Goal: Task Accomplishment & Management: Use online tool/utility

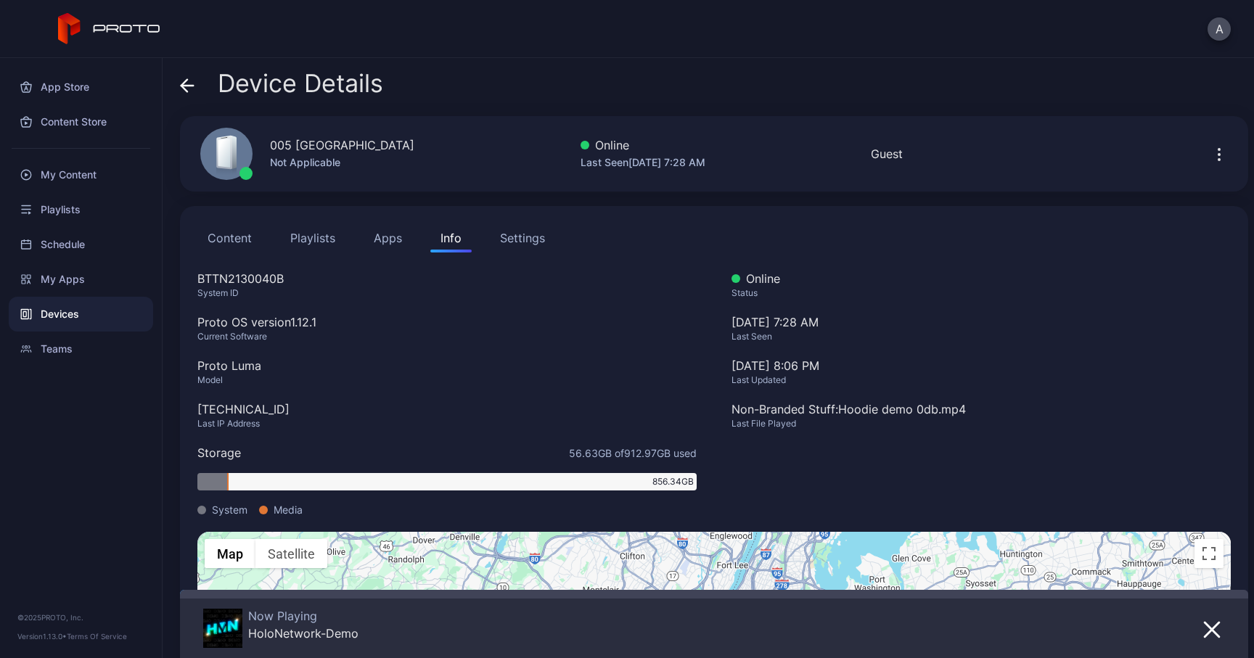
click at [188, 81] on icon at bounding box center [187, 85] width 15 height 15
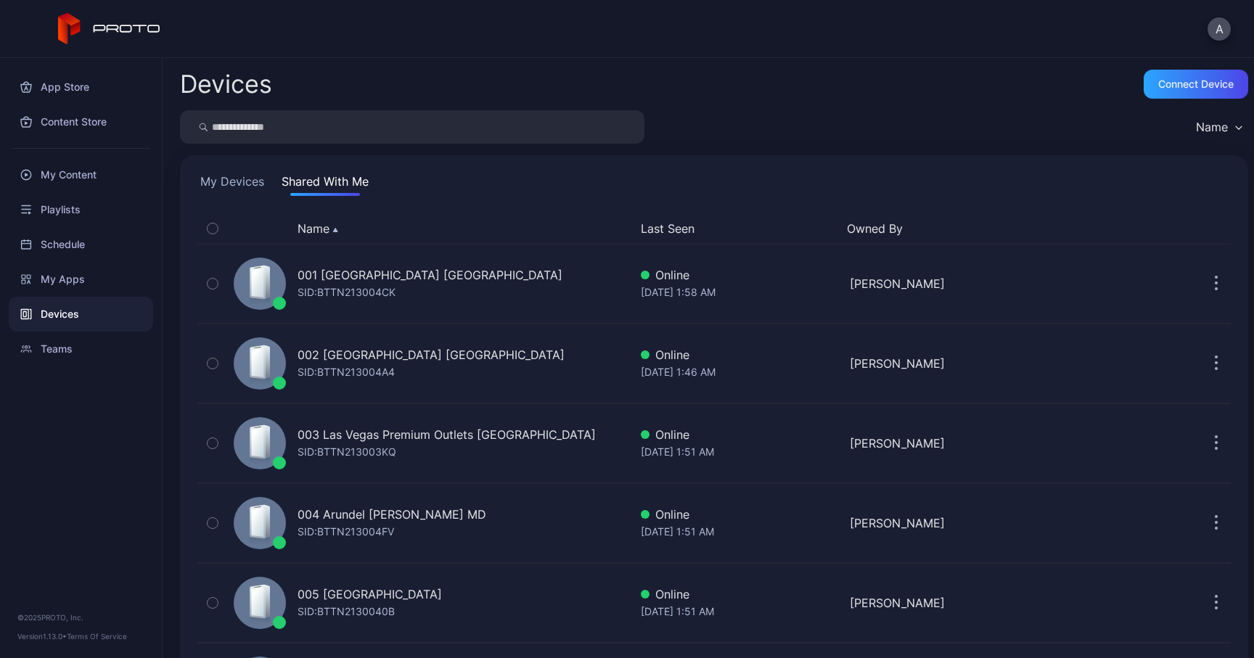
click at [669, 231] on button "Last Seen" at bounding box center [738, 228] width 195 height 17
click at [266, 181] on button "My Devices" at bounding box center [232, 184] width 70 height 23
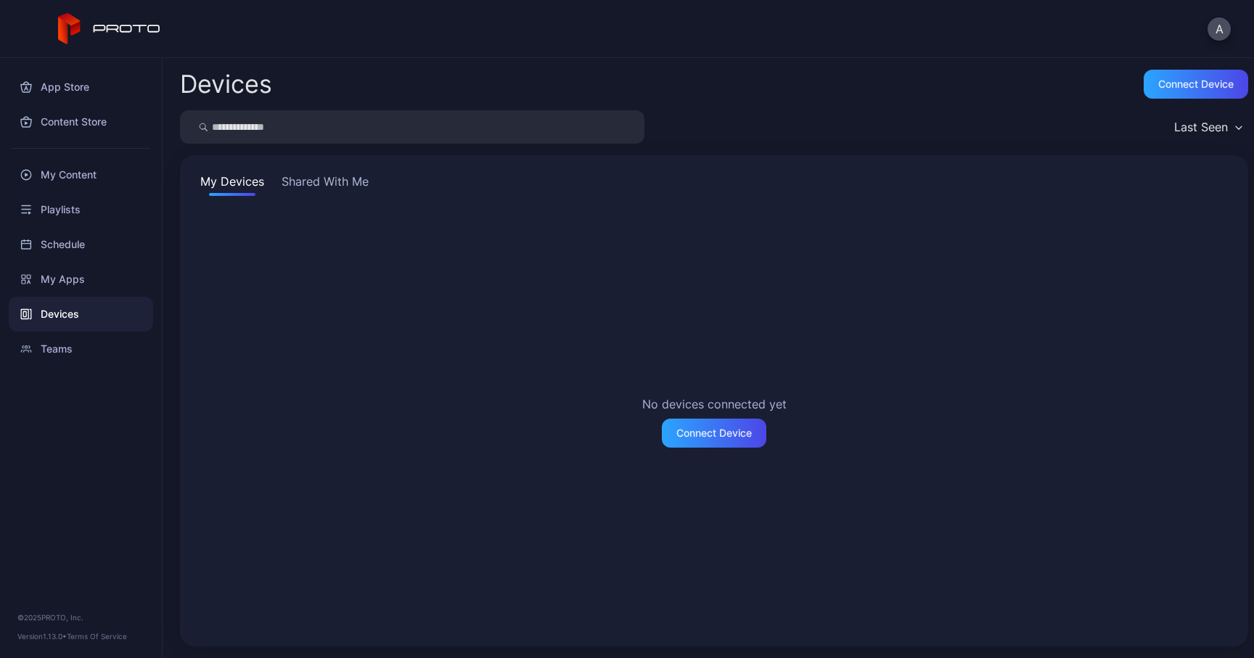
click at [356, 185] on button "Shared With Me" at bounding box center [325, 184] width 93 height 23
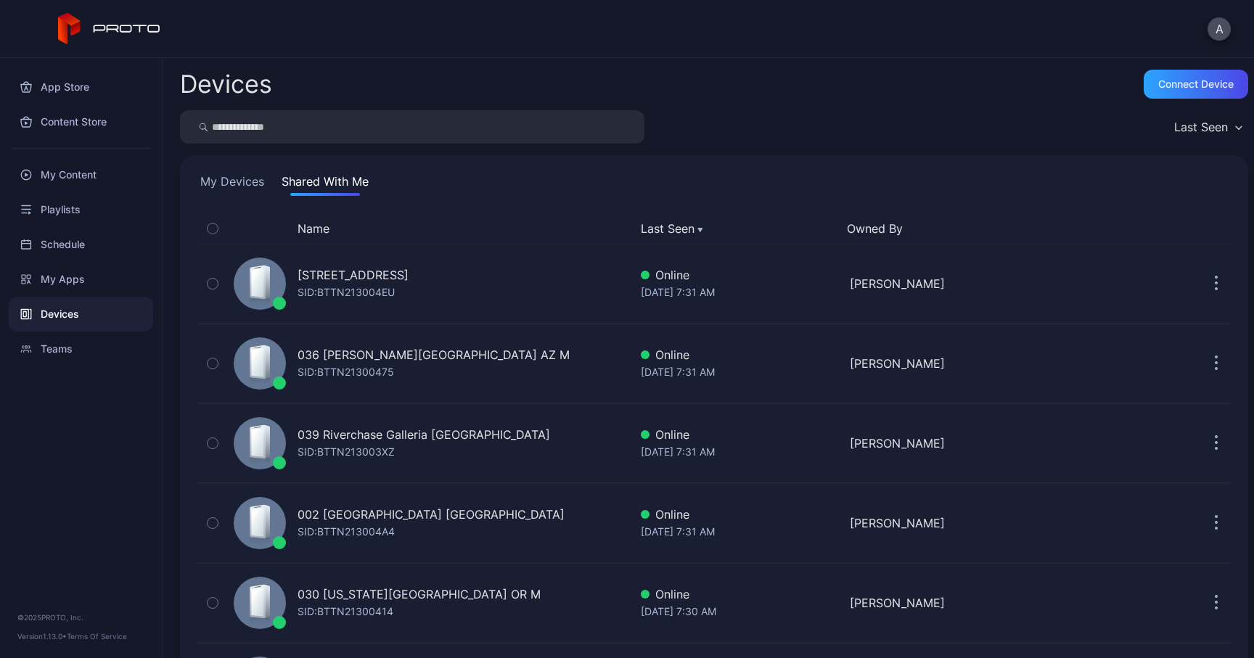
click at [316, 234] on button "Name" at bounding box center [313, 228] width 32 height 17
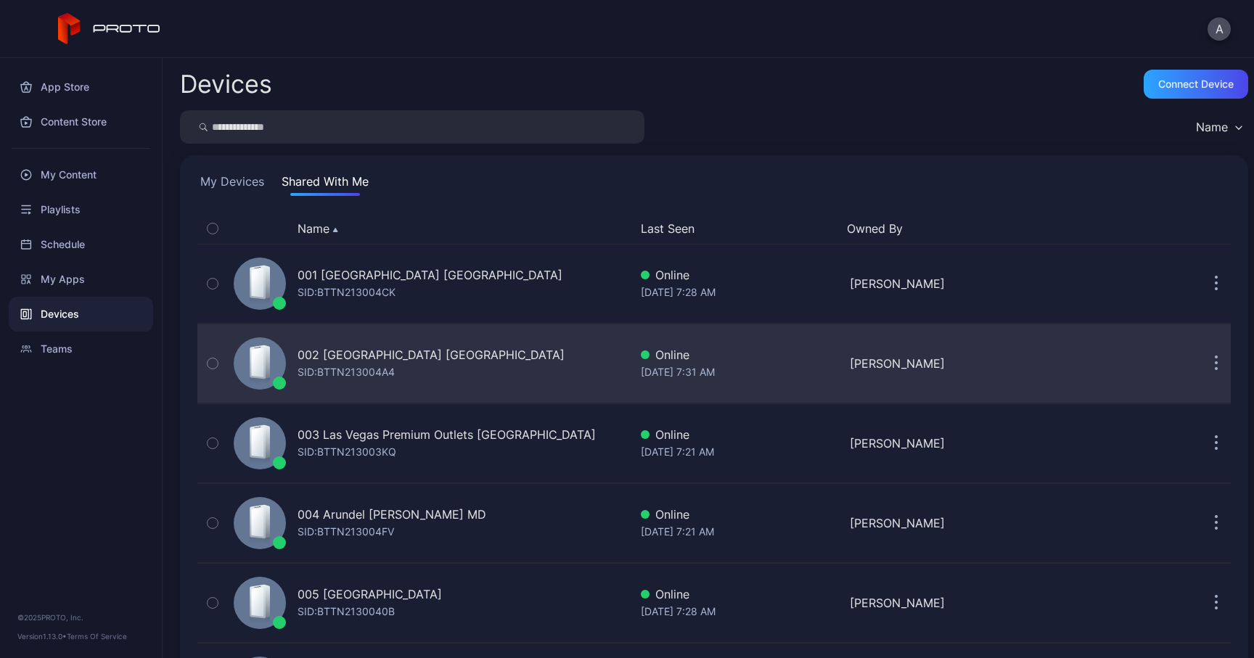
click at [415, 367] on div "002 [GEOGRAPHIC_DATA] [GEOGRAPHIC_DATA] SID: BTTN213004A4" at bounding box center [430, 363] width 267 height 35
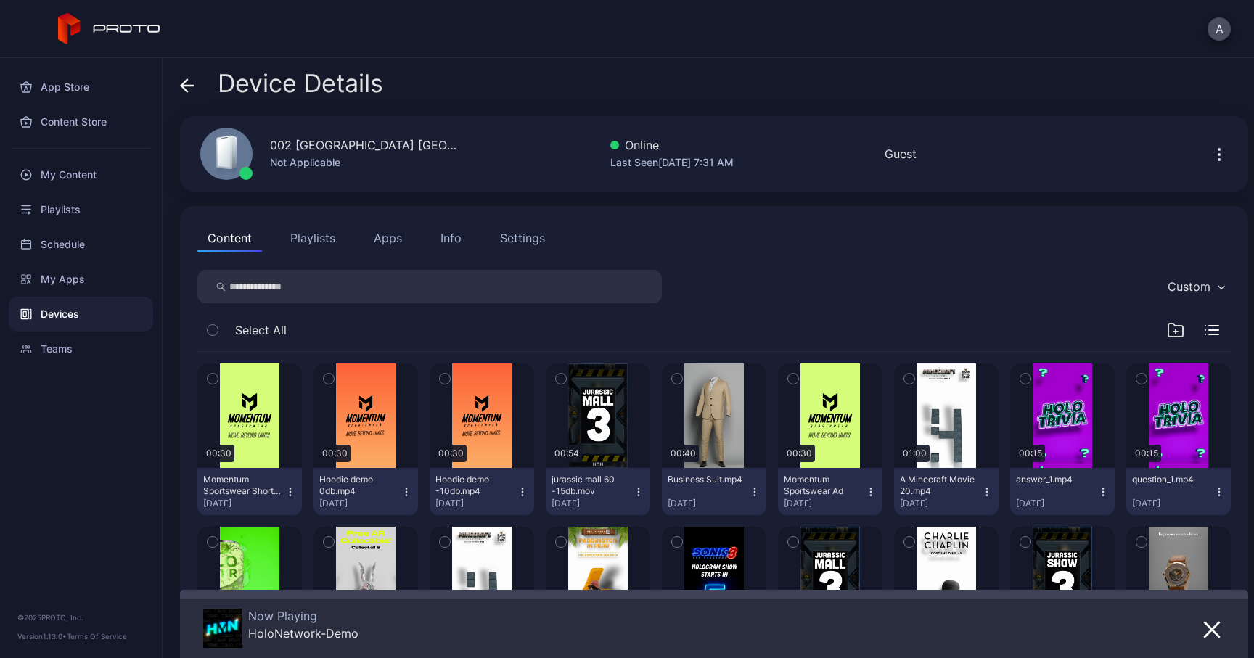
click at [442, 237] on div "Info" at bounding box center [450, 237] width 21 height 17
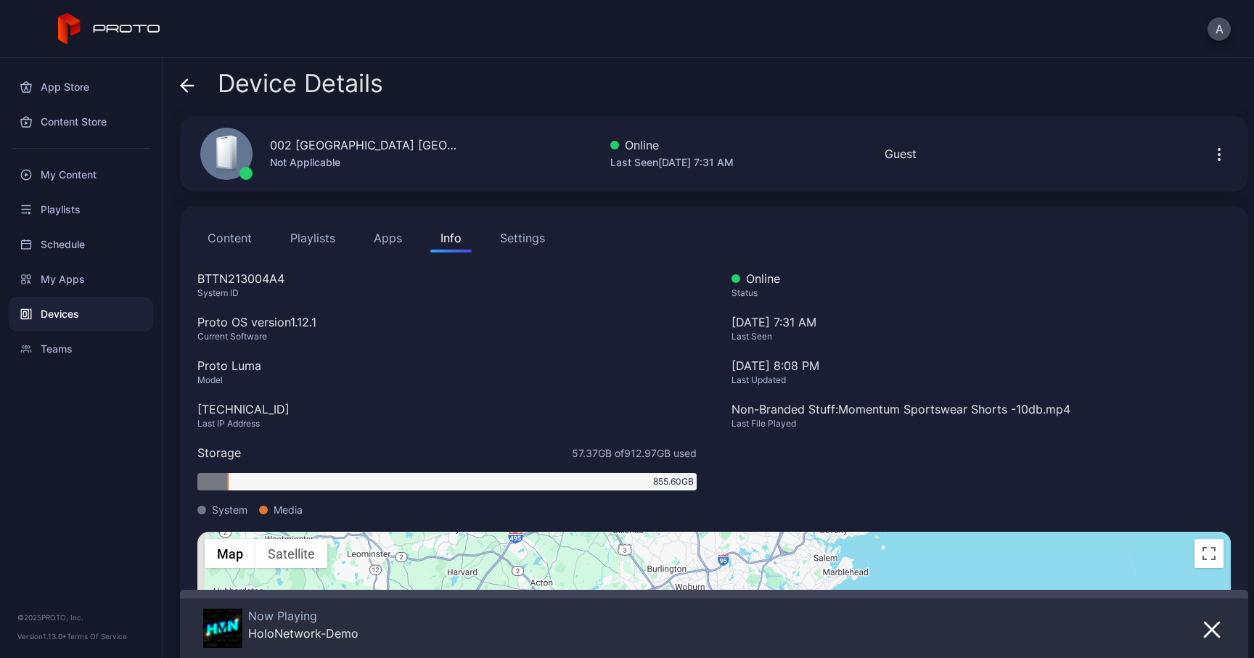
click at [190, 91] on icon at bounding box center [187, 85] width 15 height 15
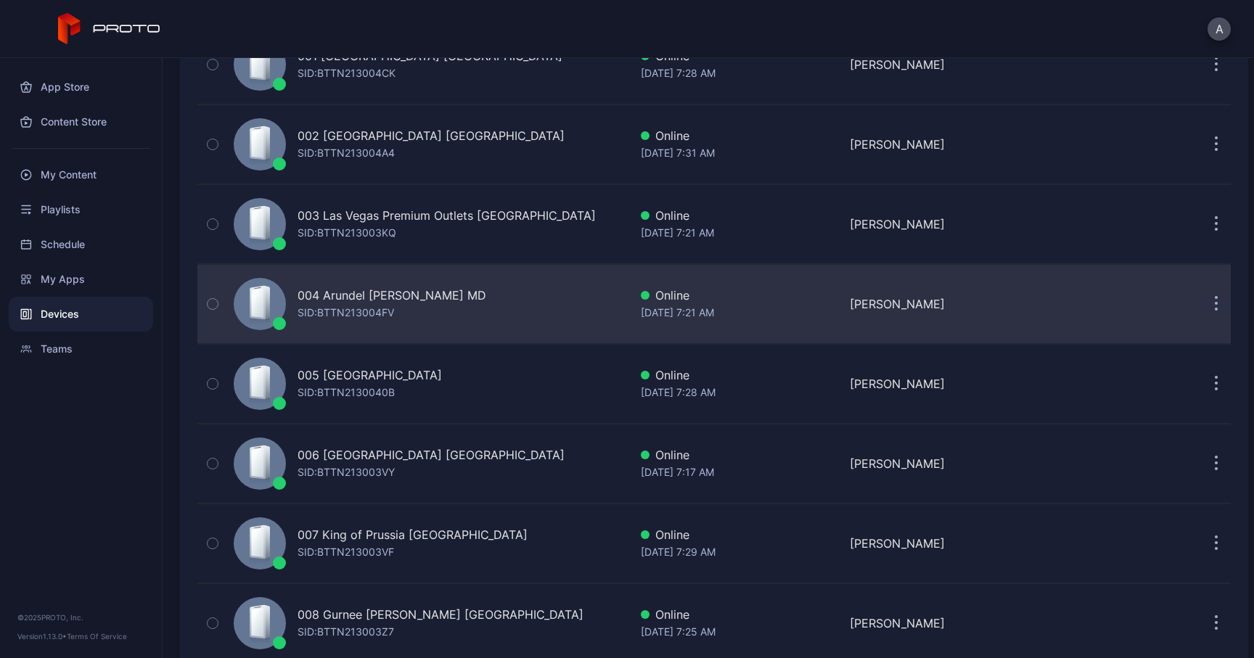
scroll to position [228, 0]
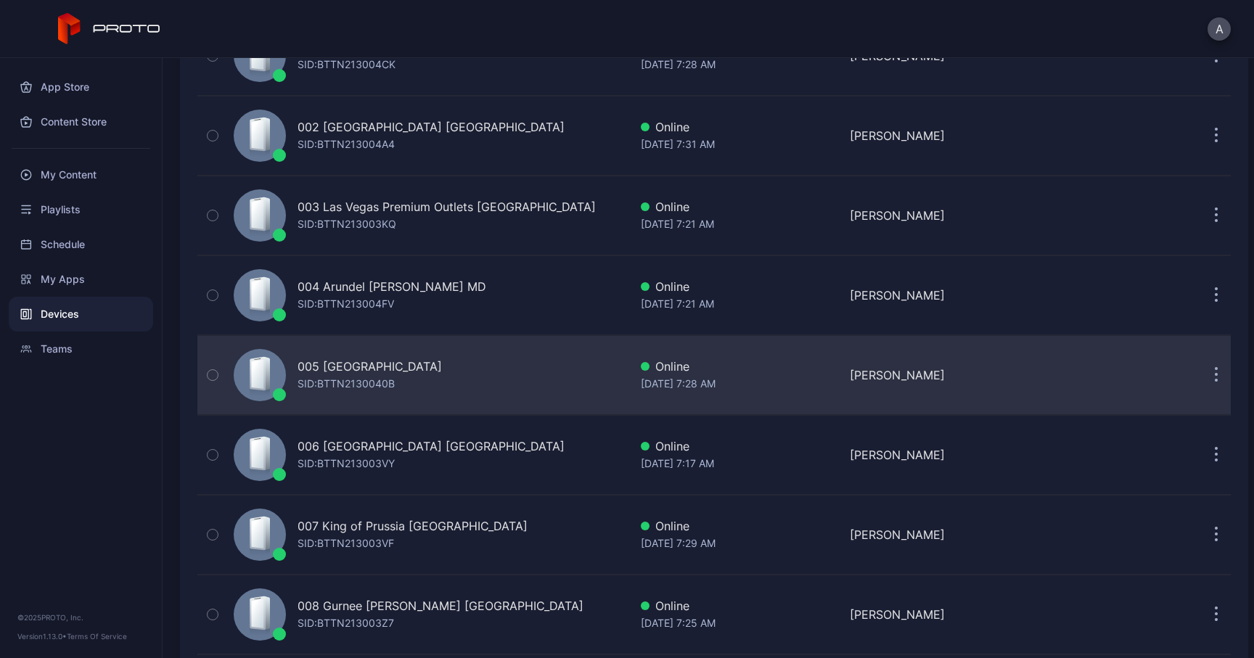
click at [365, 374] on div "005 [GEOGRAPHIC_DATA]" at bounding box center [369, 366] width 144 height 17
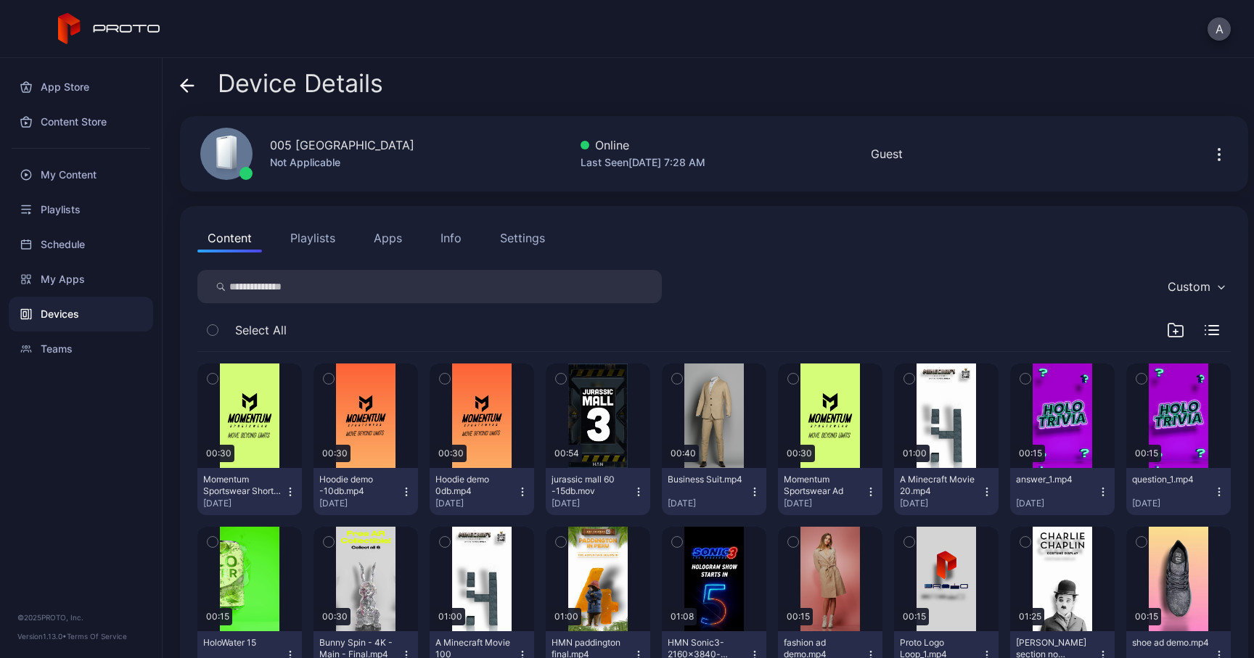
click at [454, 245] on div "Info" at bounding box center [450, 237] width 21 height 17
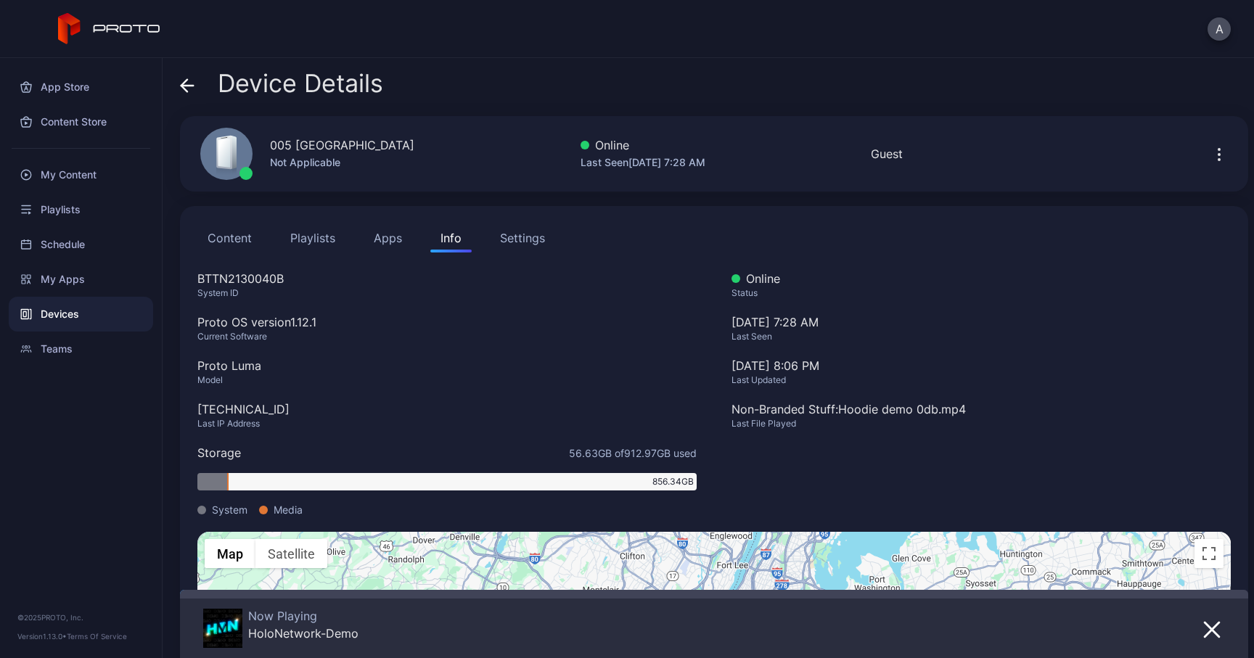
click at [185, 92] on icon at bounding box center [187, 85] width 15 height 15
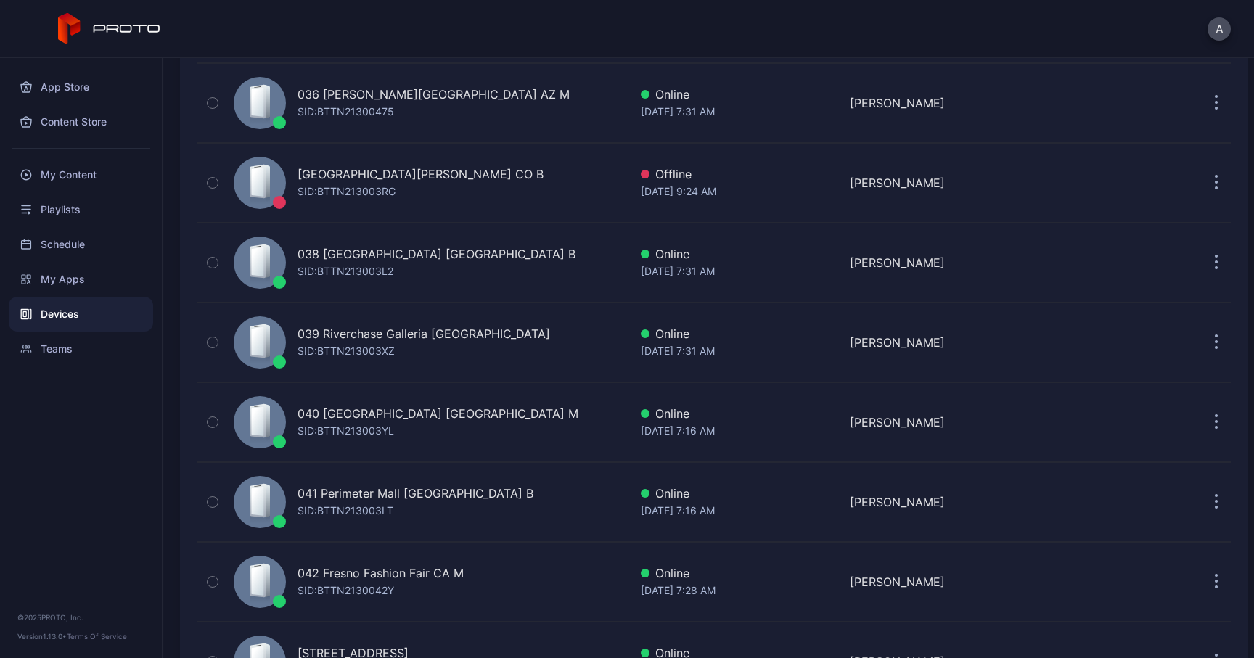
scroll to position [2896, 0]
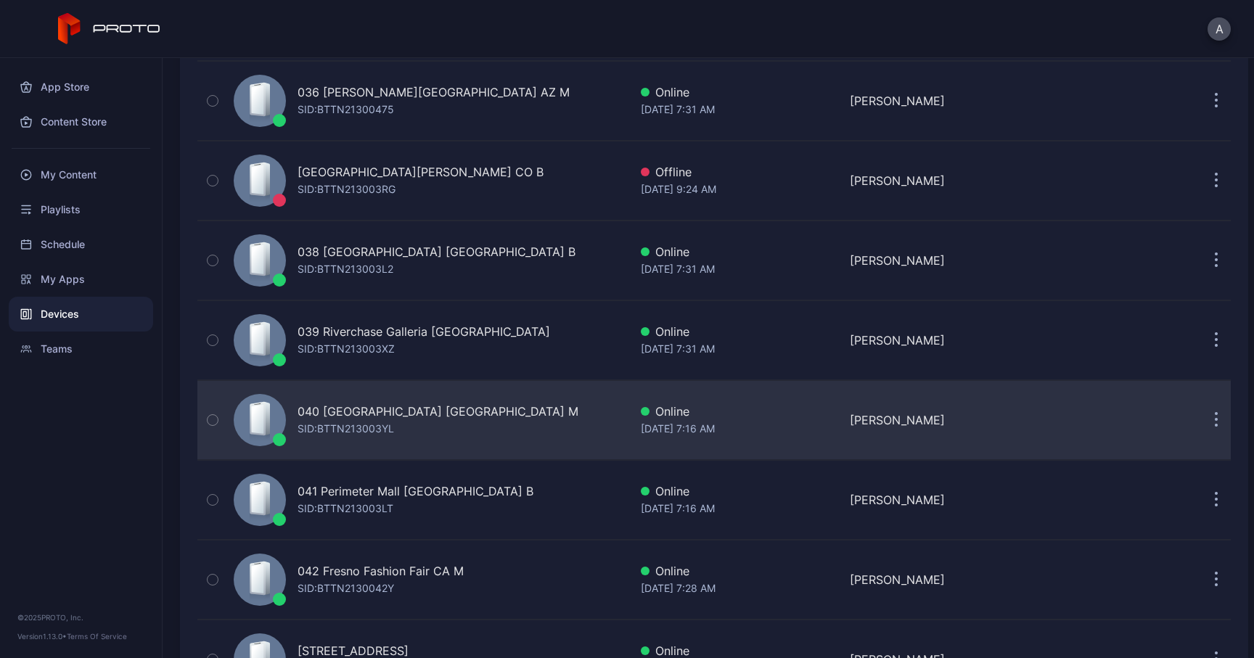
click at [392, 427] on div "SID: BTTN213003YL" at bounding box center [345, 428] width 96 height 17
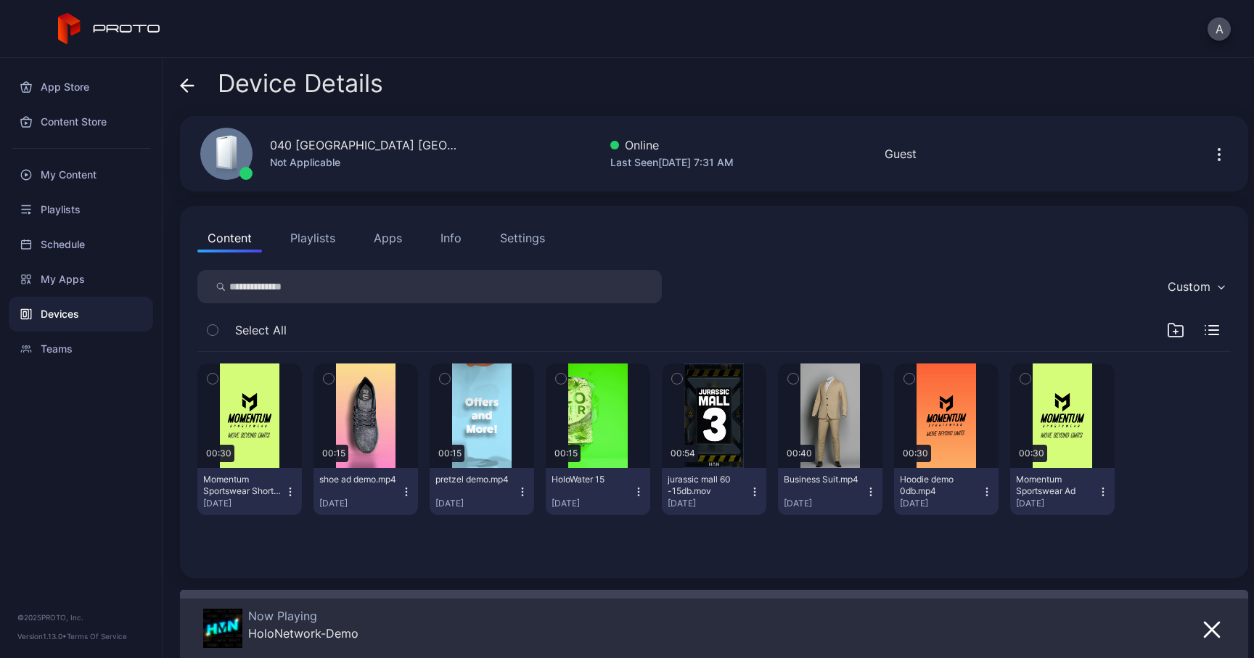
click at [454, 234] on div "Info" at bounding box center [450, 237] width 21 height 17
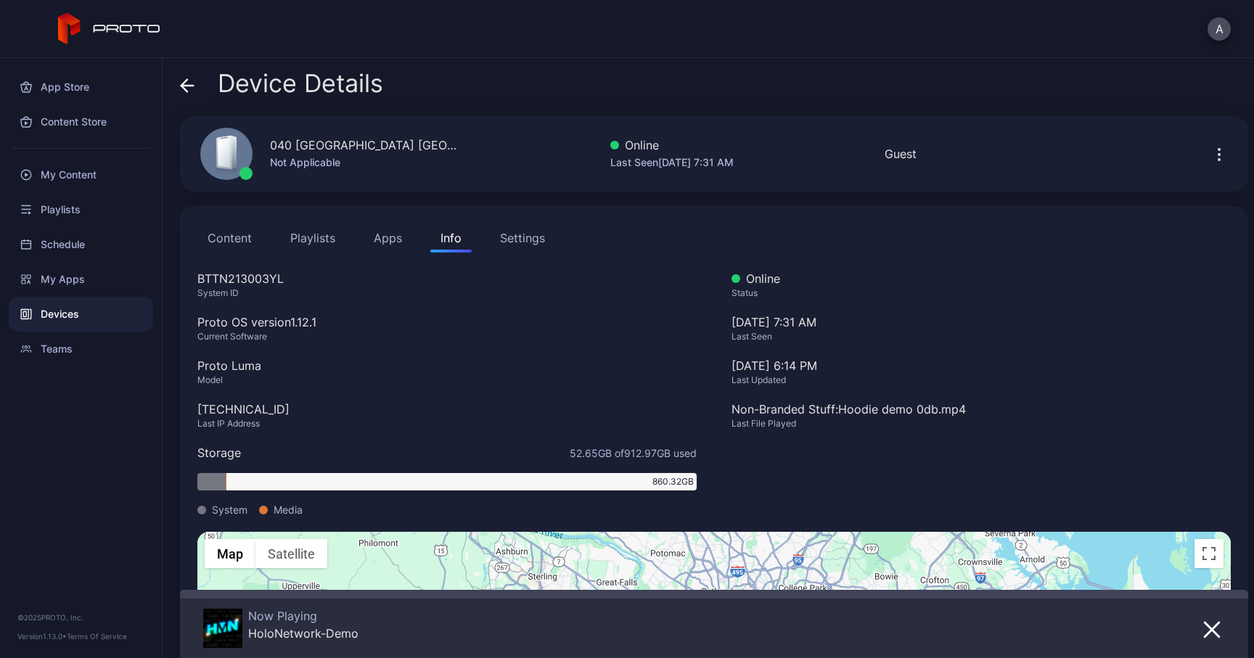
click at [184, 87] on icon at bounding box center [187, 85] width 15 height 15
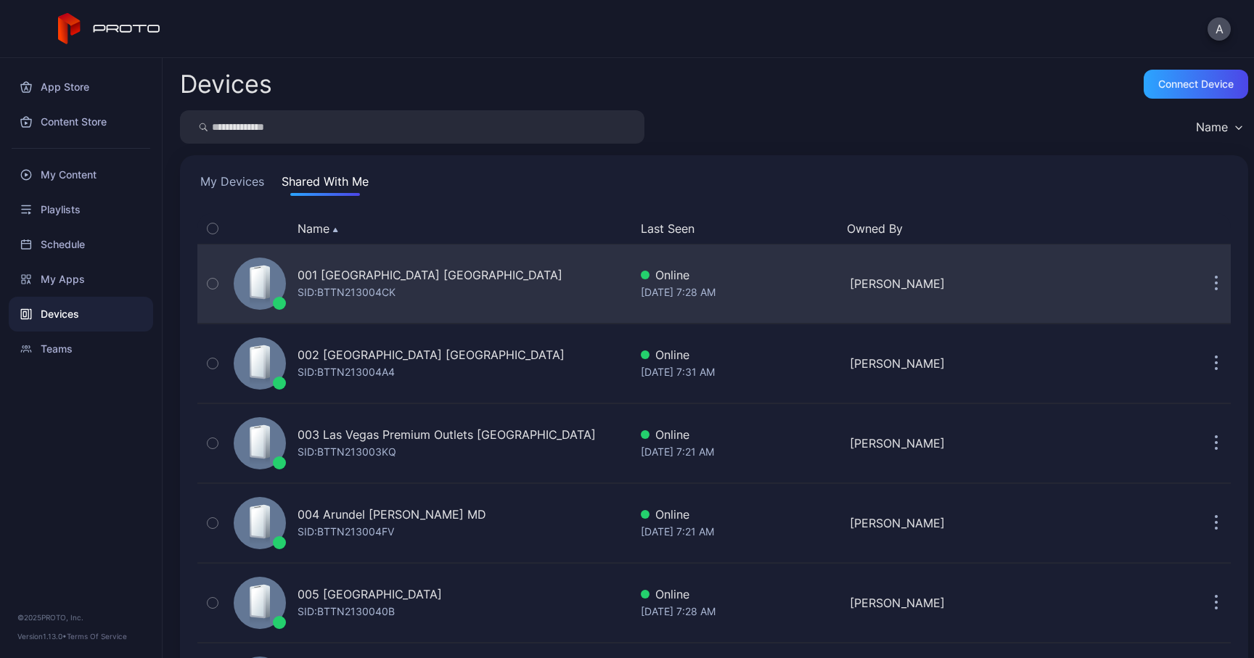
click at [349, 275] on div "001 [GEOGRAPHIC_DATA] [GEOGRAPHIC_DATA]" at bounding box center [429, 274] width 265 height 17
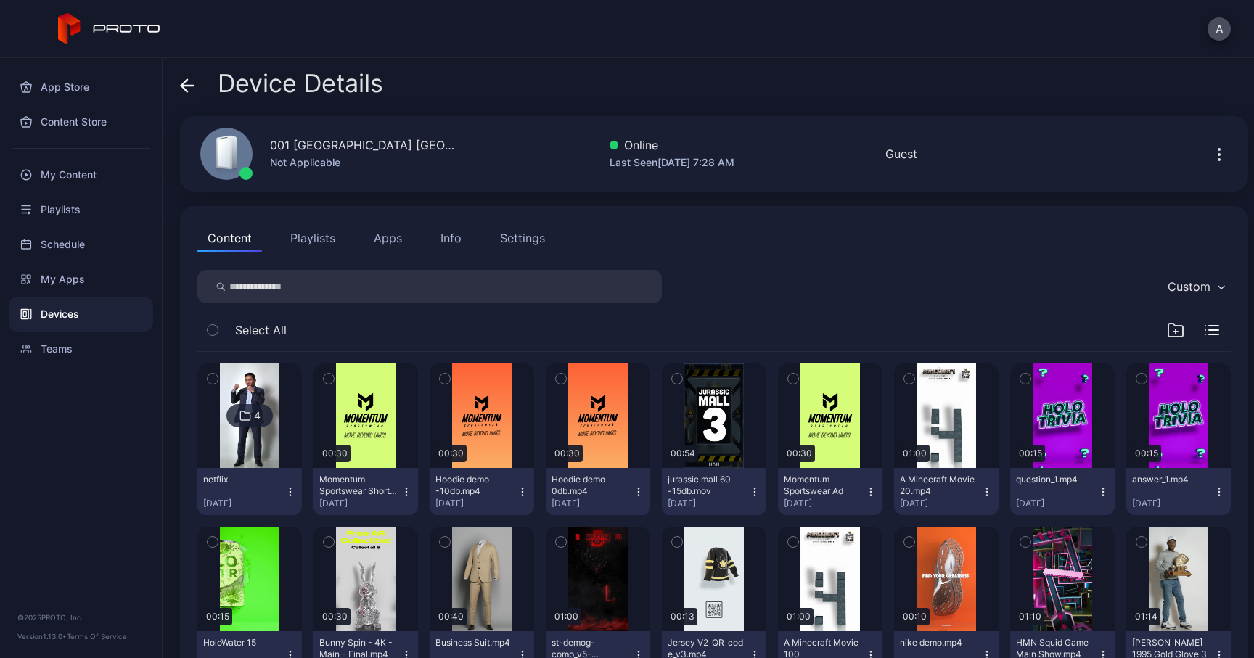
click at [444, 239] on div "Info" at bounding box center [450, 237] width 21 height 17
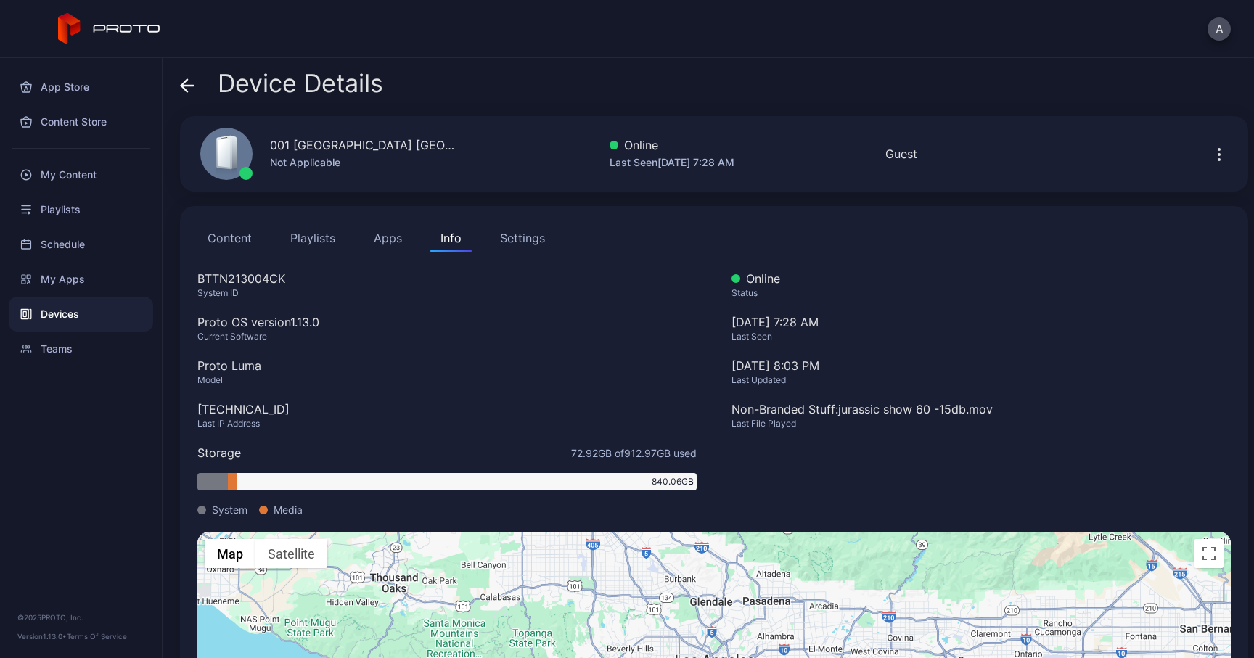
click at [191, 91] on icon at bounding box center [187, 85] width 15 height 15
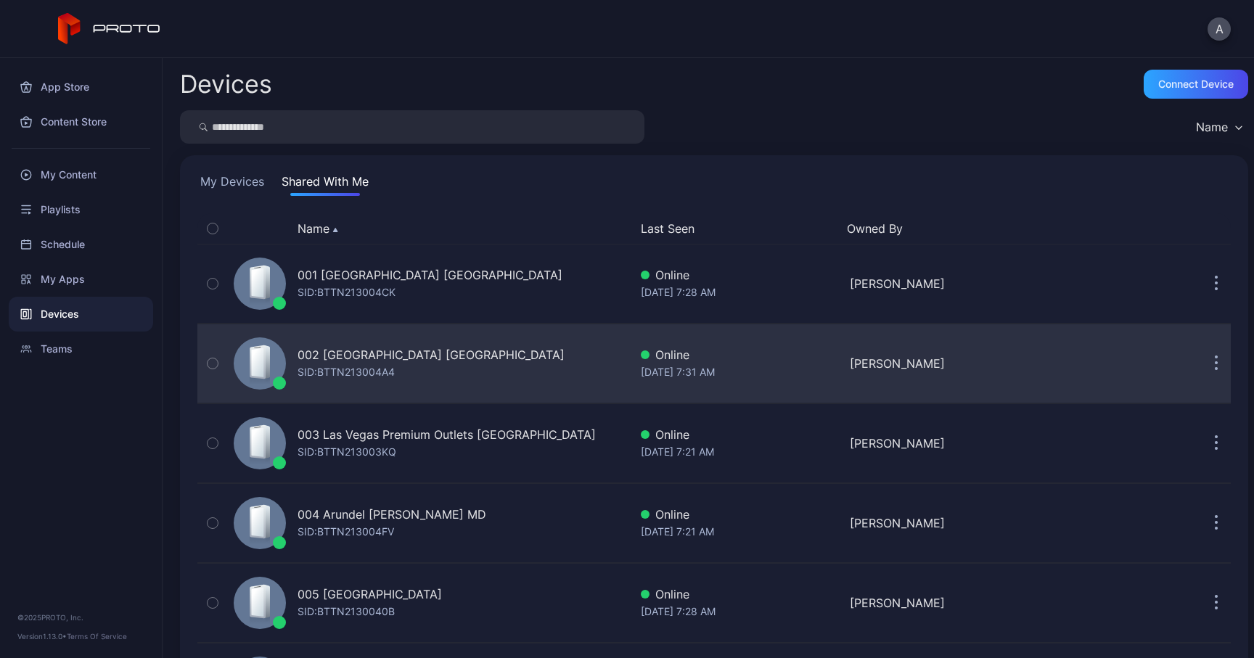
click at [416, 358] on div "002 [GEOGRAPHIC_DATA] [GEOGRAPHIC_DATA]" at bounding box center [430, 354] width 267 height 17
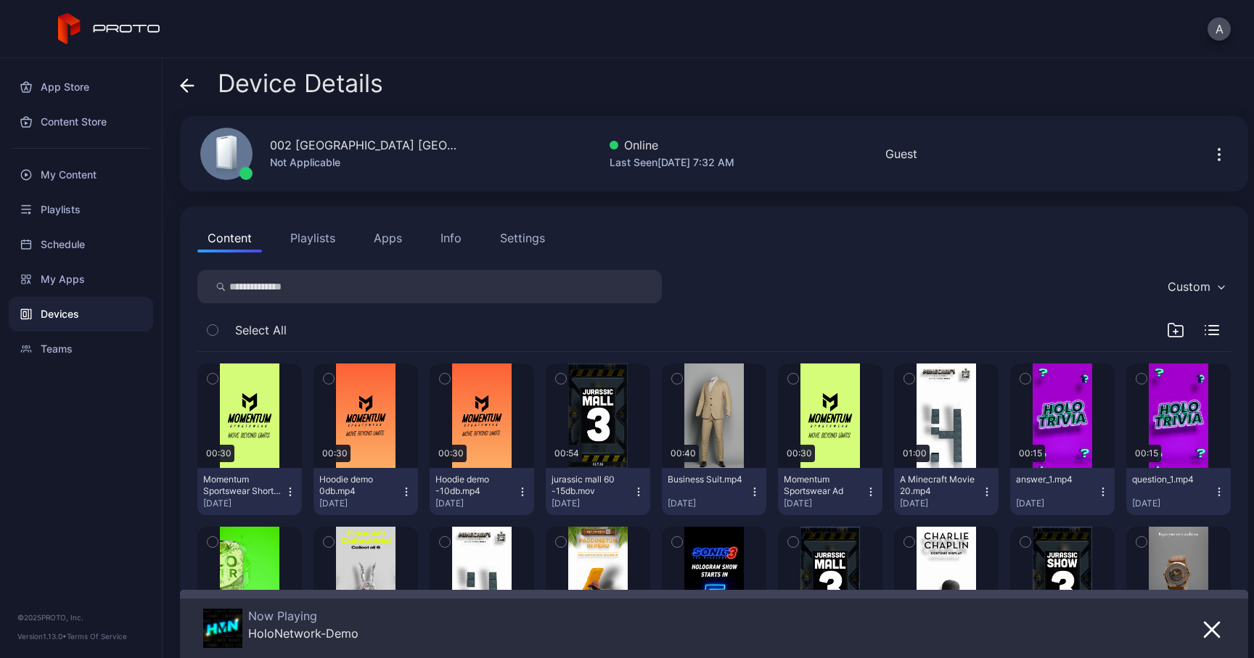
click at [456, 237] on div "Info" at bounding box center [450, 237] width 21 height 17
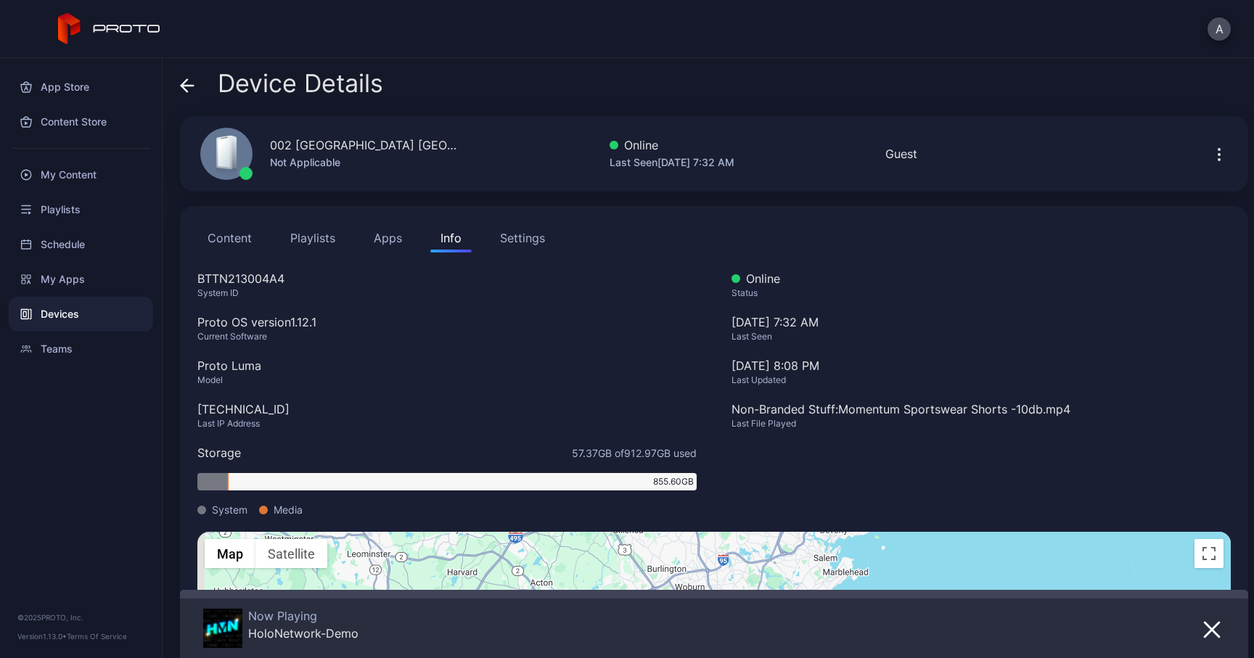
click at [189, 94] on span at bounding box center [187, 84] width 15 height 28
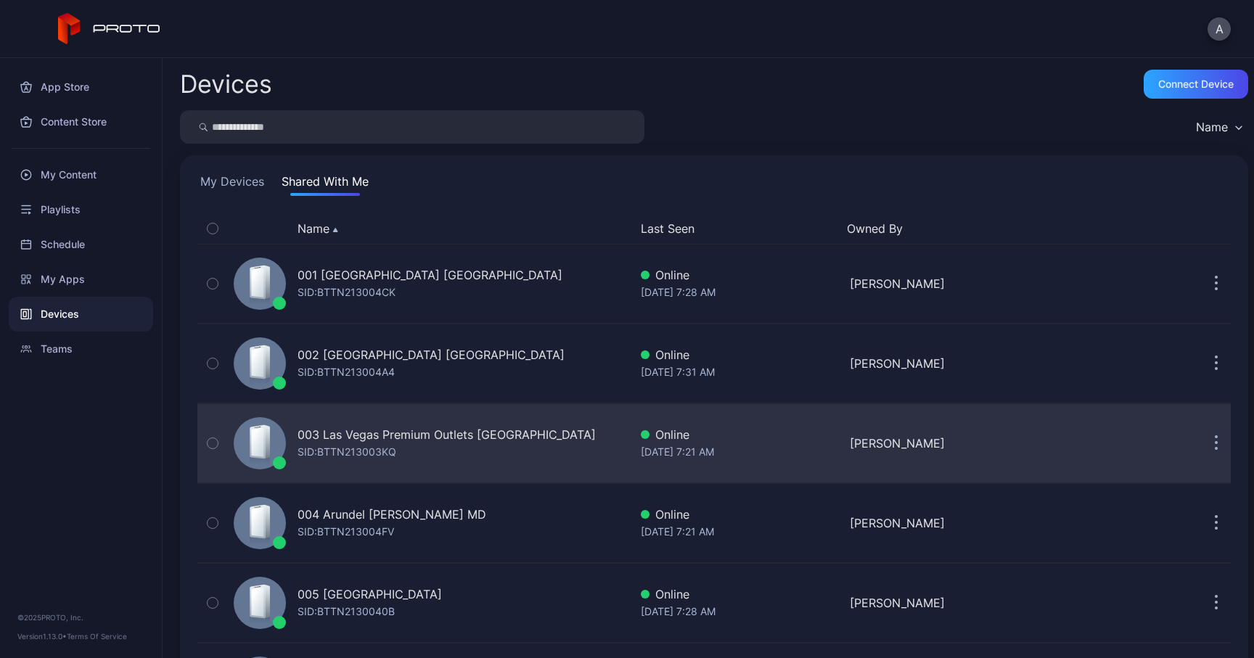
click at [437, 428] on div "003 Las Vegas Premium Outlets [GEOGRAPHIC_DATA]" at bounding box center [446, 434] width 298 height 17
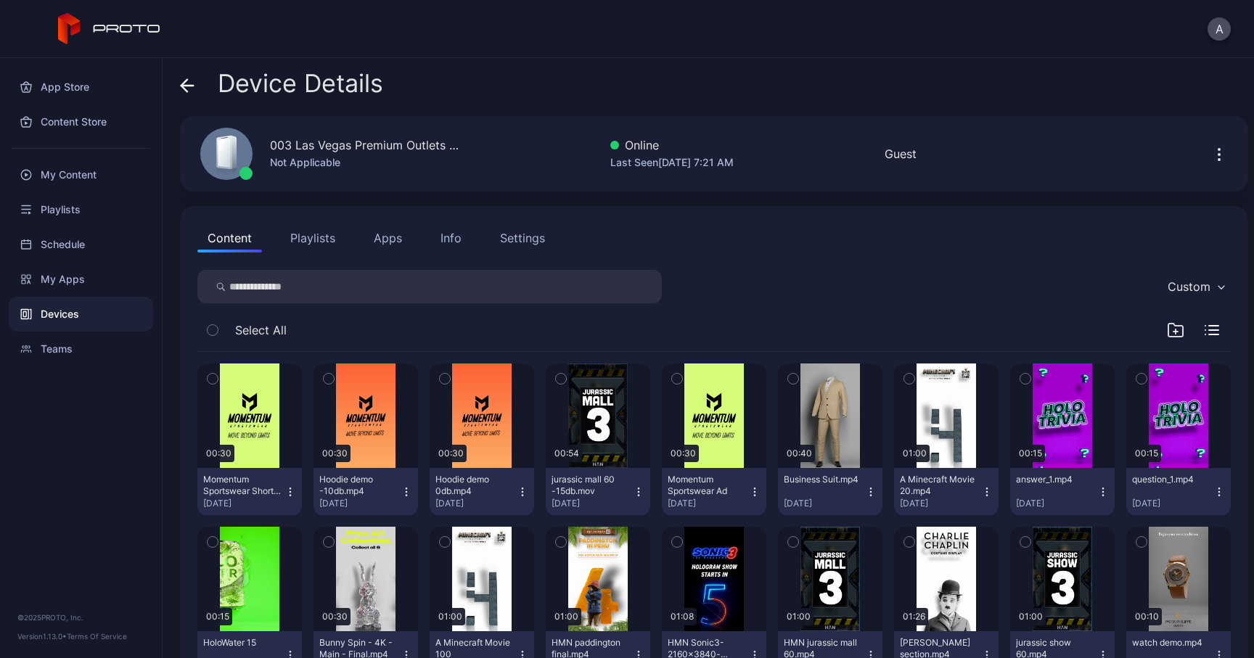
click at [460, 239] on button "Info" at bounding box center [450, 237] width 41 height 29
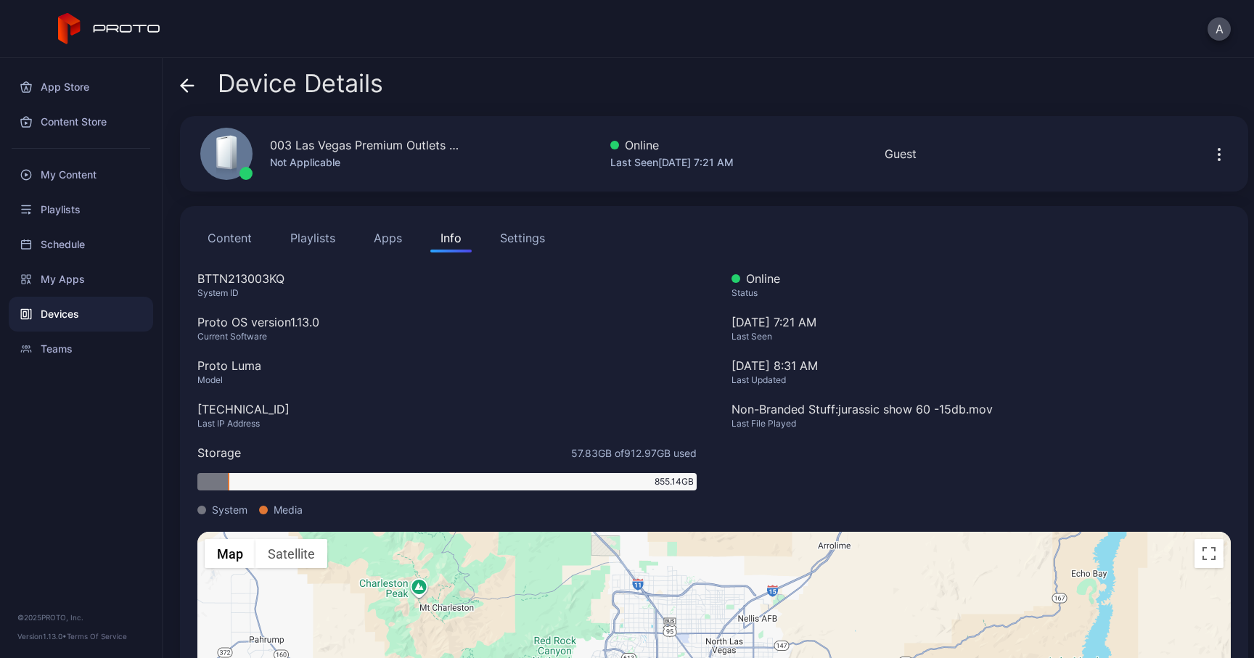
click at [192, 93] on icon at bounding box center [187, 85] width 15 height 15
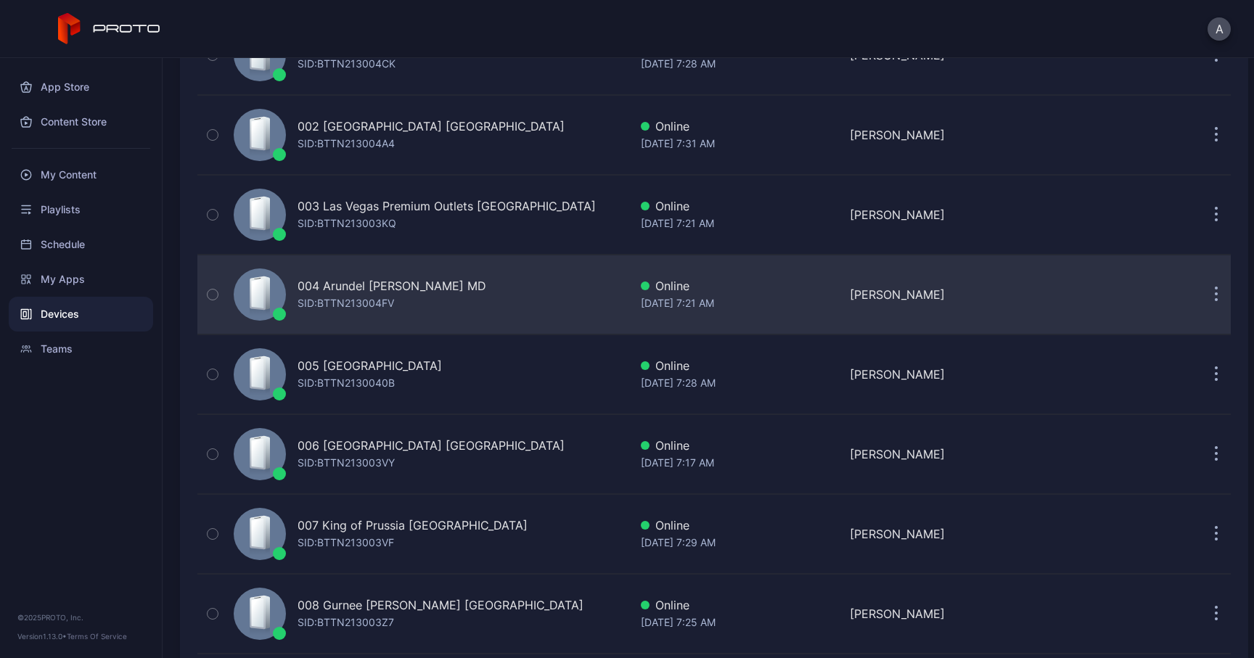
scroll to position [233, 0]
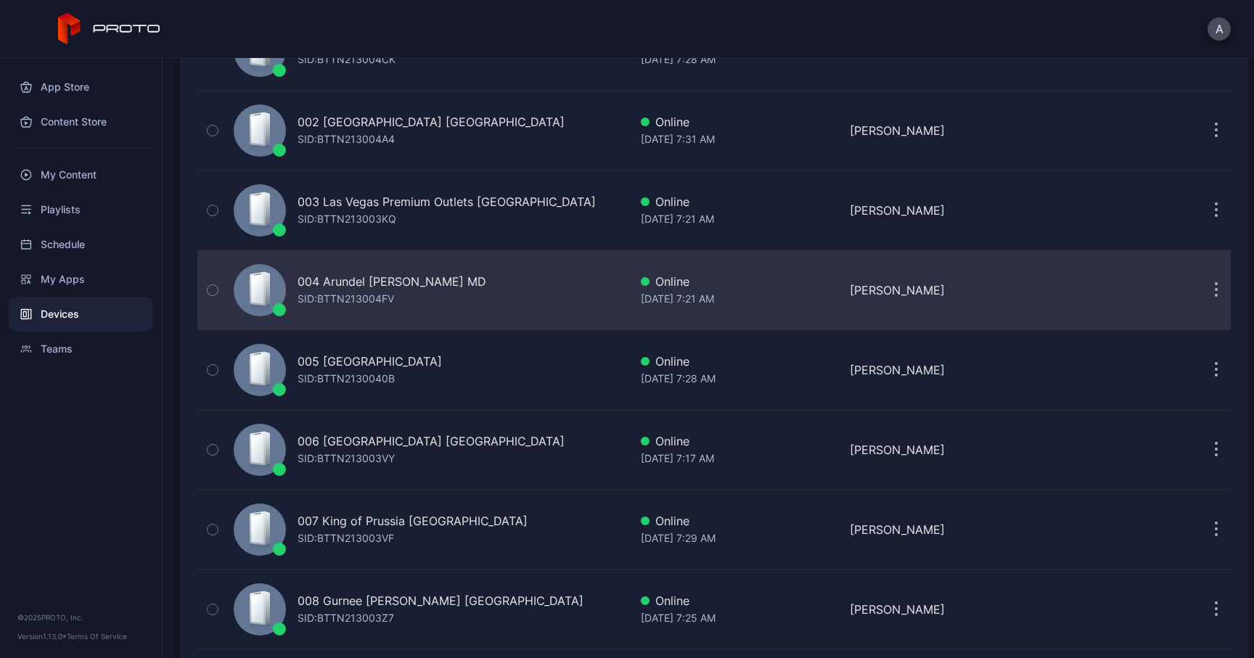
click at [427, 281] on div "004 Arundel [PERSON_NAME] MD [PERSON_NAME]: BTTN213004FV" at bounding box center [428, 290] width 401 height 73
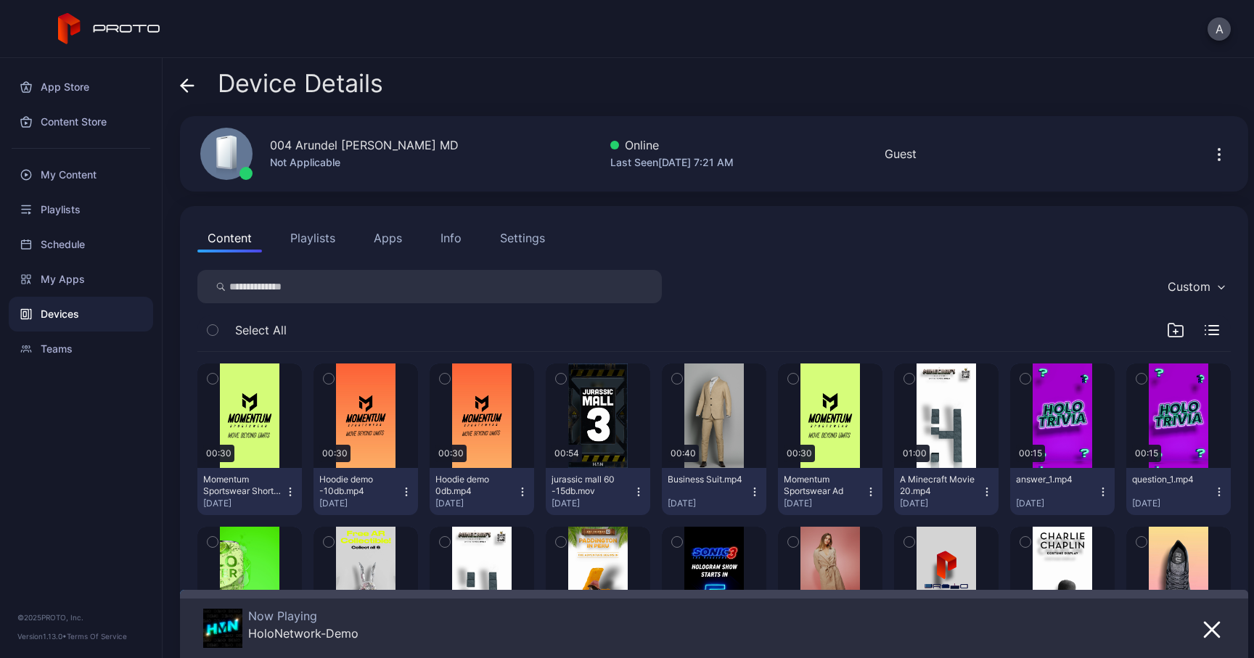
click at [451, 248] on button "Info" at bounding box center [450, 237] width 41 height 29
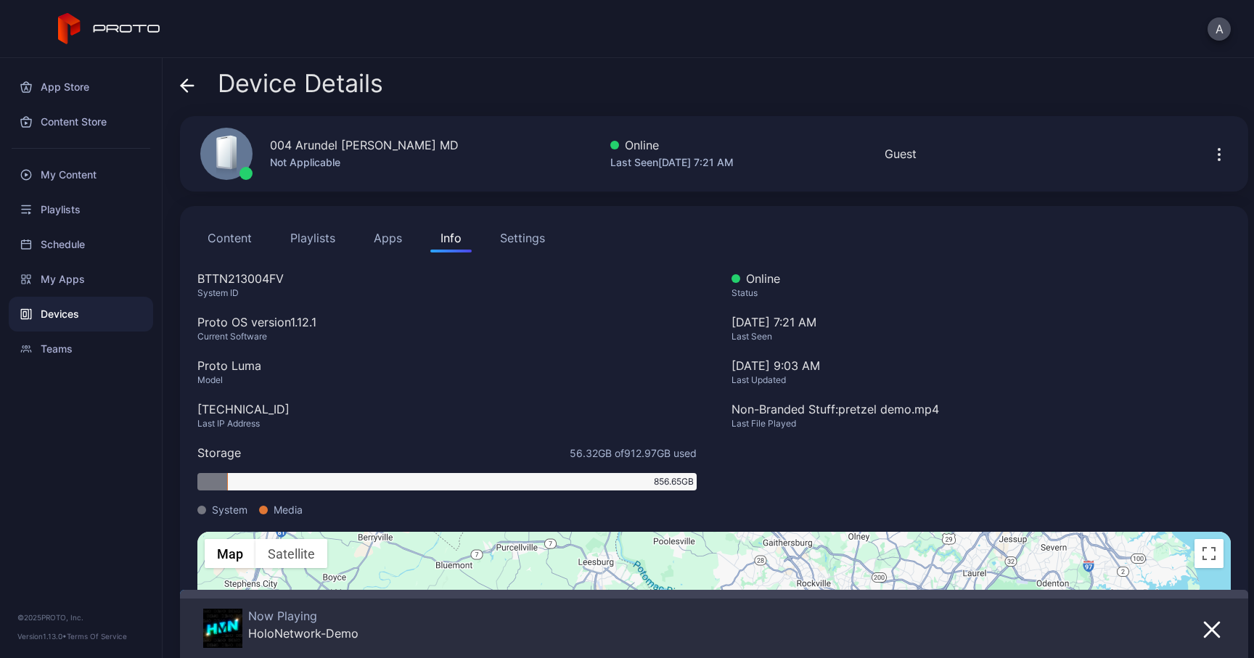
click at [189, 86] on icon at bounding box center [187, 86] width 12 height 0
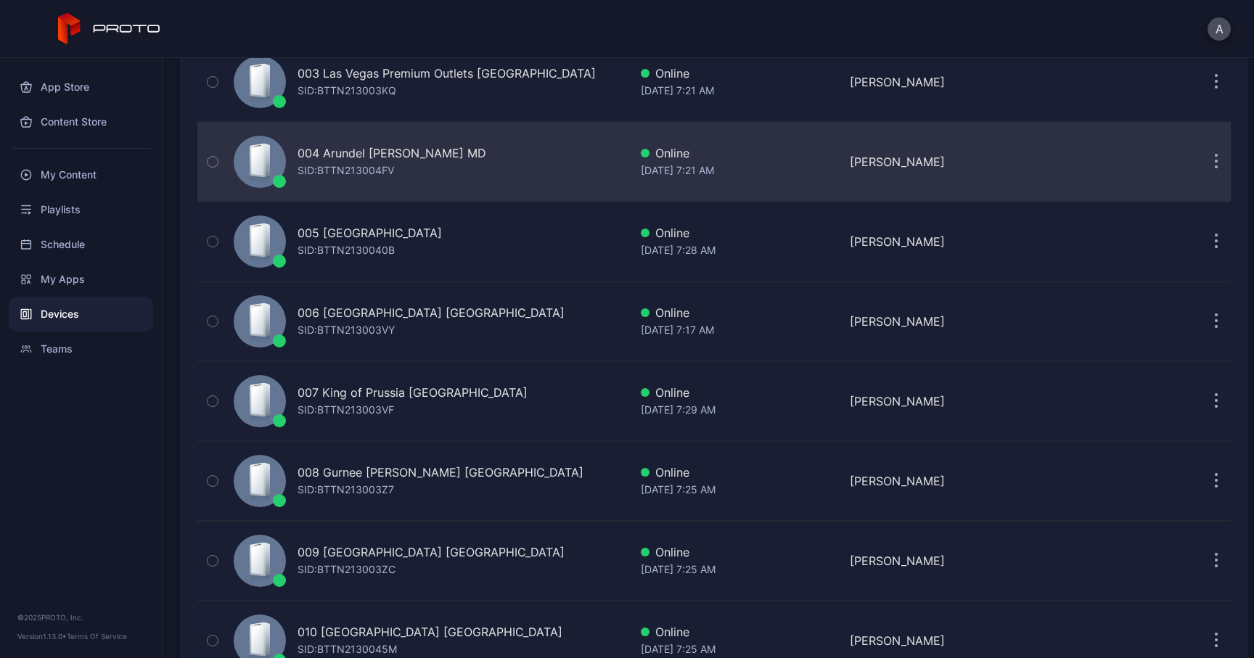
scroll to position [378, 0]
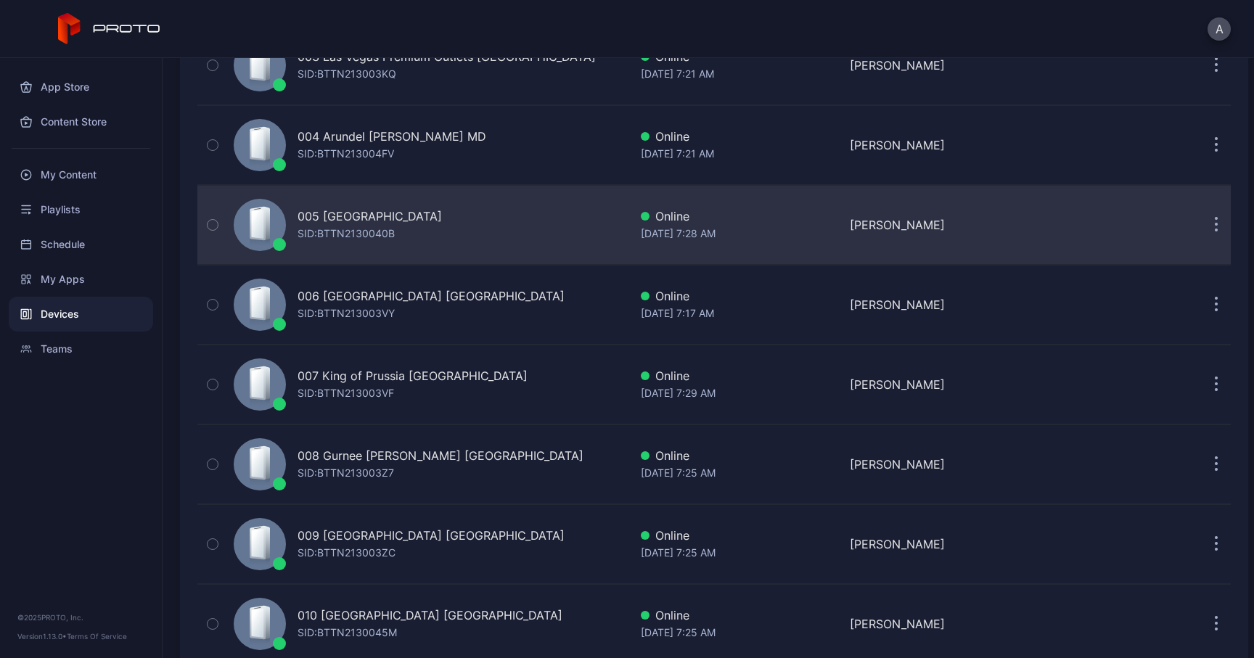
click at [450, 230] on div "005 [GEOGRAPHIC_DATA] SID: BTTN2130040B" at bounding box center [428, 225] width 401 height 73
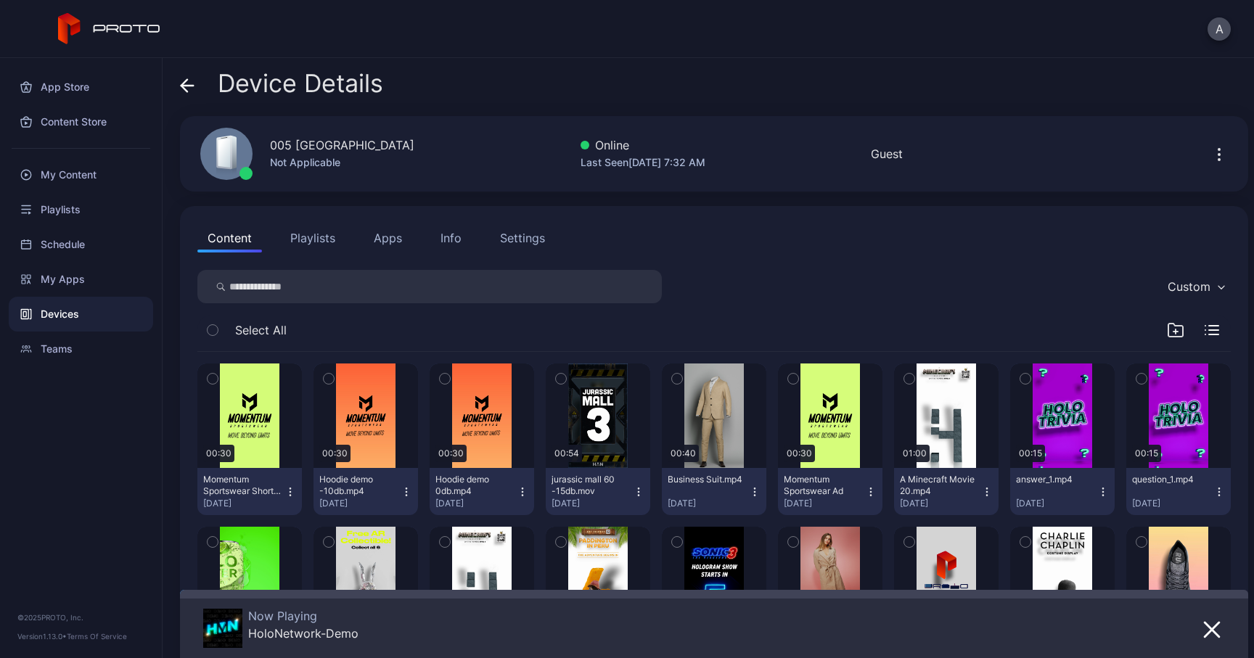
click at [438, 234] on button "Info" at bounding box center [450, 237] width 41 height 29
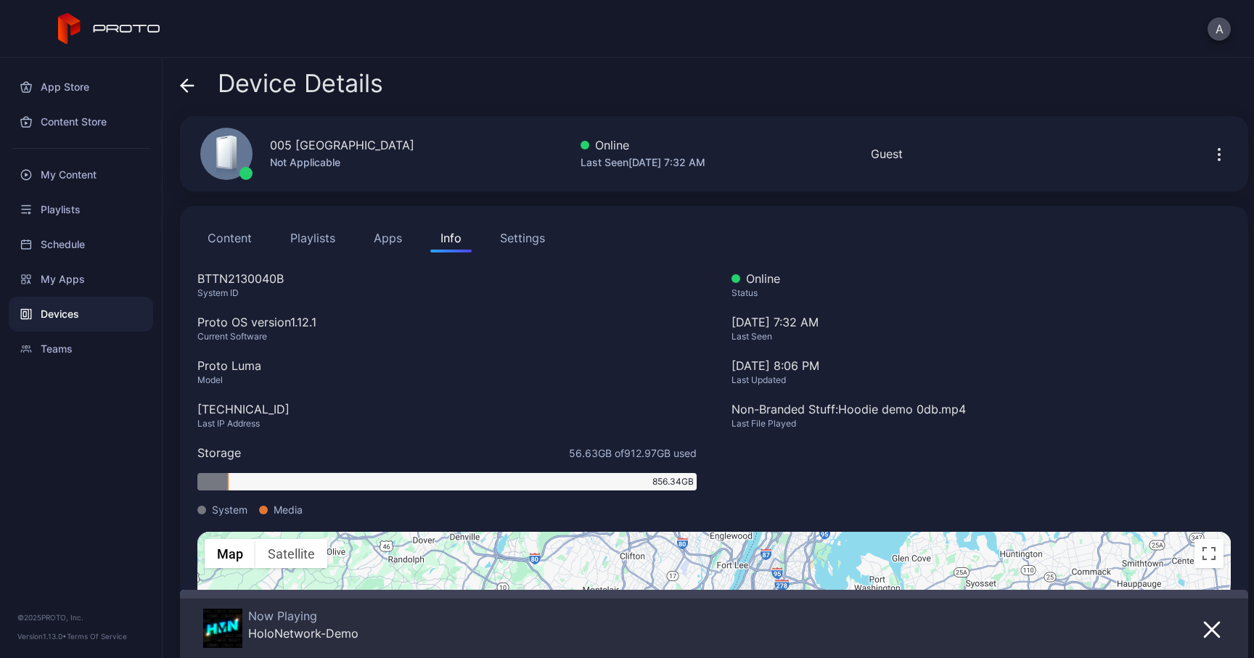
click at [189, 88] on icon at bounding box center [187, 85] width 15 height 15
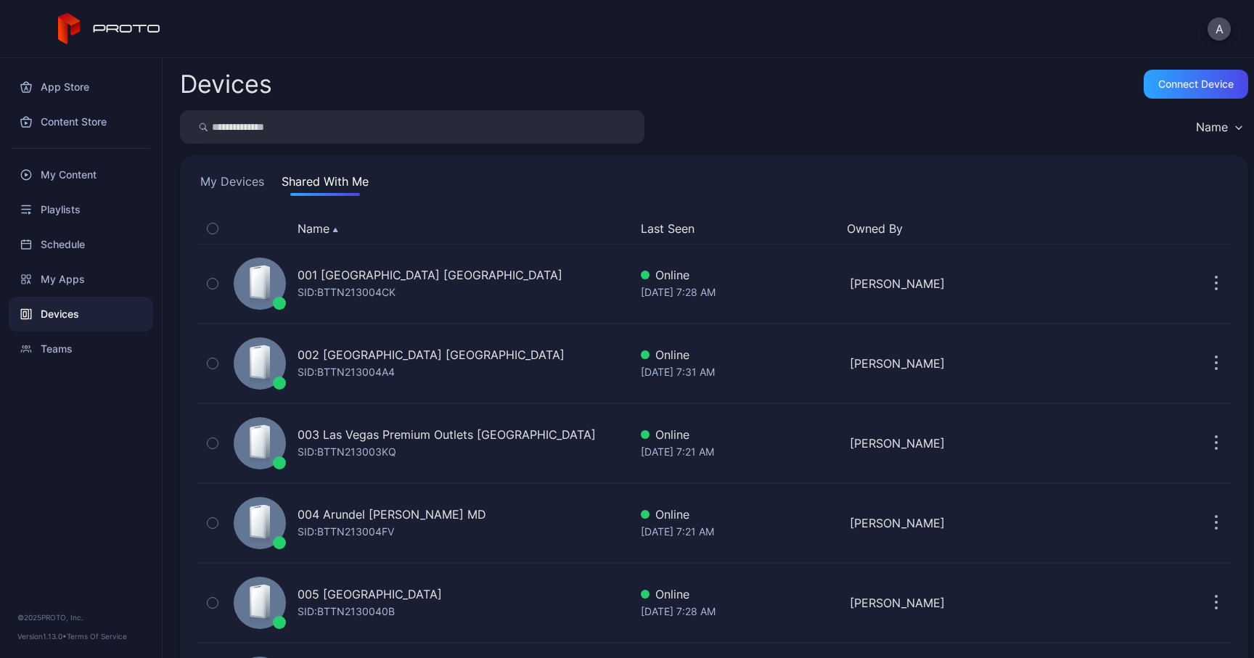
scroll to position [378, 0]
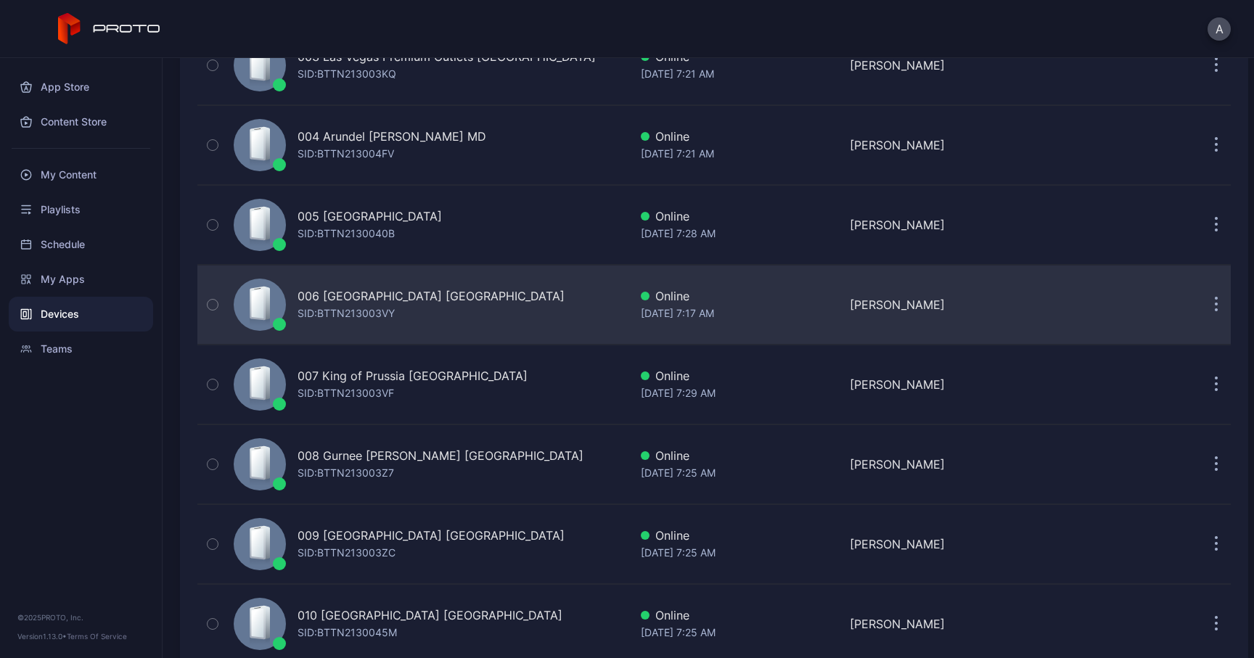
click at [464, 299] on div "006 [GEOGRAPHIC_DATA] SID: BTTN213003VY" at bounding box center [428, 304] width 401 height 73
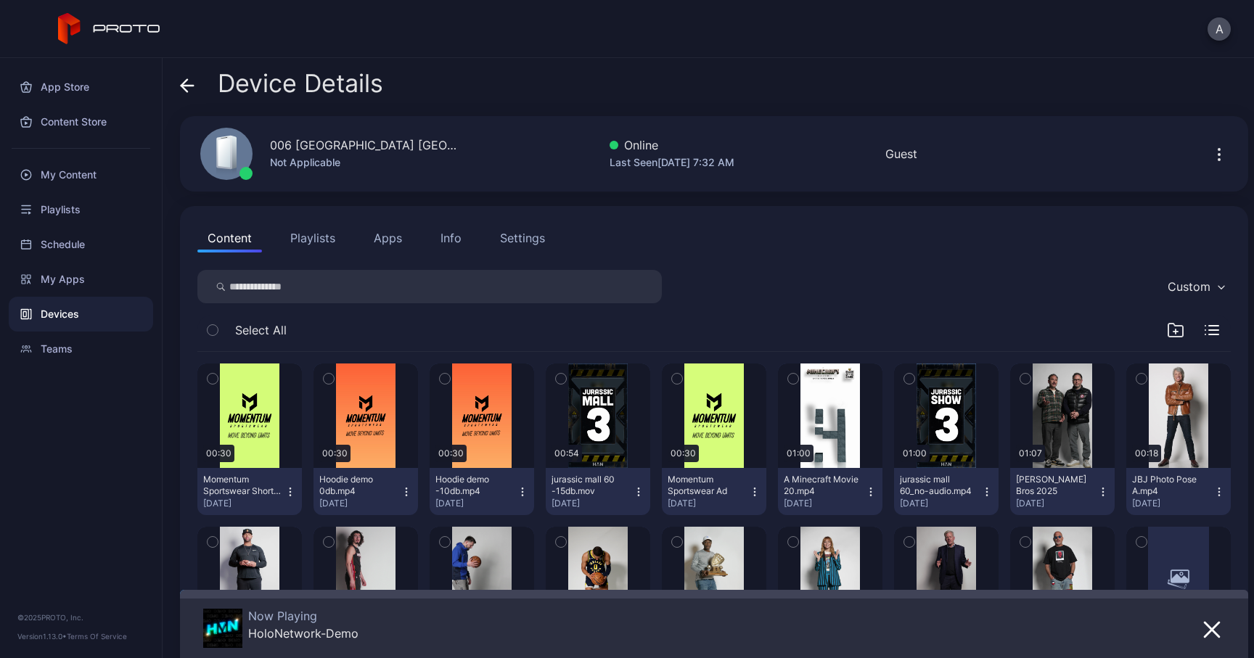
click at [435, 243] on button "Info" at bounding box center [450, 237] width 41 height 29
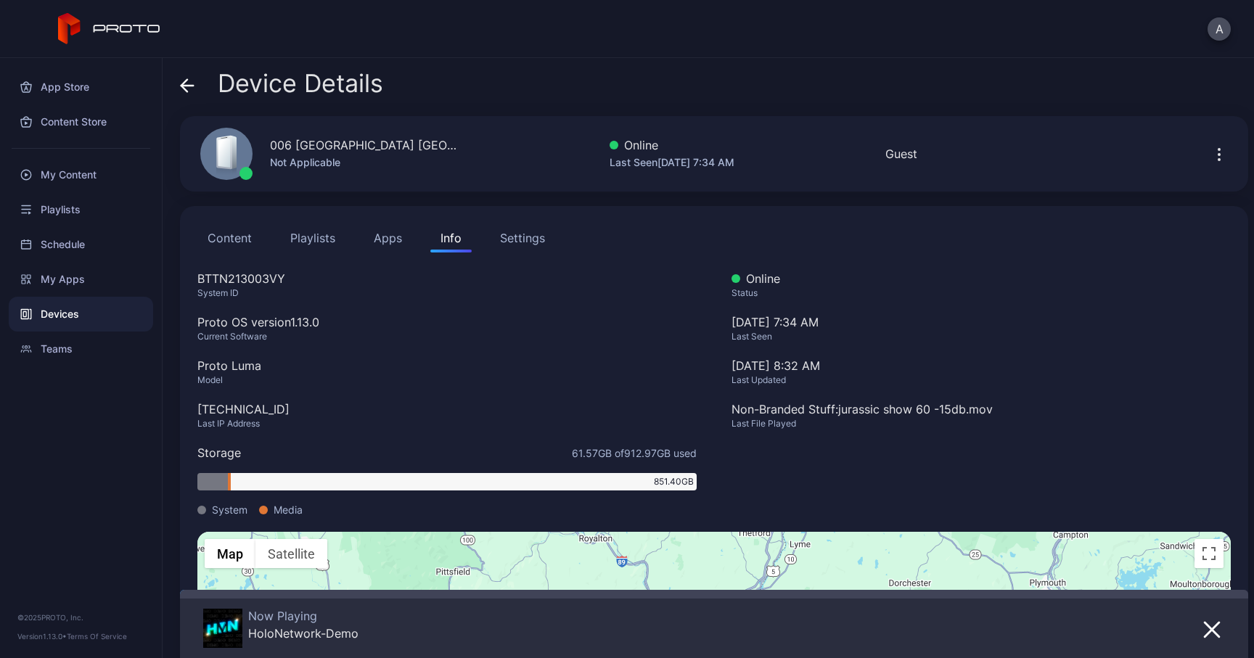
click at [192, 92] on icon at bounding box center [187, 85] width 15 height 15
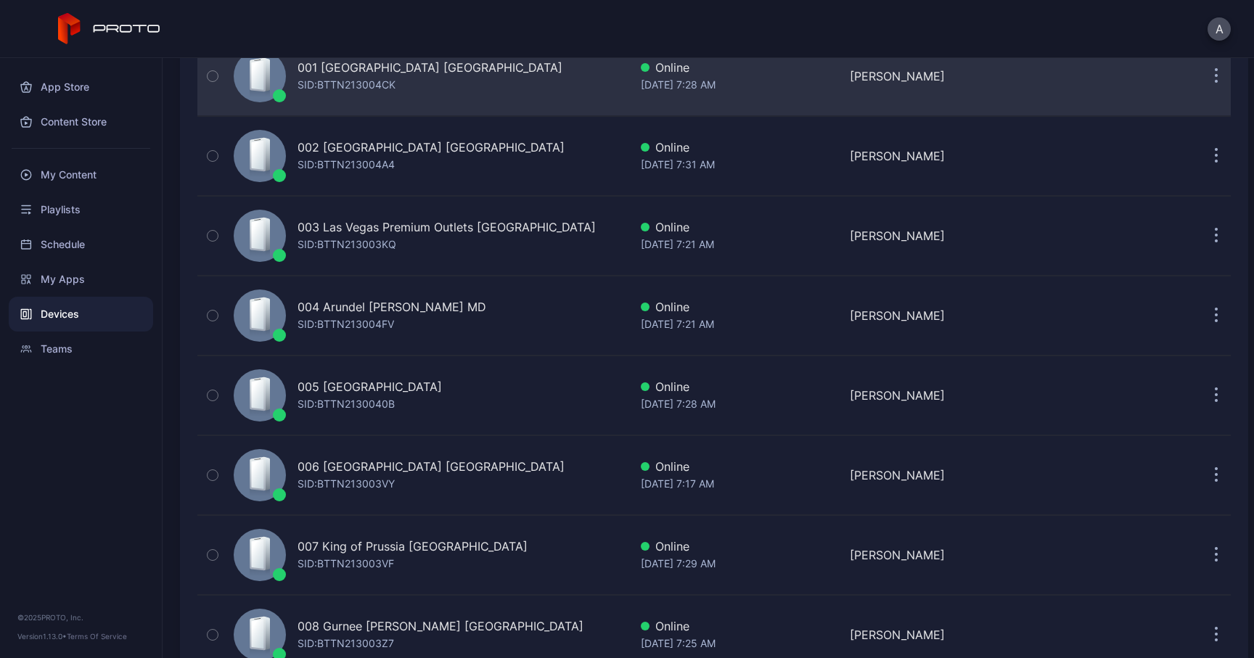
scroll to position [213, 0]
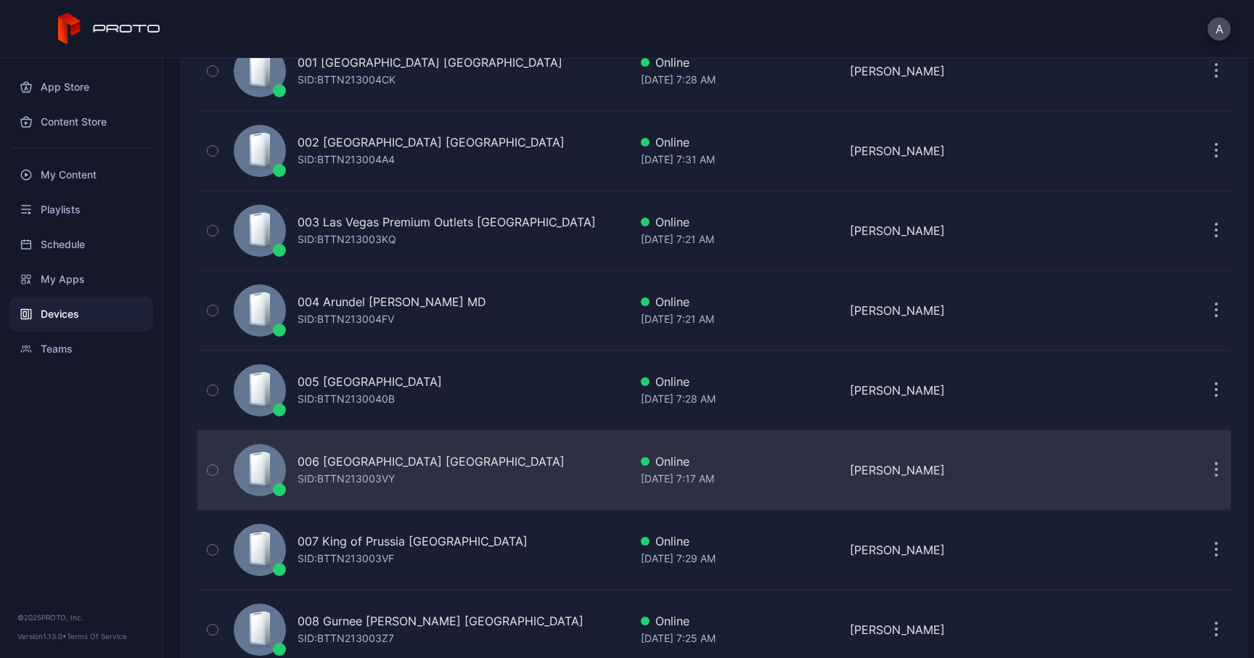
click at [379, 463] on div "006 [GEOGRAPHIC_DATA] [GEOGRAPHIC_DATA]" at bounding box center [430, 461] width 267 height 17
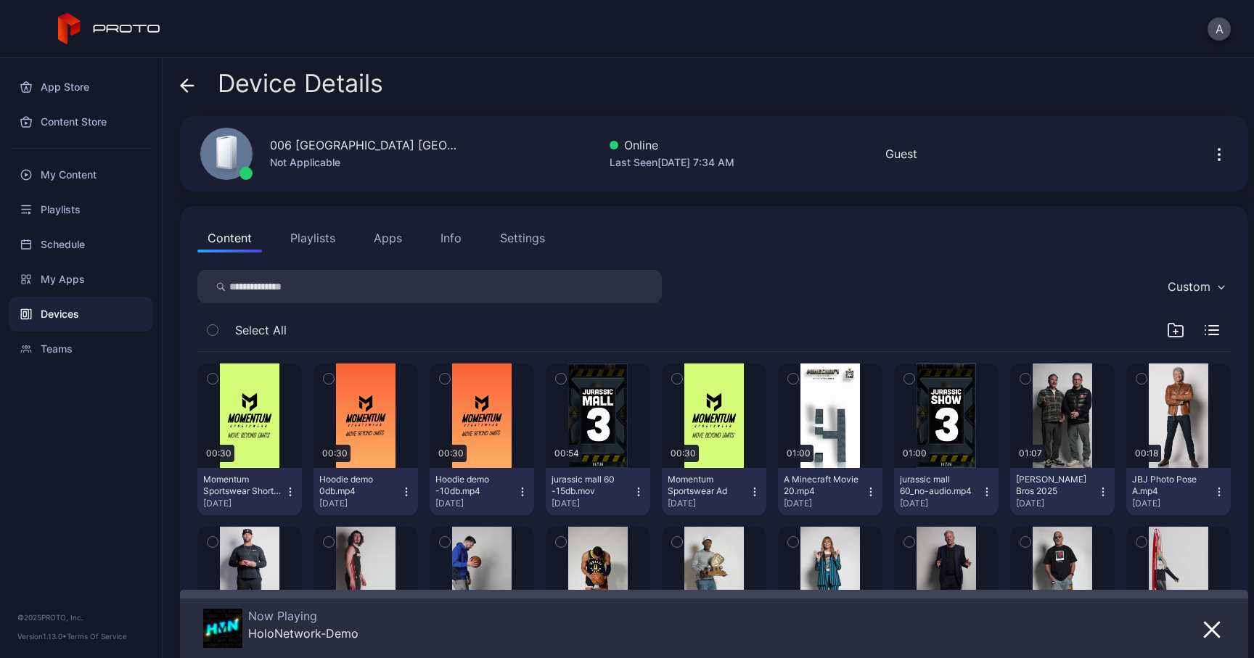
click at [451, 233] on div "Info" at bounding box center [450, 237] width 21 height 17
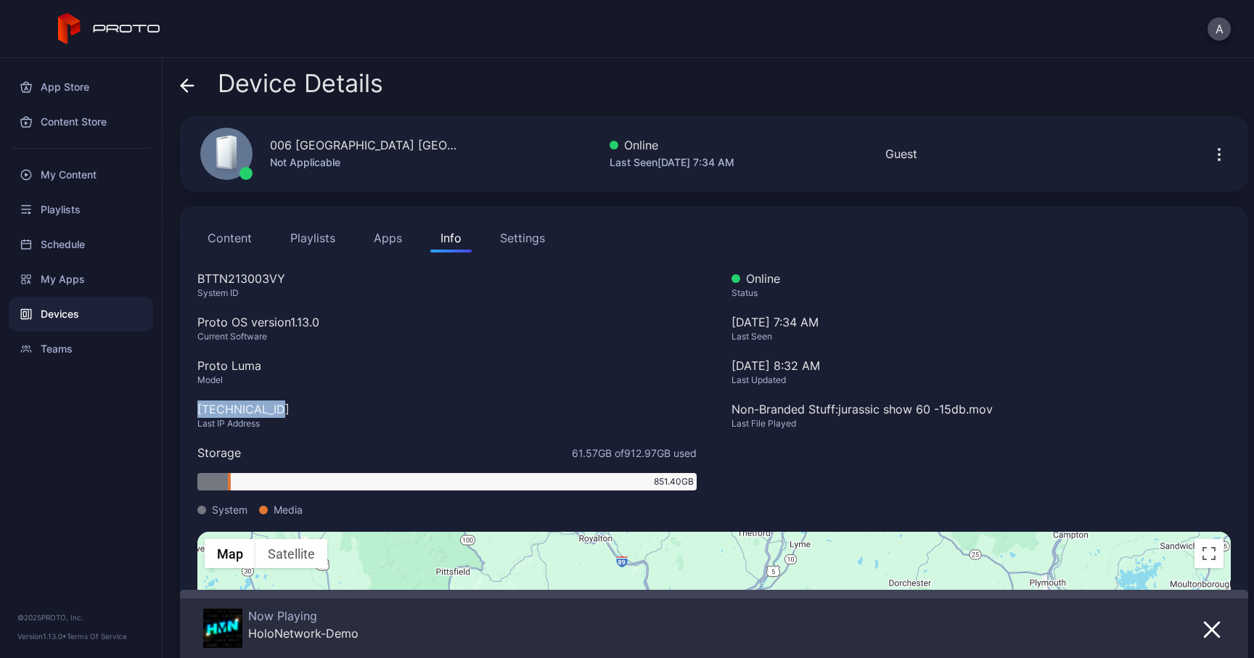
drag, startPoint x: 275, startPoint y: 408, endPoint x: 196, endPoint y: 408, distance: 79.1
click at [195, 408] on div "Content Playlists Apps Info Settings BTTN213003VY System ID Proto OS version 1.…" at bounding box center [714, 507] width 1068 height 603
drag, startPoint x: 419, startPoint y: 139, endPoint x: 268, endPoint y: 139, distance: 150.9
click at [268, 139] on div "006 [GEOGRAPHIC_DATA] [GEOGRAPHIC_DATA] Not Applicable Online Last Seen [DATE] …" at bounding box center [714, 153] width 1068 height 75
copy div "006 [GEOGRAPHIC_DATA] [GEOGRAPHIC_DATA]"
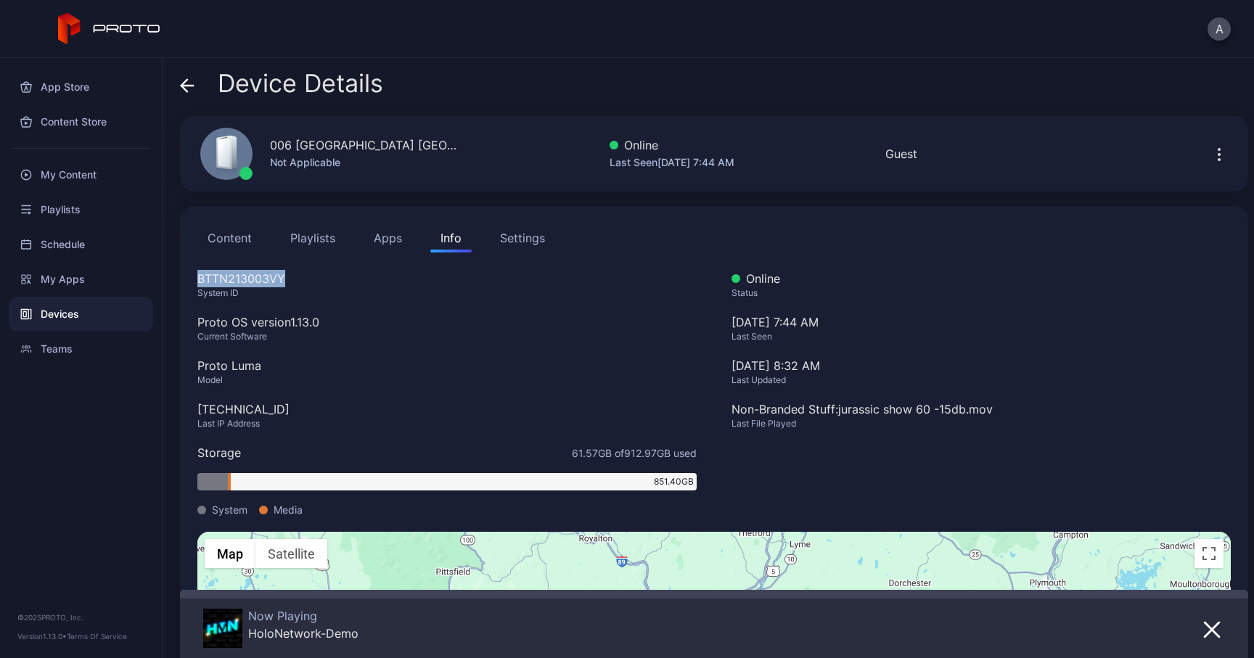
drag, startPoint x: 295, startPoint y: 285, endPoint x: 192, endPoint y: 284, distance: 103.0
click at [192, 284] on div "Content Playlists Apps Info Settings BTTN213003VY System ID Proto OS version 1.…" at bounding box center [714, 507] width 1068 height 603
copy div "BTTN213003VY"
drag, startPoint x: 277, startPoint y: 416, endPoint x: 200, endPoint y: 416, distance: 77.6
click at [200, 416] on div "[TECHNICAL_ID]" at bounding box center [446, 408] width 499 height 17
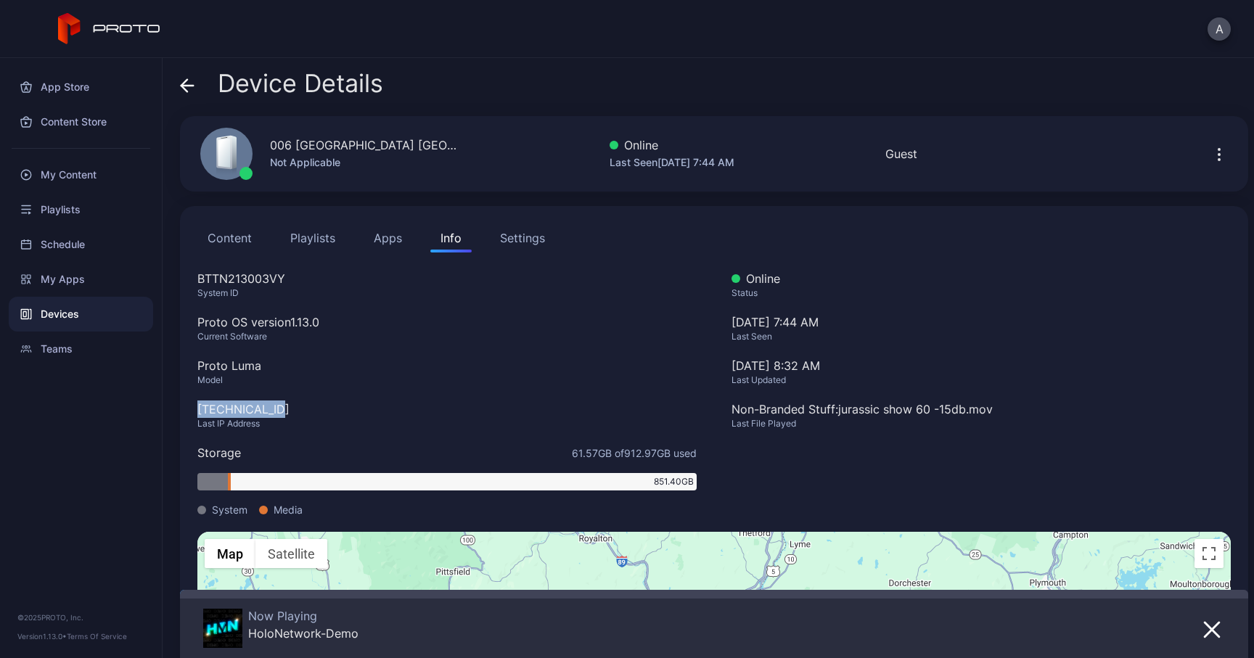
copy div "[TECHNICAL_ID]"
click at [198, 81] on div "Device Details" at bounding box center [281, 87] width 203 height 35
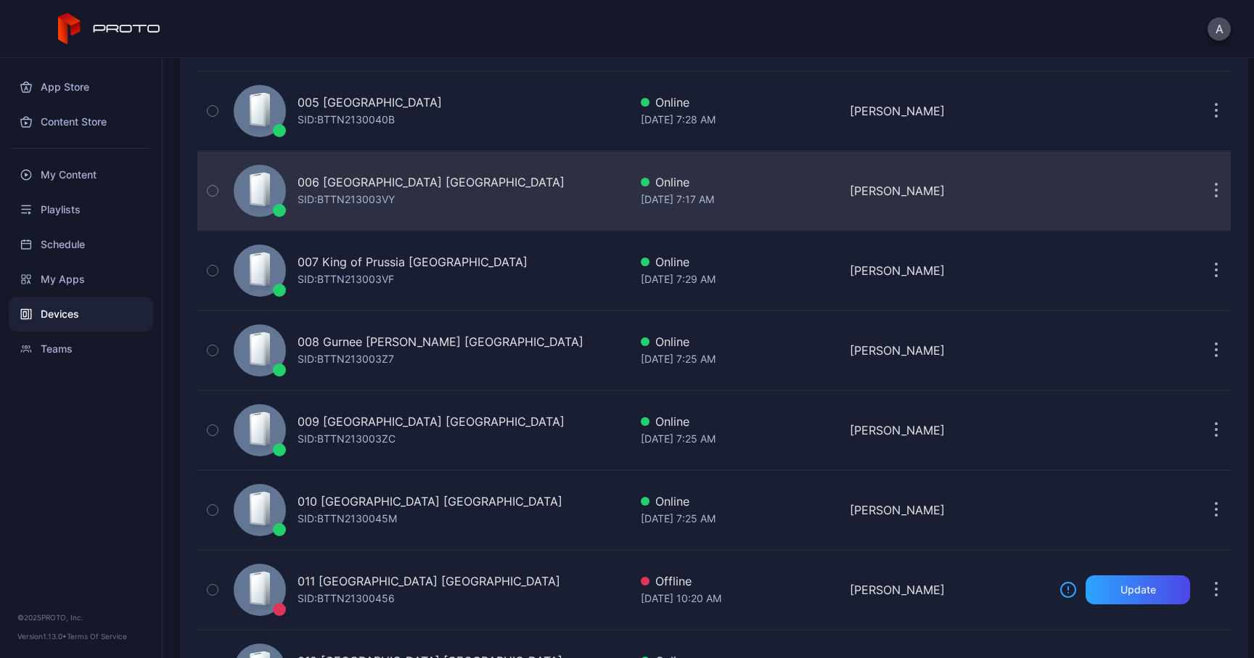
scroll to position [527, 0]
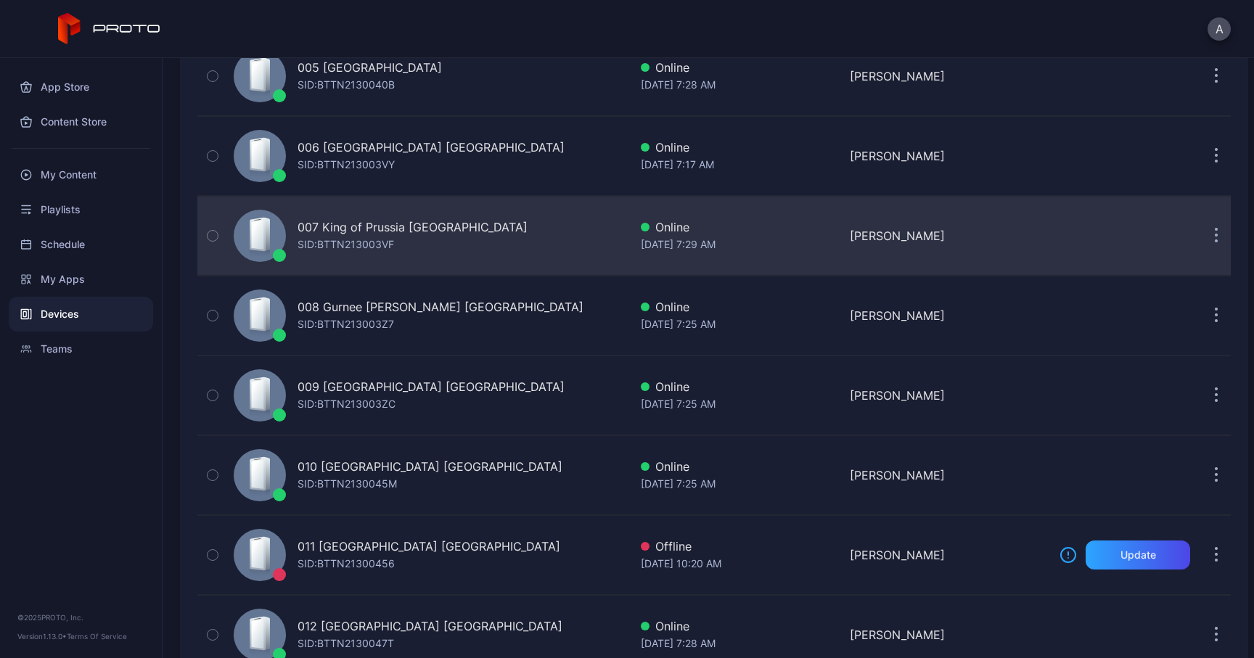
click at [355, 249] on div "SID: BTTN213003VF" at bounding box center [345, 244] width 96 height 17
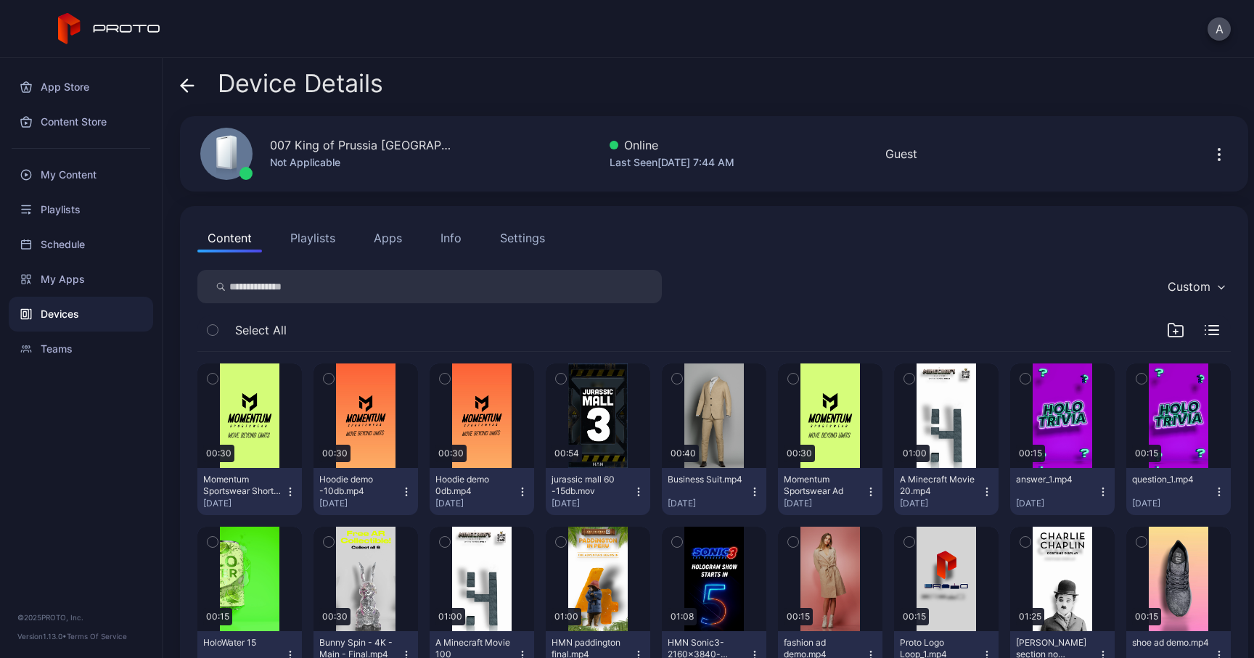
click at [432, 245] on button "Info" at bounding box center [450, 237] width 41 height 29
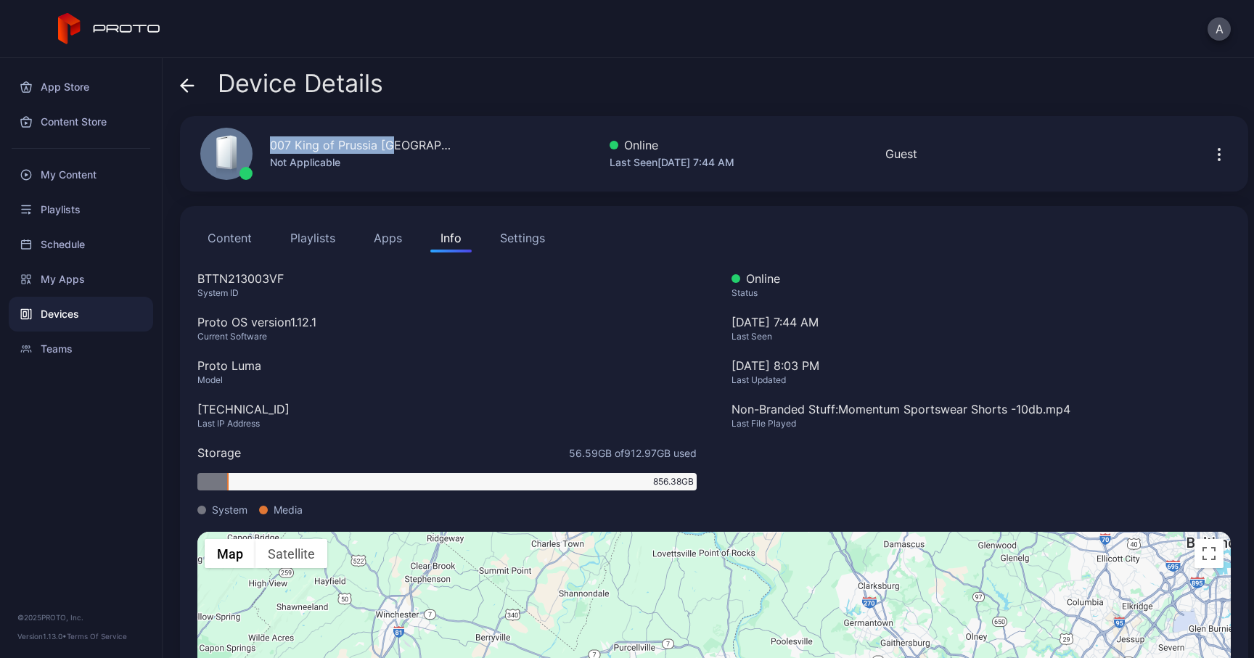
drag, startPoint x: 368, startPoint y: 149, endPoint x: 250, endPoint y: 148, distance: 117.5
click at [250, 148] on div "007 King of Prussia [GEOGRAPHIC_DATA] Not Applicable" at bounding box center [321, 154] width 276 height 78
copy div "007 King of Prussia [GEOGRAPHIC_DATA]"
drag, startPoint x: 287, startPoint y: 276, endPoint x: 196, endPoint y: 276, distance: 91.4
click at [196, 276] on div "Content Playlists Apps Info Settings BTTN213003VF System ID Proto OS version 1.…" at bounding box center [714, 507] width 1068 height 603
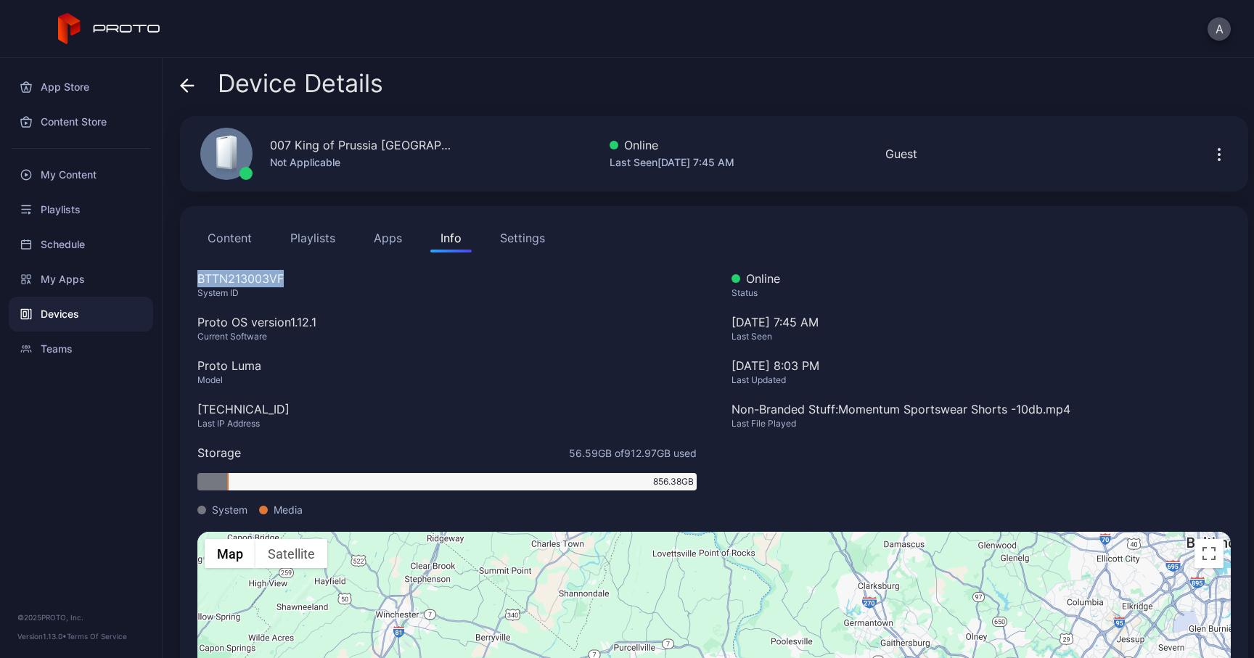
copy div "BTTN213003VF"
drag, startPoint x: 271, startPoint y: 408, endPoint x: 196, endPoint y: 408, distance: 75.5
click at [196, 408] on div "Content Playlists Apps Info Settings BTTN213003VF System ID Proto OS version 1.…" at bounding box center [714, 507] width 1068 height 603
copy div "[TECHNICAL_ID]"
click at [189, 83] on icon at bounding box center [187, 85] width 15 height 15
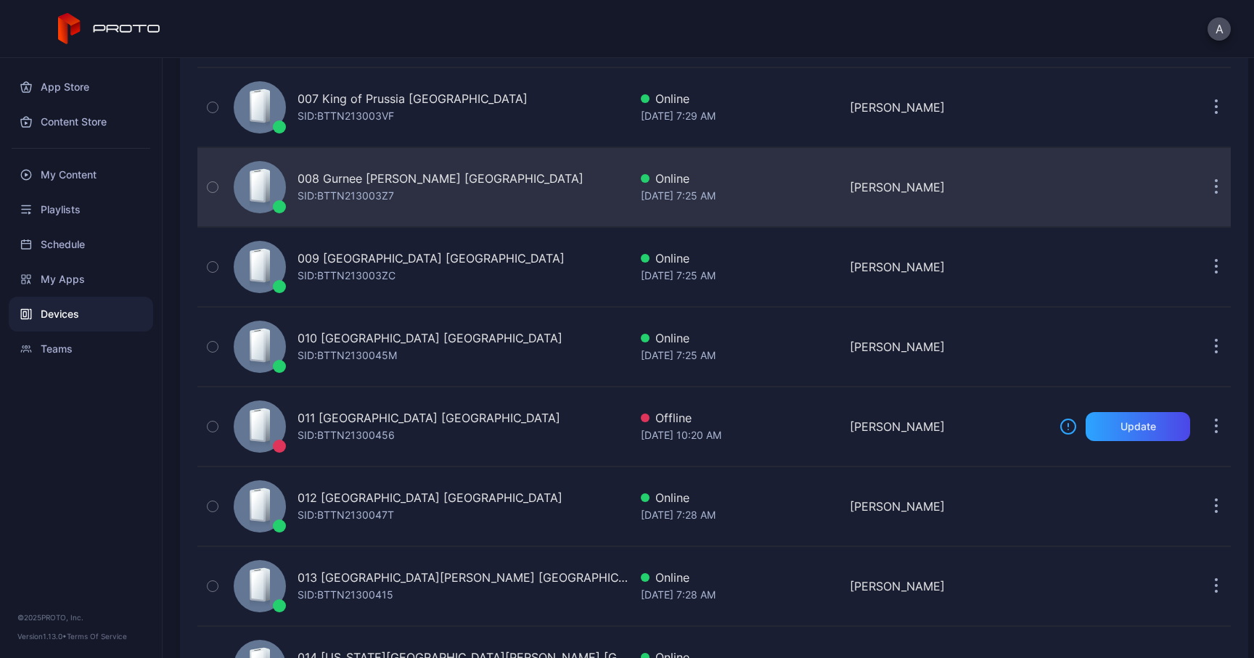
scroll to position [670, 0]
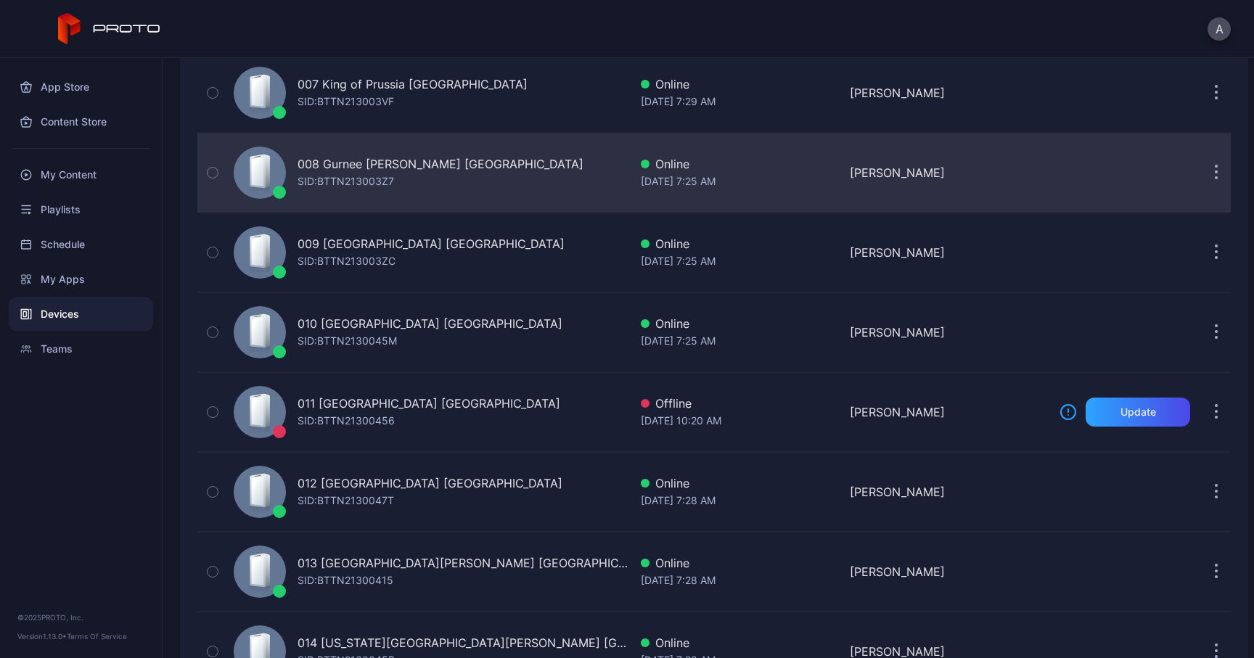
click at [320, 174] on div "SID: BTTN213003Z7" at bounding box center [345, 181] width 96 height 17
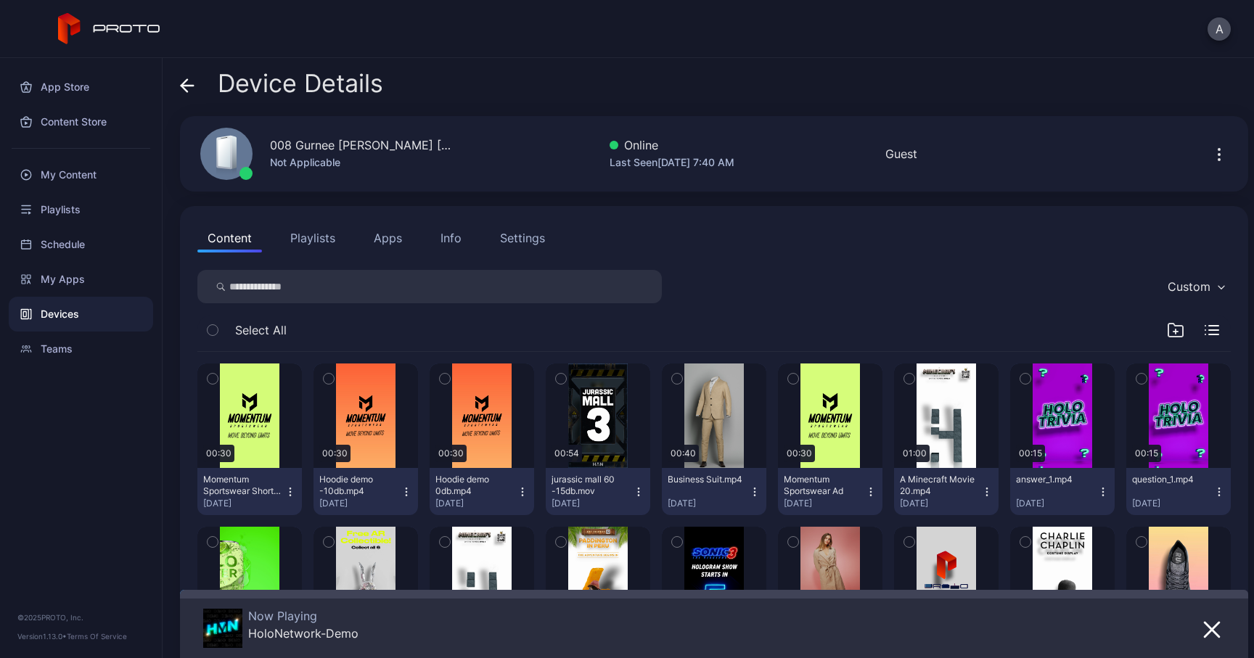
click at [453, 236] on div "Info" at bounding box center [450, 237] width 21 height 17
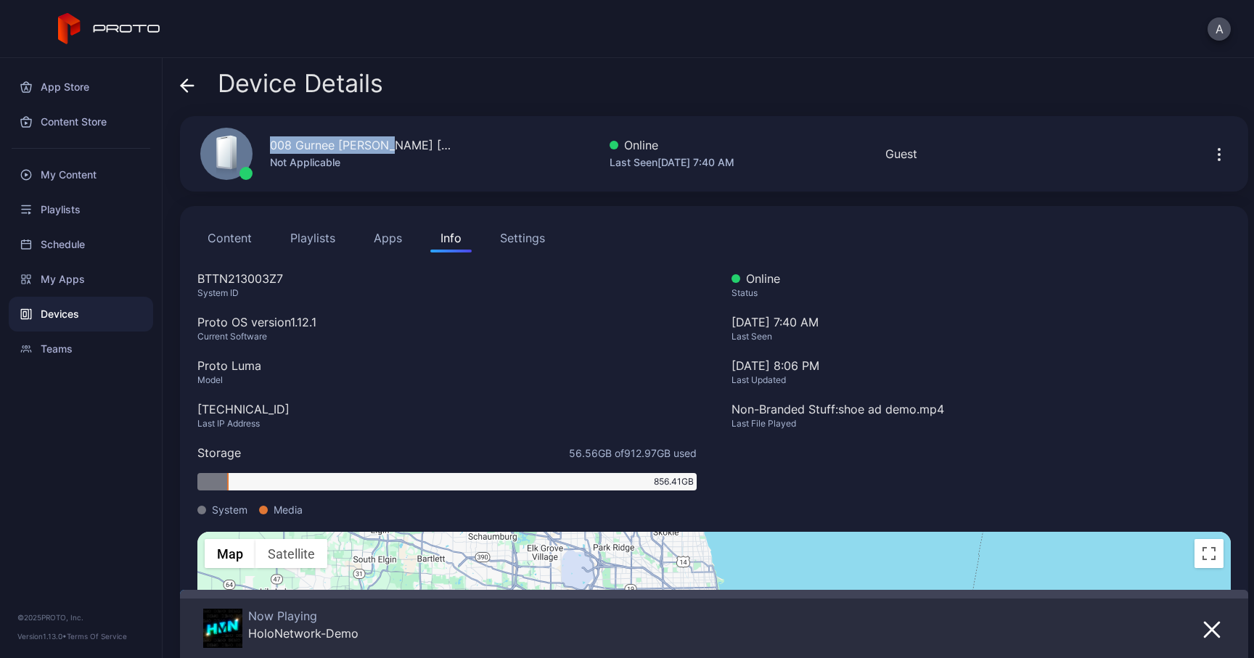
drag, startPoint x: 266, startPoint y: 143, endPoint x: 458, endPoint y: 144, distance: 192.3
click at [458, 144] on div "008 Gurnee [PERSON_NAME] [GEOGRAPHIC_DATA] Not Applicable Online Last Seen [DAT…" at bounding box center [714, 153] width 1068 height 75
copy div "008 Gurnee [PERSON_NAME] [GEOGRAPHIC_DATA]"
drag, startPoint x: 297, startPoint y: 284, endPoint x: 192, endPoint y: 284, distance: 105.9
click at [192, 284] on div "Content Playlists Apps Info Settings BTTN213003Z7 System ID Proto OS version 1.…" at bounding box center [714, 507] width 1068 height 603
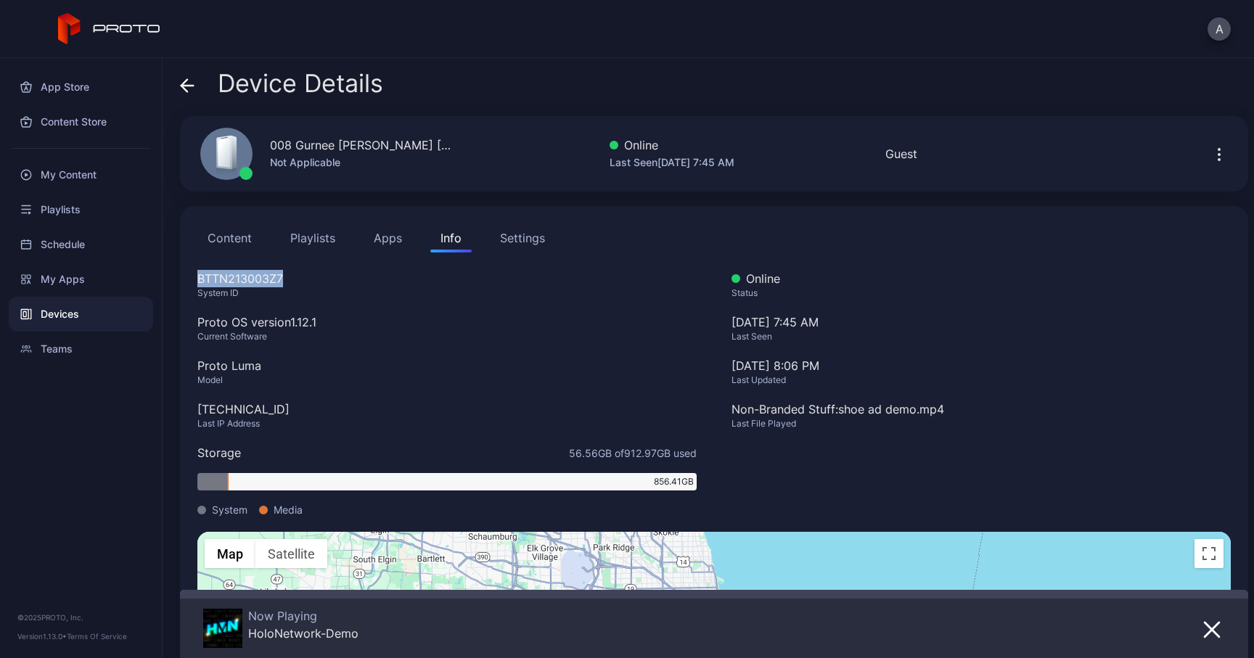
copy div "BTTN213003Z7"
drag, startPoint x: 272, startPoint y: 413, endPoint x: 167, endPoint y: 413, distance: 105.2
click at [167, 413] on div "Device Details 008 [GEOGRAPHIC_DATA][PERSON_NAME] [GEOGRAPHIC_DATA] Not Applica…" at bounding box center [708, 358] width 1091 height 600
copy div "[TECHNICAL_ID]"
click at [188, 82] on icon at bounding box center [187, 85] width 15 height 15
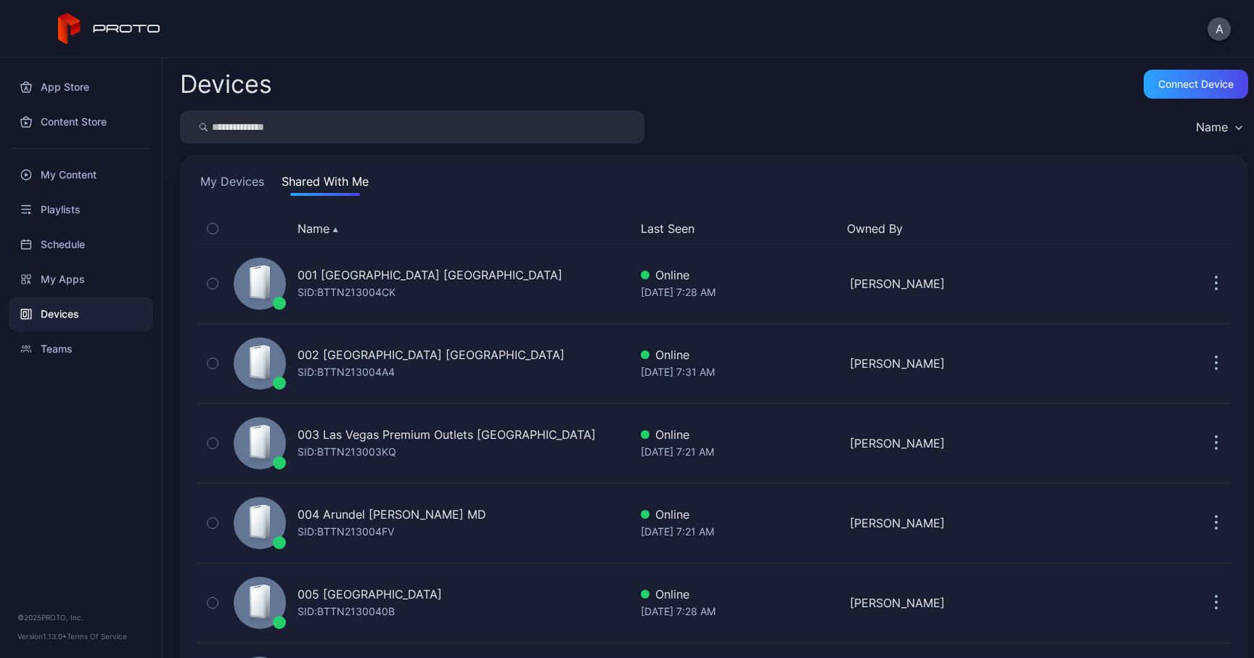
scroll to position [670, 0]
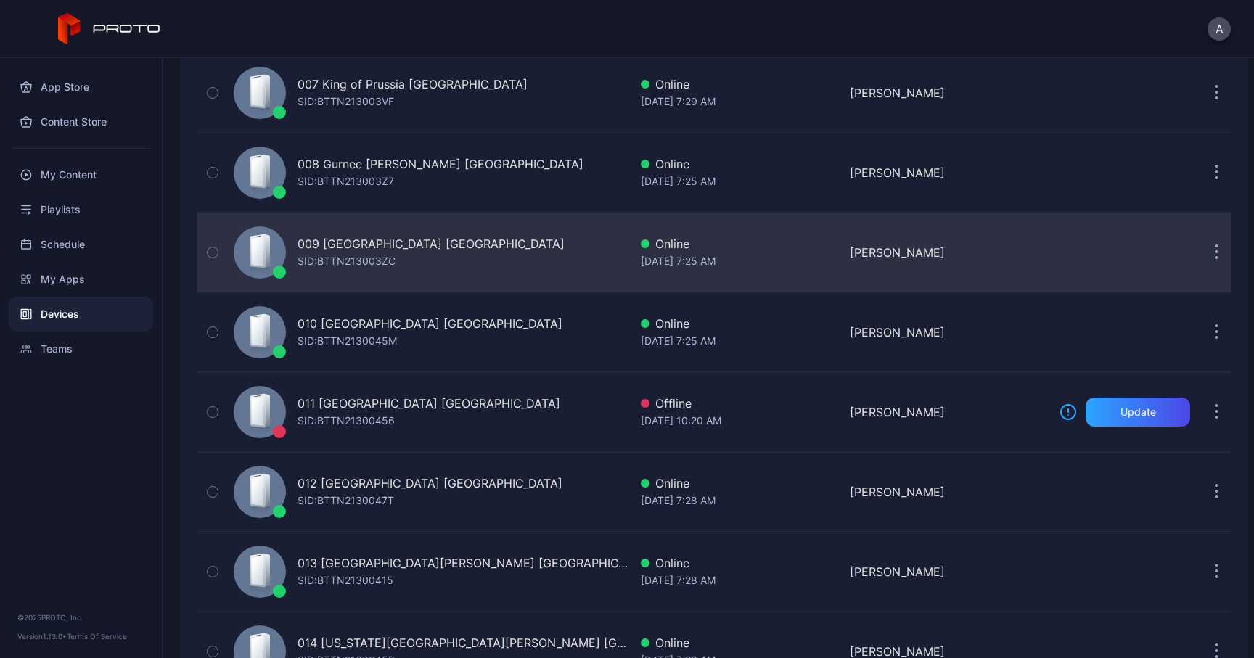
click at [342, 255] on div "SID: BTTN213003ZC" at bounding box center [346, 260] width 98 height 17
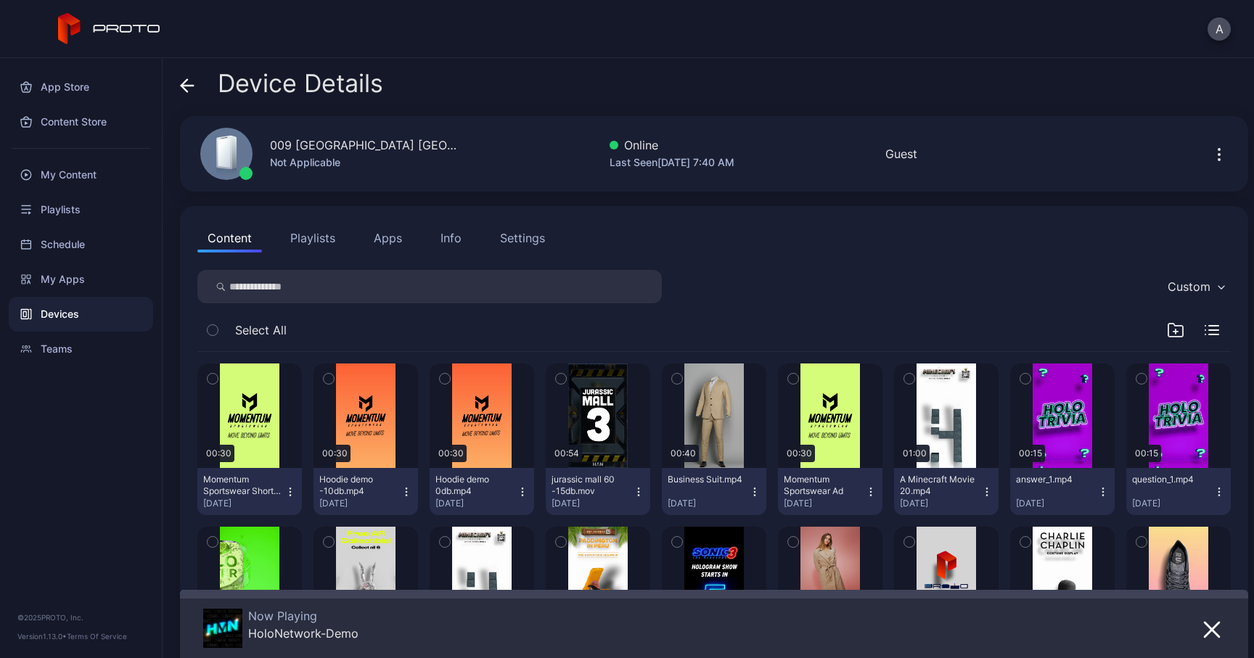
click at [456, 246] on div "Info" at bounding box center [450, 237] width 21 height 17
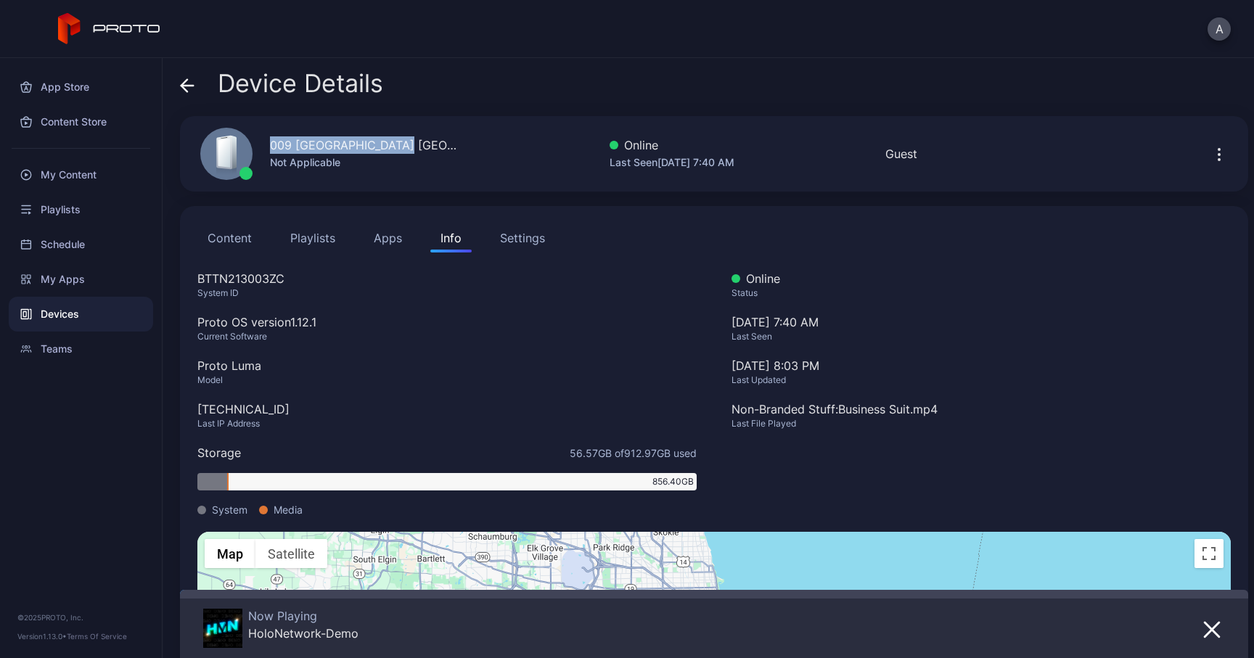
drag, startPoint x: 407, startPoint y: 150, endPoint x: 269, endPoint y: 150, distance: 137.8
click at [269, 150] on div "009 [GEOGRAPHIC_DATA] [GEOGRAPHIC_DATA] Not Applicable" at bounding box center [321, 154] width 276 height 78
copy div "009 [GEOGRAPHIC_DATA] [GEOGRAPHIC_DATA]"
drag, startPoint x: 297, startPoint y: 281, endPoint x: 184, endPoint y: 281, distance: 113.2
click at [184, 281] on div "Content Playlists Apps Info Settings BTTN213003ZC System ID Proto OS version 1.…" at bounding box center [714, 507] width 1068 height 603
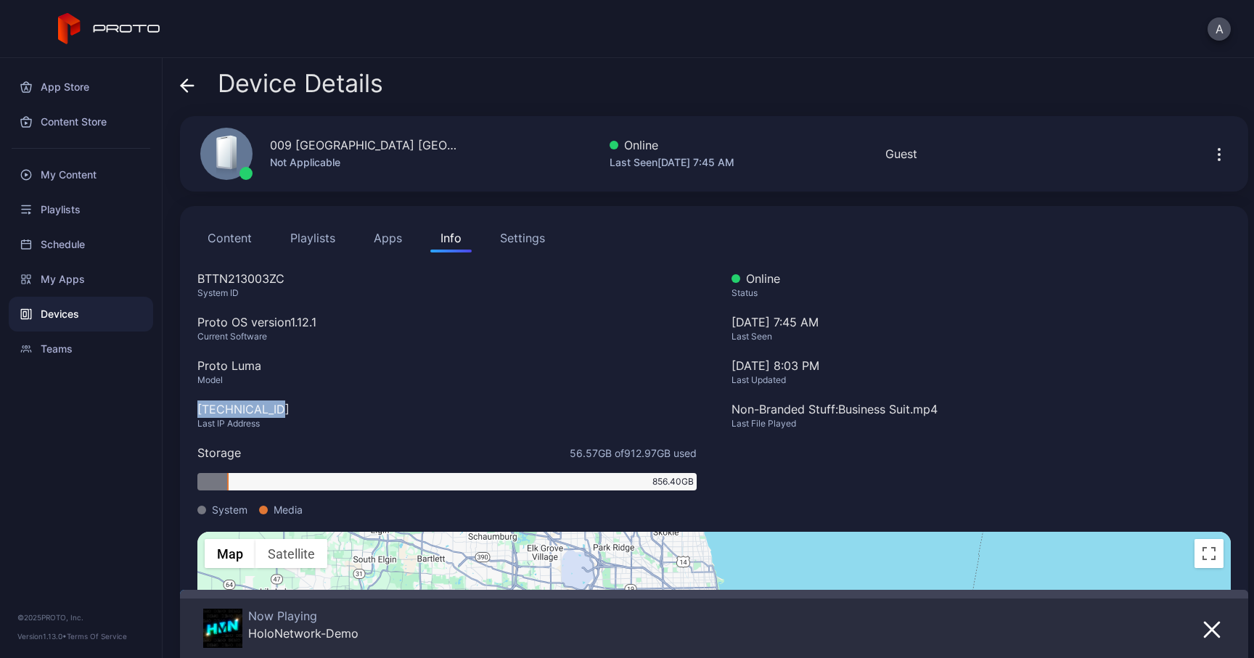
drag, startPoint x: 287, startPoint y: 407, endPoint x: 173, endPoint y: 407, distance: 113.9
click at [173, 407] on div "Device Details 009 [GEOGRAPHIC_DATA] [GEOGRAPHIC_DATA] Not Applicable Online La…" at bounding box center [708, 358] width 1091 height 600
click at [192, 87] on icon at bounding box center [187, 85] width 15 height 15
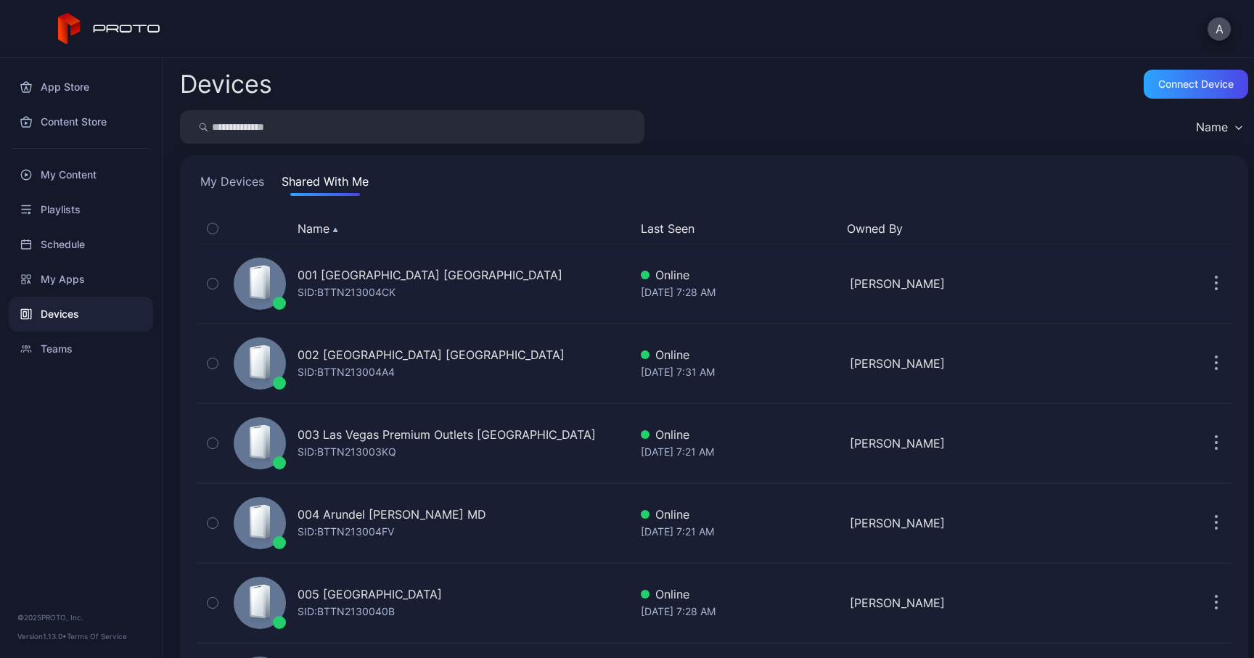
scroll to position [670, 0]
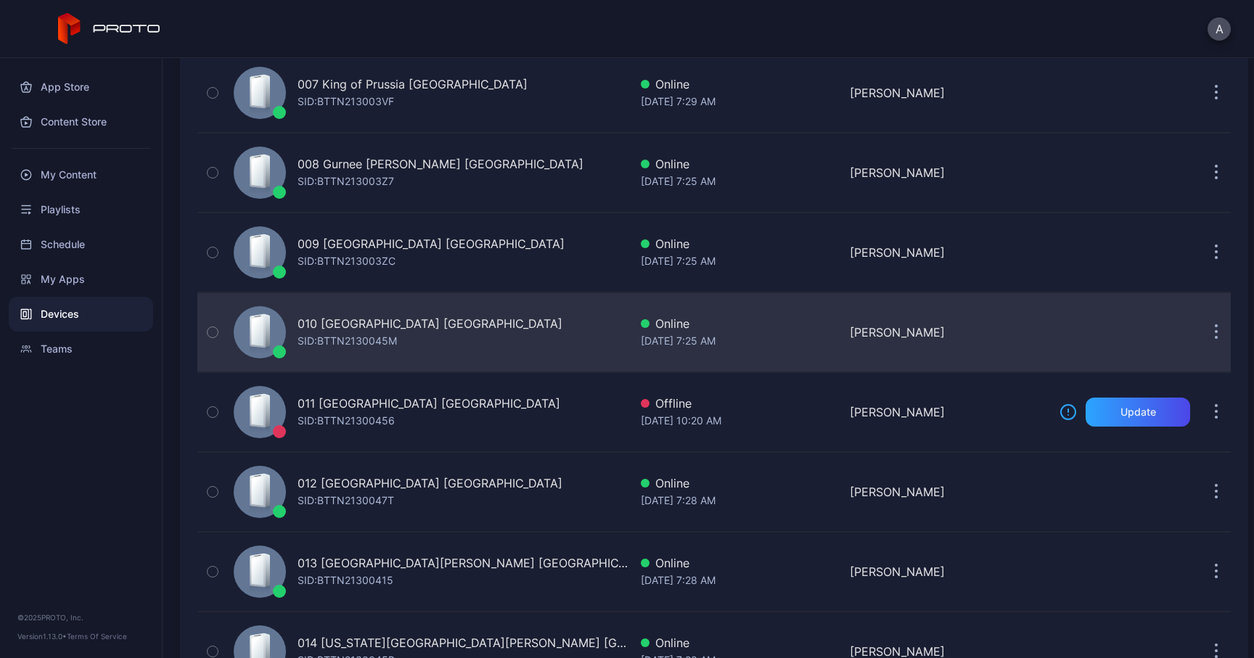
click at [334, 333] on div "SID: BTTN2130045M" at bounding box center [346, 340] width 99 height 17
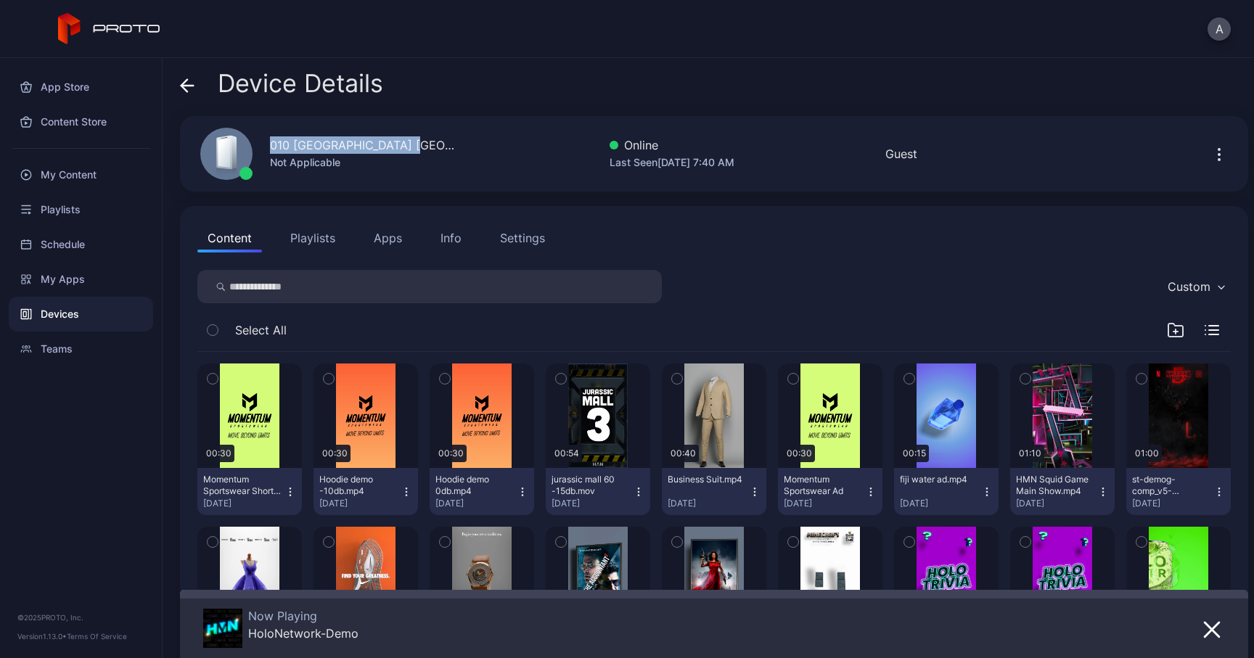
drag, startPoint x: 270, startPoint y: 148, endPoint x: 470, endPoint y: 150, distance: 200.3
click at [471, 149] on div "010 [GEOGRAPHIC_DATA] [GEOGRAPHIC_DATA] Not Applicable Online Last Seen [DATE] …" at bounding box center [714, 153] width 1068 height 75
click at [466, 247] on button "Info" at bounding box center [450, 237] width 41 height 29
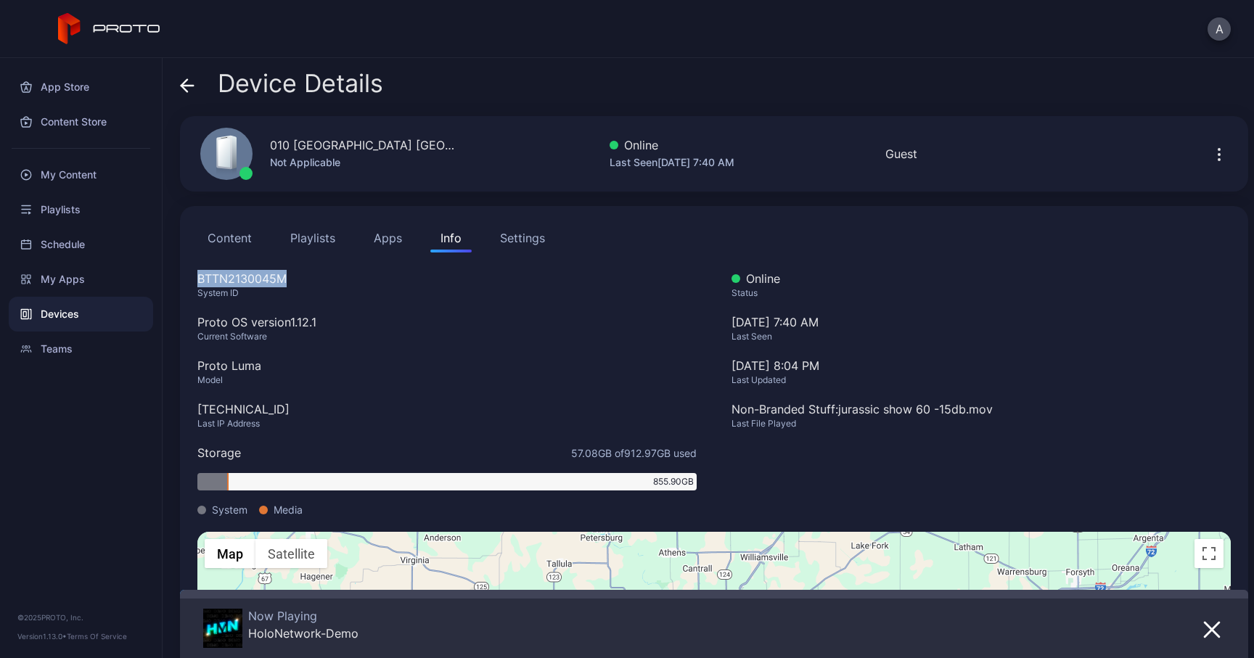
drag, startPoint x: 296, startPoint y: 286, endPoint x: 184, endPoint y: 286, distance: 111.7
click at [184, 286] on div "Content Playlists Apps Info Settings BTTN2130045M System ID Proto OS version 1.…" at bounding box center [714, 507] width 1068 height 603
drag, startPoint x: 287, startPoint y: 407, endPoint x: 184, endPoint y: 407, distance: 103.7
click at [184, 407] on div "Content Playlists Apps Info Settings BTTN2130045M System ID Proto OS version 1.…" at bounding box center [714, 507] width 1068 height 603
click at [194, 98] on div "Device Details" at bounding box center [281, 87] width 203 height 35
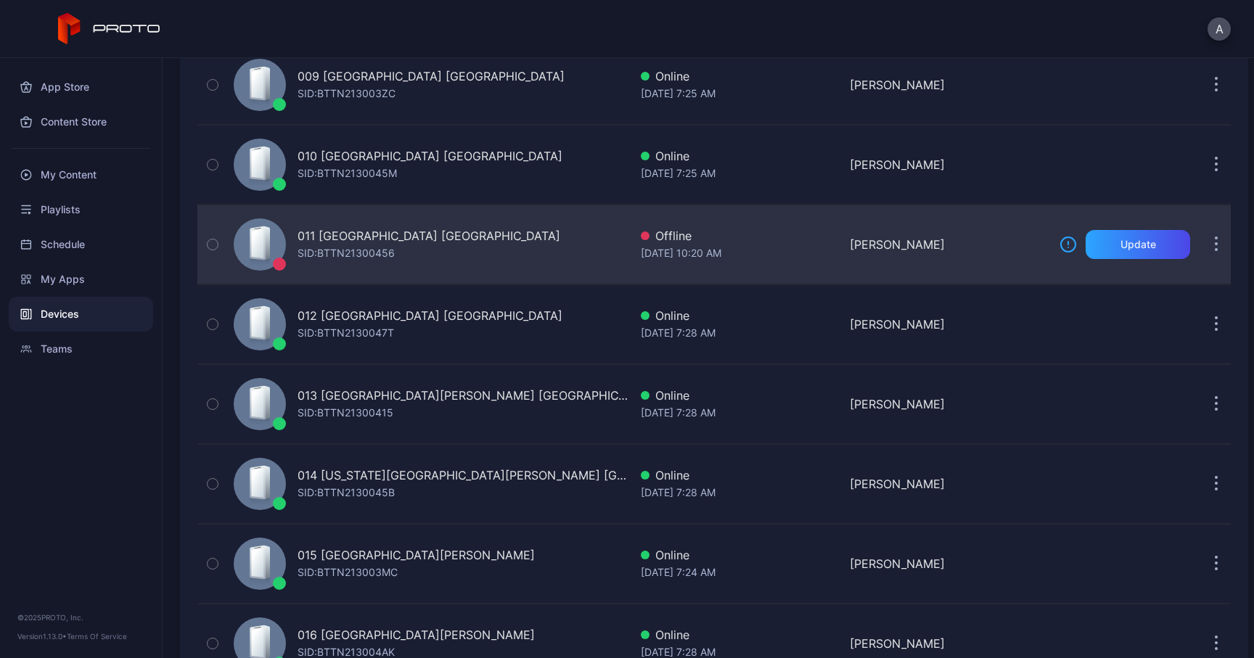
scroll to position [876, 0]
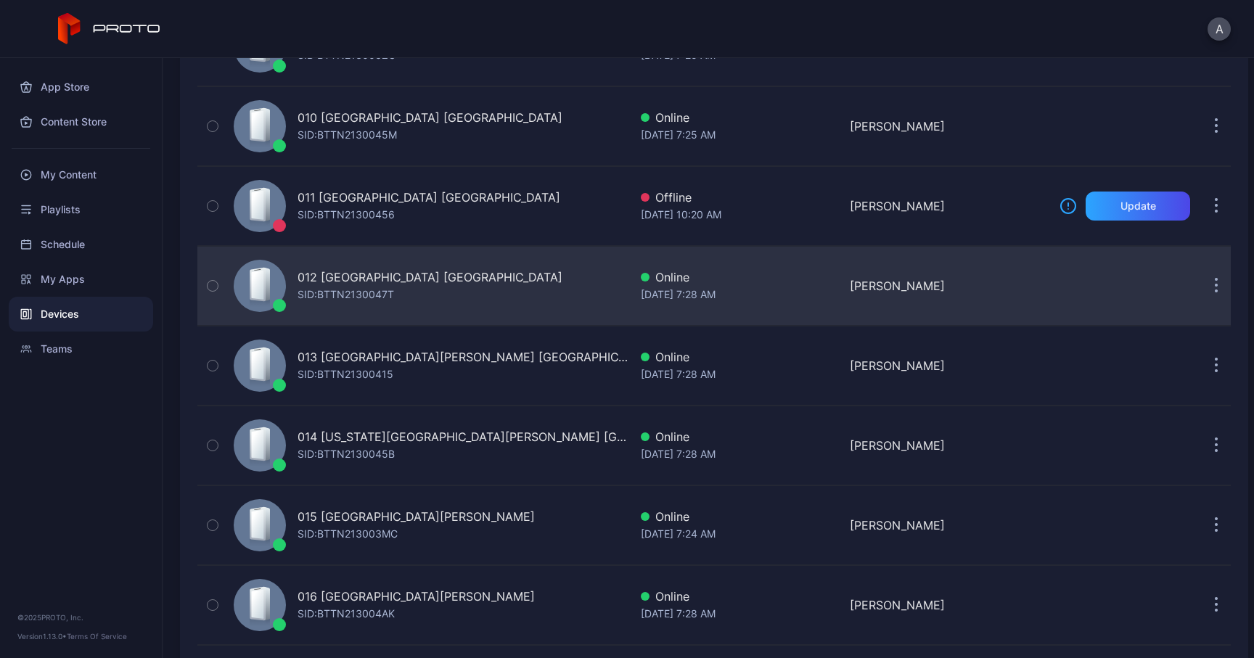
click at [354, 286] on div "SID: BTTN2130047T" at bounding box center [345, 294] width 96 height 17
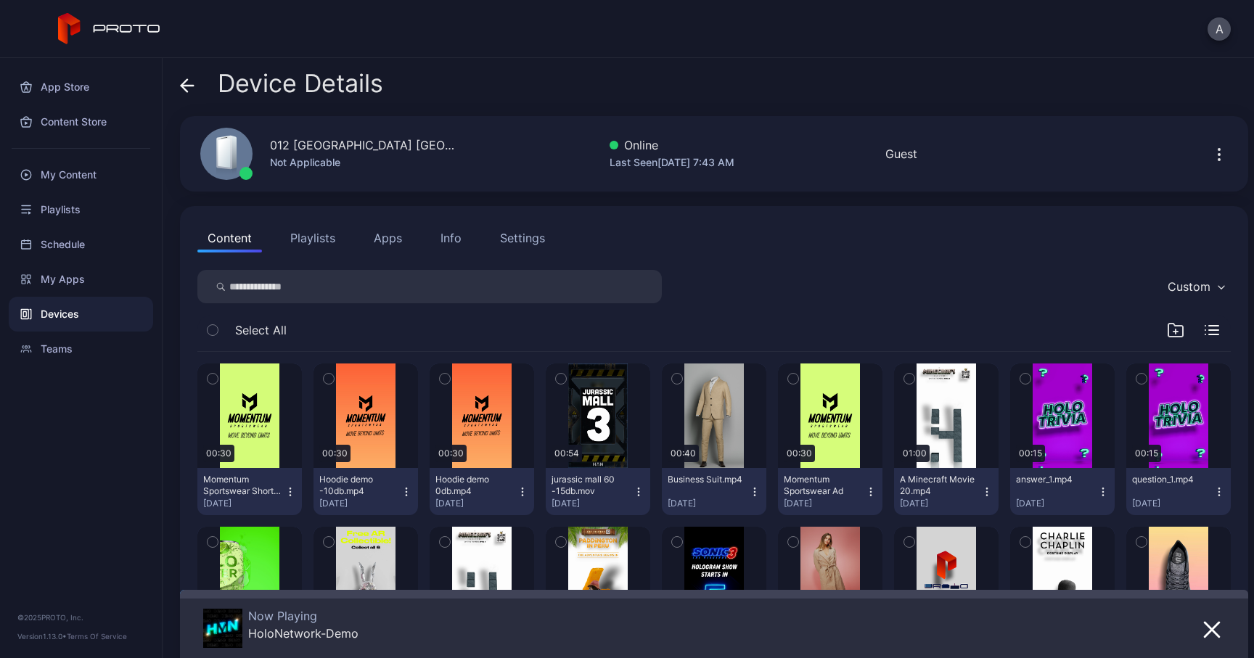
click at [457, 232] on div "Info" at bounding box center [450, 237] width 21 height 17
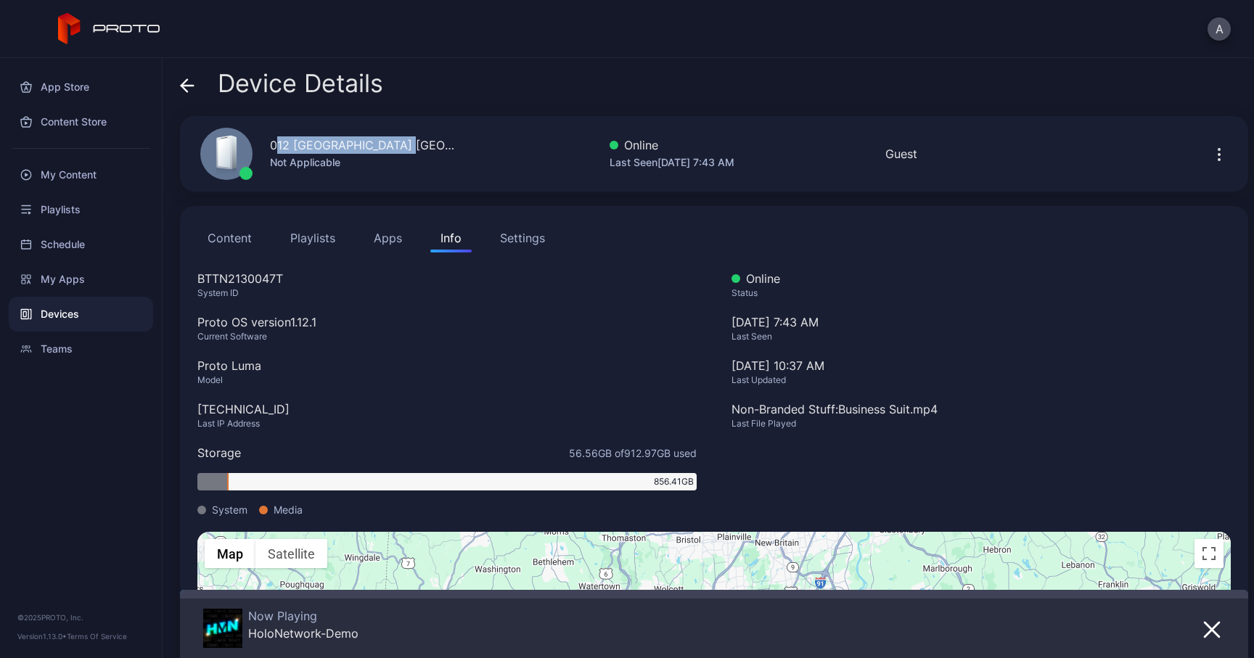
drag, startPoint x: 403, startPoint y: 144, endPoint x: 276, endPoint y: 144, distance: 127.0
click at [276, 144] on div "012 [GEOGRAPHIC_DATA] [GEOGRAPHIC_DATA] Not Applicable" at bounding box center [321, 154] width 276 height 78
drag, startPoint x: 271, startPoint y: 144, endPoint x: 427, endPoint y: 155, distance: 157.1
click at [427, 155] on div "012 [GEOGRAPHIC_DATA] [GEOGRAPHIC_DATA] Not Applicable Online Last Seen [DATE] …" at bounding box center [714, 153] width 1068 height 75
click at [363, 137] on div "012 [GEOGRAPHIC_DATA] [GEOGRAPHIC_DATA]" at bounding box center [364, 144] width 189 height 17
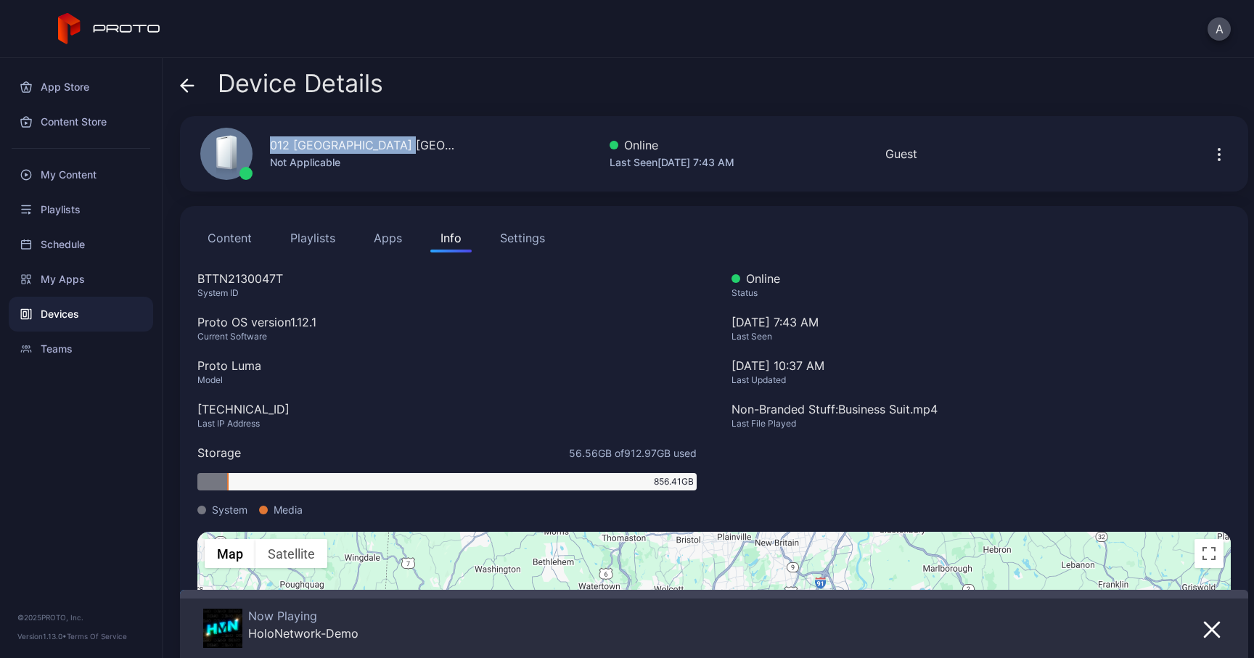
drag, startPoint x: 415, startPoint y: 144, endPoint x: 261, endPoint y: 144, distance: 153.8
click at [261, 144] on div "012 [GEOGRAPHIC_DATA] [GEOGRAPHIC_DATA] Not Applicable Online Last Seen [DATE] …" at bounding box center [714, 153] width 1068 height 75
drag, startPoint x: 297, startPoint y: 284, endPoint x: 170, endPoint y: 281, distance: 127.0
click at [171, 281] on div "Device Details 012 [GEOGRAPHIC_DATA] [GEOGRAPHIC_DATA] Not Applicable Online La…" at bounding box center [708, 358] width 1091 height 600
drag, startPoint x: 281, startPoint y: 400, endPoint x: 276, endPoint y: 414, distance: 14.7
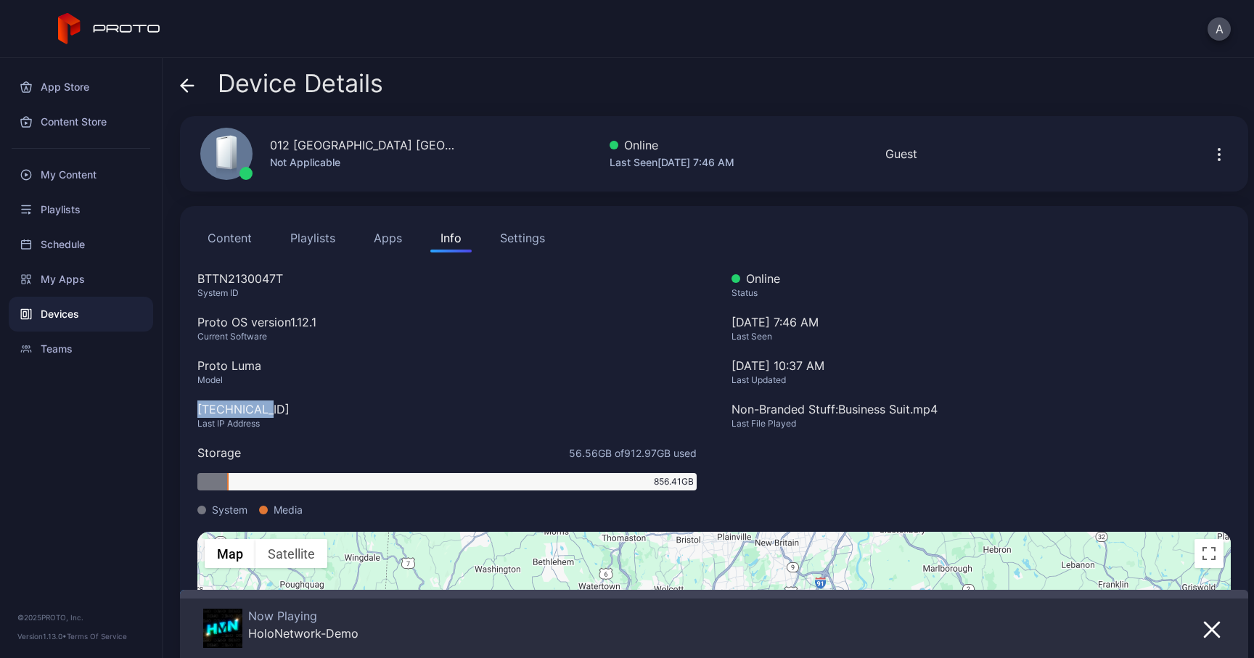
click at [271, 414] on div "BTTN2130047T System ID Proto OS version 1.12.1 Current Software Proto Luma Mode…" at bounding box center [446, 401] width 499 height 262
click at [189, 94] on span at bounding box center [187, 84] width 15 height 28
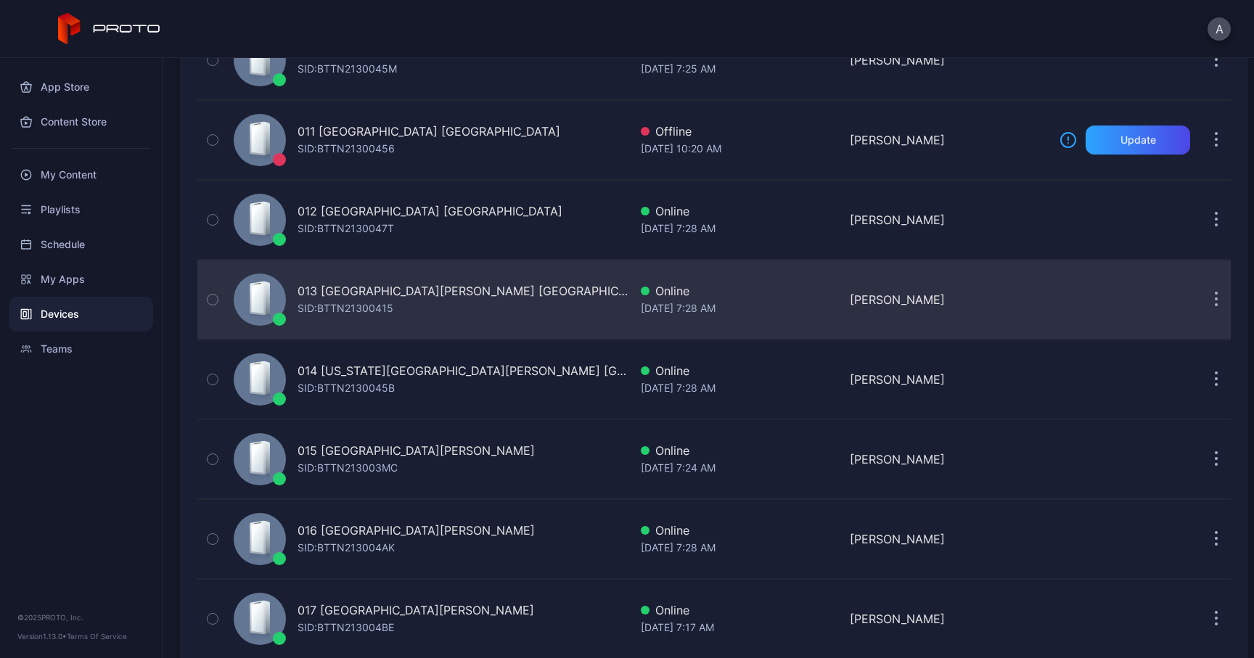
scroll to position [945, 0]
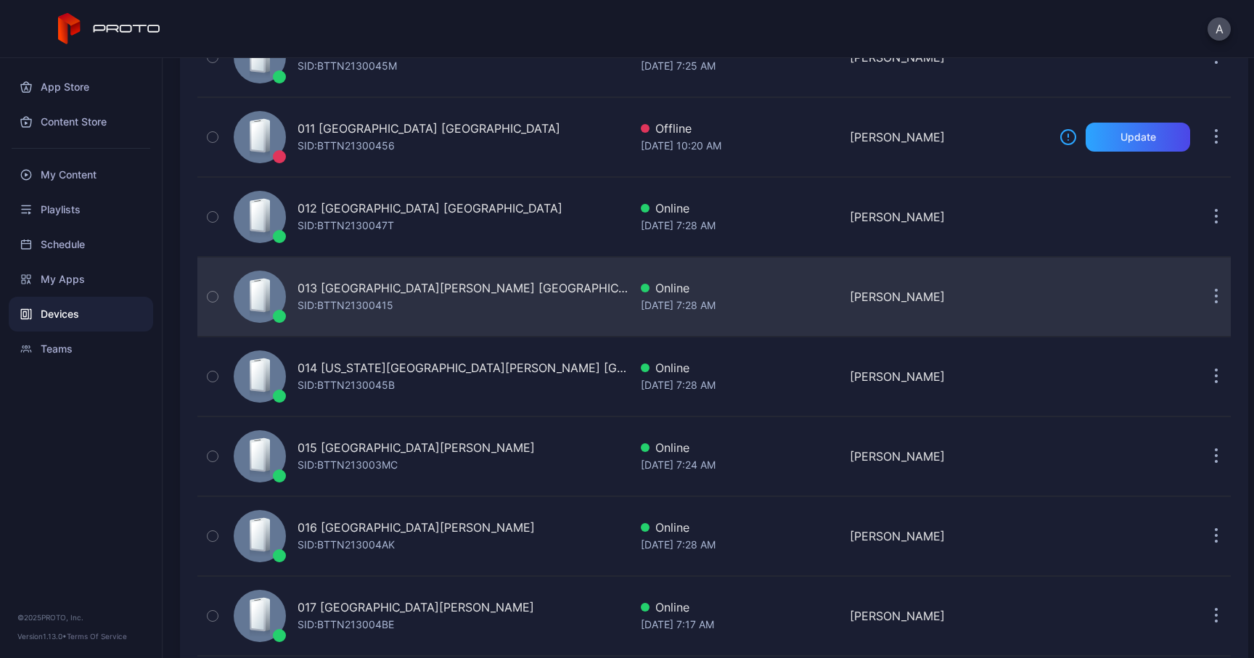
click at [328, 316] on div "013 [GEOGRAPHIC_DATA][PERSON_NAME] [GEOGRAPHIC_DATA] [PERSON_NAME]: BTTN21300415" at bounding box center [428, 296] width 401 height 73
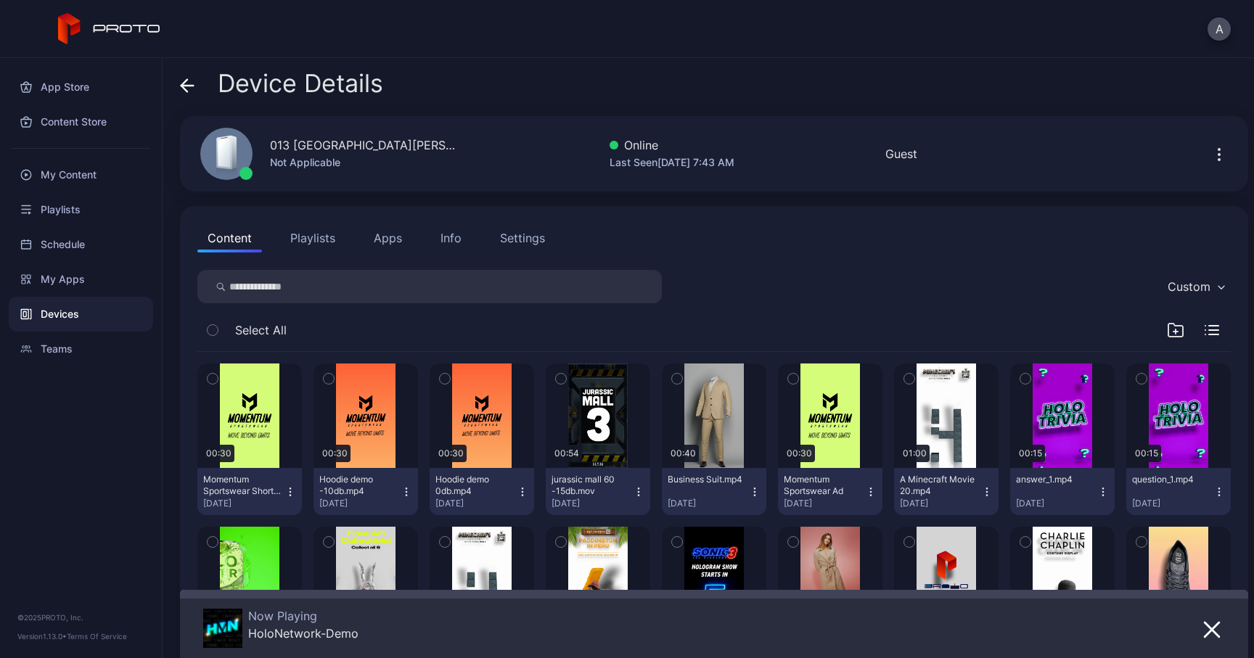
click at [449, 237] on div "Info" at bounding box center [450, 237] width 21 height 17
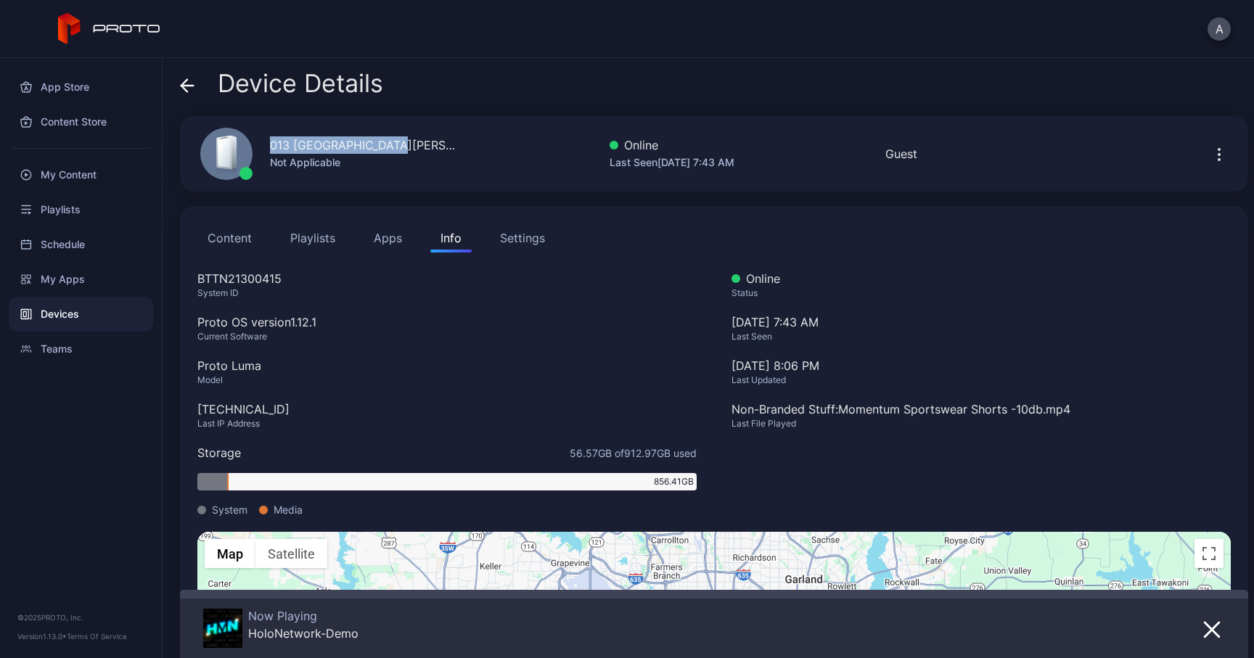
drag, startPoint x: 400, startPoint y: 152, endPoint x: 267, endPoint y: 151, distance: 133.5
click at [266, 151] on div "013 [GEOGRAPHIC_DATA][PERSON_NAME] [GEOGRAPHIC_DATA] Not Applicable" at bounding box center [321, 154] width 276 height 78
drag, startPoint x: 292, startPoint y: 289, endPoint x: 185, endPoint y: 289, distance: 107.4
click at [185, 289] on div "Content Playlists Apps Info Settings BTTN21300415 System ID Proto OS version 1.…" at bounding box center [714, 507] width 1068 height 603
click at [295, 288] on div "System ID" at bounding box center [446, 293] width 499 height 12
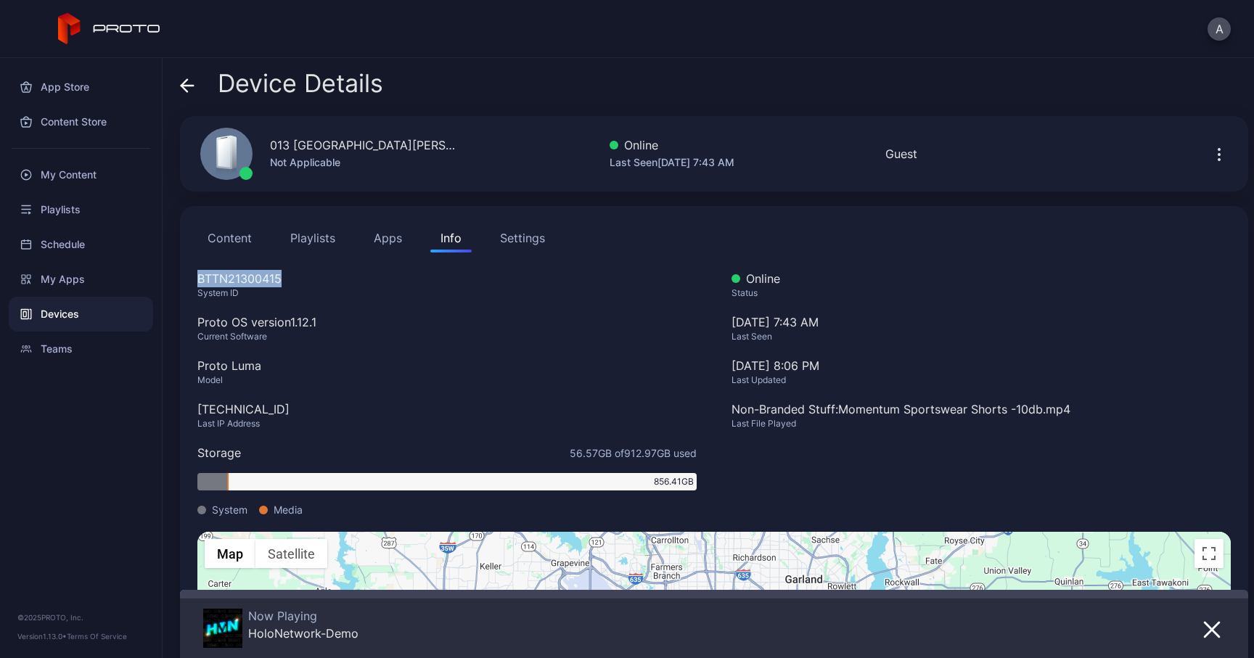
drag, startPoint x: 297, startPoint y: 284, endPoint x: 189, endPoint y: 281, distance: 108.1
click at [189, 281] on div "Content Playlists Apps Info Settings BTTN21300415 System ID Proto OS version 1.…" at bounding box center [714, 507] width 1068 height 603
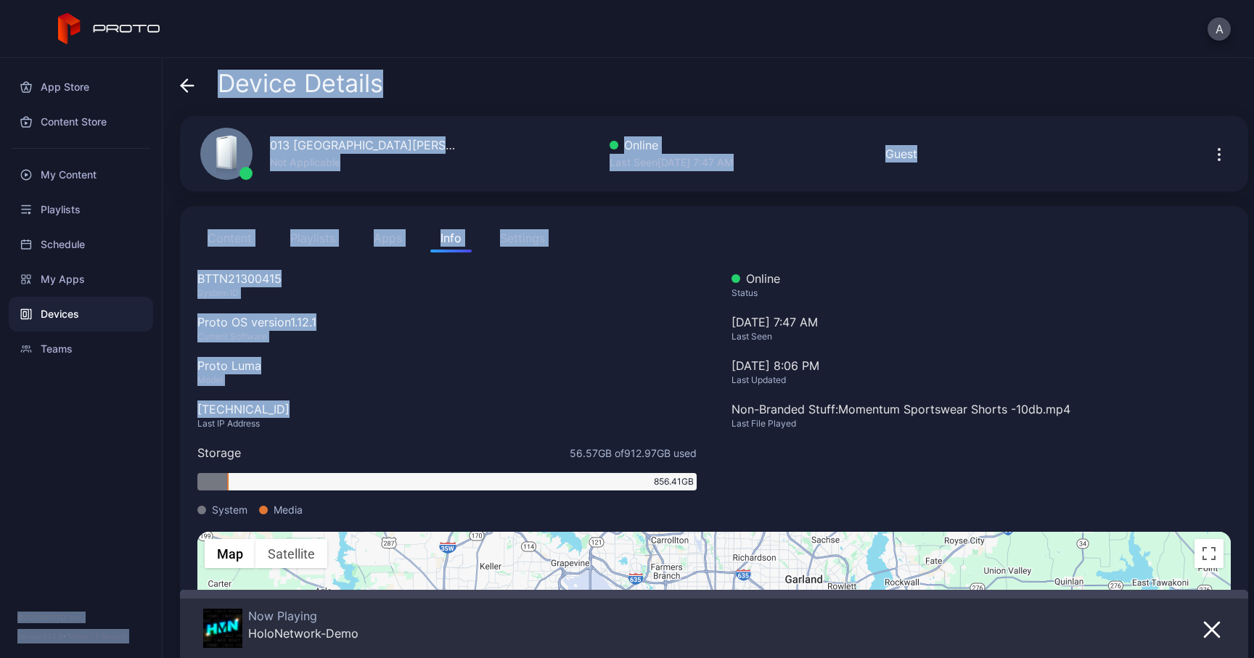
drag, startPoint x: 289, startPoint y: 413, endPoint x: 162, endPoint y: 407, distance: 127.8
click at [161, 406] on div "App Store Content Store My Content Playlists Schedule My Apps Devices Teams © 2…" at bounding box center [627, 358] width 1254 height 600
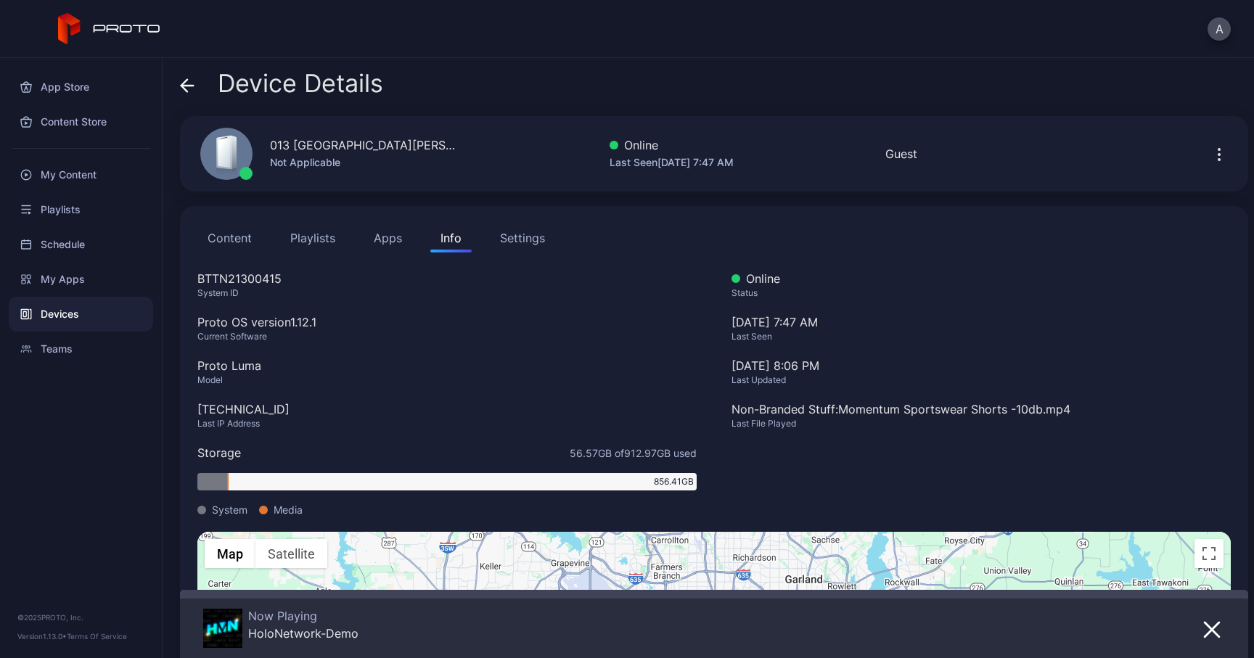
click at [236, 398] on div "BTTN21300415 System ID Proto OS version 1.12.1 Current Software Proto Luma Mode…" at bounding box center [446, 401] width 499 height 262
drag, startPoint x: 280, startPoint y: 406, endPoint x: 197, endPoint y: 407, distance: 83.4
click at [197, 407] on div "[TECHNICAL_ID]" at bounding box center [446, 408] width 499 height 17
click at [189, 91] on icon at bounding box center [187, 85] width 15 height 15
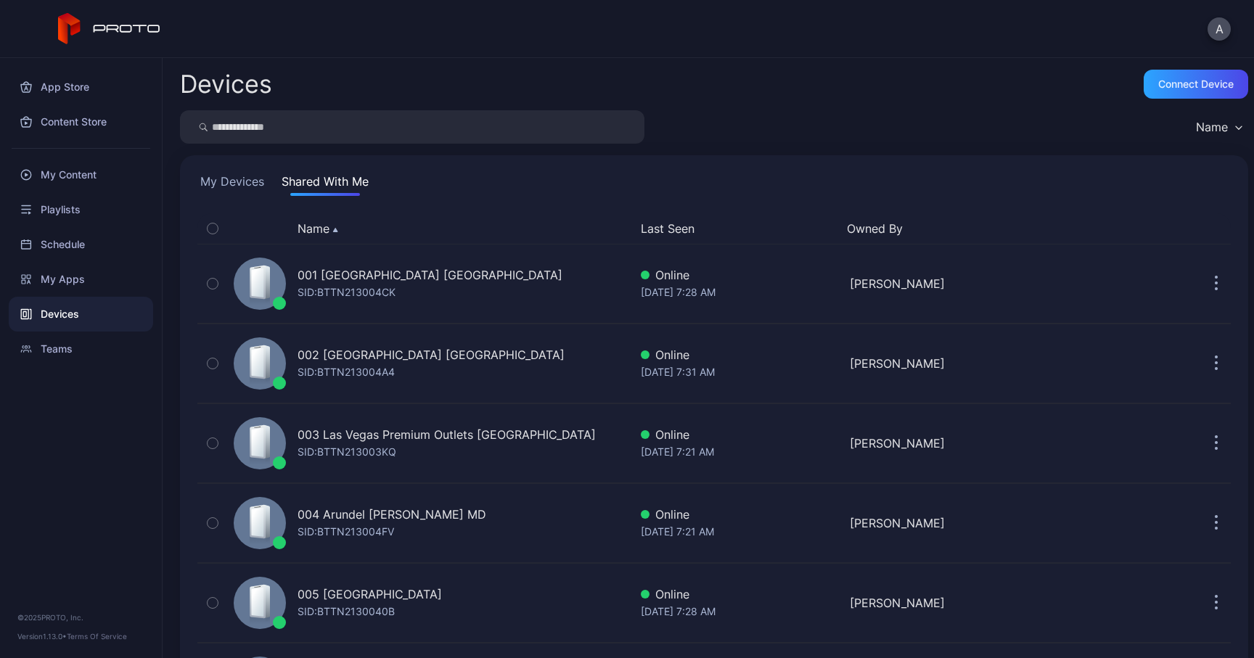
scroll to position [945, 0]
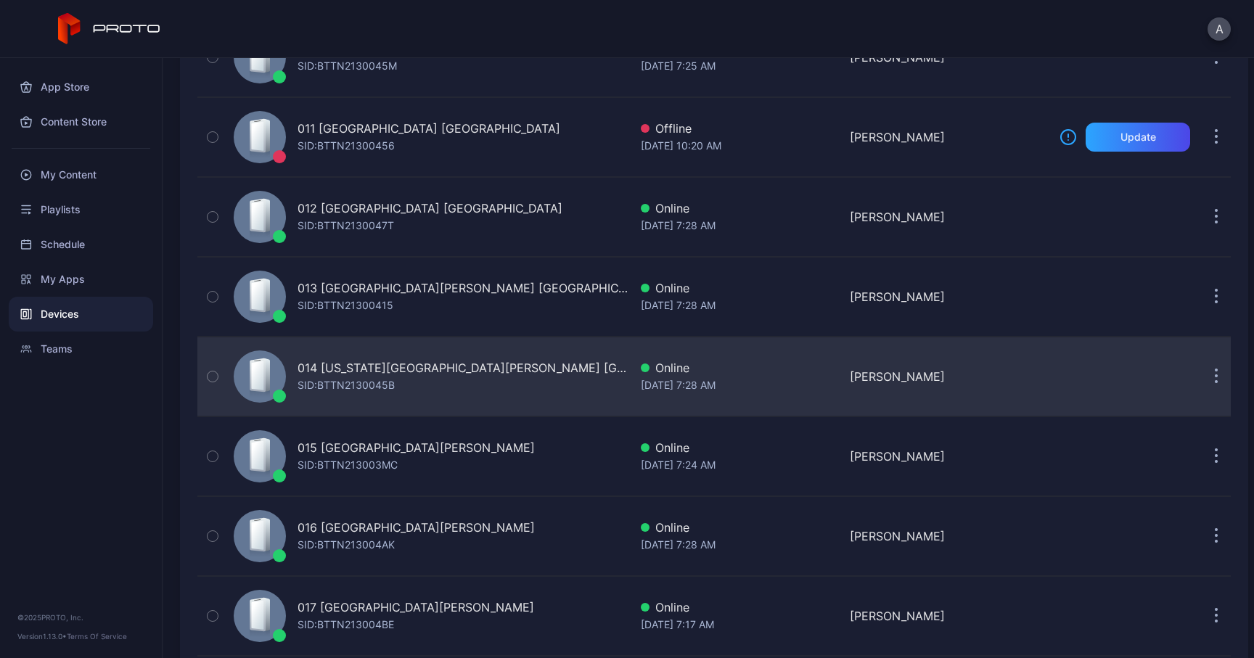
click at [317, 385] on div "SID: BTTN2130045B" at bounding box center [345, 385] width 97 height 17
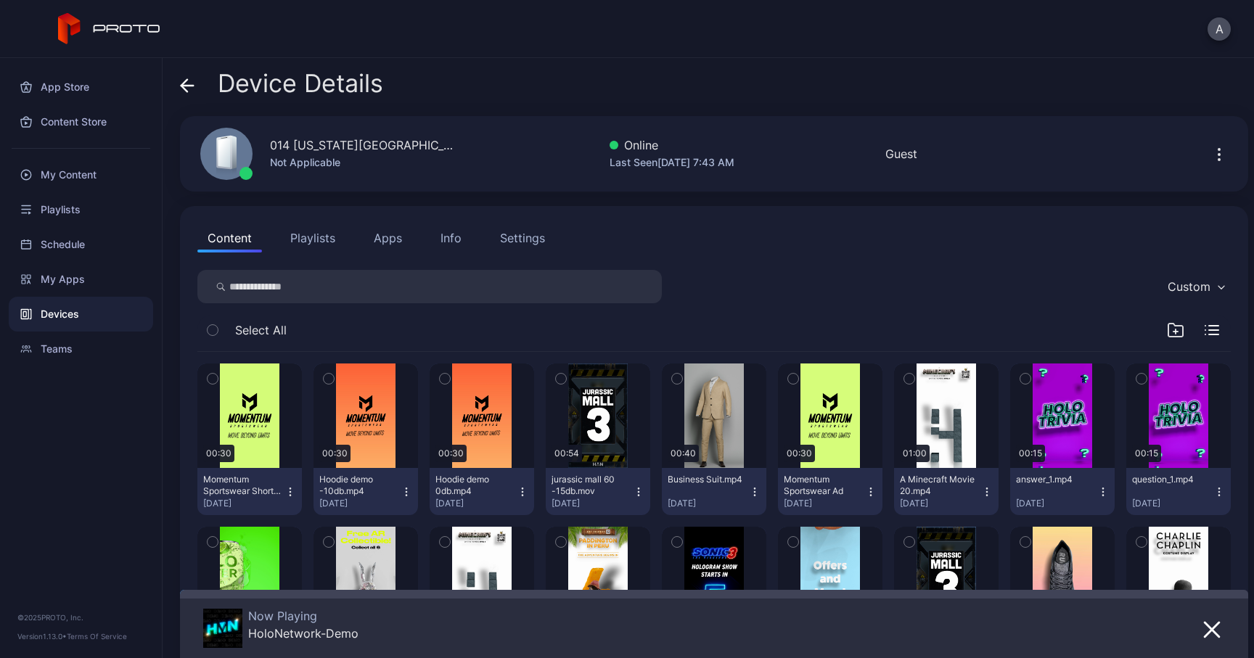
click at [447, 238] on div "Info" at bounding box center [450, 237] width 21 height 17
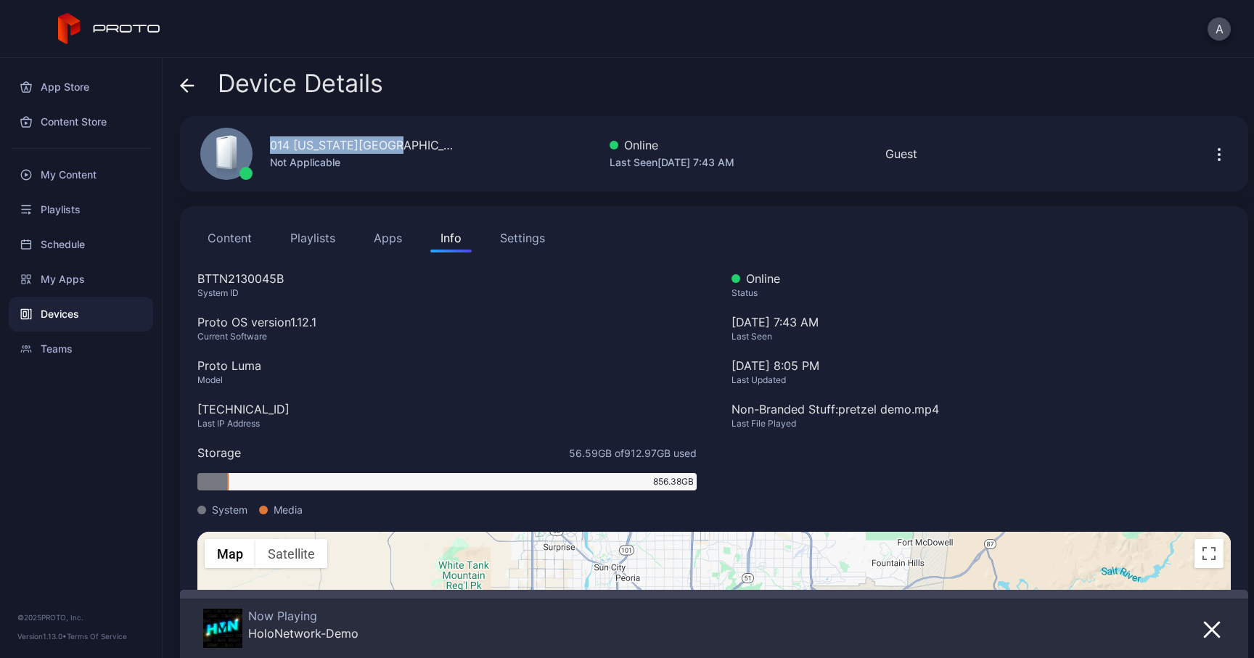
drag, startPoint x: 392, startPoint y: 148, endPoint x: 268, endPoint y: 147, distance: 123.3
click at [268, 147] on div "014 [US_STATE][GEOGRAPHIC_DATA][PERSON_NAME] [GEOGRAPHIC_DATA] Not Applicable" at bounding box center [321, 154] width 276 height 78
drag, startPoint x: 300, startPoint y: 278, endPoint x: 189, endPoint y: 279, distance: 111.7
click at [189, 279] on div "Content Playlists Apps Info Settings BTTN2130045B System ID Proto OS version 1.…" at bounding box center [714, 507] width 1068 height 603
drag, startPoint x: 291, startPoint y: 406, endPoint x: 163, endPoint y: 406, distance: 127.7
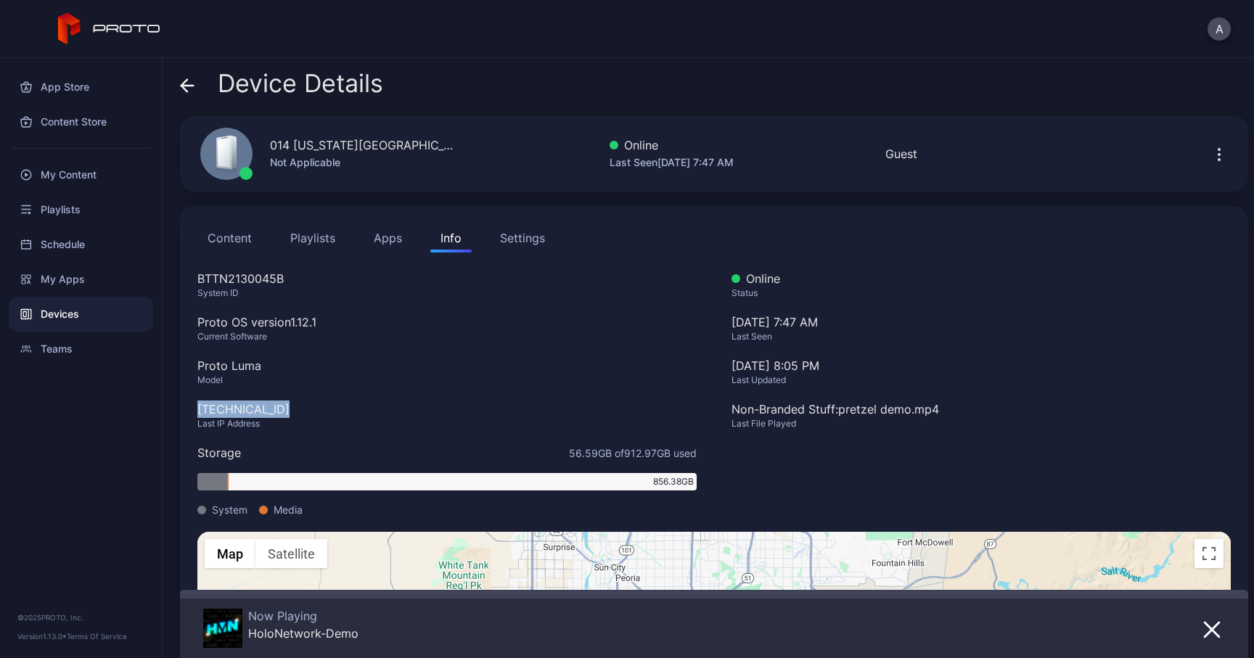
click at [163, 406] on div "Device Details 014 [US_STATE] [PERSON_NAME] [GEOGRAPHIC_DATA] Not Applicable On…" at bounding box center [708, 358] width 1091 height 600
click at [187, 86] on icon at bounding box center [187, 86] width 12 height 0
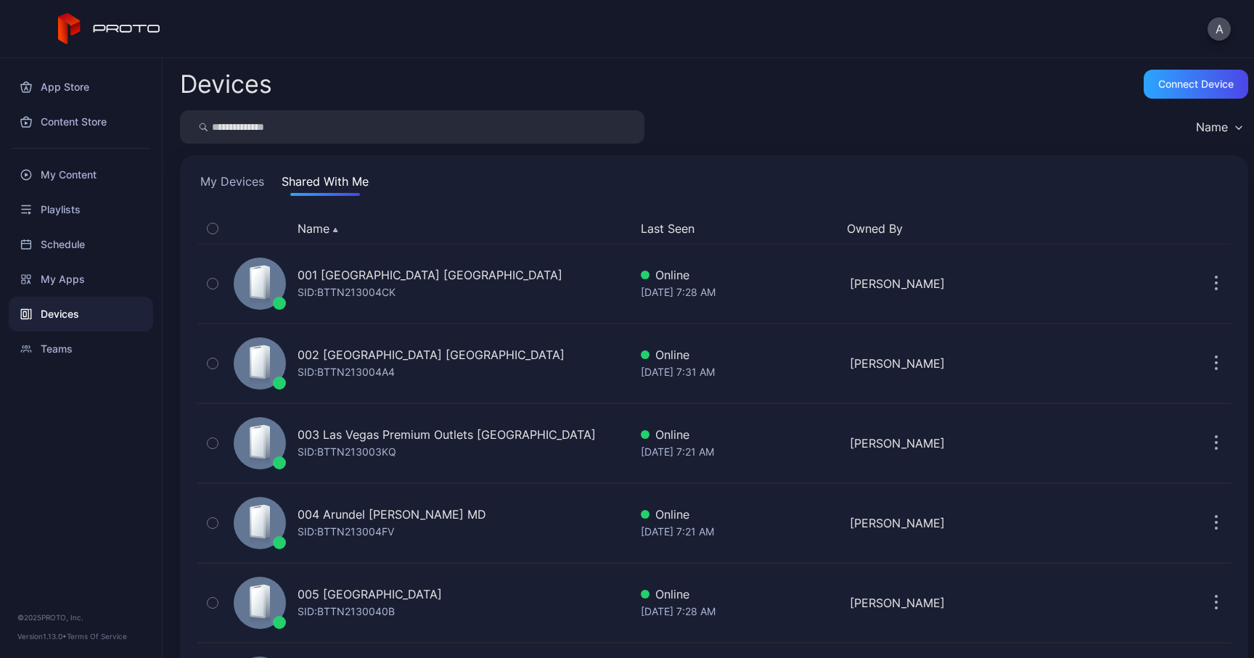
scroll to position [945, 0]
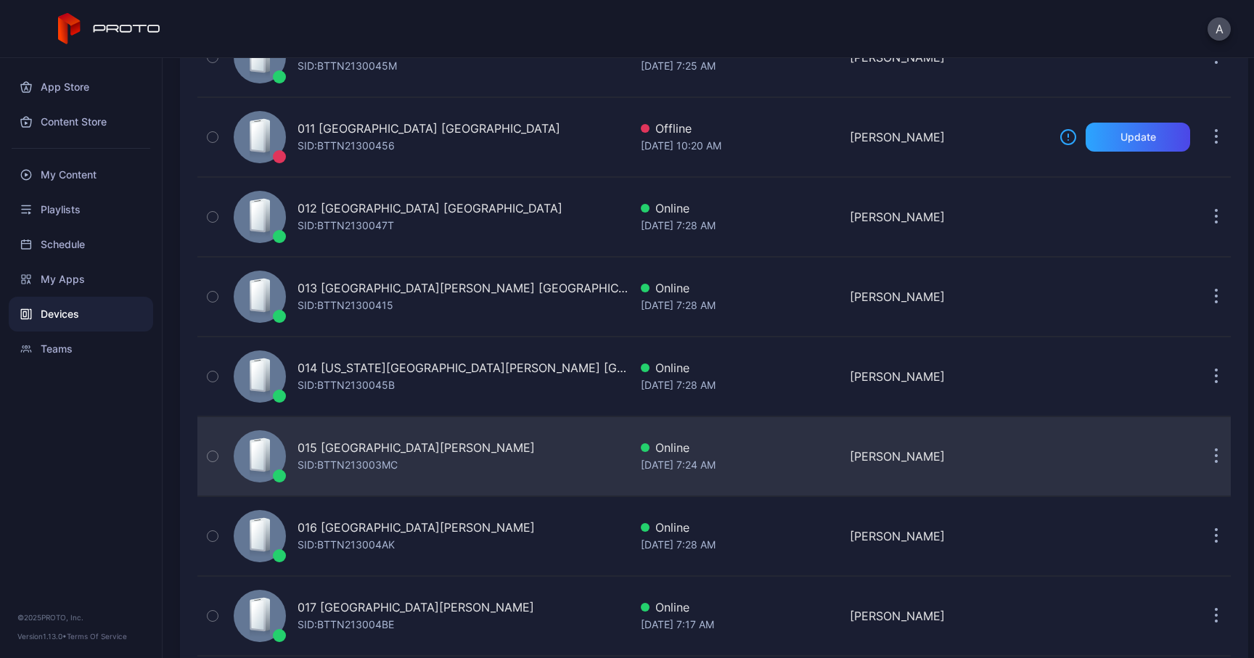
click at [338, 450] on div "015 [GEOGRAPHIC_DATA][PERSON_NAME]" at bounding box center [415, 447] width 237 height 17
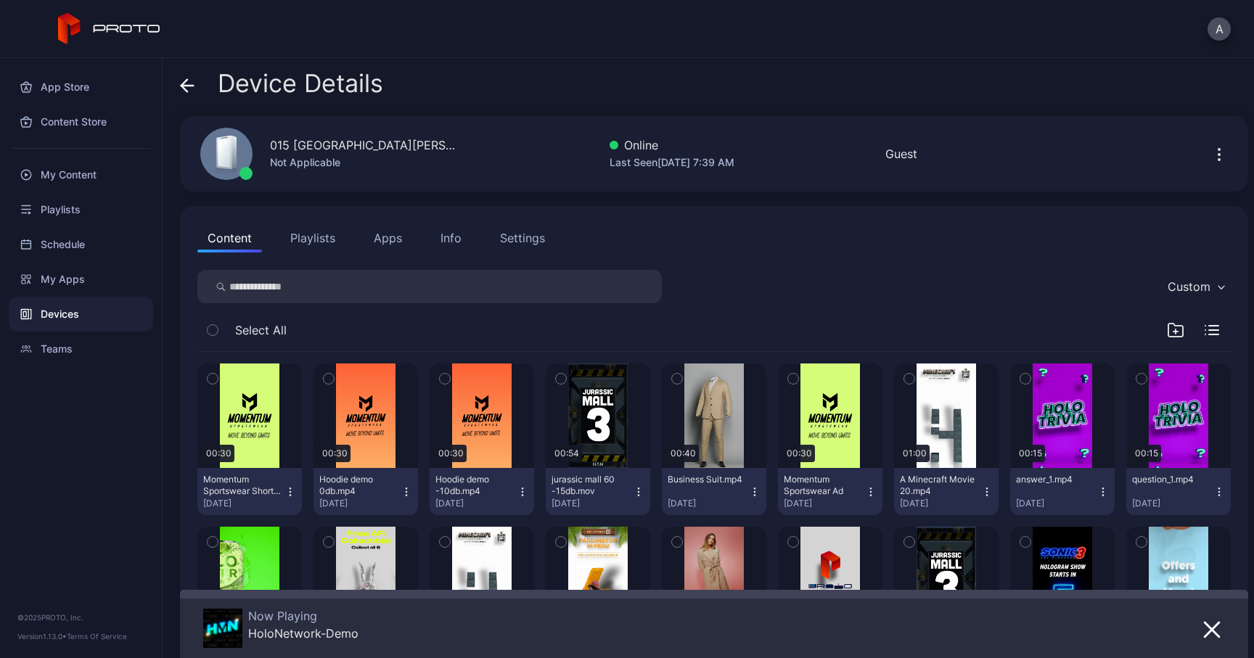
click at [463, 237] on button "Info" at bounding box center [450, 237] width 41 height 29
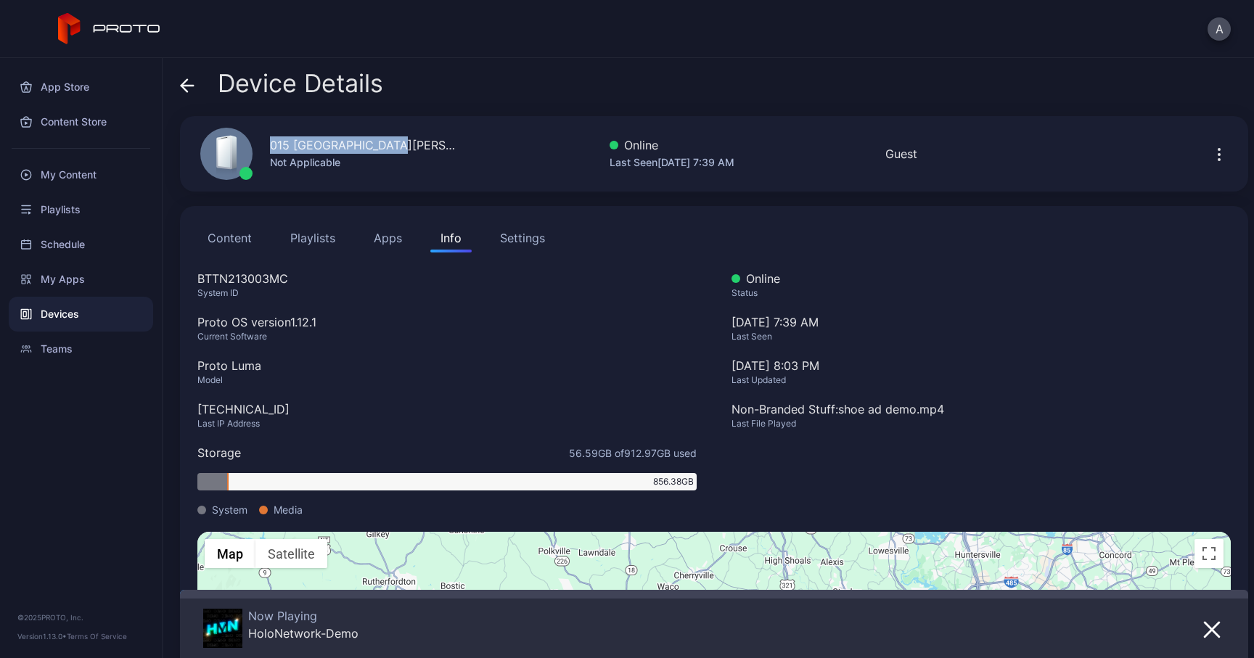
drag, startPoint x: 392, startPoint y: 149, endPoint x: 263, endPoint y: 148, distance: 129.9
click at [263, 148] on div "015 [GEOGRAPHIC_DATA][PERSON_NAME] [GEOGRAPHIC_DATA] Not Applicable" at bounding box center [321, 154] width 276 height 78
drag, startPoint x: 299, startPoint y: 280, endPoint x: 185, endPoint y: 280, distance: 113.9
click at [185, 280] on div "Content Playlists Apps Info Settings BTTN213003MC System ID Proto OS version 1.…" at bounding box center [714, 507] width 1068 height 603
drag, startPoint x: 290, startPoint y: 409, endPoint x: 195, endPoint y: 411, distance: 95.1
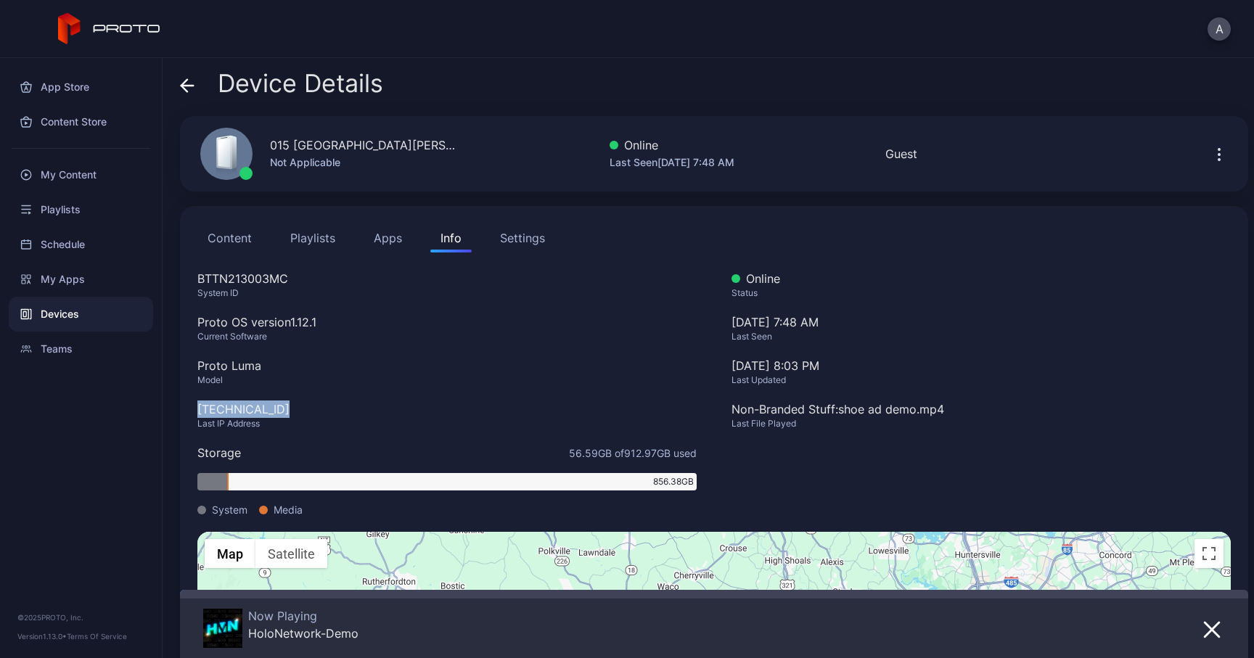
click at [195, 411] on div "Content Playlists Apps Info Settings BTTN213003MC System ID Proto OS version 1.…" at bounding box center [714, 507] width 1068 height 603
click at [186, 83] on icon at bounding box center [187, 85] width 15 height 15
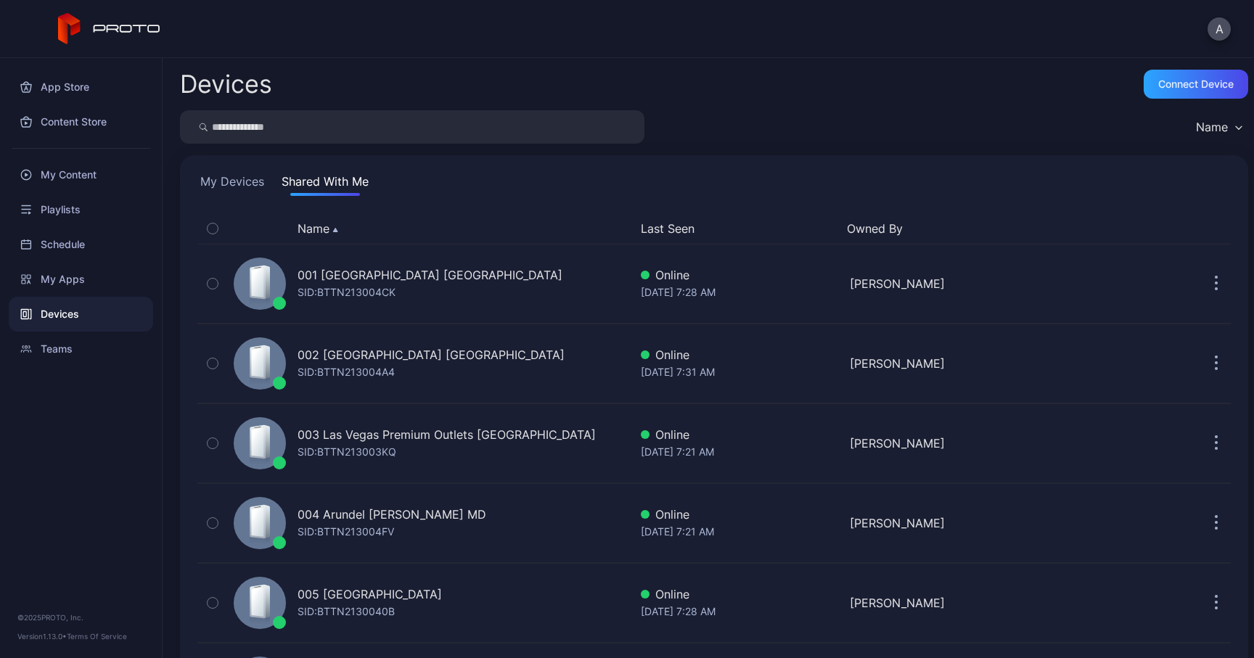
click at [315, 128] on input "search" at bounding box center [412, 126] width 464 height 33
type input "**"
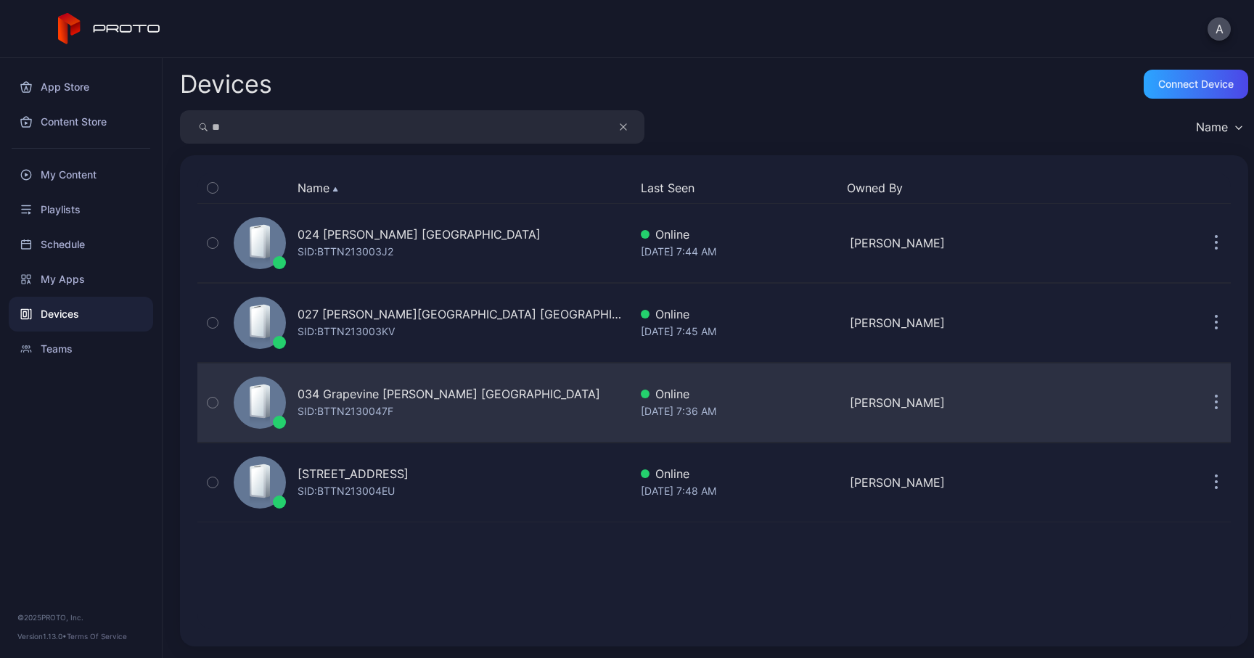
click at [390, 414] on div "SID: BTTN2130047F" at bounding box center [345, 411] width 96 height 17
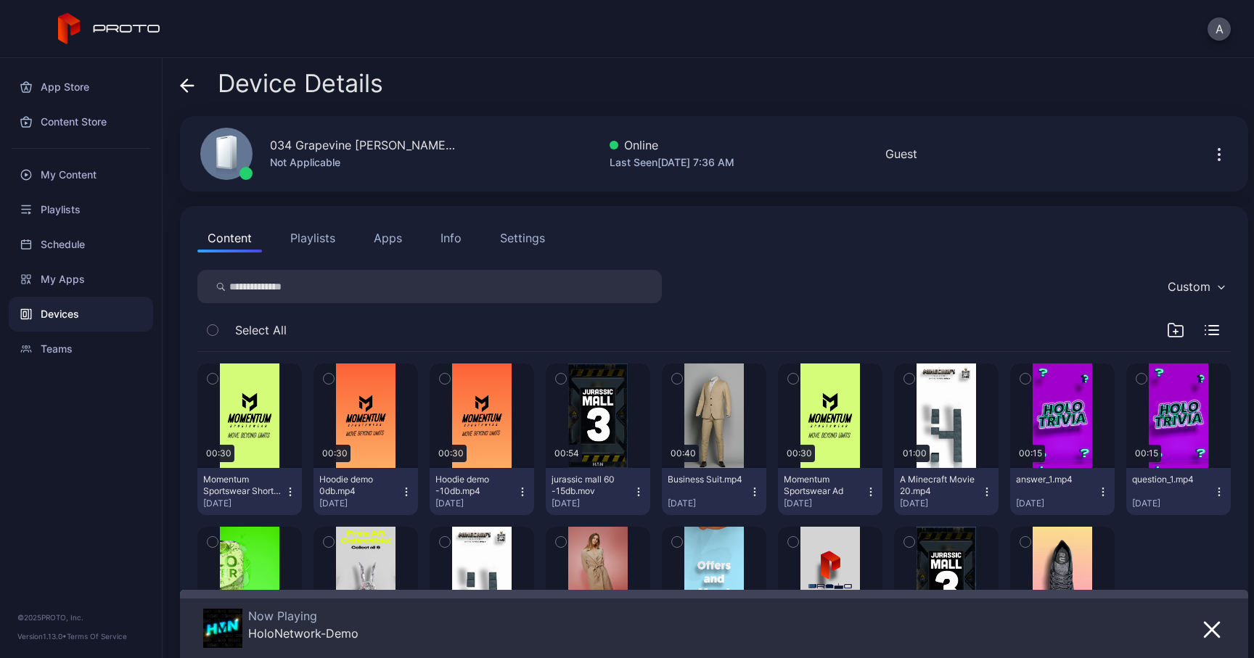
click at [444, 237] on div "Info" at bounding box center [450, 237] width 21 height 17
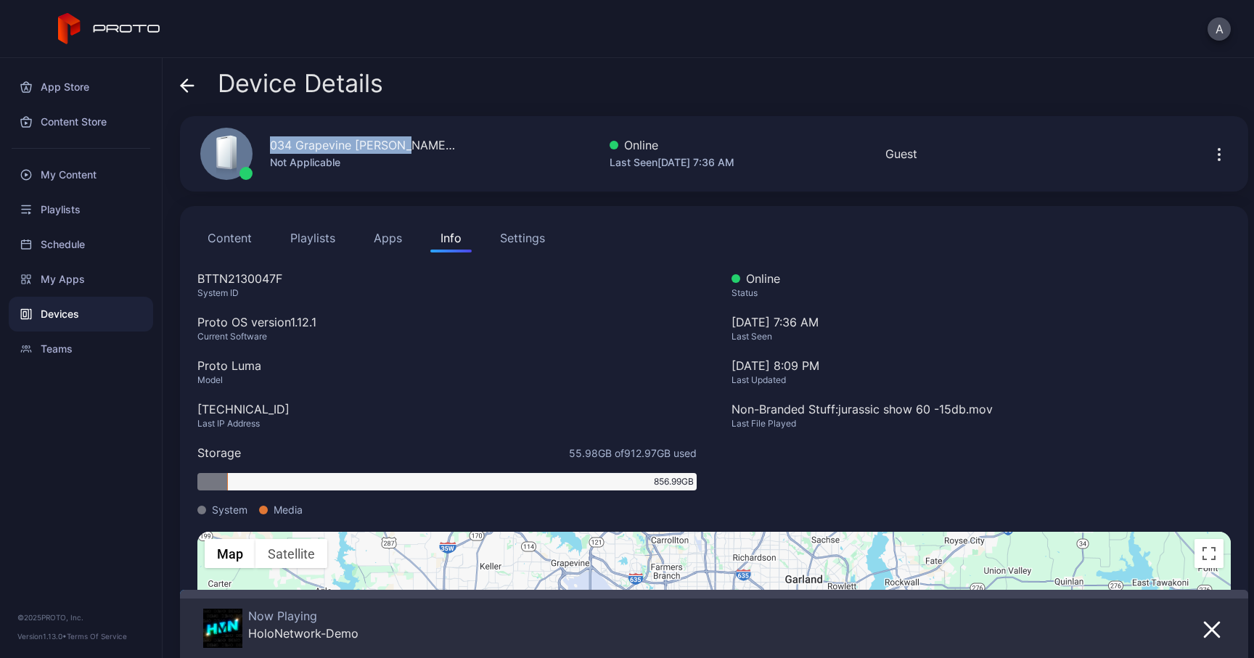
drag, startPoint x: 408, startPoint y: 144, endPoint x: 253, endPoint y: 144, distance: 154.5
click at [253, 144] on div "034 Grapevine [PERSON_NAME] [GEOGRAPHIC_DATA] Not Applicable" at bounding box center [321, 154] width 276 height 78
drag, startPoint x: 291, startPoint y: 279, endPoint x: 173, endPoint y: 279, distance: 118.3
click at [173, 279] on div "Device Details 034 [GEOGRAPHIC_DATA][PERSON_NAME] [GEOGRAPHIC_DATA] Not Applica…" at bounding box center [708, 358] width 1091 height 600
drag, startPoint x: 292, startPoint y: 412, endPoint x: 157, endPoint y: 412, distance: 134.9
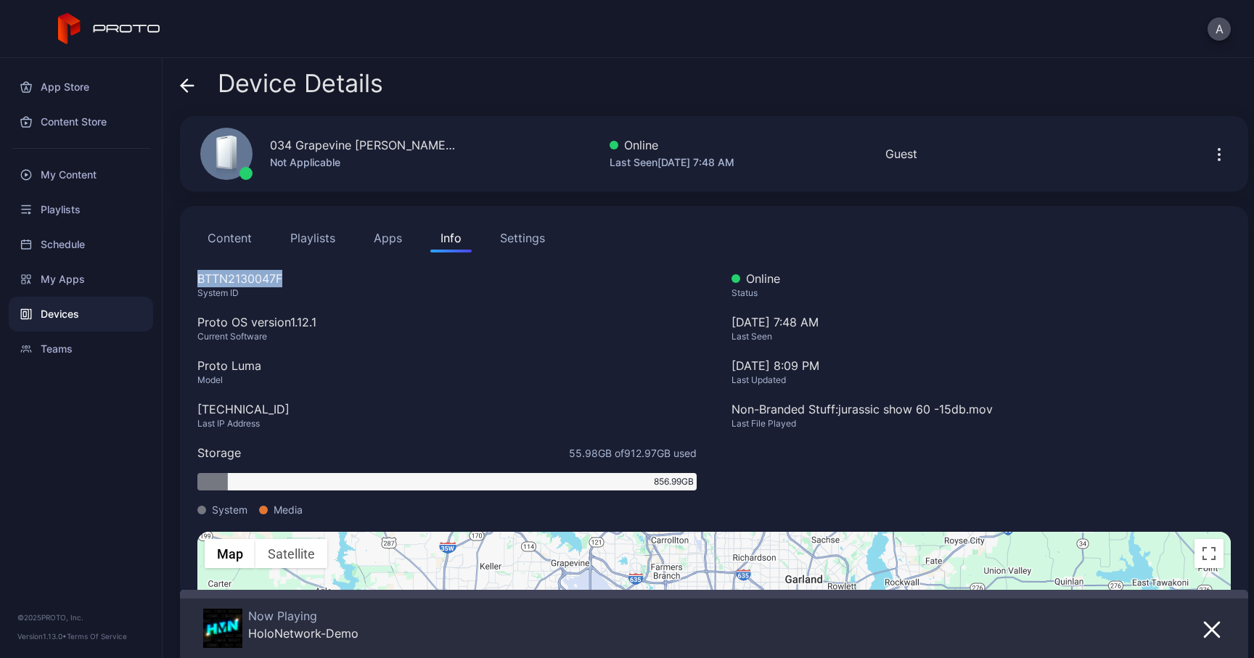
click at [157, 412] on div "App Store Content Store My Content Playlists Schedule My Apps Devices Teams © 2…" at bounding box center [627, 358] width 1254 height 600
click at [257, 416] on div "[TECHNICAL_ID]" at bounding box center [446, 408] width 499 height 17
drag, startPoint x: 293, startPoint y: 412, endPoint x: 192, endPoint y: 408, distance: 100.9
click at [192, 408] on div "Content Playlists Apps Info Settings BTTN2130047F System ID Proto OS version 1.…" at bounding box center [714, 507] width 1068 height 603
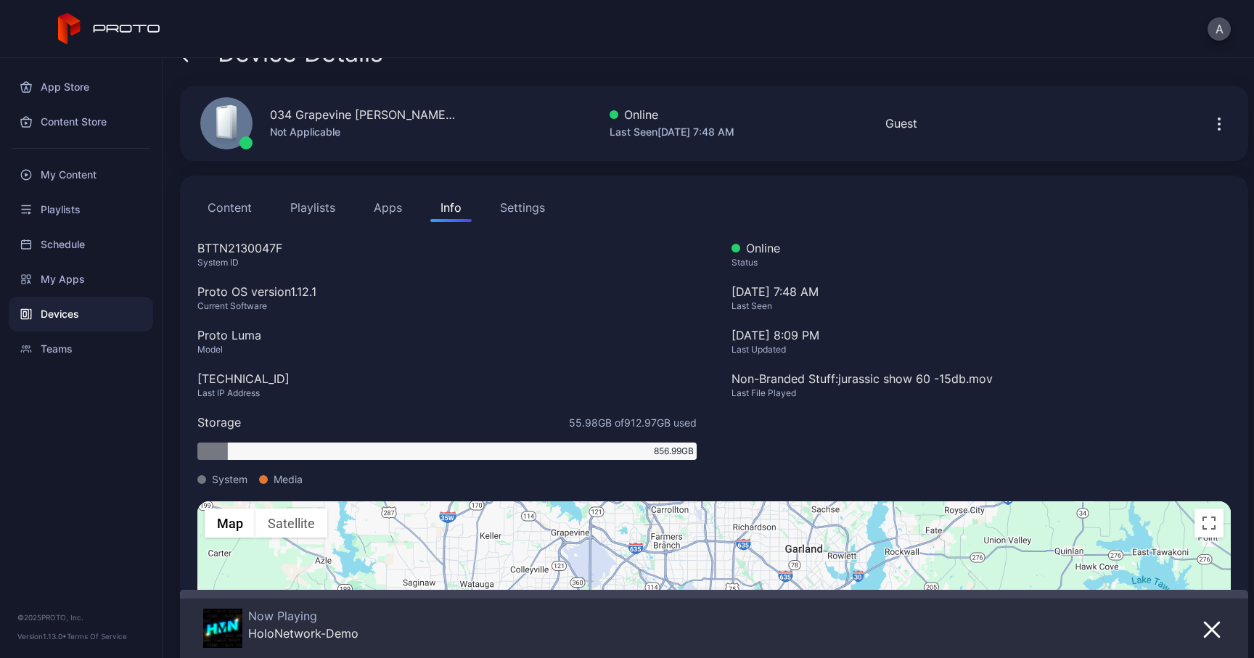
scroll to position [15, 0]
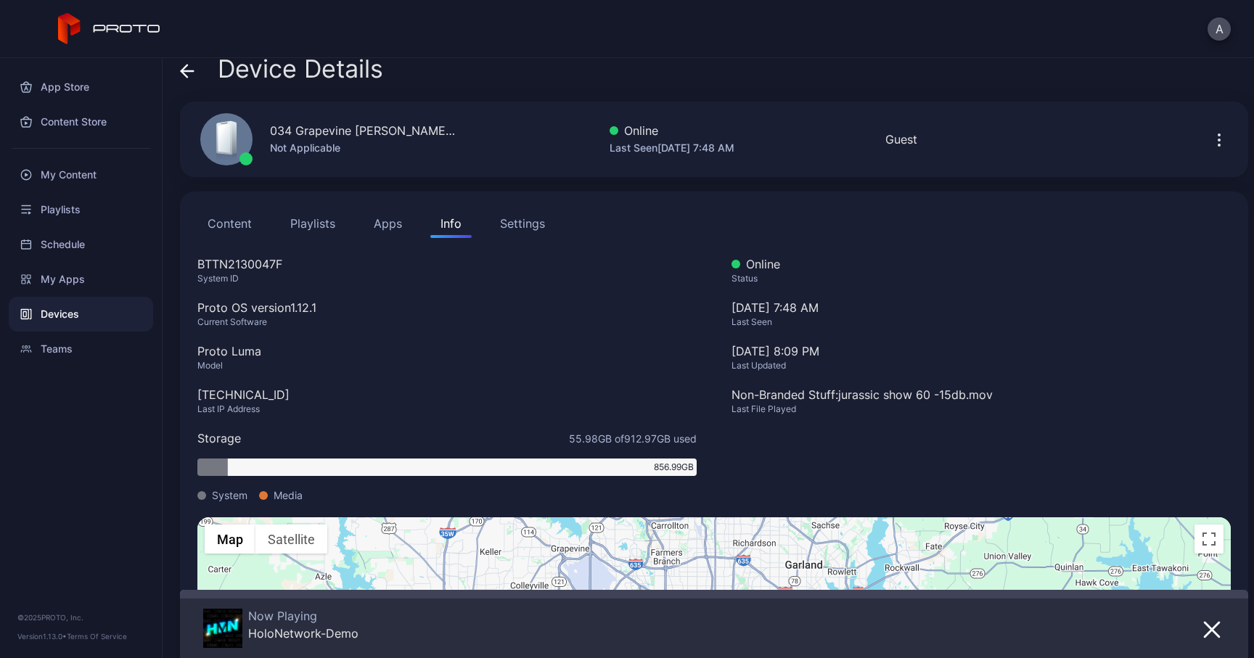
click at [183, 74] on icon at bounding box center [184, 71] width 6 height 12
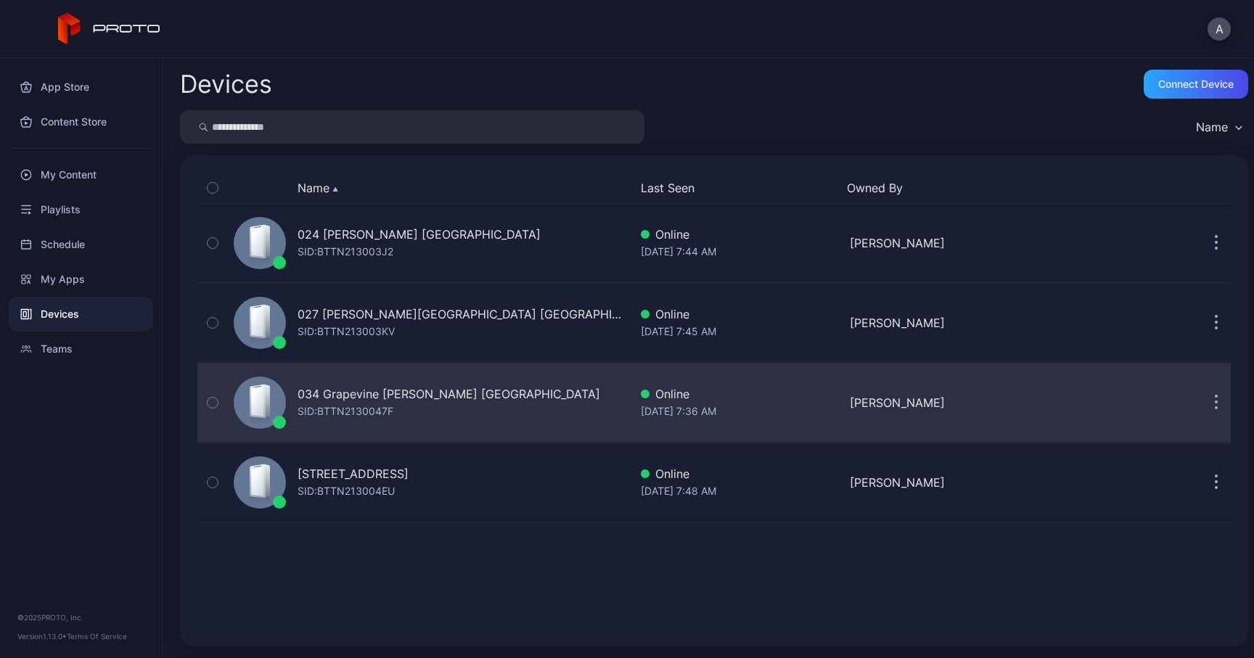
click at [1214, 411] on icon "button" at bounding box center [1216, 403] width 4 height 17
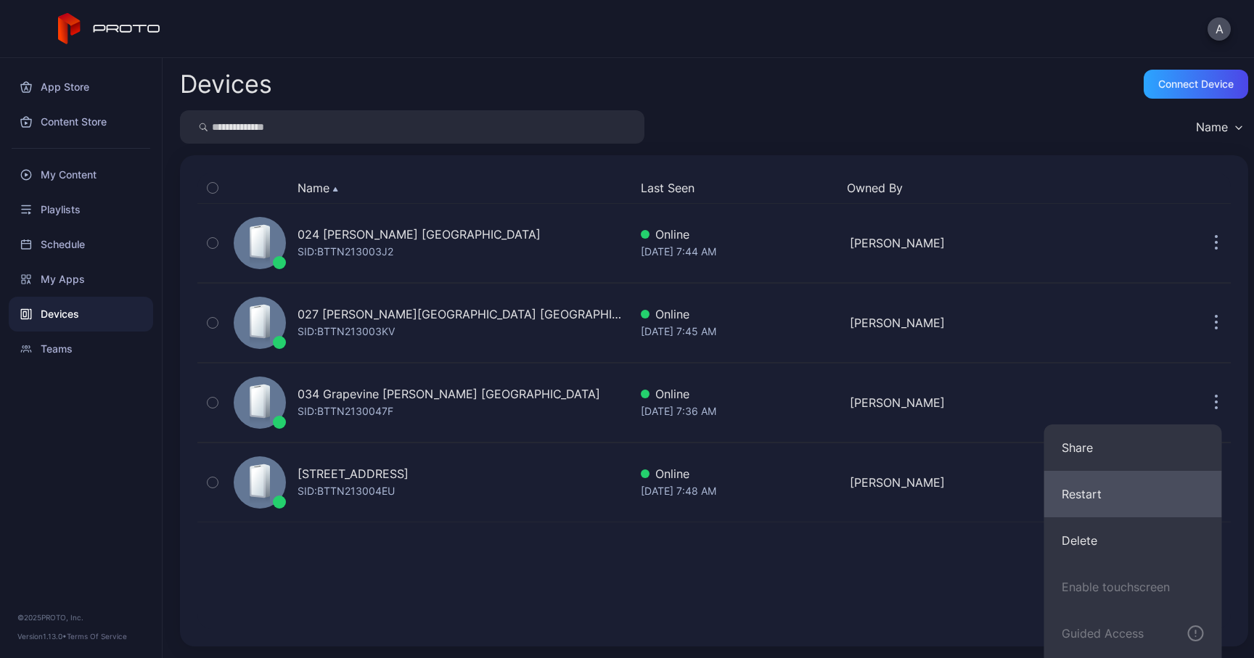
click at [1109, 497] on button "Restart" at bounding box center [1133, 494] width 178 height 46
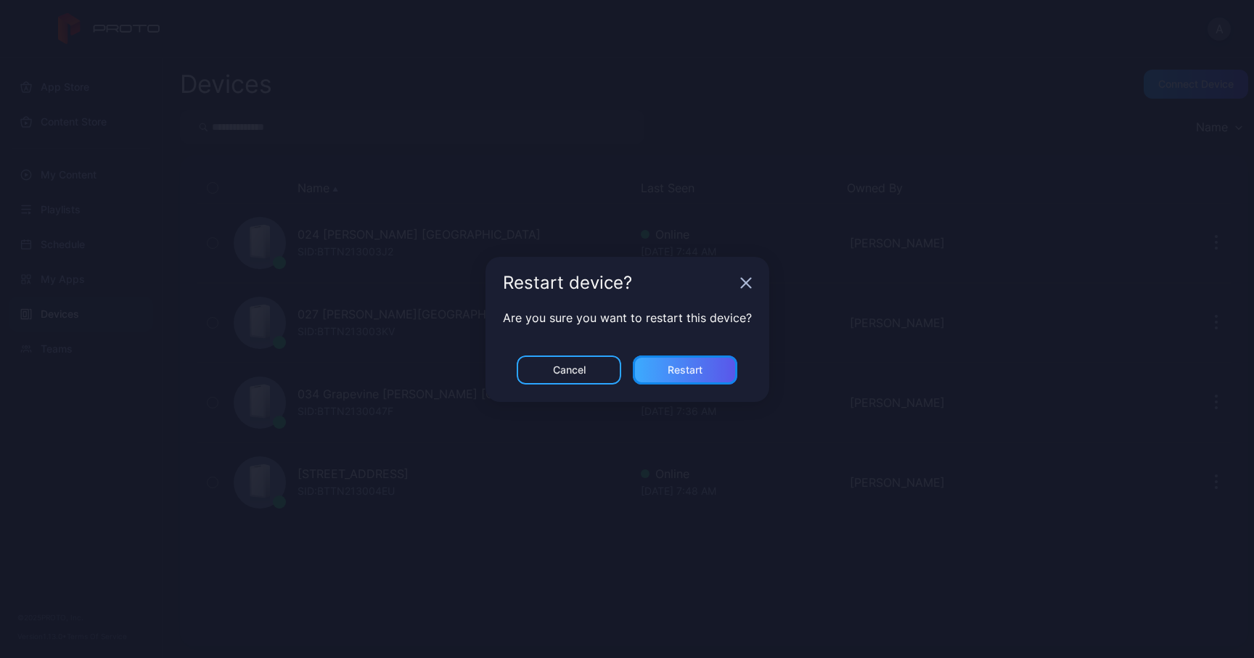
click at [691, 375] on div "Restart" at bounding box center [684, 370] width 35 height 12
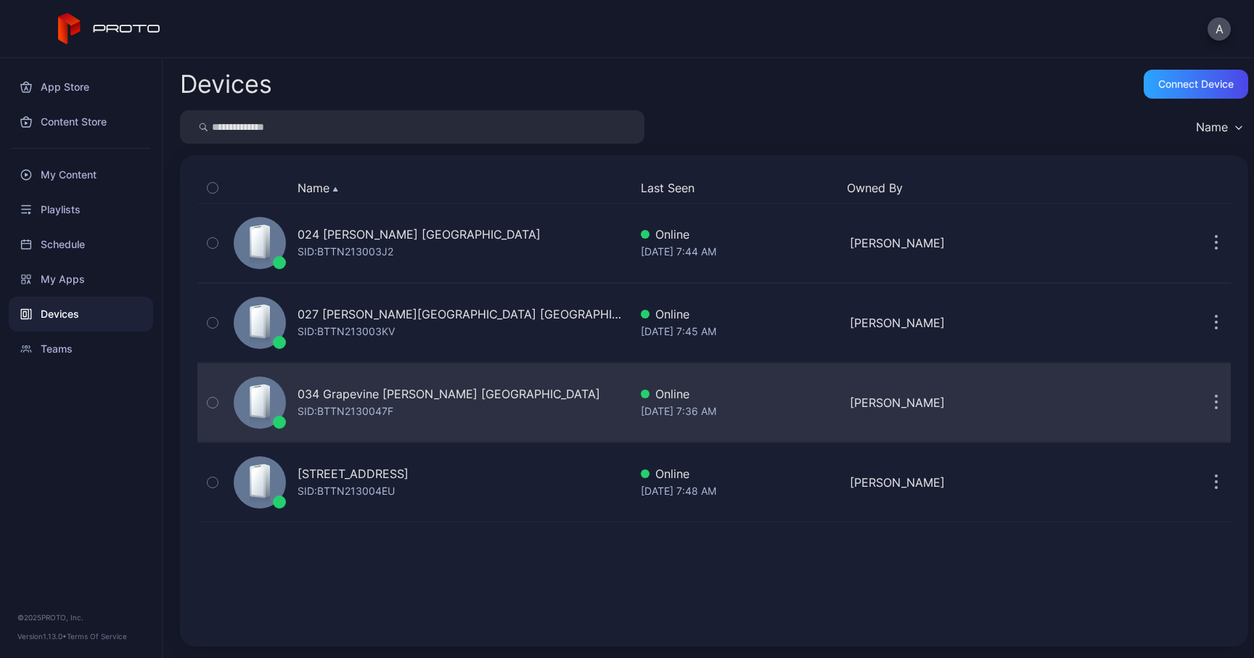
click at [404, 390] on div "034 Grapevine [PERSON_NAME] [GEOGRAPHIC_DATA]" at bounding box center [448, 393] width 303 height 17
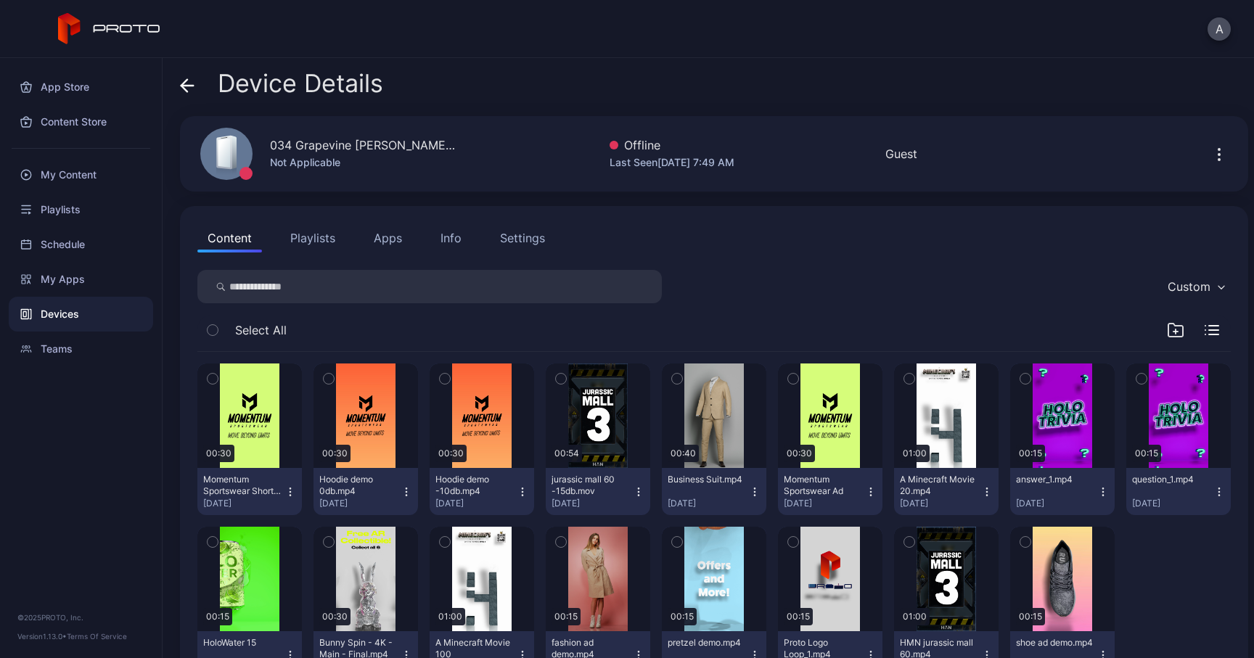
click at [443, 245] on div "Info" at bounding box center [450, 237] width 21 height 17
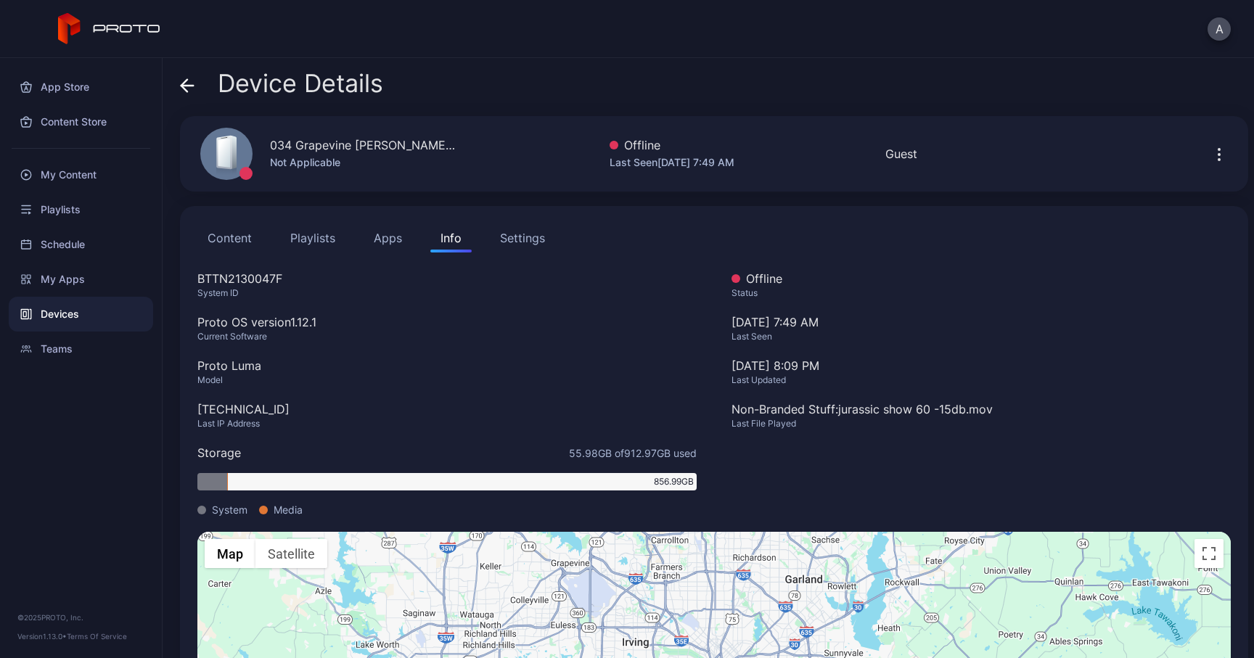
click at [187, 89] on icon at bounding box center [187, 85] width 15 height 15
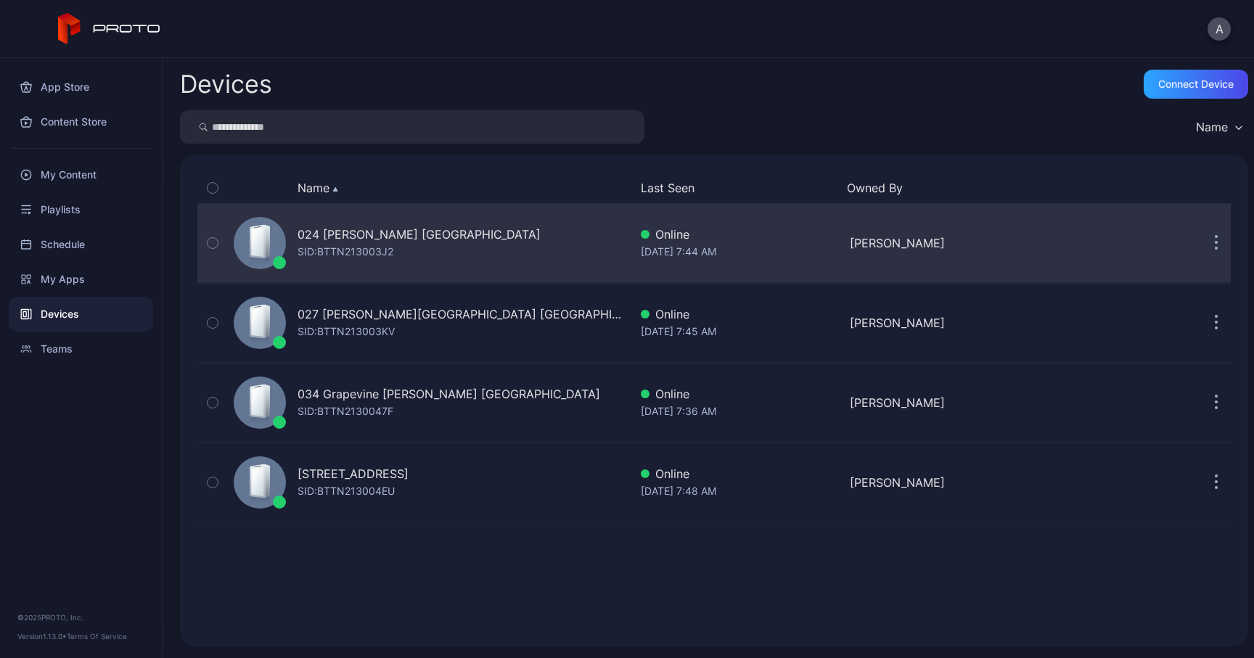
click at [366, 252] on div "SID: BTTN213003J2" at bounding box center [345, 251] width 96 height 17
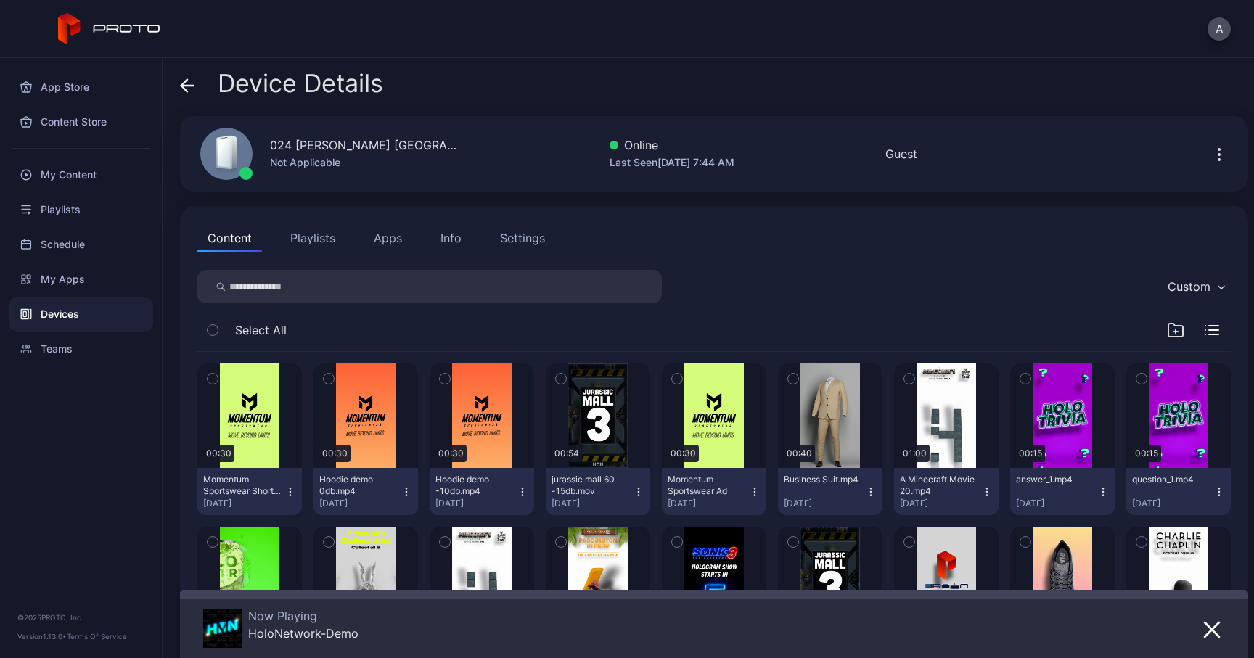
click at [456, 247] on button "Info" at bounding box center [450, 237] width 41 height 29
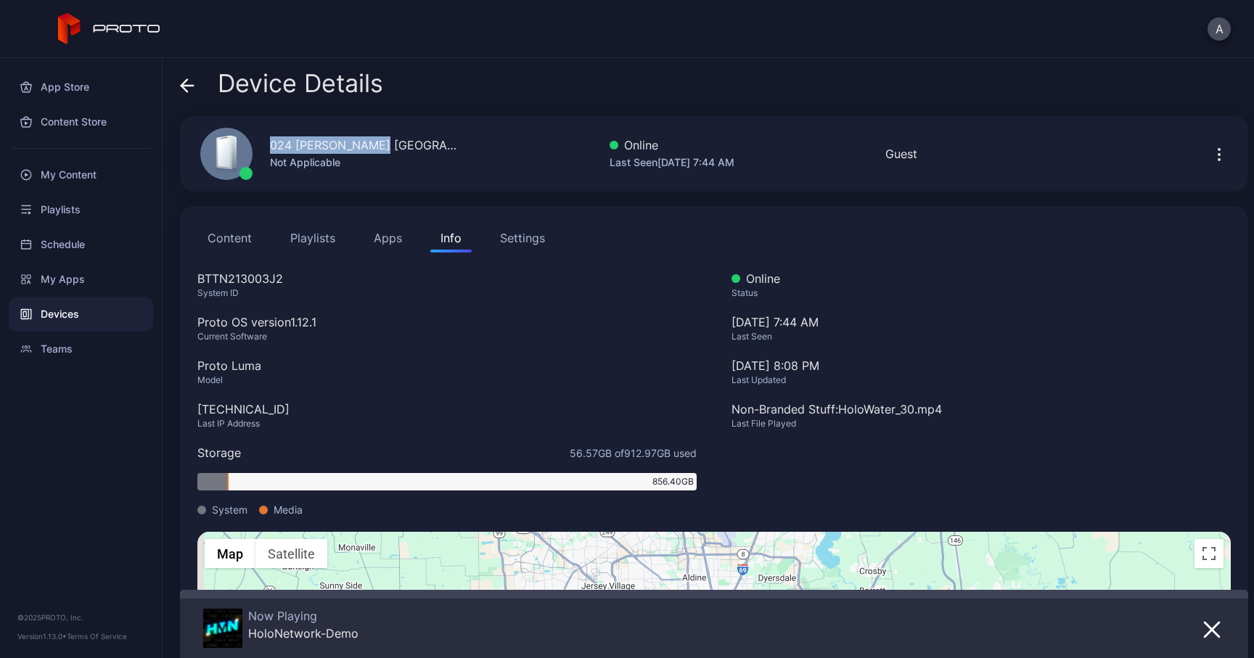
drag, startPoint x: 374, startPoint y: 146, endPoint x: 248, endPoint y: 146, distance: 126.2
click at [248, 146] on div "024 [PERSON_NAME] [GEOGRAPHIC_DATA] Not Applicable" at bounding box center [321, 154] width 276 height 78
drag, startPoint x: 286, startPoint y: 275, endPoint x: 184, endPoint y: 275, distance: 101.6
click at [184, 275] on div "Content Playlists Apps Info Settings BTTN213003J2 System ID Proto OS version 1.…" at bounding box center [714, 507] width 1068 height 603
drag, startPoint x: 296, startPoint y: 408, endPoint x: 176, endPoint y: 408, distance: 119.7
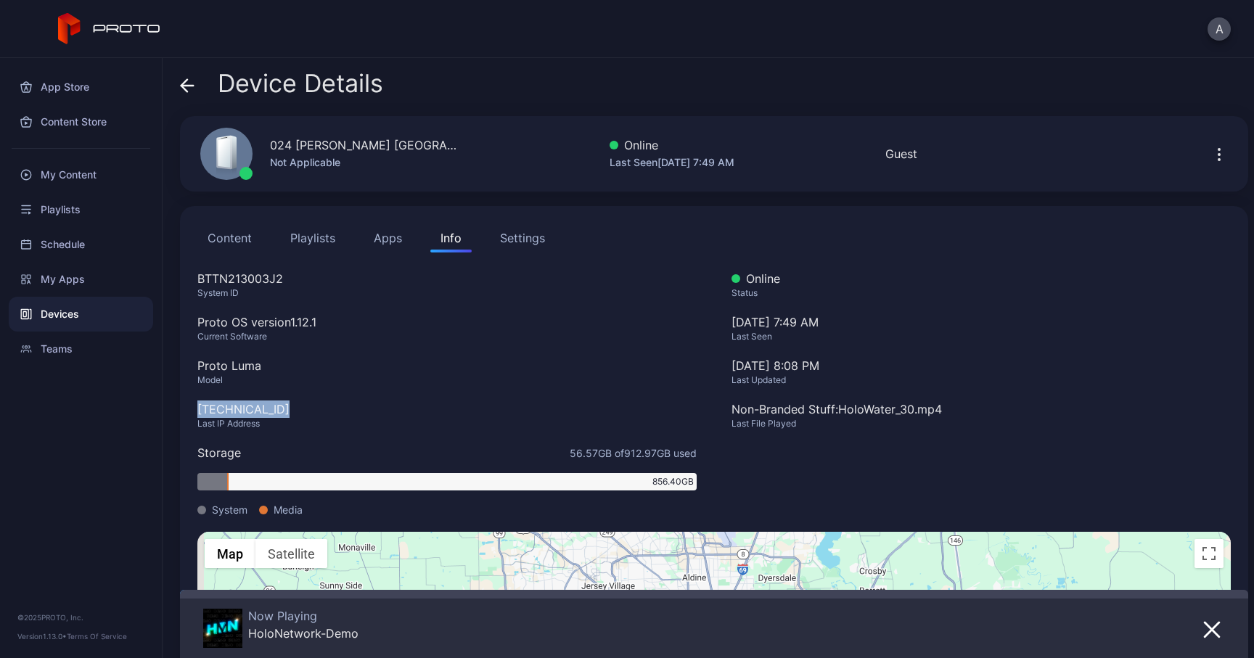
click at [176, 408] on div "Device Details 024 [PERSON_NAME] [GEOGRAPHIC_DATA] Not Applicable Online Last S…" at bounding box center [708, 358] width 1091 height 600
click at [189, 77] on span at bounding box center [187, 84] width 15 height 28
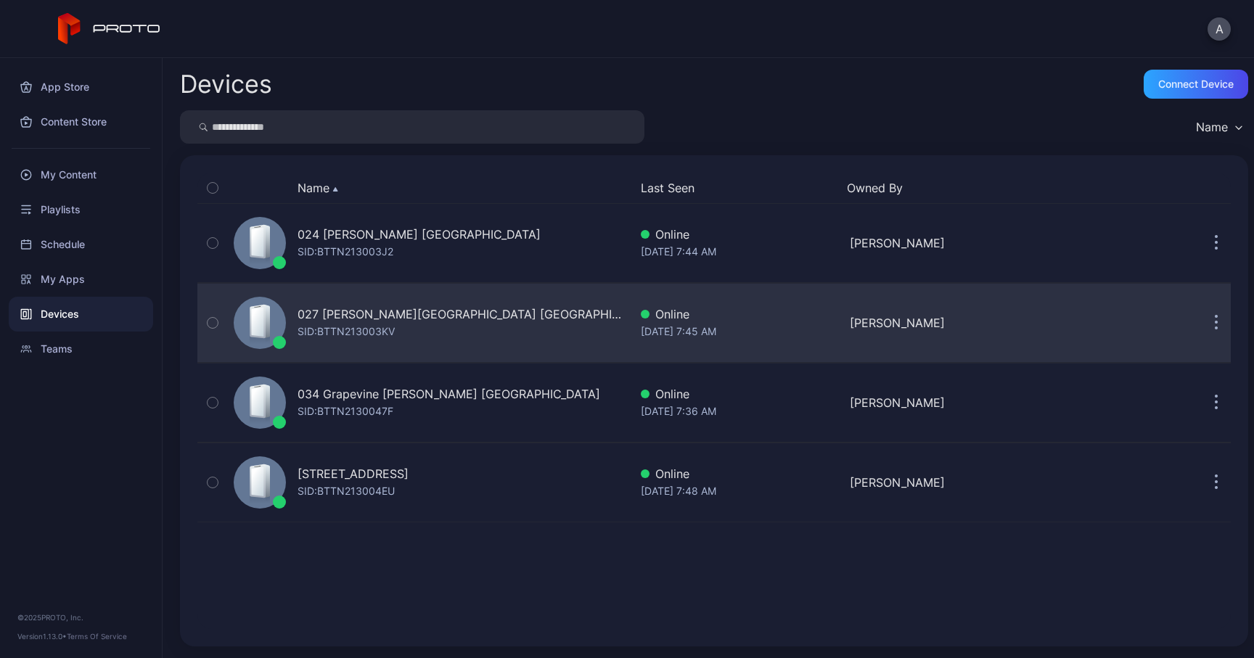
click at [292, 315] on div "027 [PERSON_NAME][GEOGRAPHIC_DATA] [GEOGRAPHIC_DATA] SID: BTTN213003KV" at bounding box center [428, 323] width 401 height 73
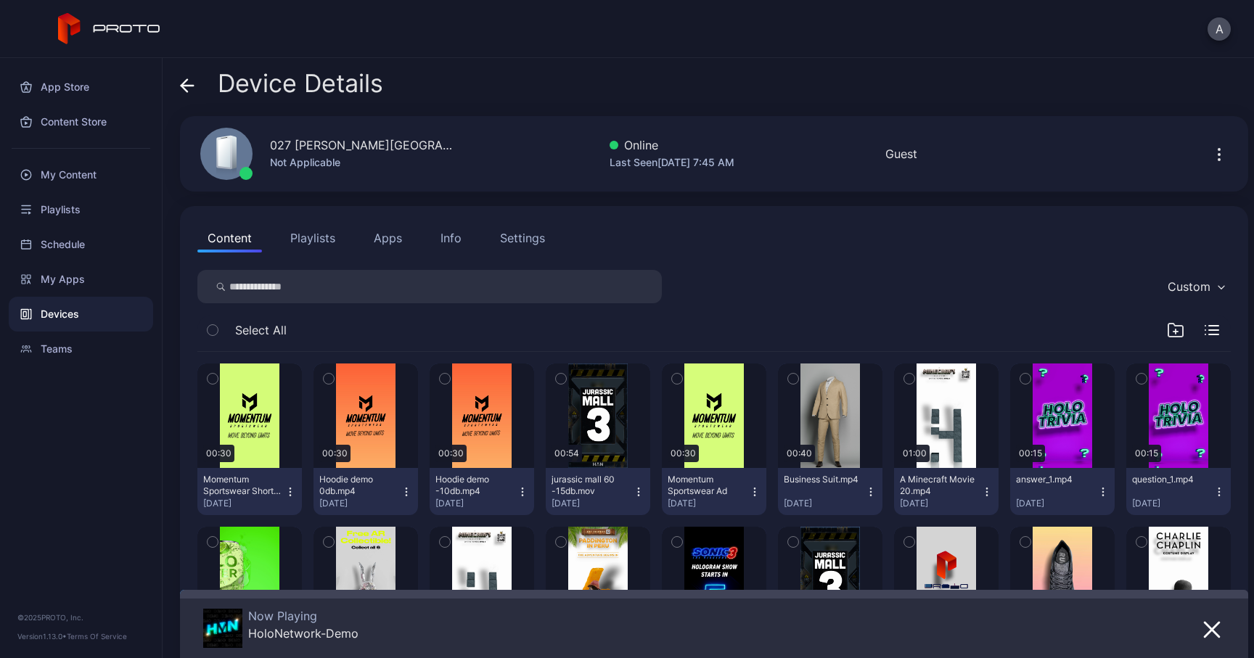
click at [461, 231] on button "Info" at bounding box center [450, 237] width 41 height 29
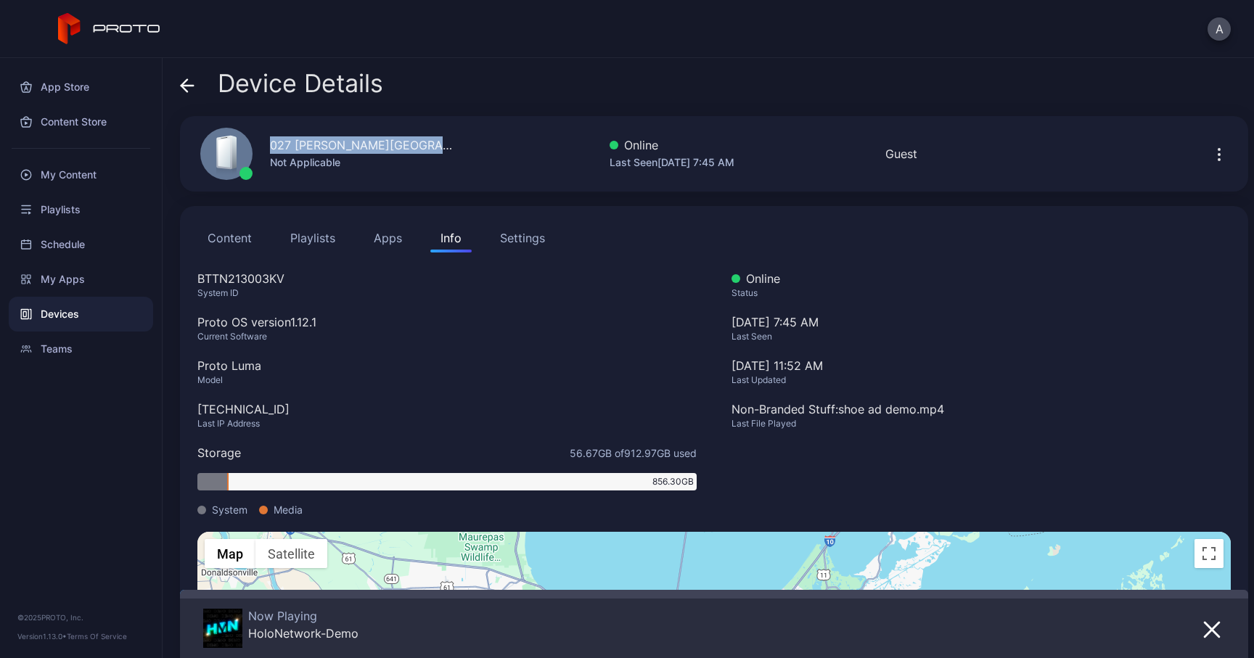
drag, startPoint x: 445, startPoint y: 147, endPoint x: 263, endPoint y: 147, distance: 181.4
click at [263, 147] on div "027 [PERSON_NAME][GEOGRAPHIC_DATA] [GEOGRAPHIC_DATA] Not Applicable Online Last…" at bounding box center [714, 153] width 1068 height 75
drag, startPoint x: 292, startPoint y: 279, endPoint x: 194, endPoint y: 279, distance: 98.7
click at [194, 279] on div "Content Playlists Apps Info Settings BTTN213003KV System ID Proto OS version 1.…" at bounding box center [714, 507] width 1068 height 603
drag, startPoint x: 284, startPoint y: 408, endPoint x: 199, endPoint y: 408, distance: 84.9
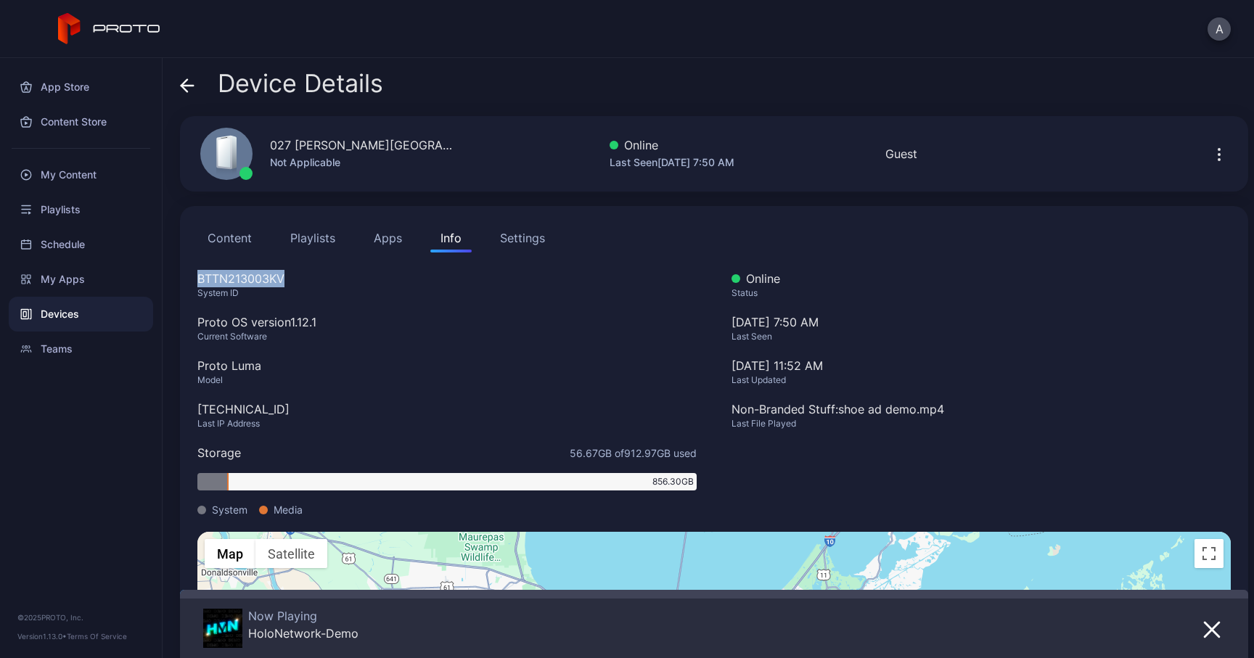
click at [199, 408] on div "[TECHNICAL_ID]" at bounding box center [446, 408] width 499 height 17
click at [184, 91] on icon at bounding box center [187, 85] width 15 height 15
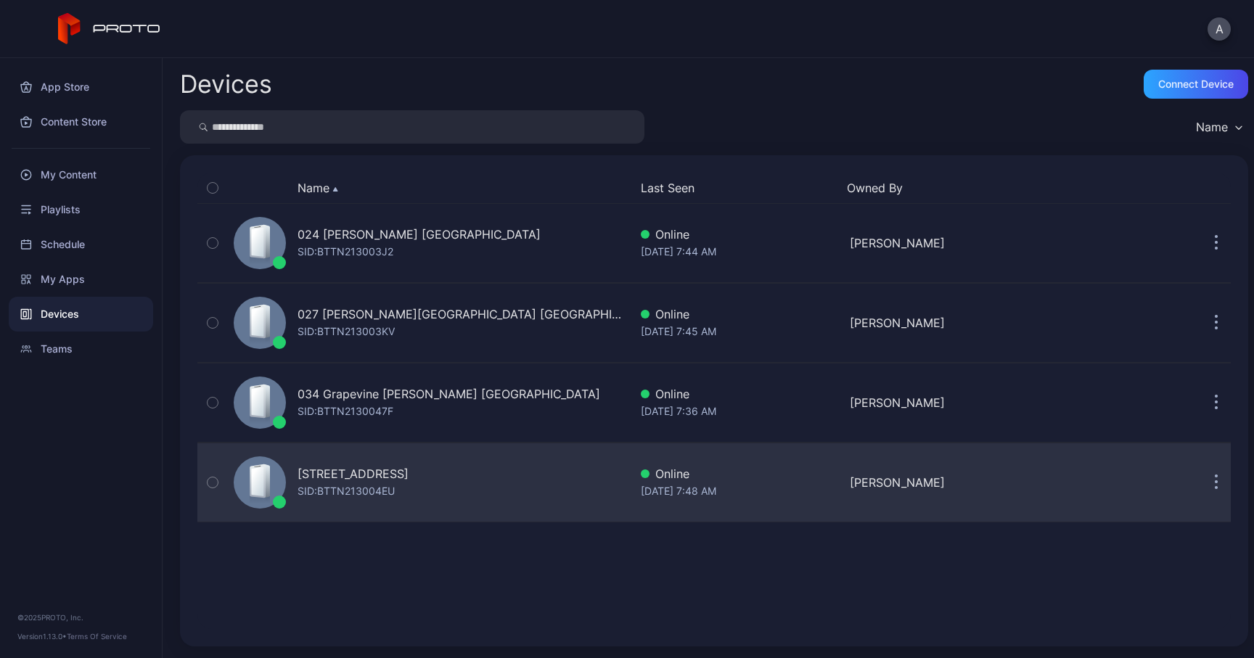
click at [345, 493] on div "SID: BTTN213004EU" at bounding box center [345, 490] width 97 height 17
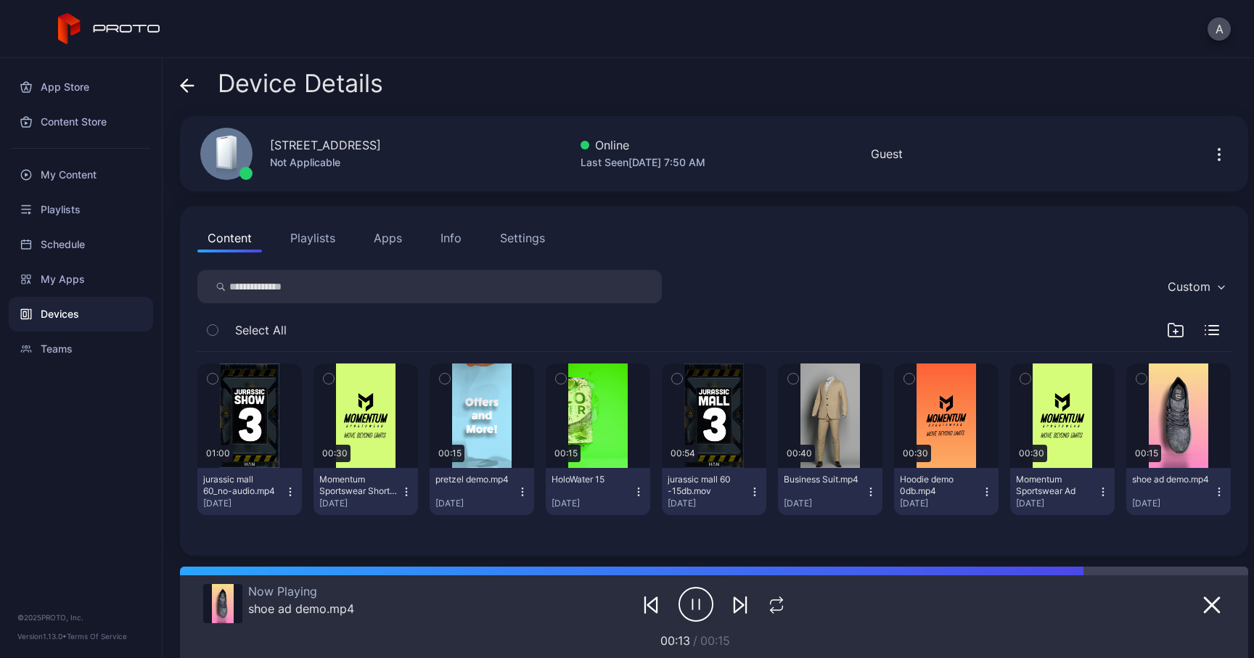
click at [448, 244] on div "Info" at bounding box center [450, 237] width 21 height 17
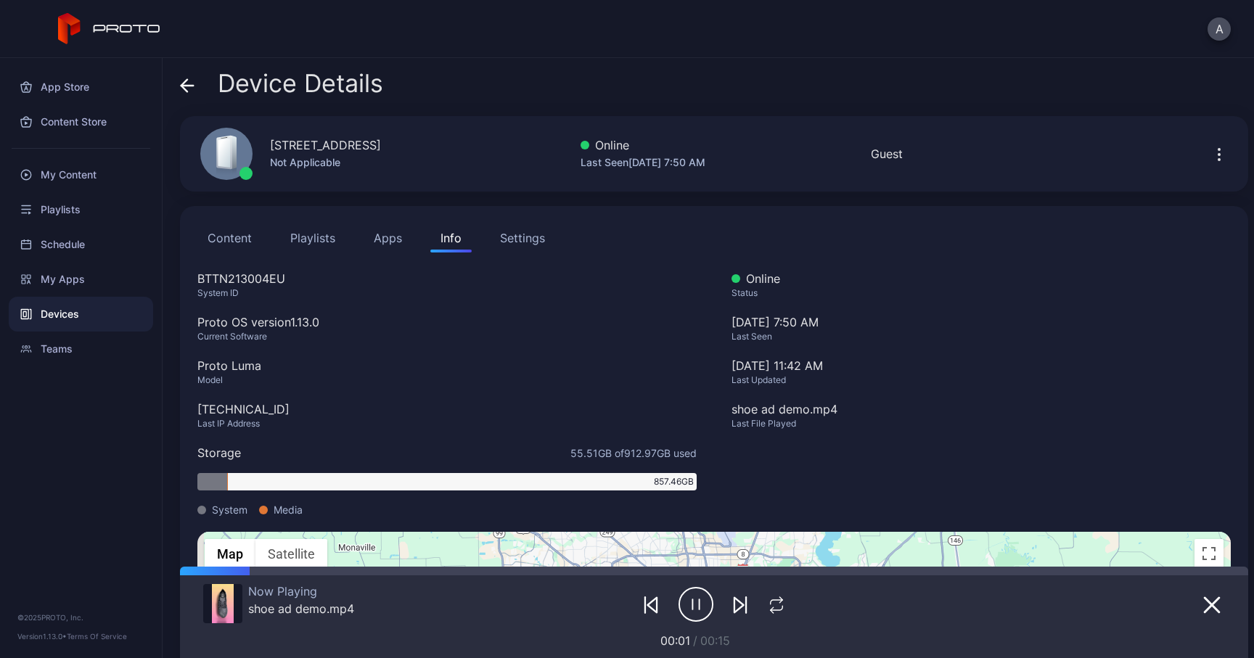
click at [197, 279] on div "BTTN213004EU" at bounding box center [446, 278] width 499 height 17
drag, startPoint x: 426, startPoint y: 144, endPoint x: 256, endPoint y: 144, distance: 169.8
click at [256, 144] on div "043 [GEOGRAPHIC_DATA] [GEOGRAPHIC_DATA] B Not Applicable Online Last Seen [DATE…" at bounding box center [714, 153] width 1068 height 75
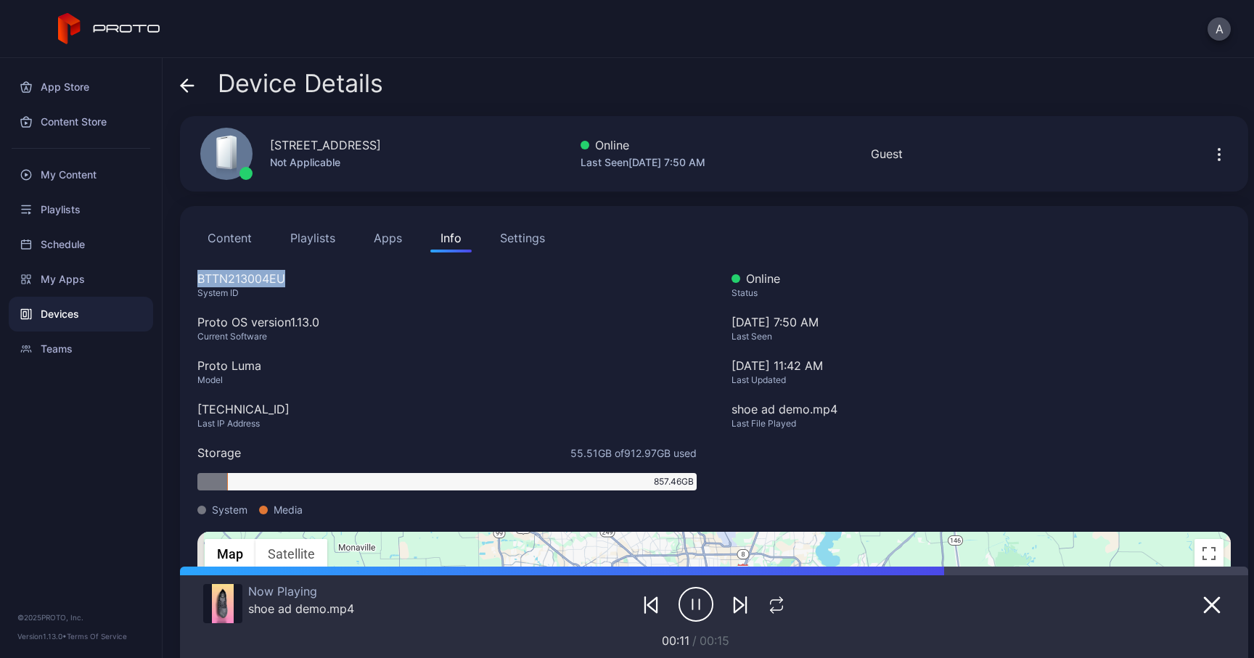
drag, startPoint x: 297, startPoint y: 283, endPoint x: 180, endPoint y: 283, distance: 116.8
click at [180, 283] on div "Content Playlists Apps Info Settings BTTN213004EU System ID Proto OS version 1.…" at bounding box center [714, 507] width 1068 height 603
drag, startPoint x: 287, startPoint y: 410, endPoint x: 194, endPoint y: 411, distance: 92.9
click at [194, 411] on div "Content Playlists Apps Info Settings BTTN213004EU System ID Proto OS version 1.…" at bounding box center [714, 507] width 1068 height 603
click at [190, 78] on icon at bounding box center [187, 85] width 15 height 15
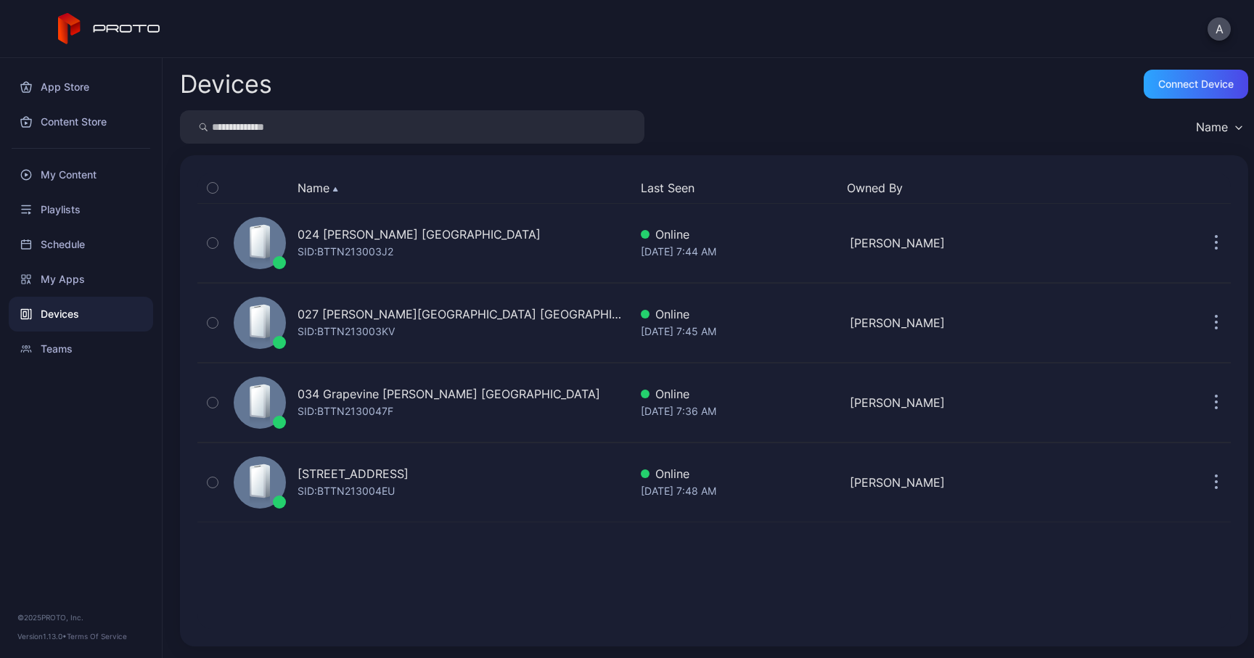
click at [315, 138] on input "search" at bounding box center [412, 126] width 464 height 33
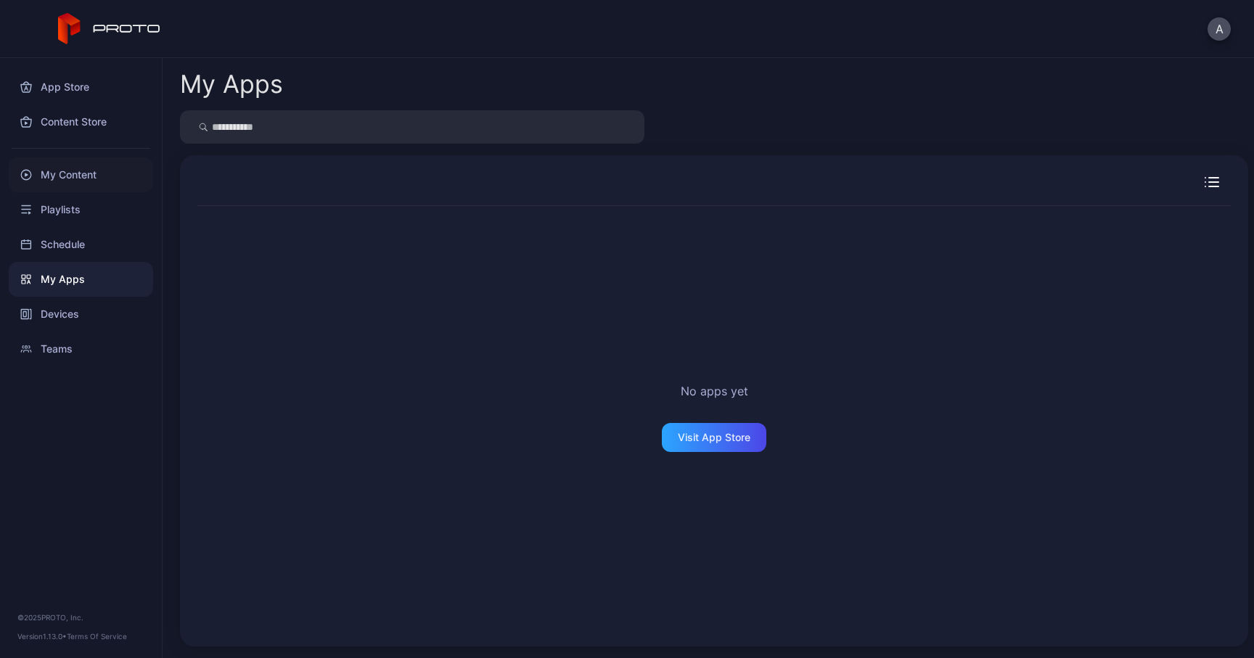
click at [102, 183] on div "My Content" at bounding box center [81, 174] width 144 height 35
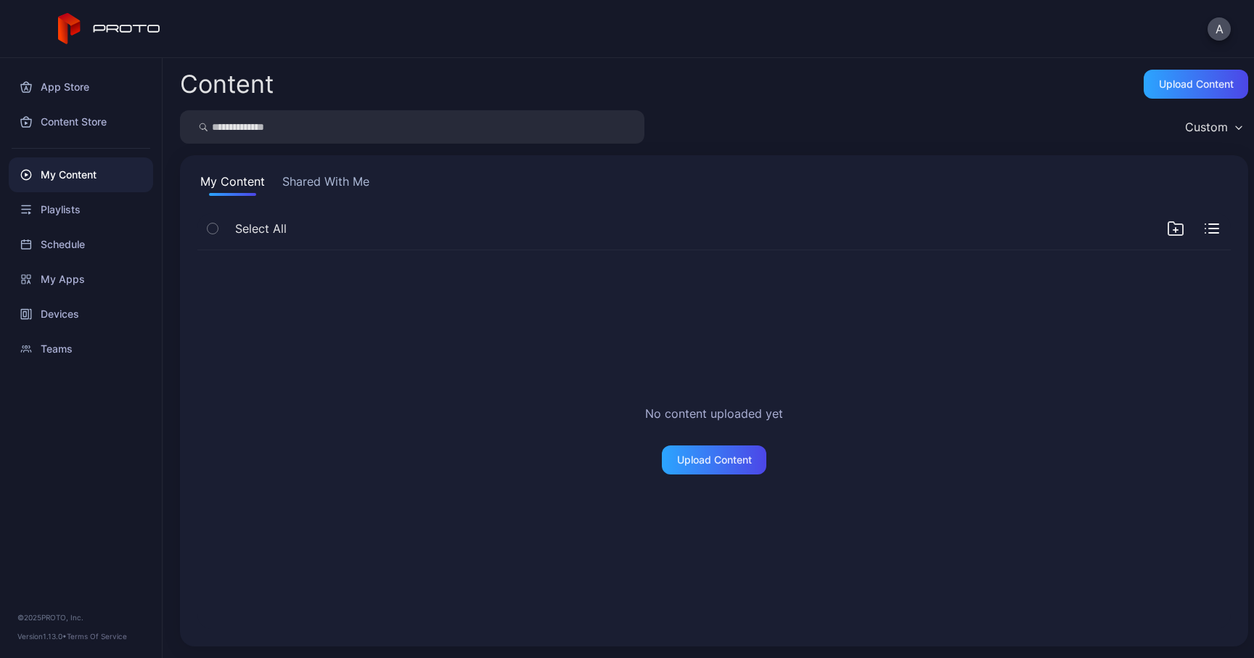
click at [318, 183] on button "Shared With Me" at bounding box center [325, 184] width 93 height 23
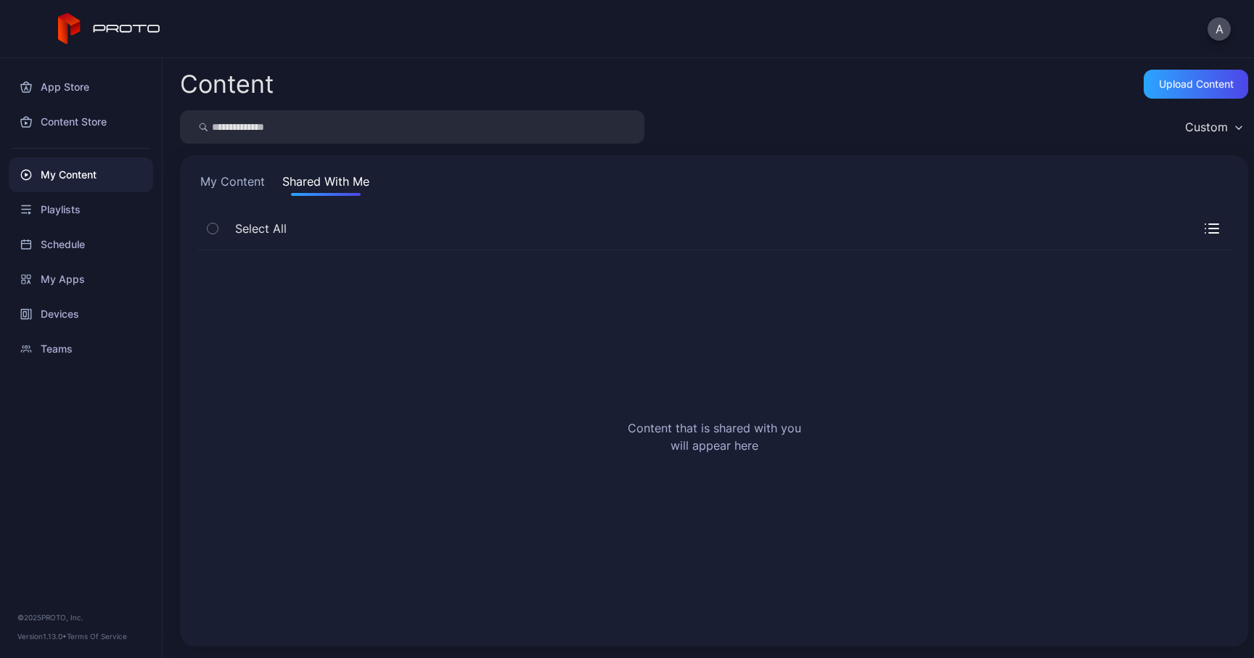
click at [287, 236] on div "Select All" at bounding box center [713, 231] width 1033 height 37
click at [259, 233] on span "Select All" at bounding box center [261, 228] width 52 height 17
click at [86, 310] on div "Devices" at bounding box center [81, 314] width 144 height 35
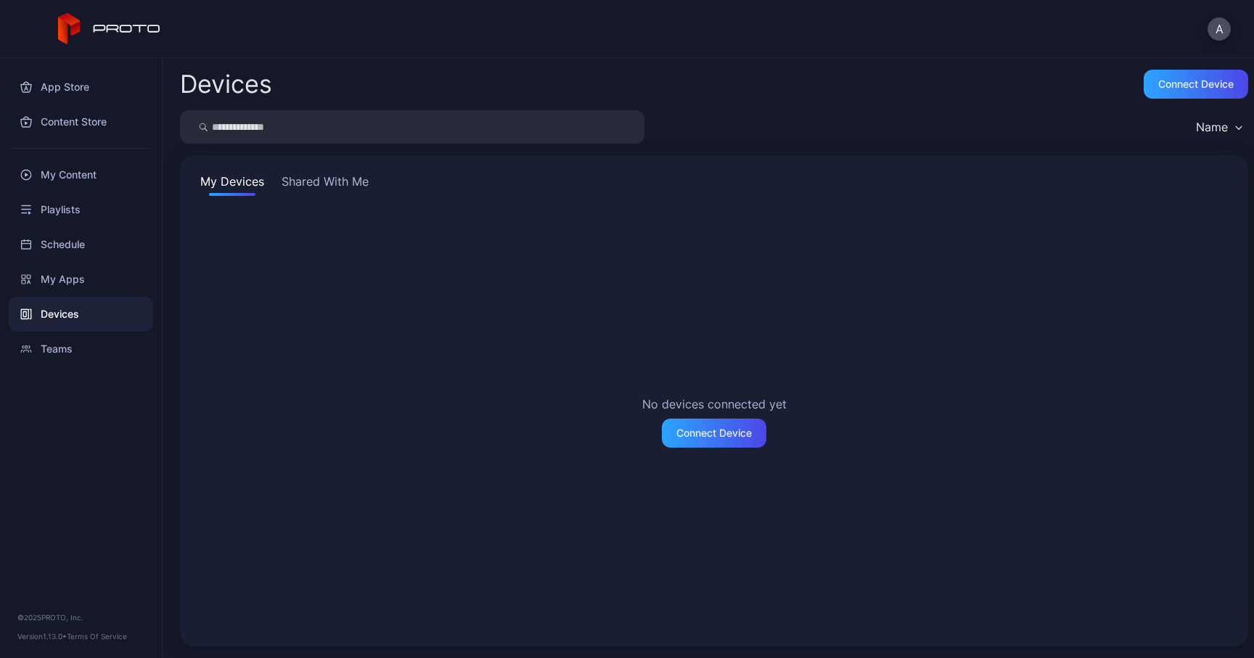
click at [323, 180] on button "Shared With Me" at bounding box center [325, 184] width 93 height 23
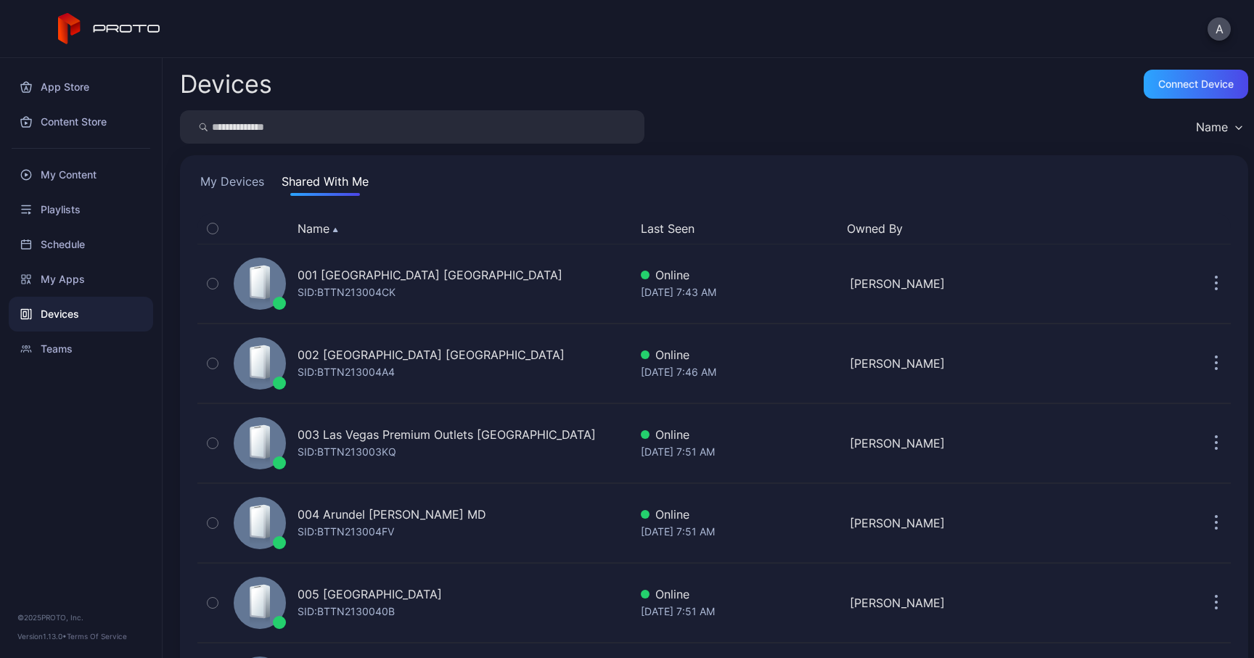
scroll to position [4, 0]
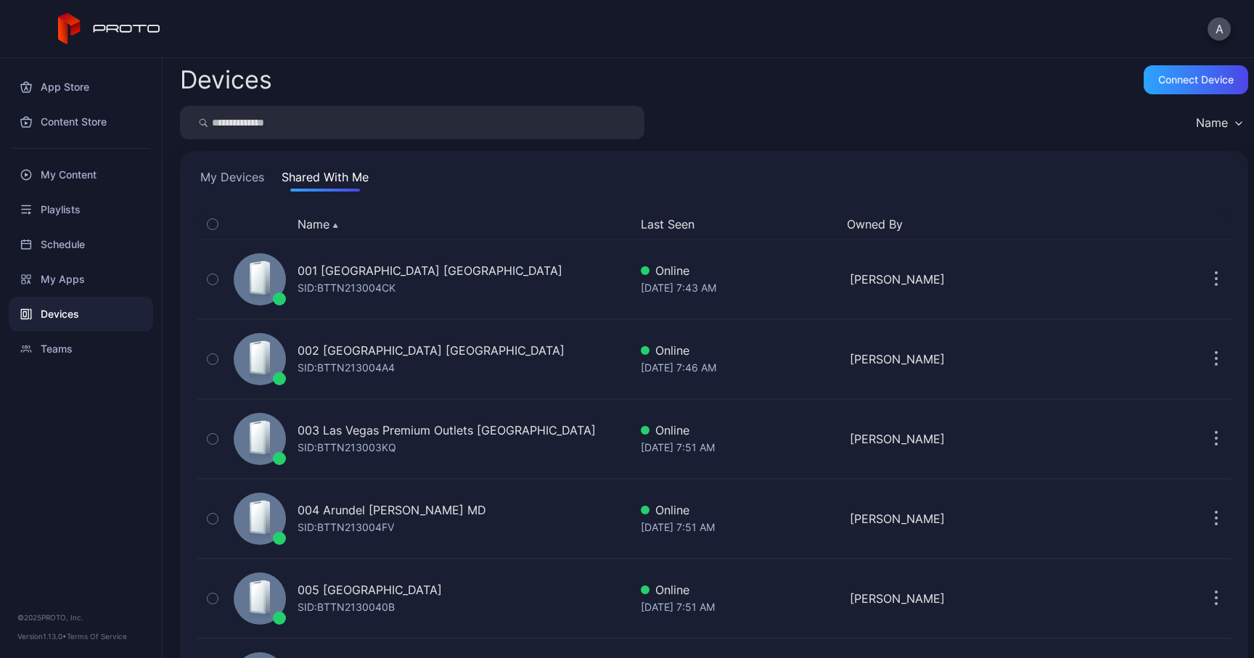
click at [406, 132] on input "search" at bounding box center [412, 122] width 464 height 33
type input "**"
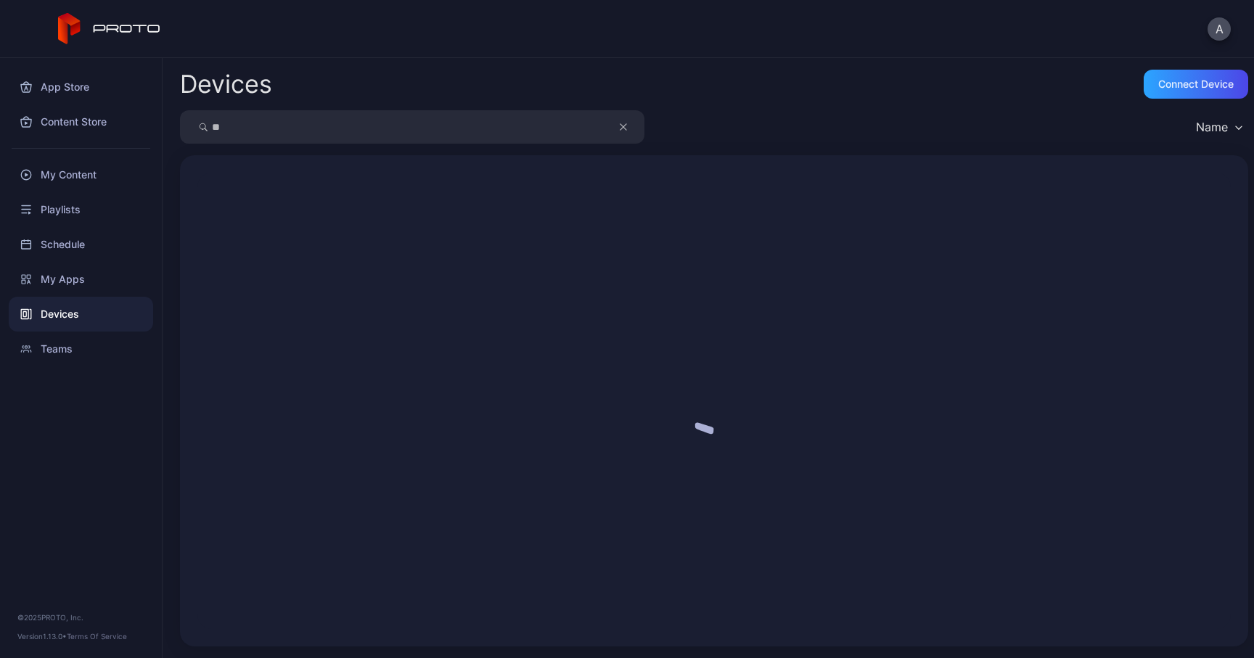
scroll to position [0, 0]
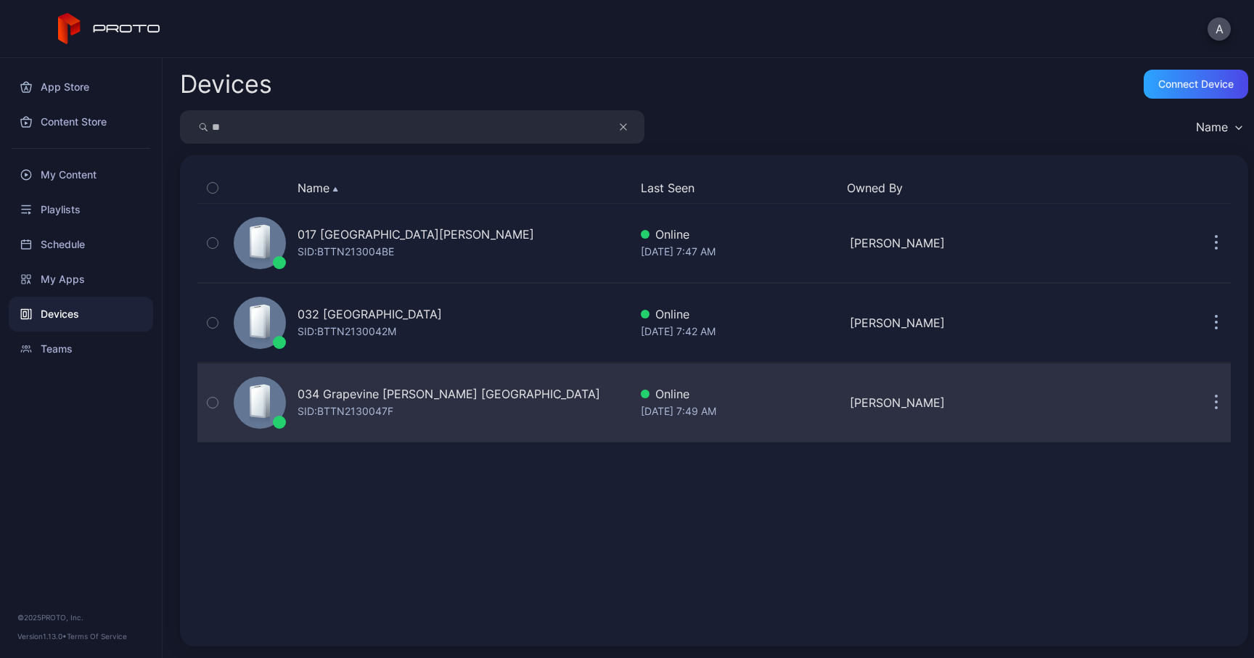
click at [398, 393] on div "034 Grapevine [PERSON_NAME] [GEOGRAPHIC_DATA]" at bounding box center [448, 393] width 303 height 17
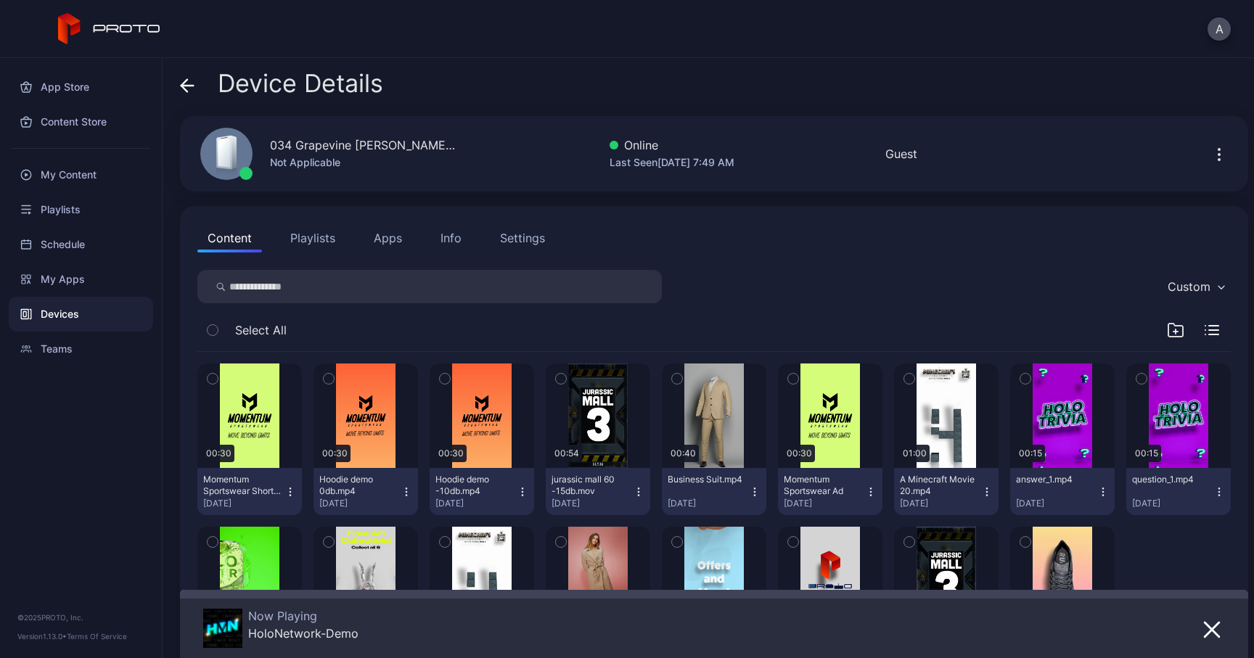
click at [444, 244] on div "Info" at bounding box center [450, 237] width 21 height 17
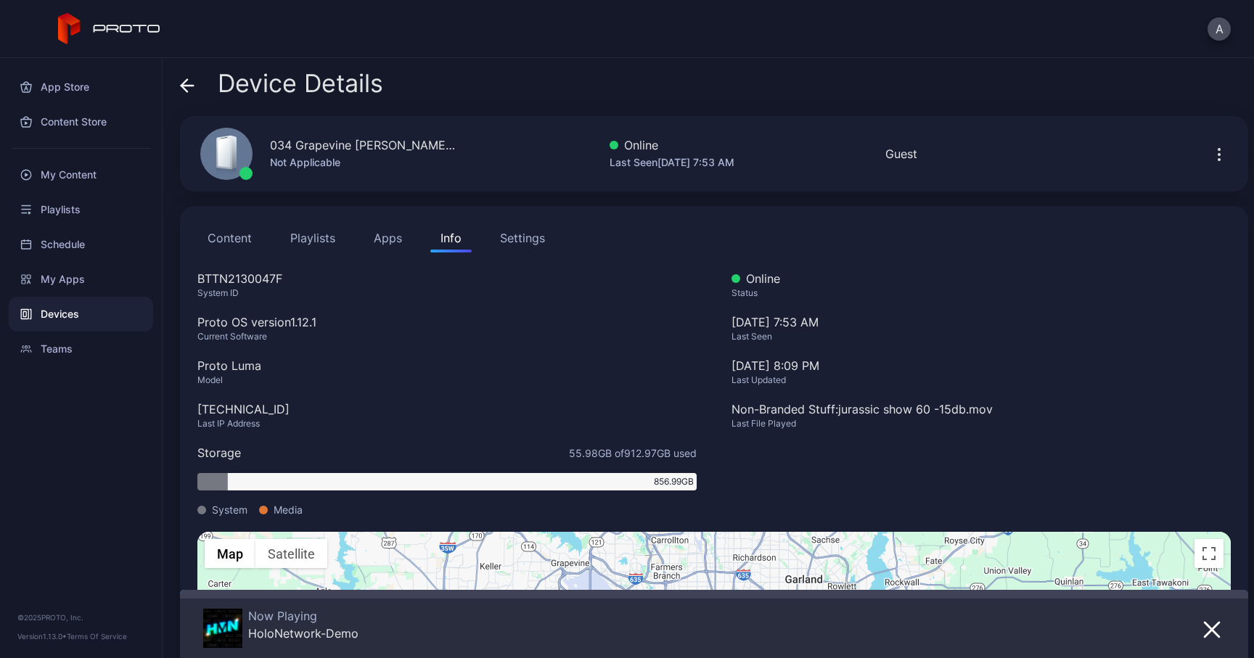
click at [181, 83] on icon at bounding box center [187, 85] width 15 height 15
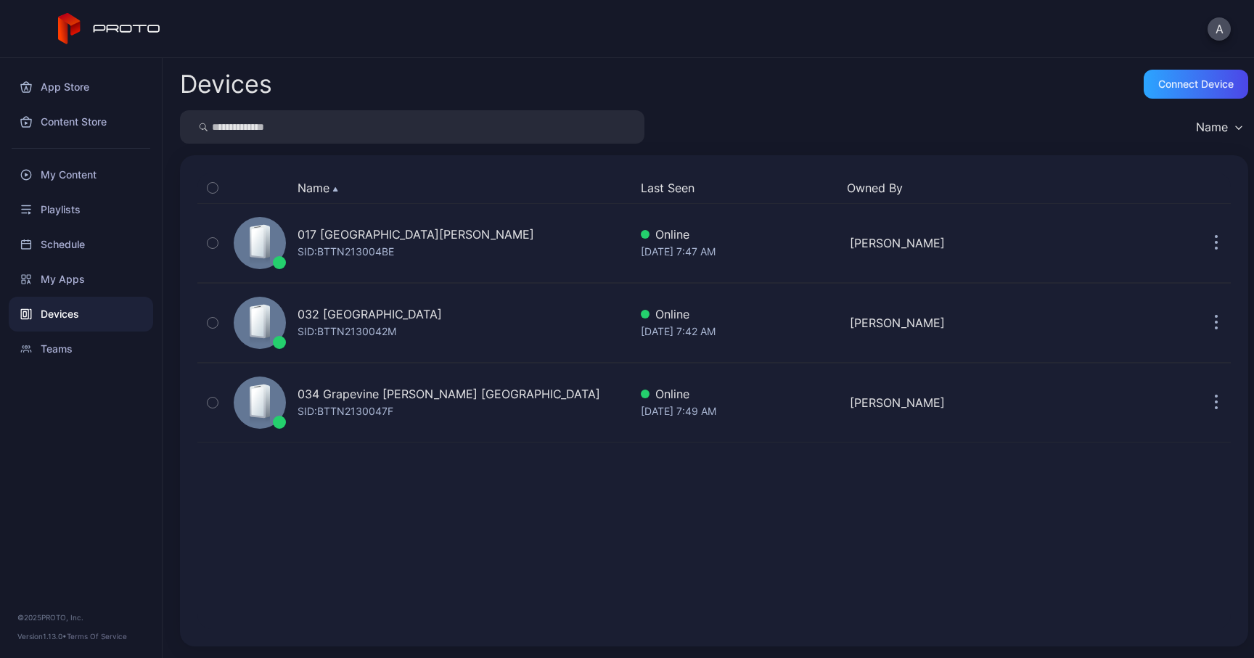
click at [81, 317] on div "Devices" at bounding box center [81, 314] width 144 height 35
click at [474, 126] on input "search" at bounding box center [412, 126] width 464 height 33
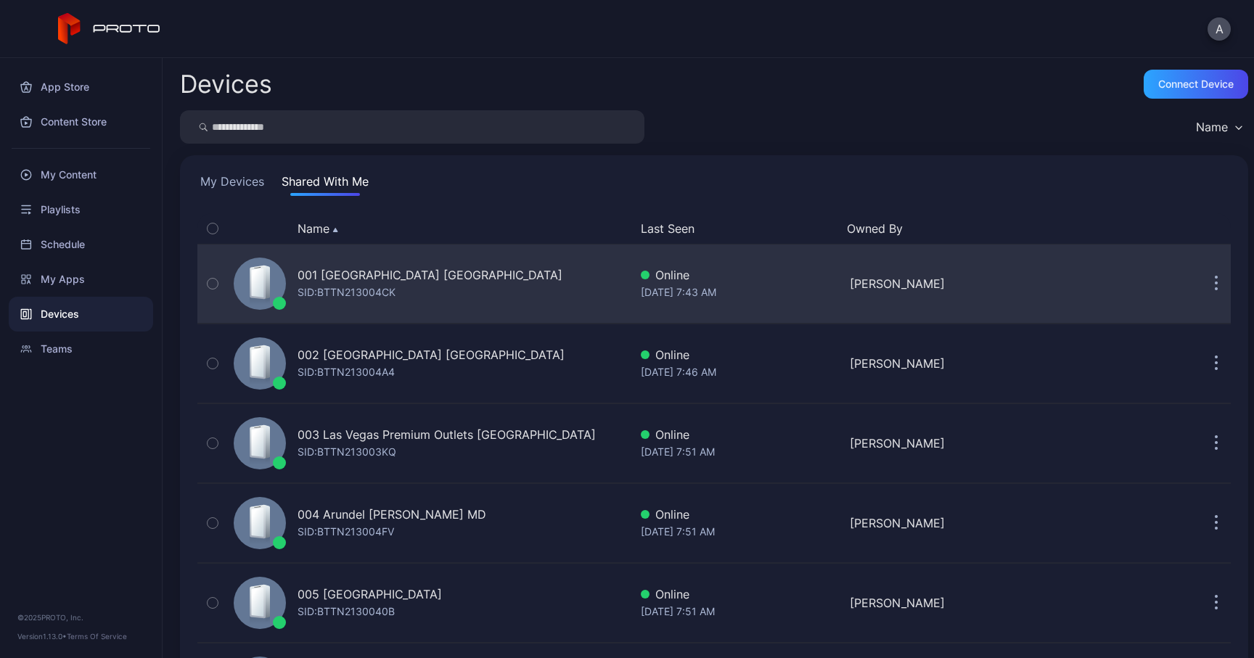
click at [1201, 281] on button "button" at bounding box center [1215, 283] width 29 height 29
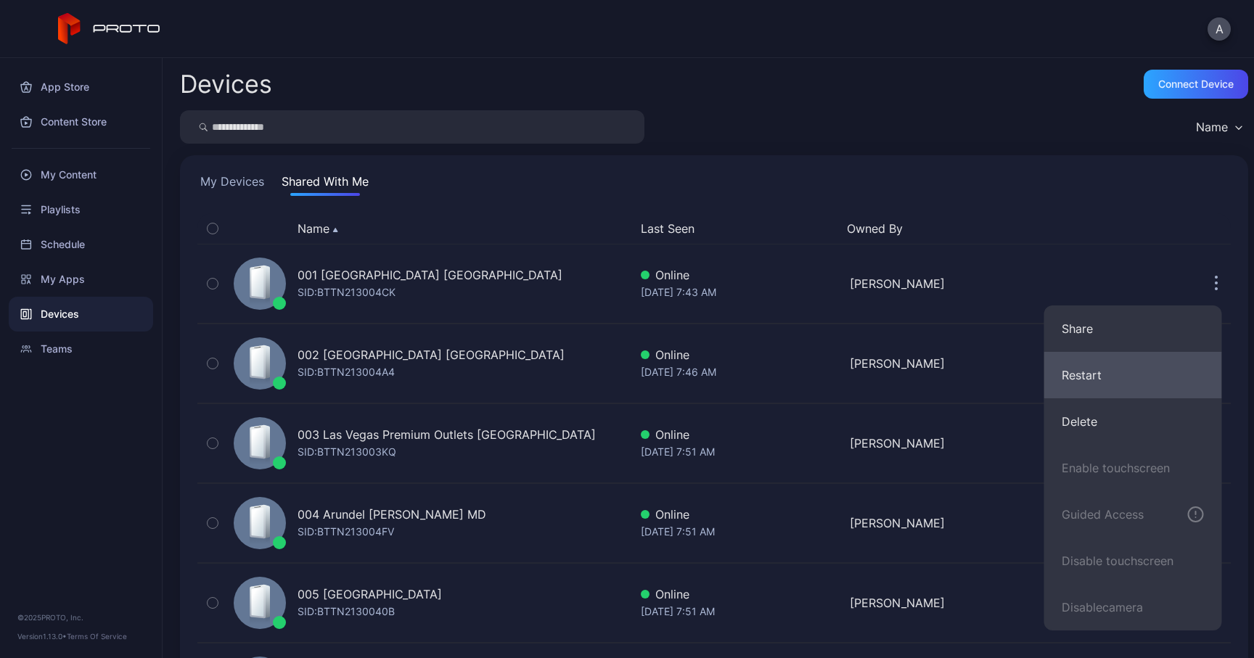
click at [1122, 373] on button "Restart" at bounding box center [1133, 375] width 178 height 46
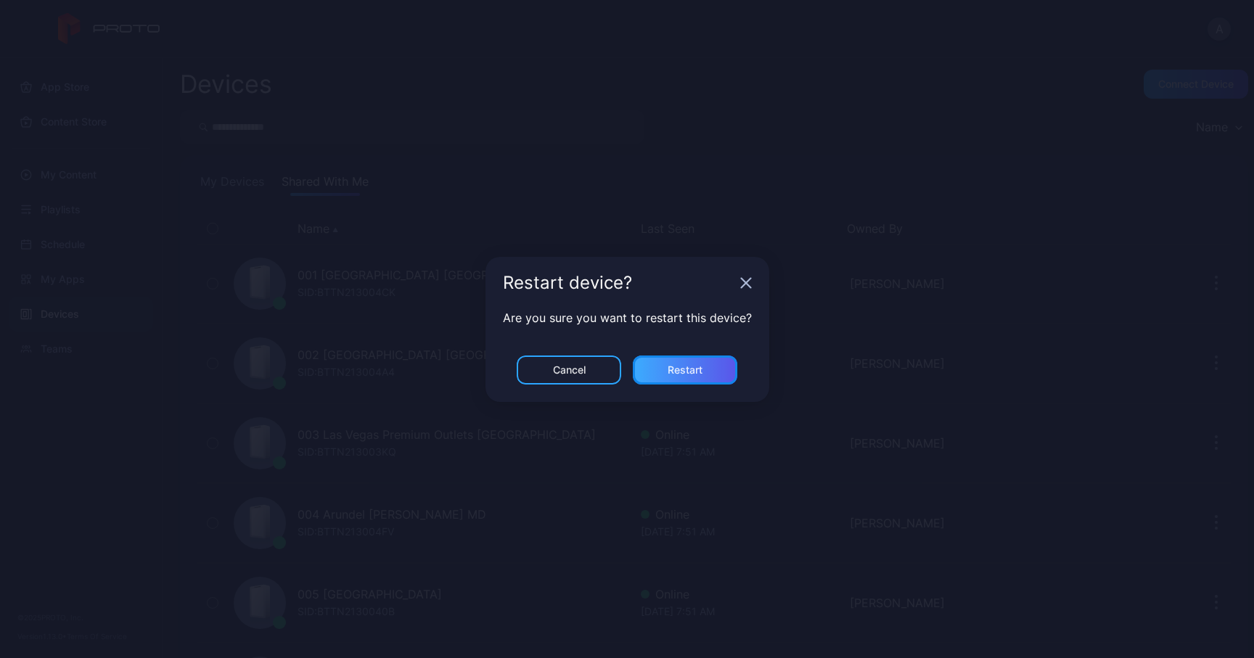
click at [701, 364] on div "Restart" at bounding box center [684, 370] width 35 height 12
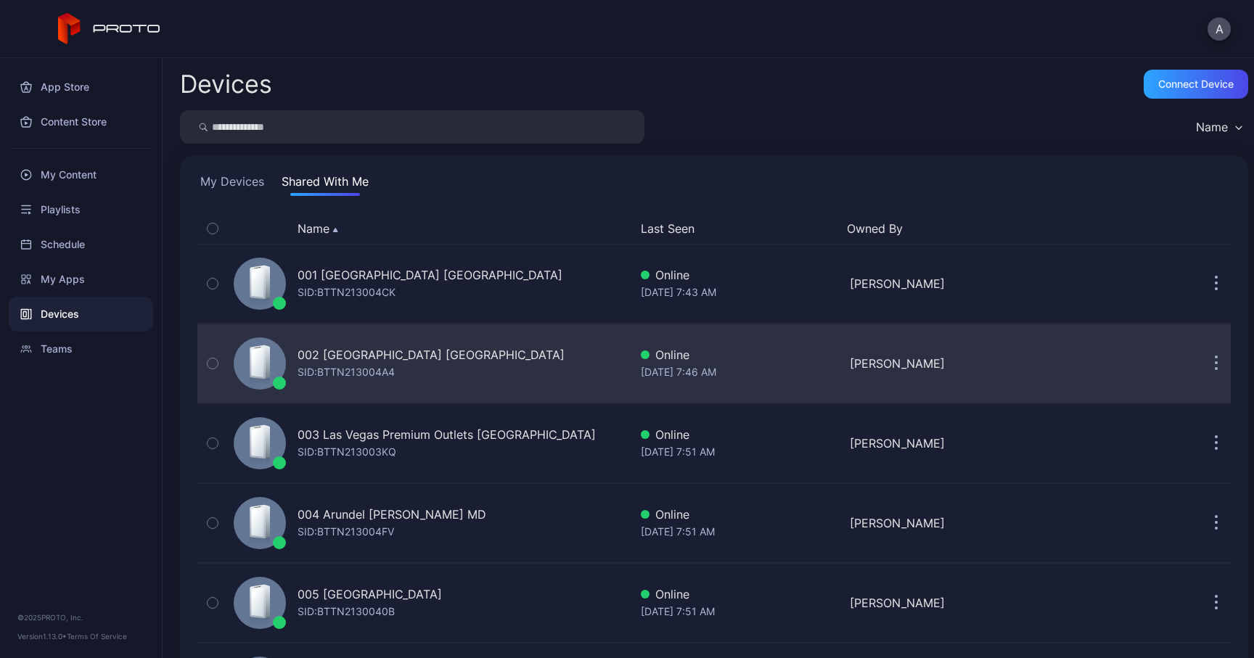
click at [1215, 357] on icon "button" at bounding box center [1216, 357] width 2 height 2
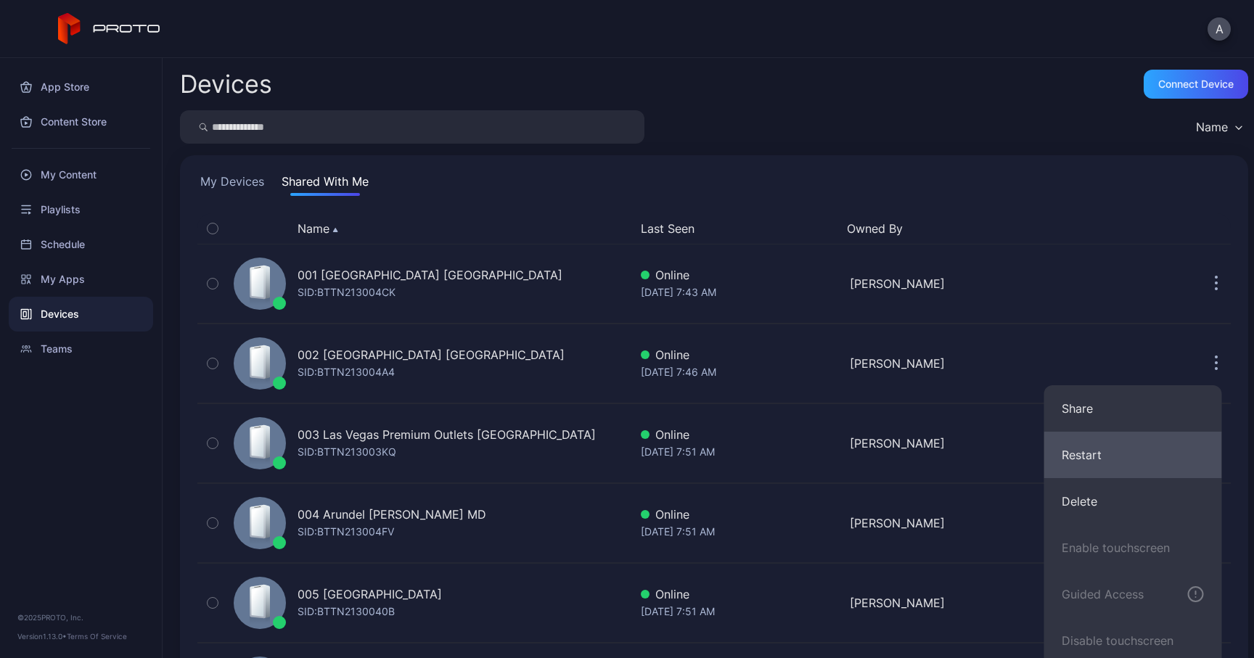
click at [1104, 457] on button "Restart" at bounding box center [1133, 455] width 178 height 46
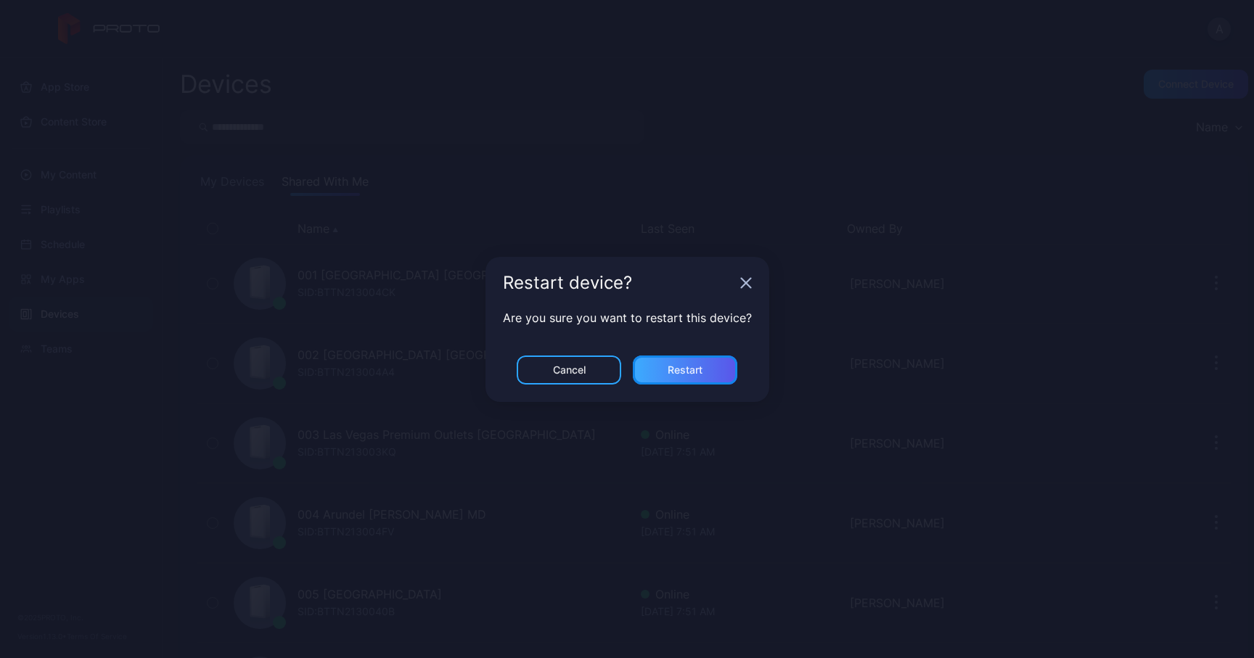
click at [717, 366] on div "Restart" at bounding box center [685, 369] width 104 height 29
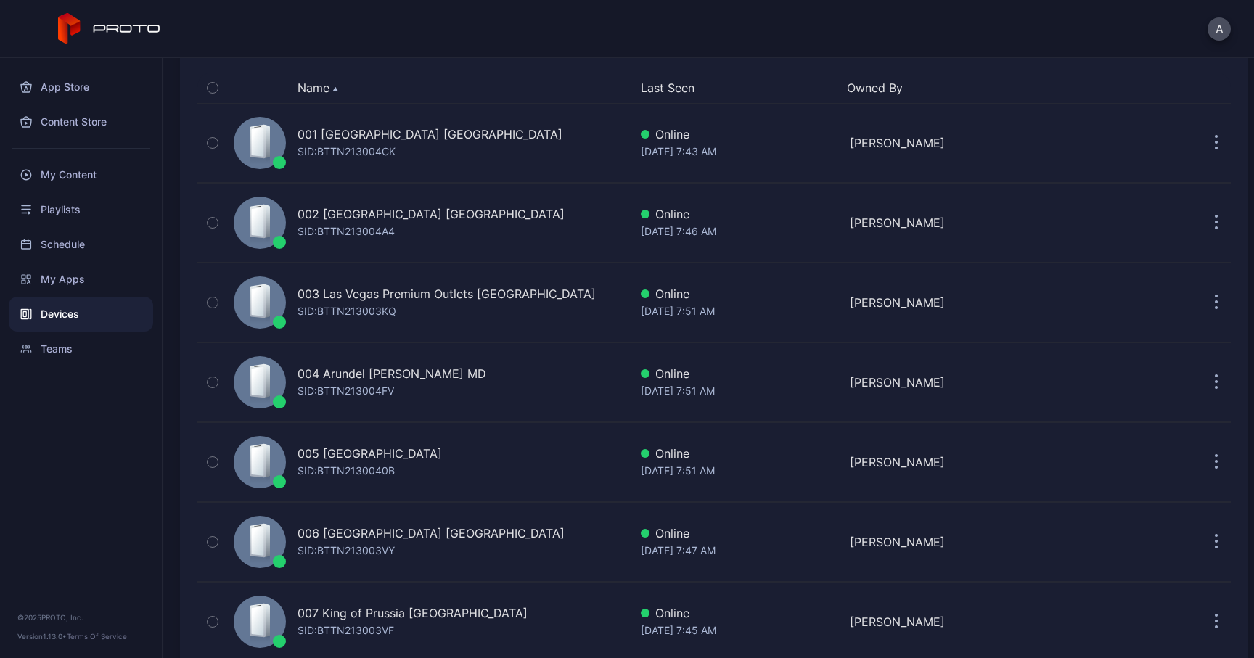
scroll to position [153, 0]
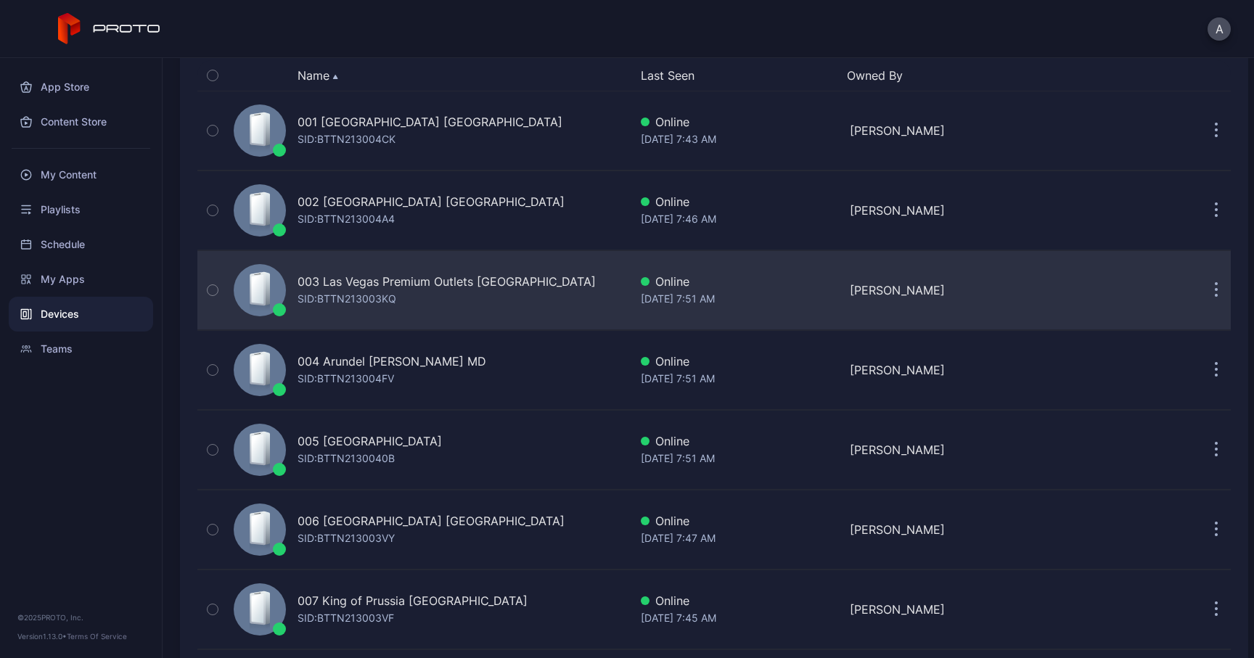
click at [1215, 291] on icon "button" at bounding box center [1216, 291] width 2 height 2
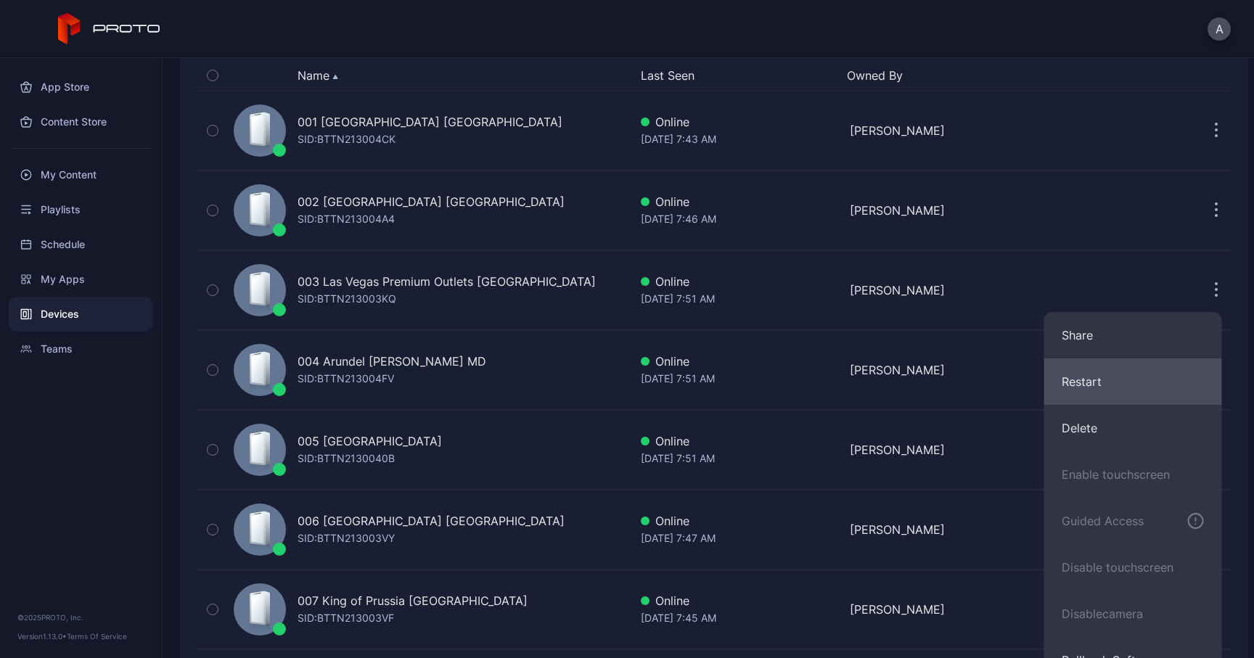
click at [1084, 393] on button "Restart" at bounding box center [1133, 381] width 178 height 46
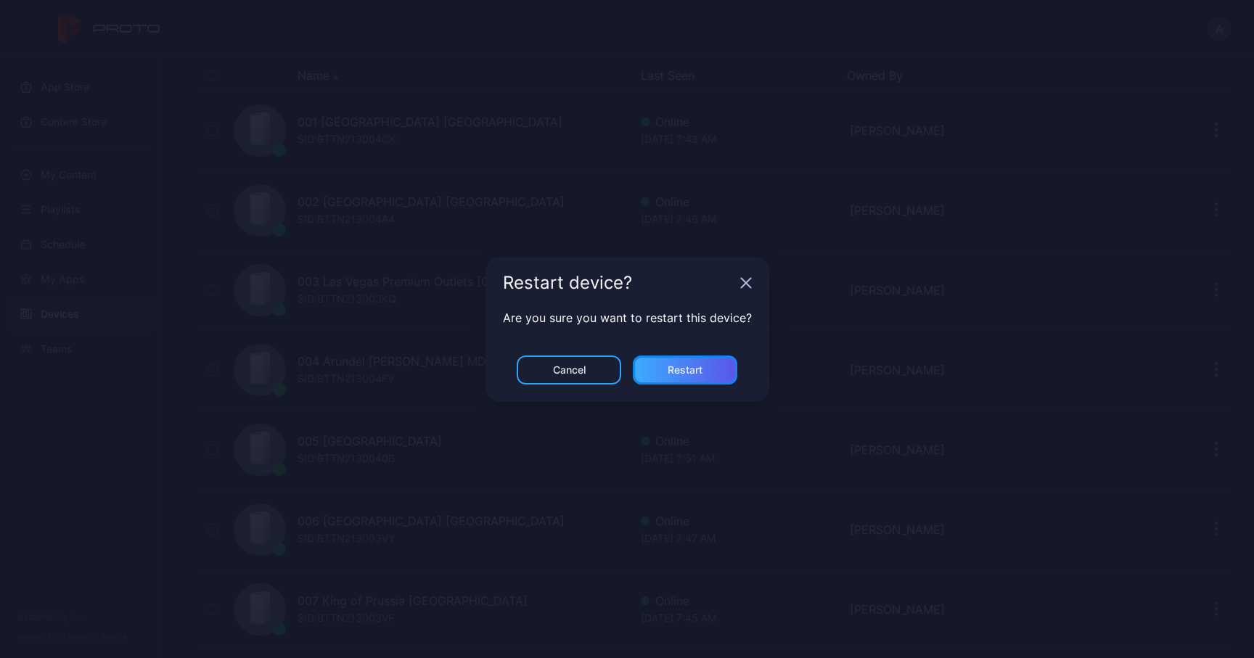
click at [709, 371] on div "Restart" at bounding box center [685, 369] width 104 height 29
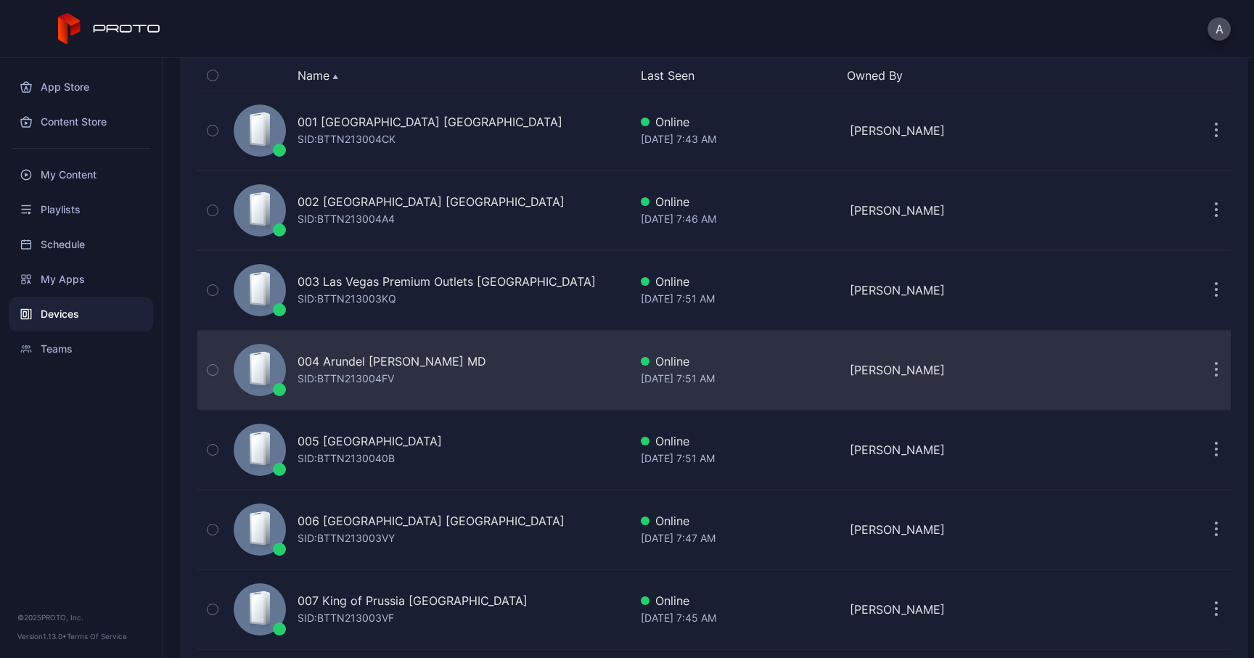
scroll to position [185, 0]
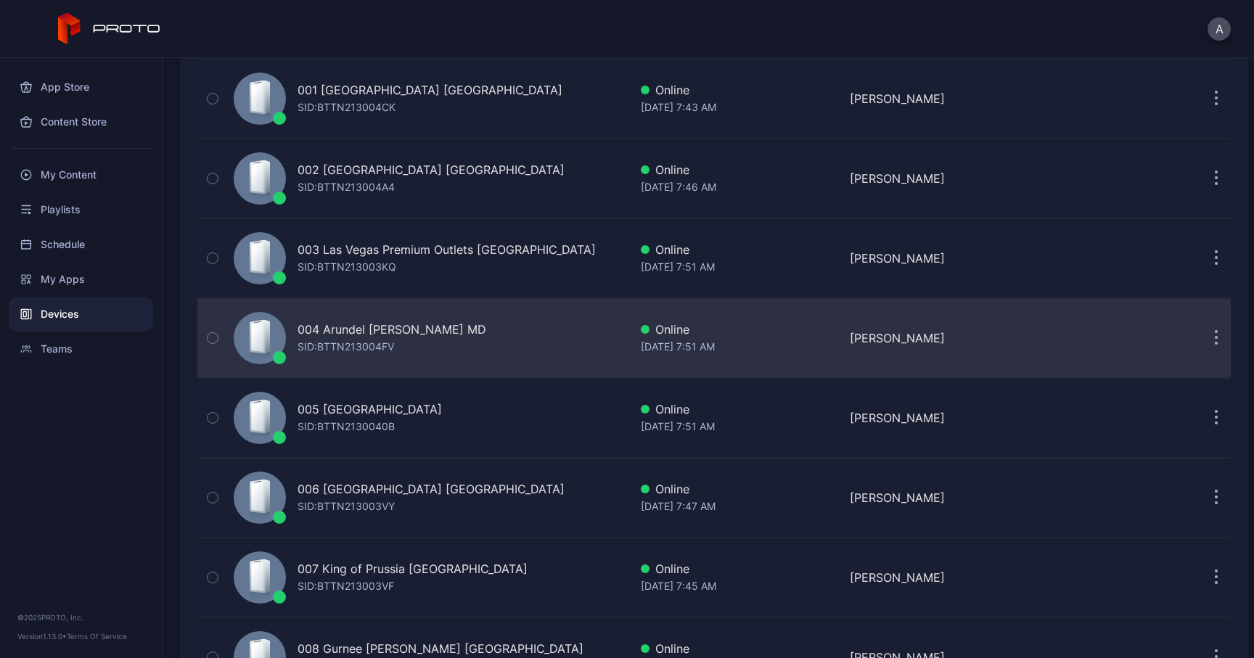
click at [1203, 336] on button "button" at bounding box center [1215, 338] width 29 height 29
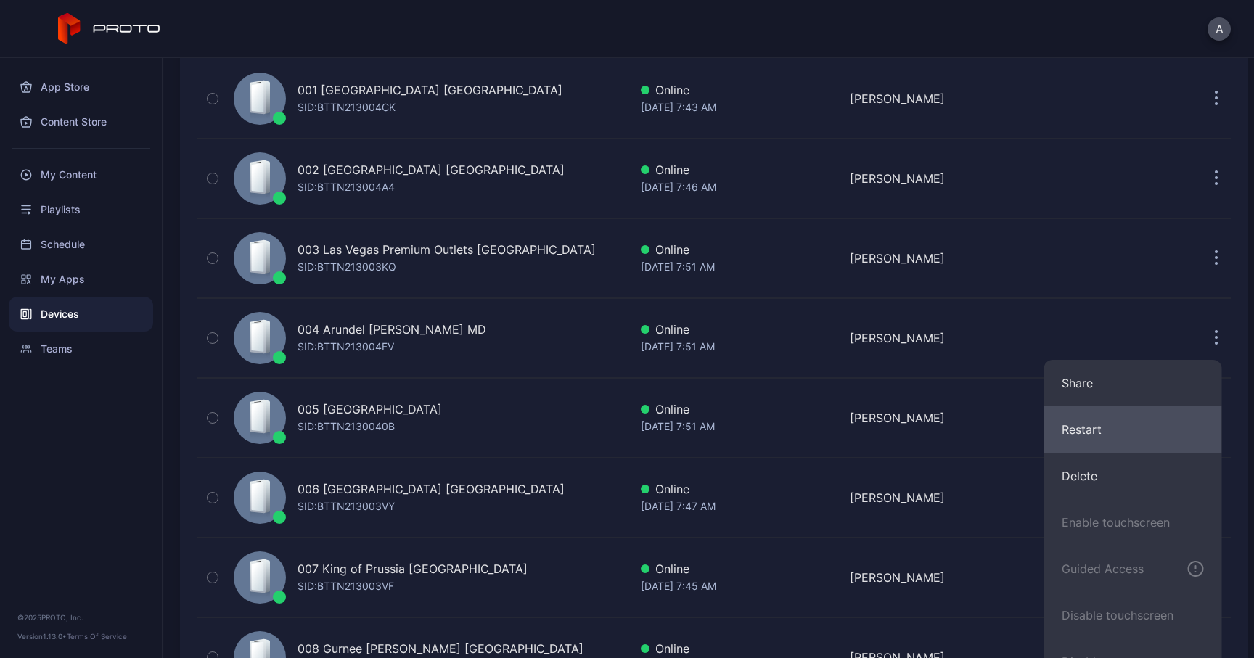
click at [1087, 424] on button "Restart" at bounding box center [1133, 429] width 178 height 46
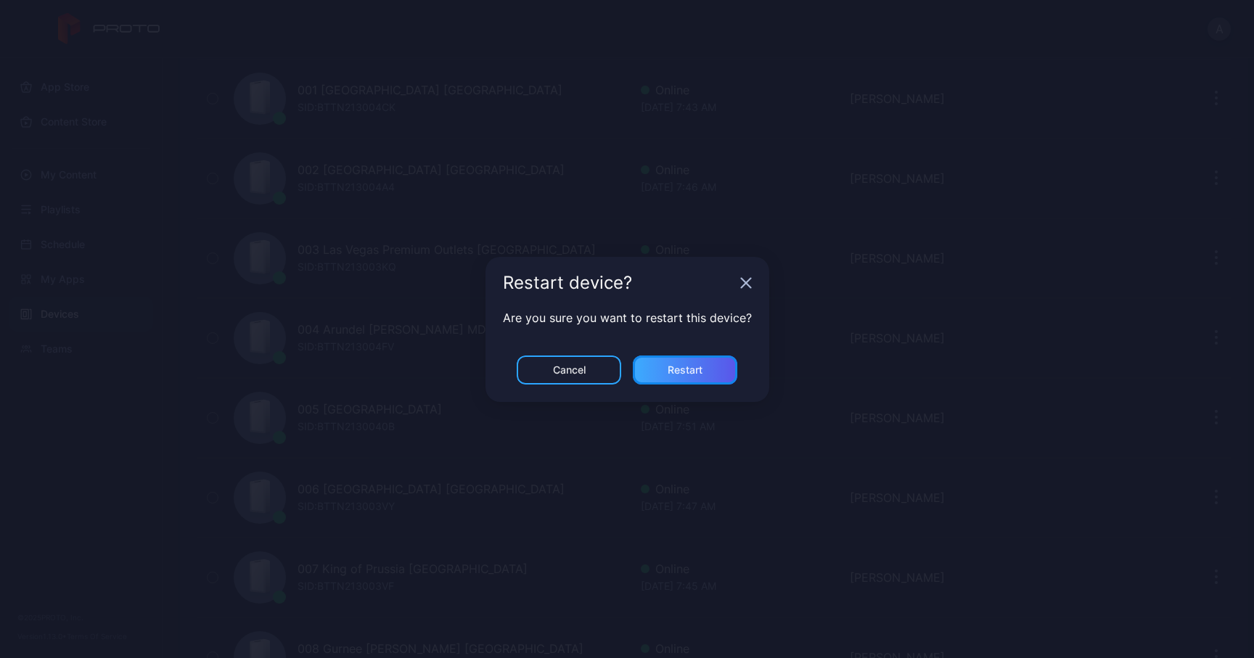
click at [708, 368] on div "Restart" at bounding box center [685, 369] width 104 height 29
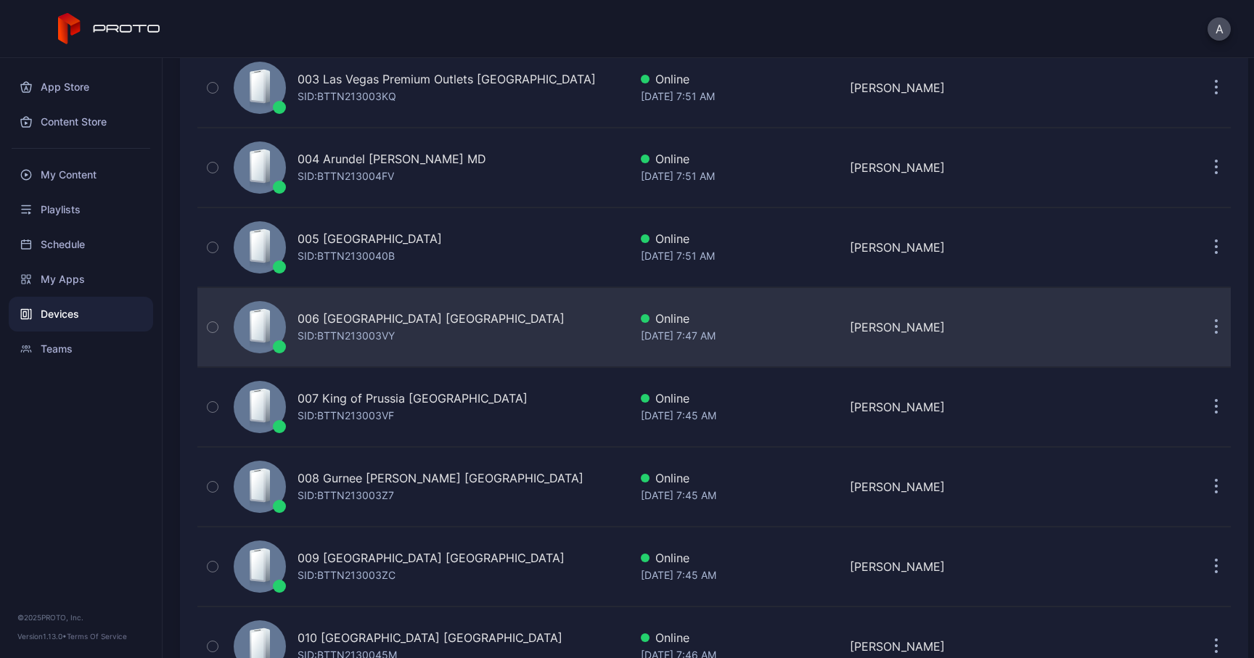
scroll to position [362, 0]
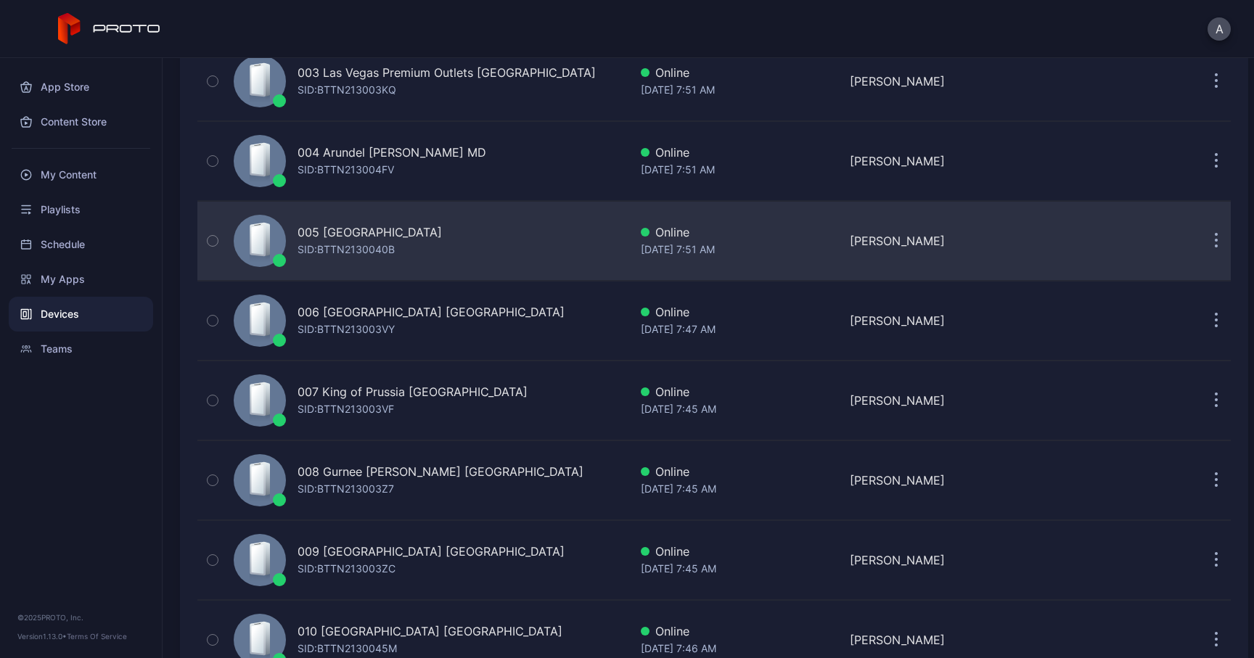
click at [1214, 243] on icon "button" at bounding box center [1216, 241] width 4 height 17
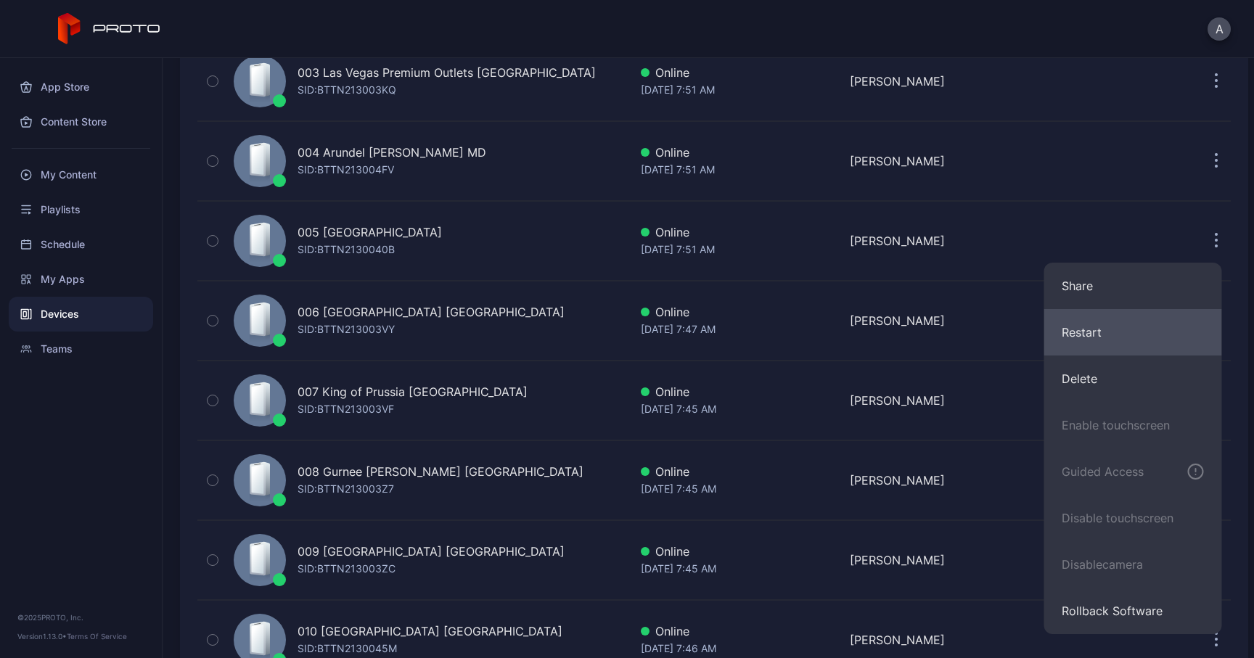
click at [1069, 337] on button "Restart" at bounding box center [1133, 332] width 178 height 46
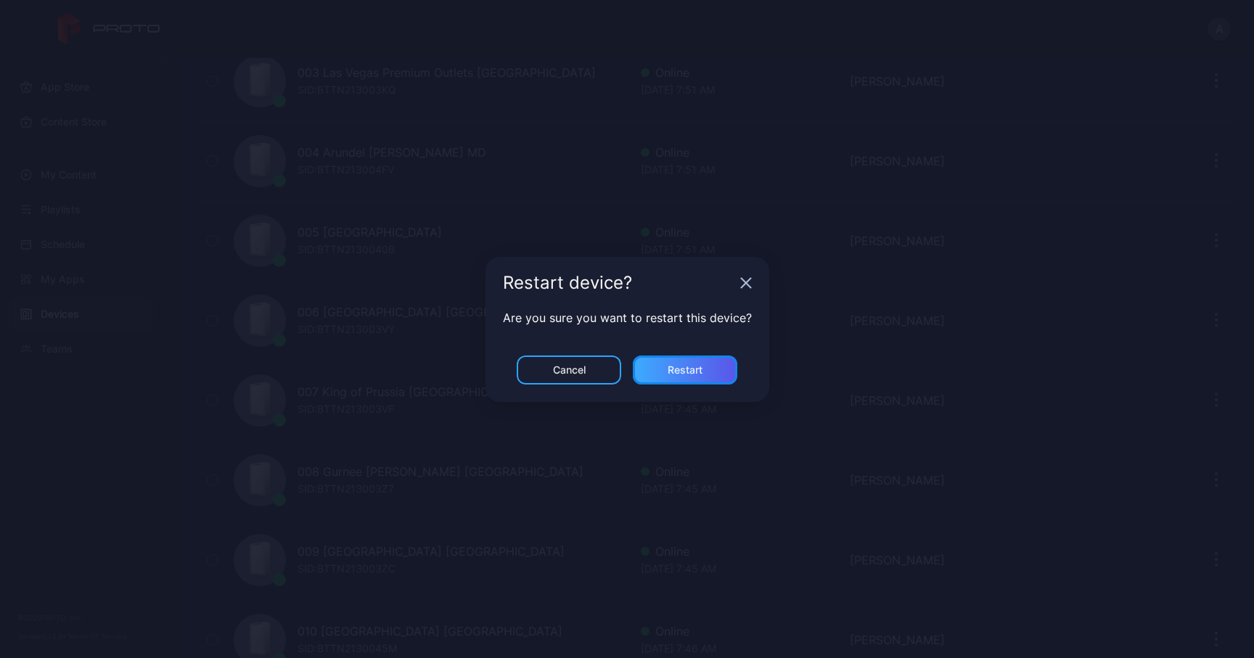
click at [710, 365] on div "Restart" at bounding box center [685, 369] width 104 height 29
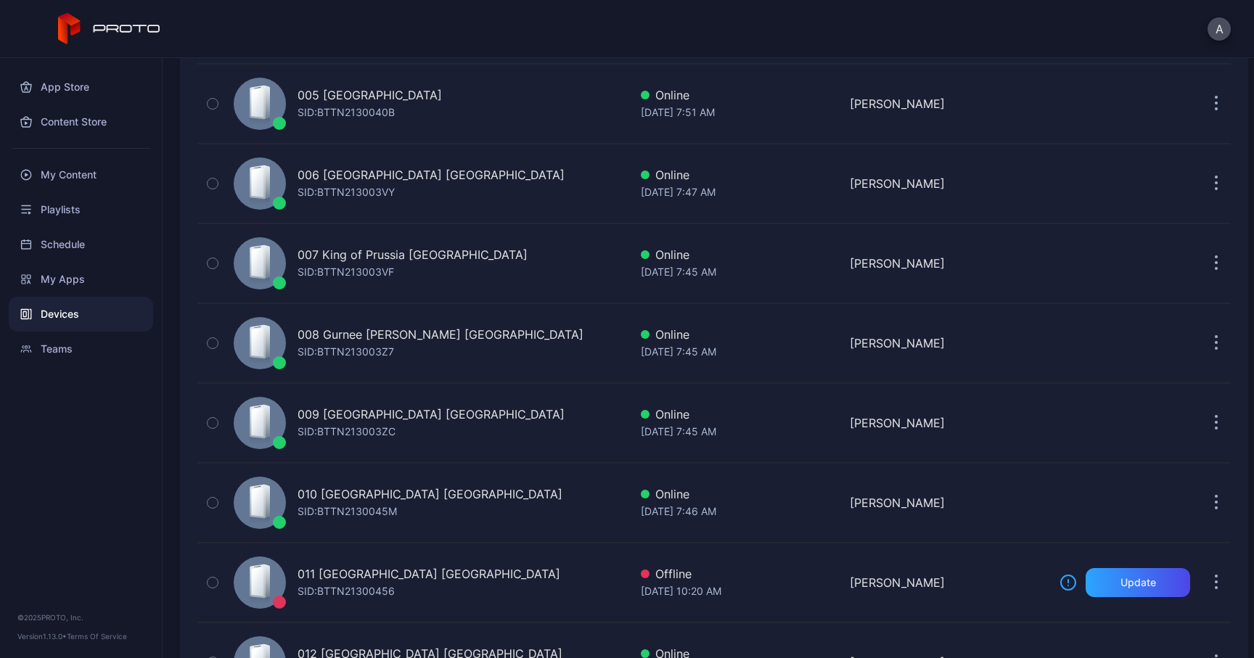
scroll to position [527, 0]
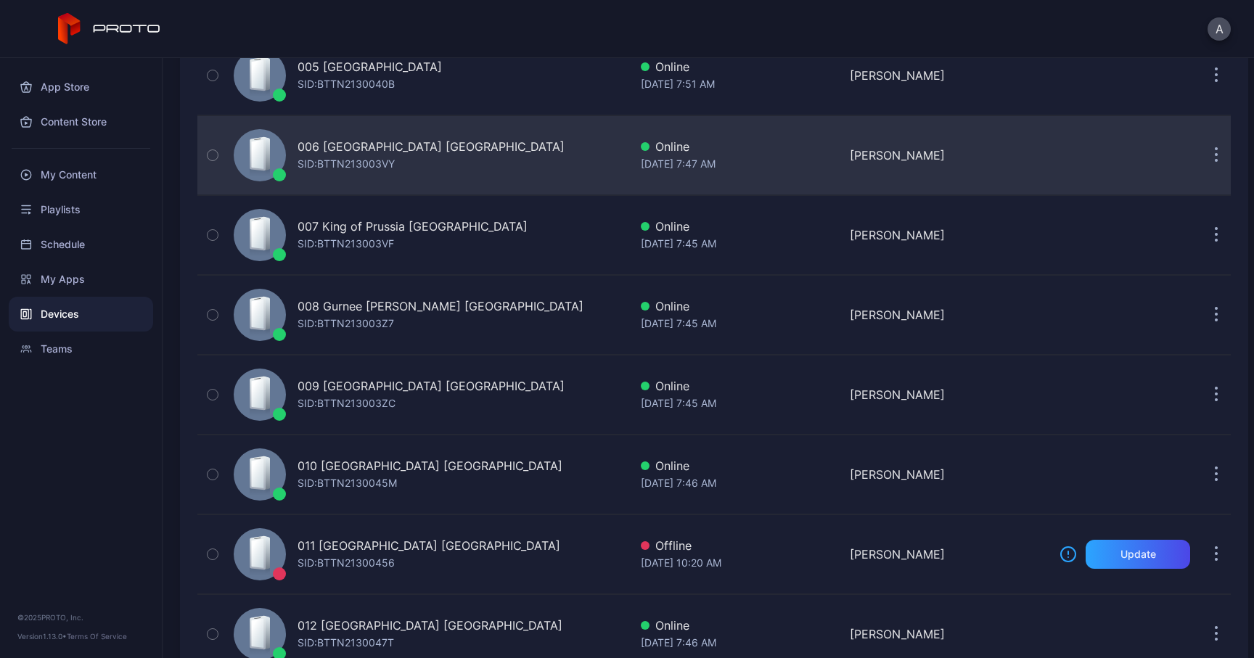
click at [1215, 162] on icon "button" at bounding box center [1216, 163] width 2 height 2
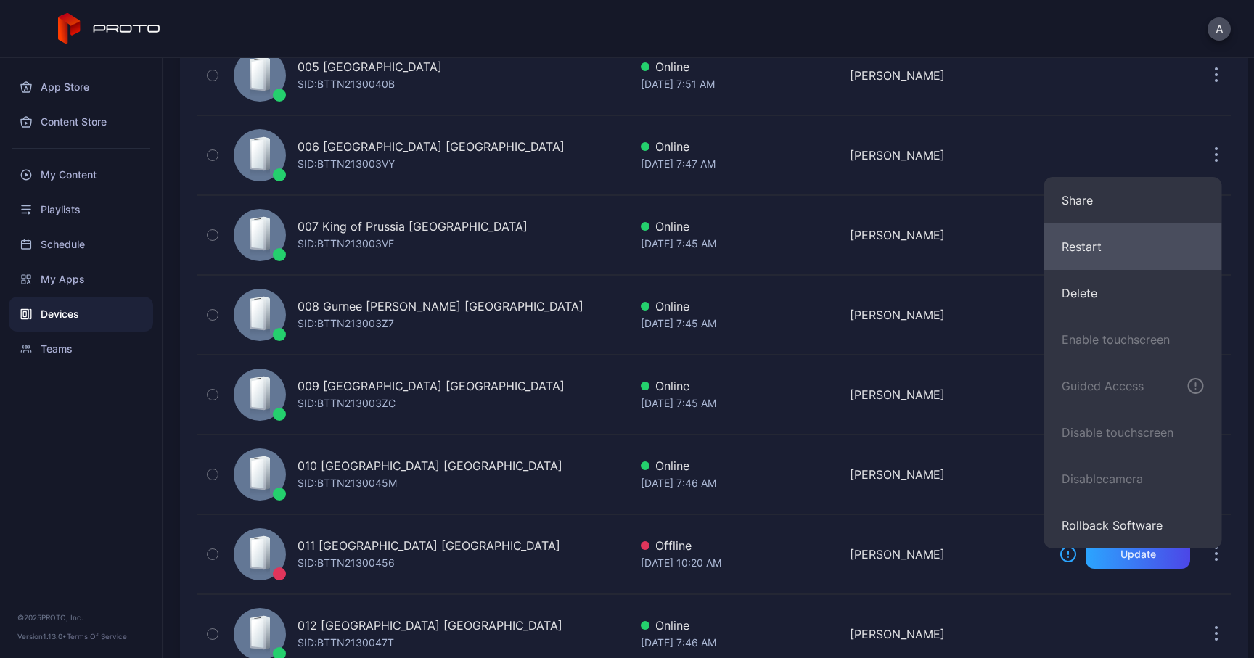
click at [1075, 247] on button "Restart" at bounding box center [1133, 246] width 178 height 46
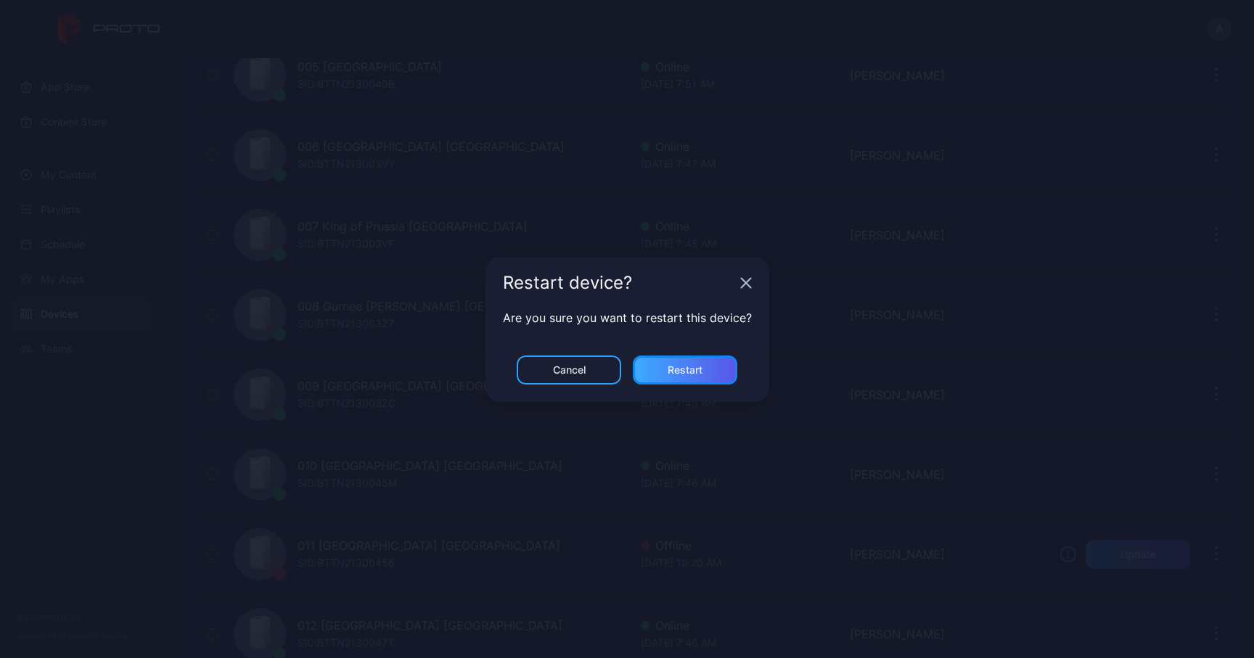
click at [696, 367] on div "Restart" at bounding box center [684, 370] width 35 height 12
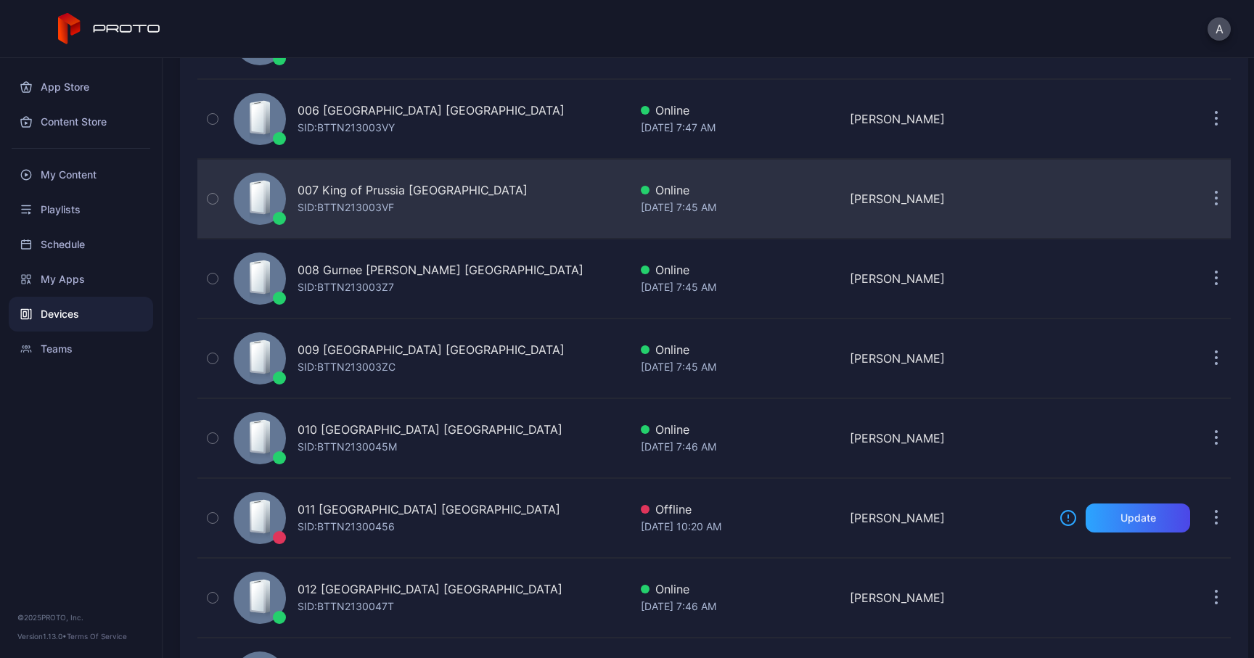
scroll to position [568, 0]
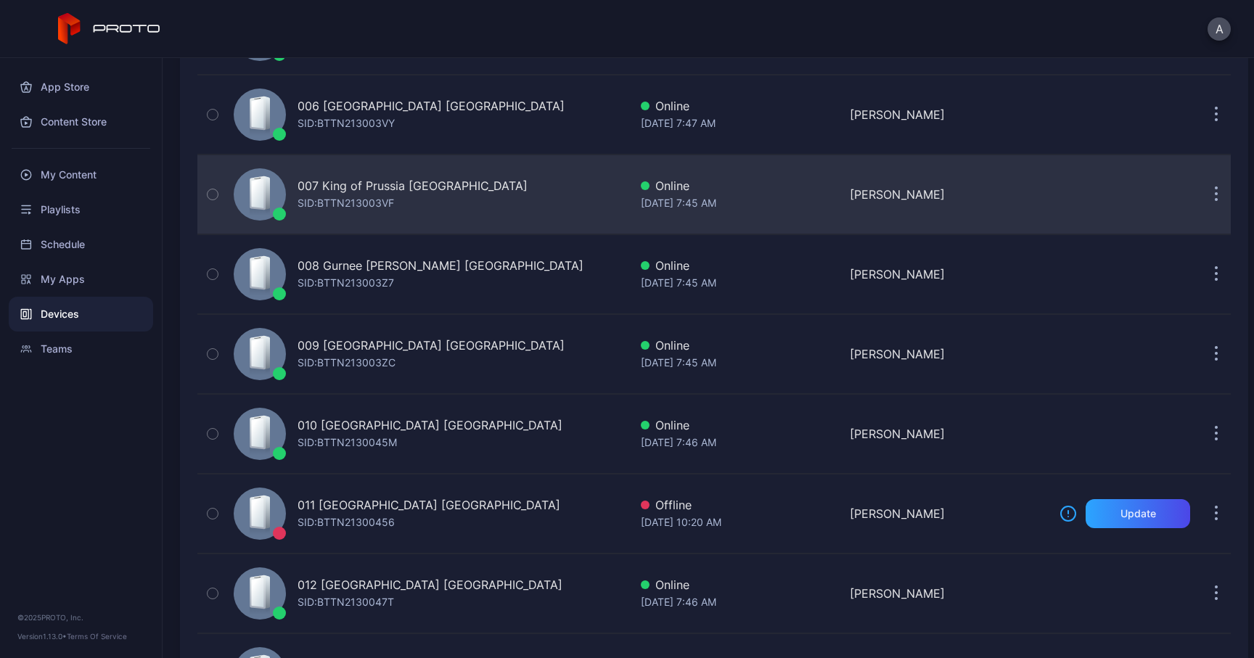
click at [1214, 192] on icon "button" at bounding box center [1216, 194] width 4 height 17
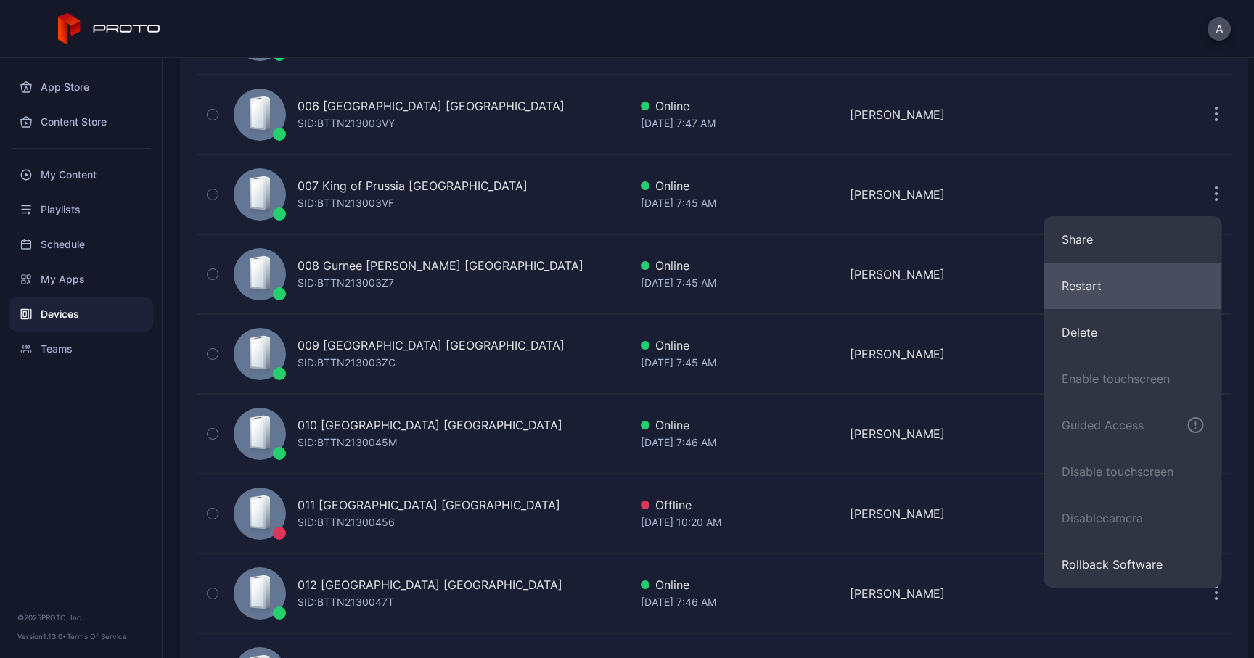
click at [1090, 287] on button "Restart" at bounding box center [1133, 286] width 178 height 46
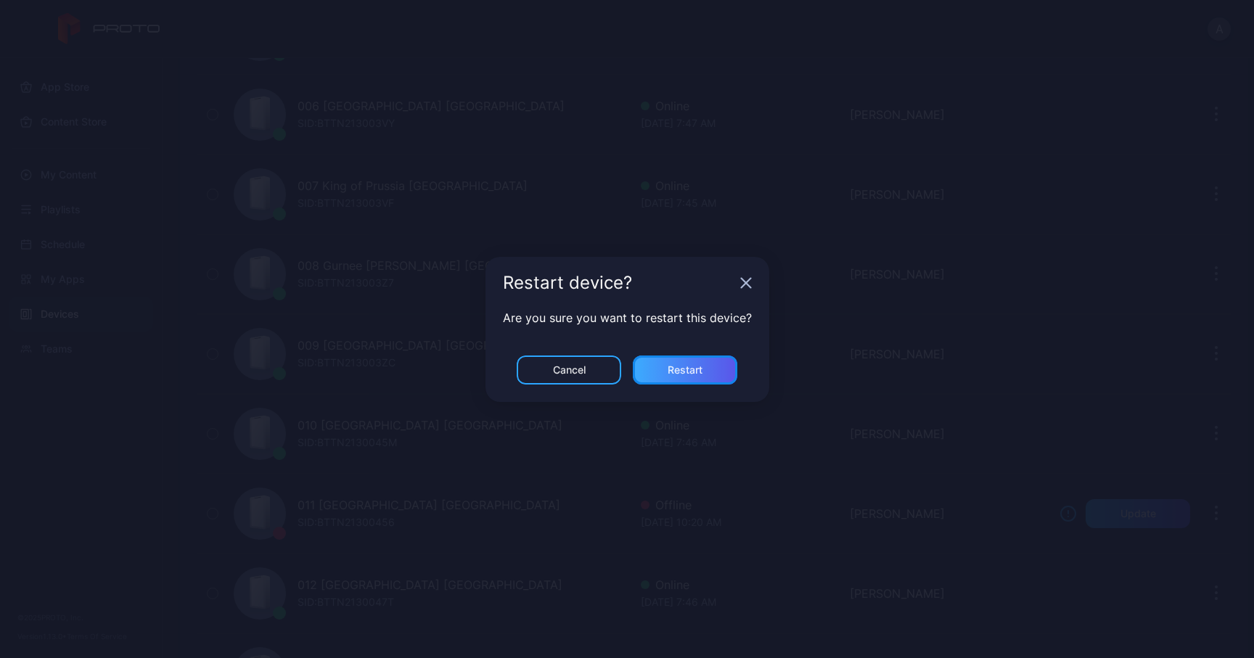
click at [687, 376] on div "Restart" at bounding box center [685, 369] width 104 height 29
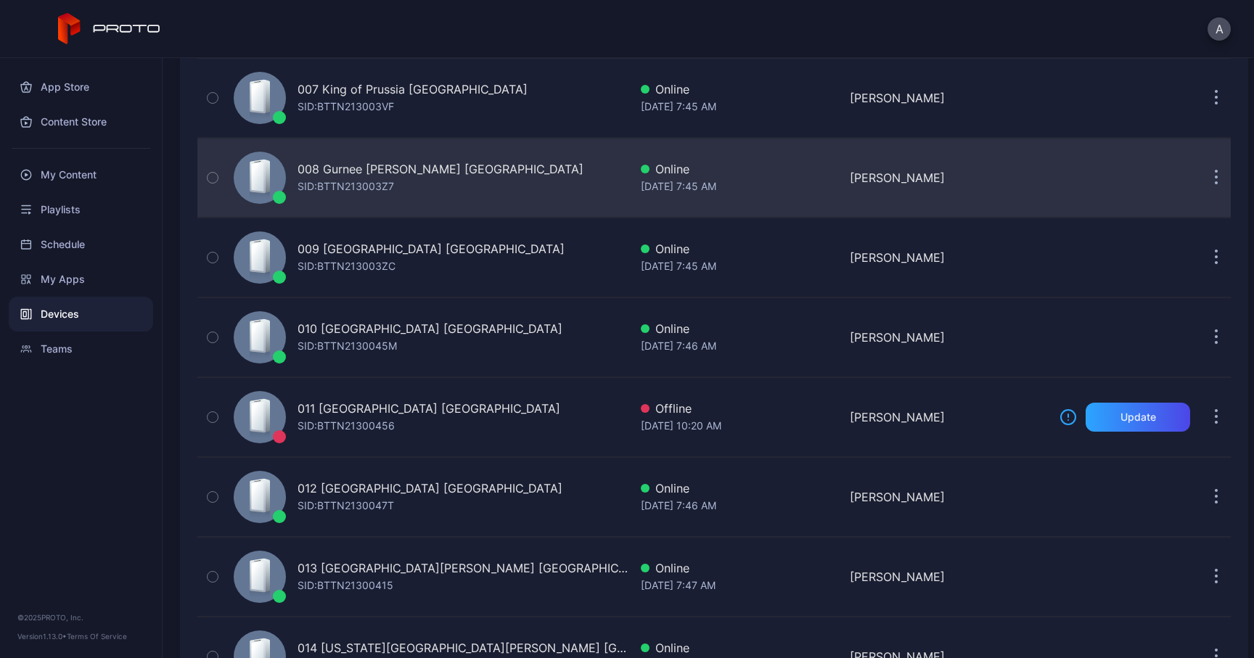
scroll to position [681, 0]
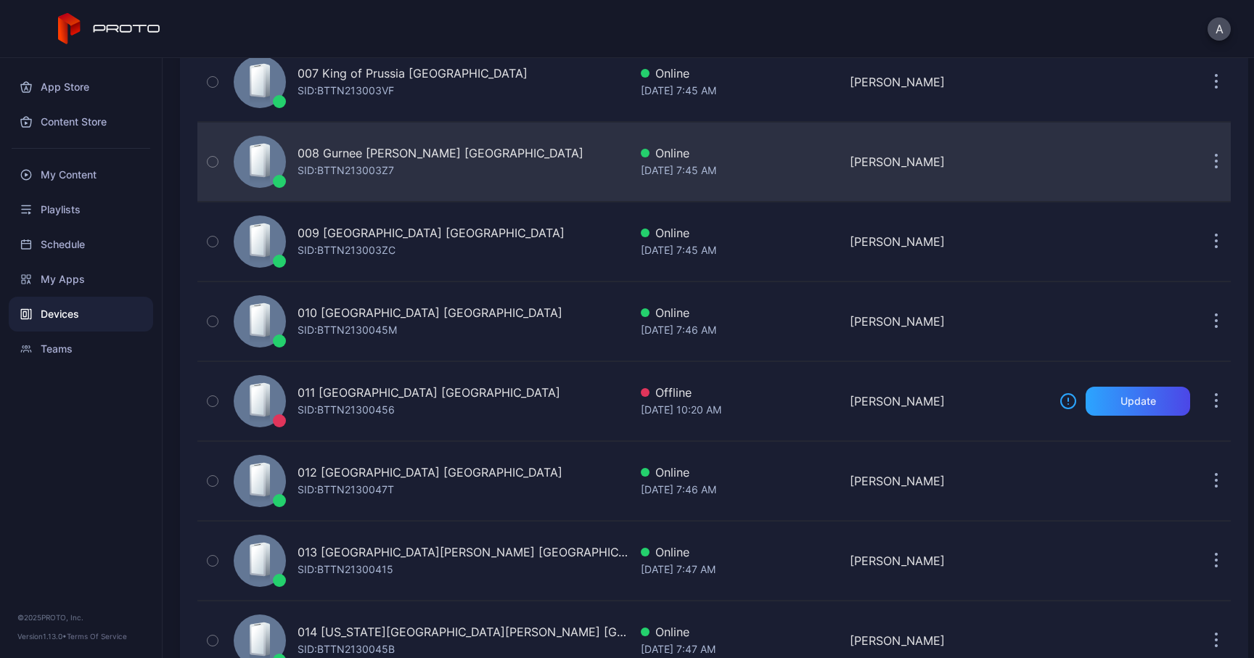
click at [1202, 168] on button "button" at bounding box center [1215, 161] width 29 height 29
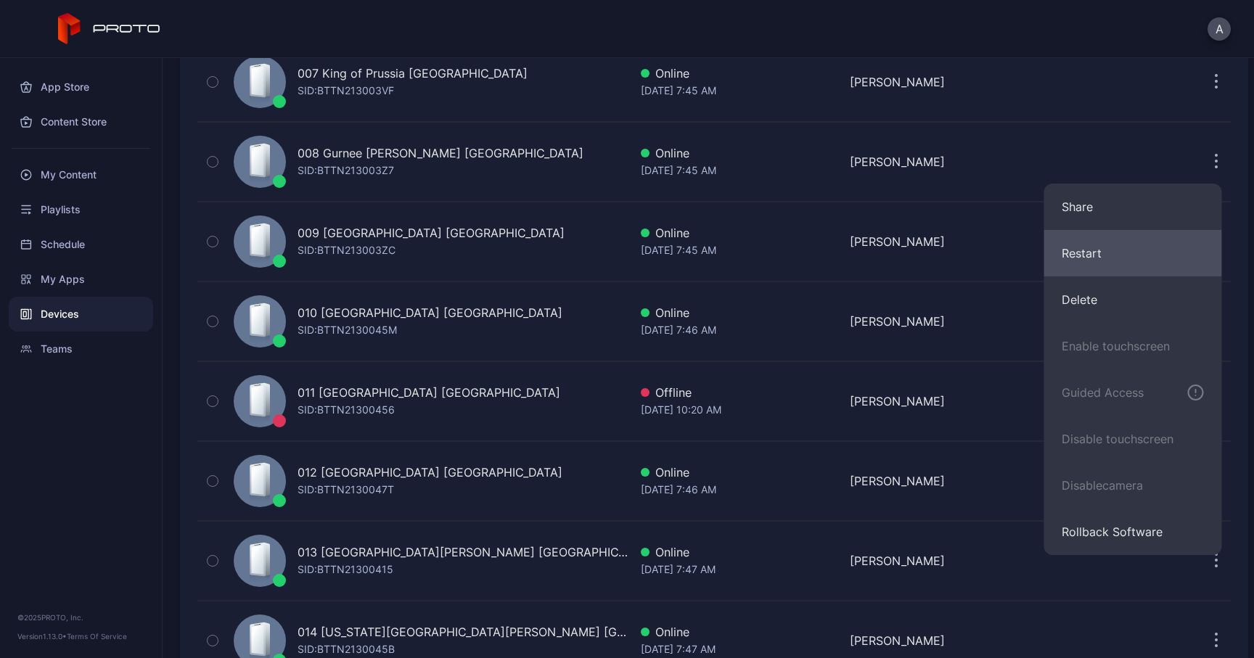
click at [1106, 250] on button "Restart" at bounding box center [1133, 253] width 178 height 46
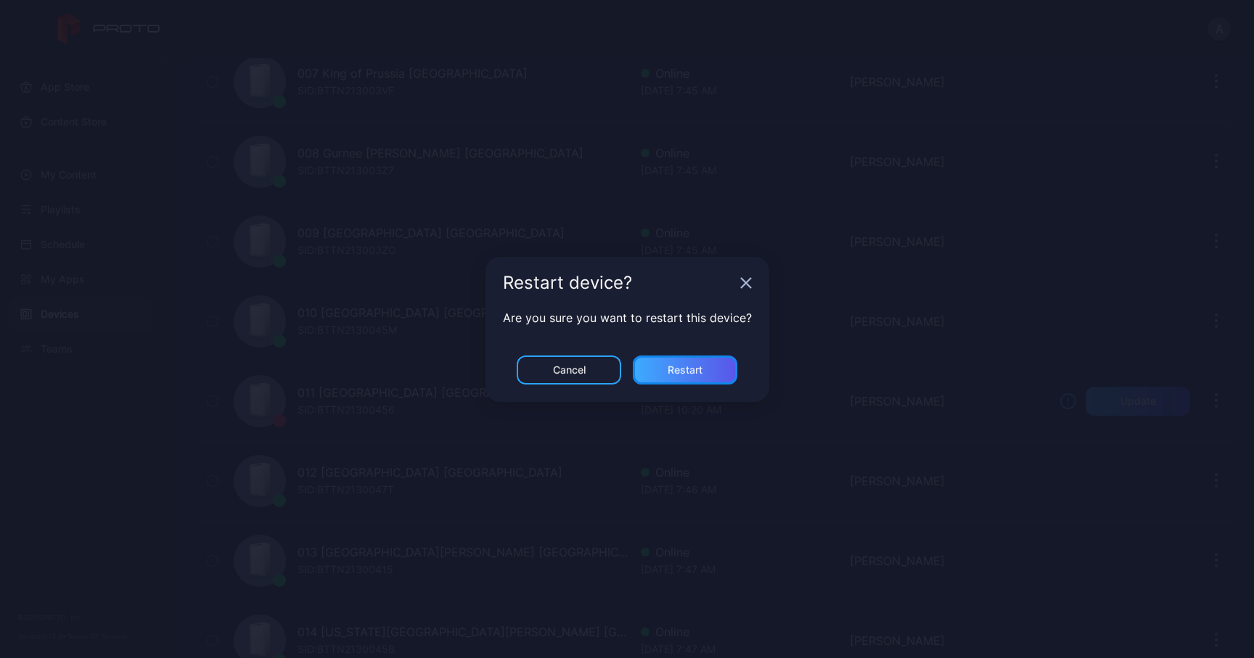
click at [684, 376] on div "Restart" at bounding box center [685, 369] width 104 height 29
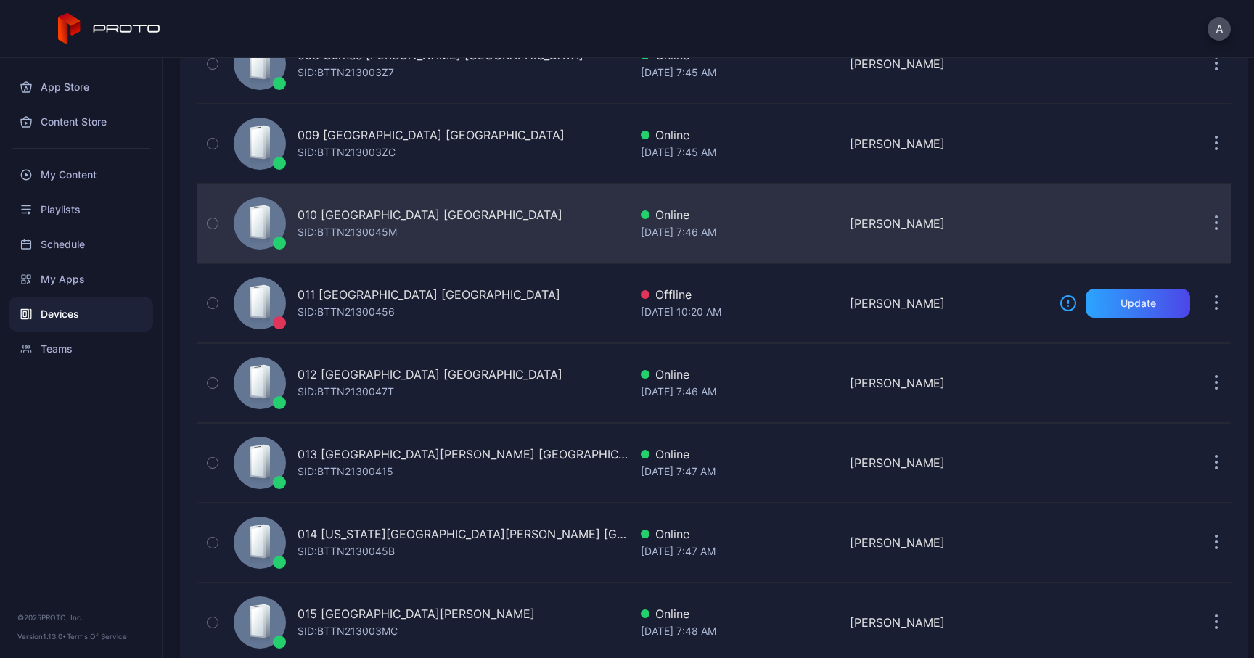
scroll to position [781, 0]
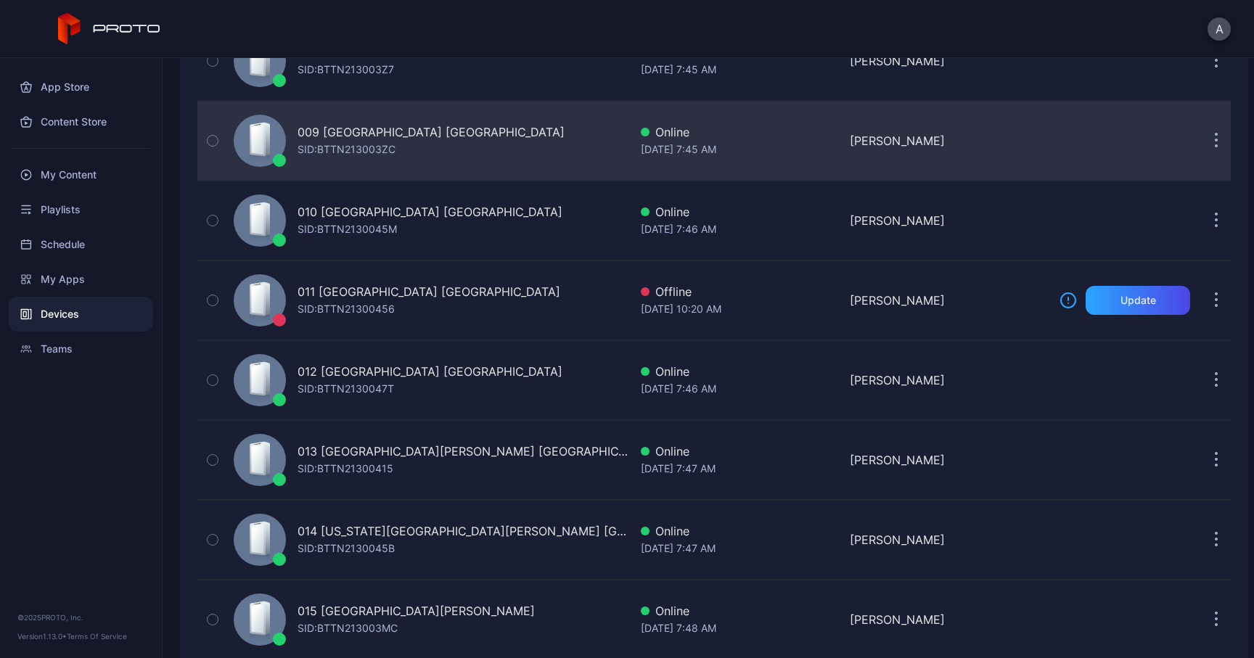
click at [1215, 141] on icon "button" at bounding box center [1216, 142] width 2 height 2
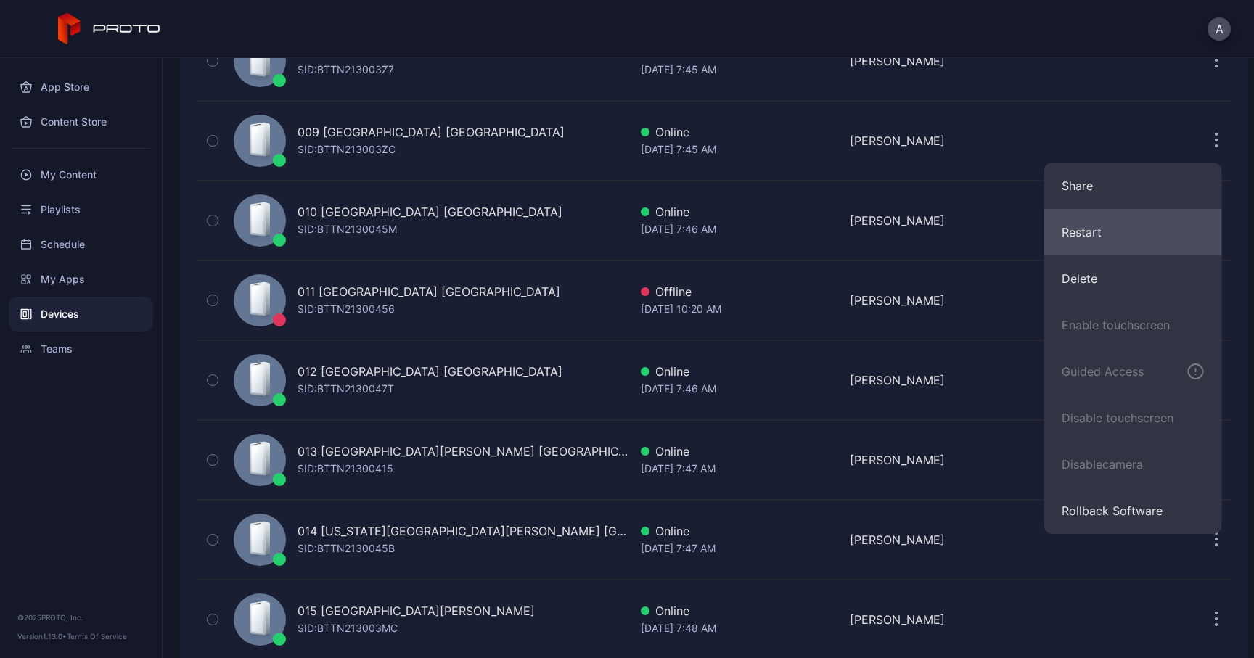
click at [1099, 226] on button "Restart" at bounding box center [1133, 232] width 178 height 46
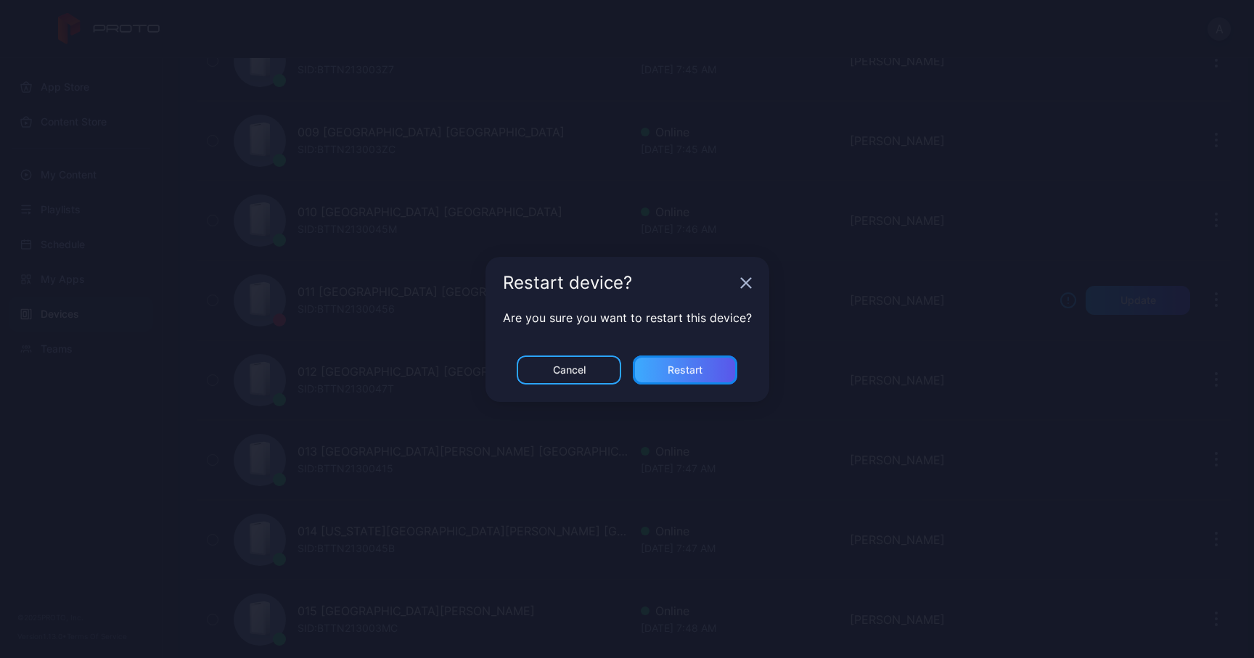
click at [723, 366] on div "Restart" at bounding box center [685, 369] width 104 height 29
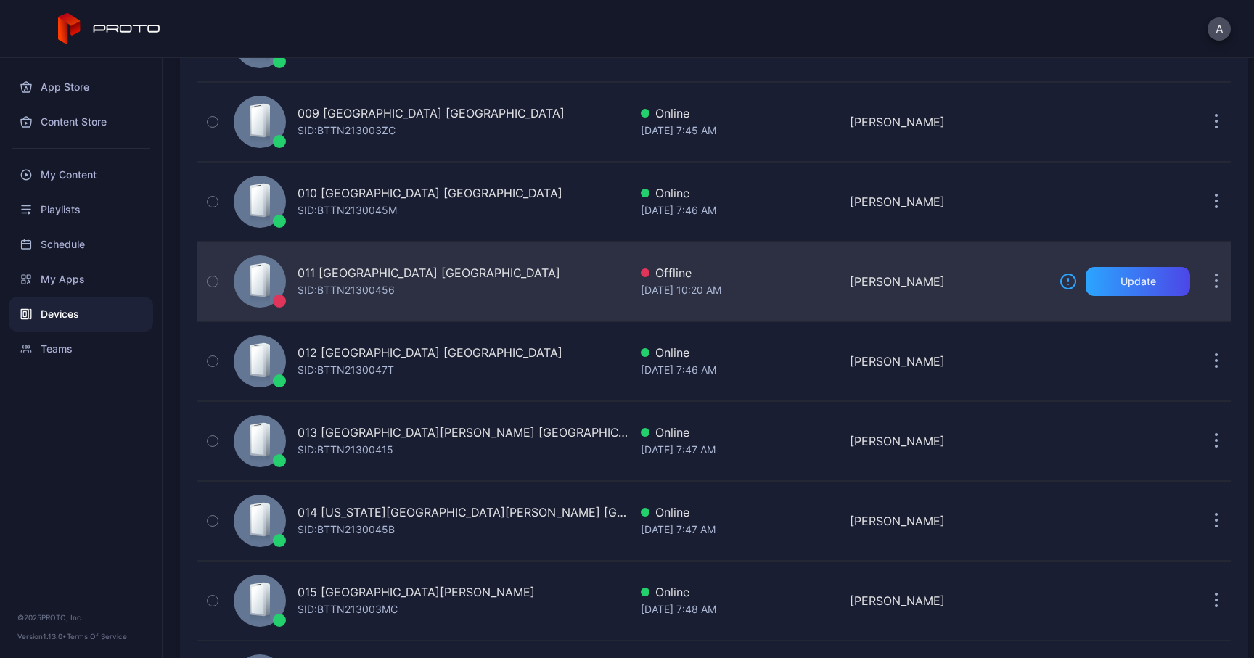
scroll to position [801, 0]
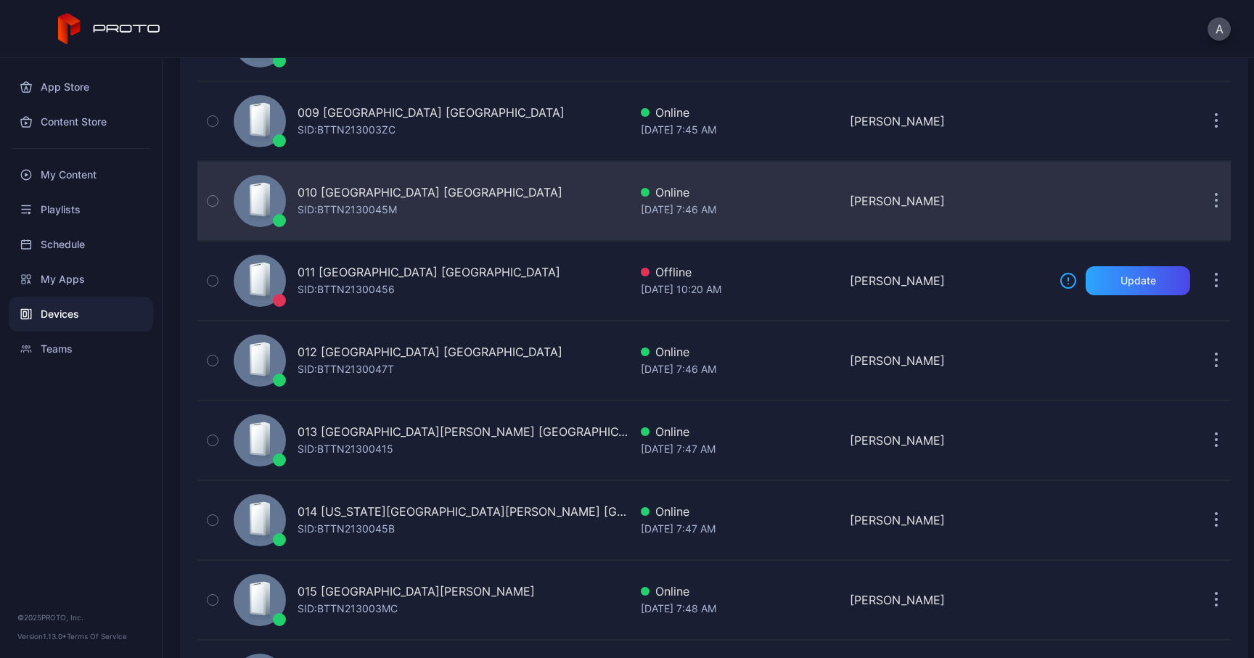
click at [1201, 192] on button "button" at bounding box center [1215, 200] width 29 height 29
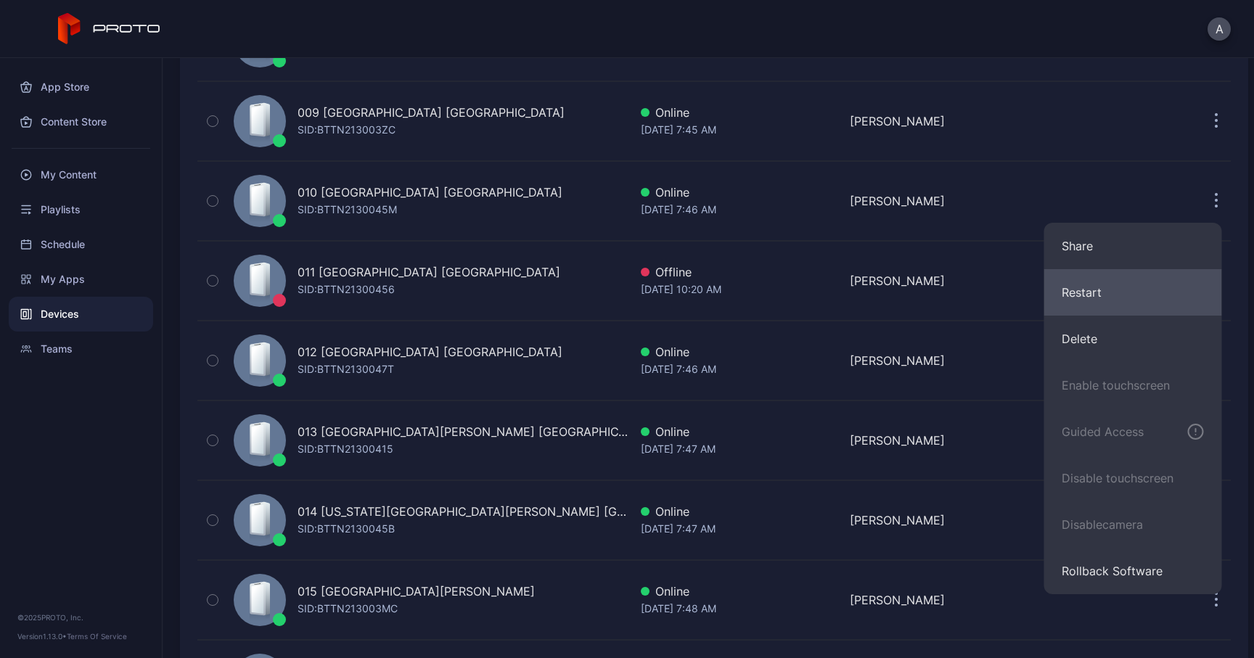
click at [1088, 289] on button "Restart" at bounding box center [1133, 292] width 178 height 46
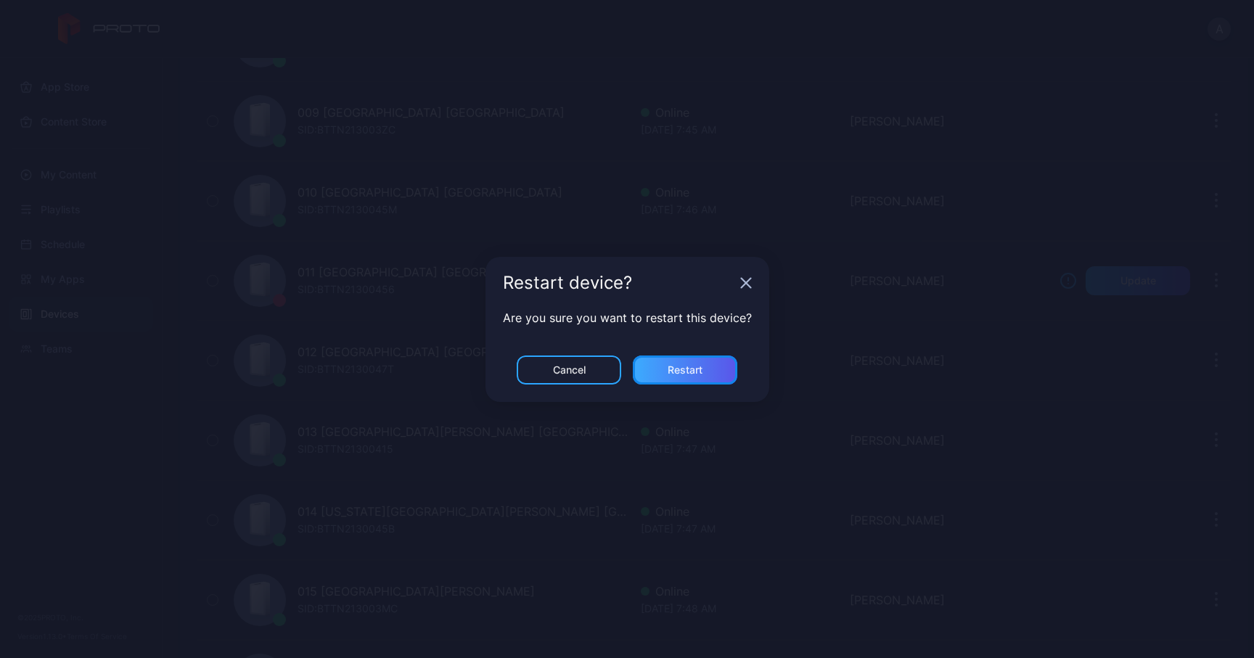
click at [673, 384] on div "Restart" at bounding box center [685, 369] width 104 height 29
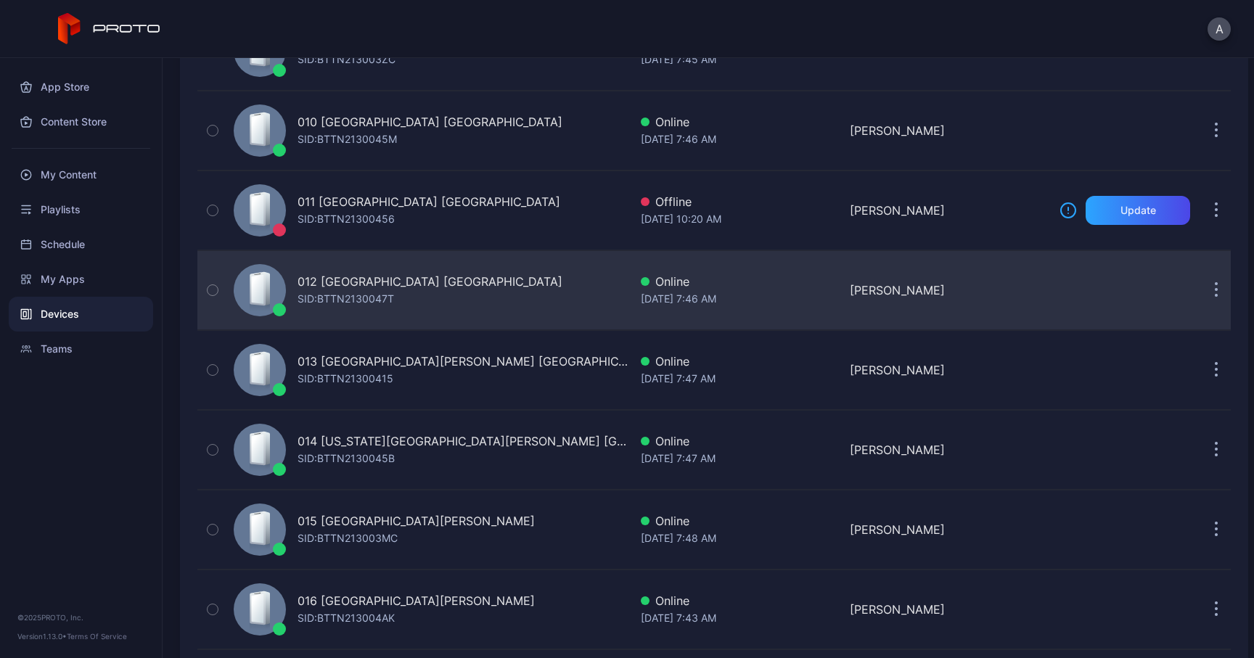
scroll to position [872, 0]
click at [1201, 284] on button "button" at bounding box center [1215, 289] width 29 height 29
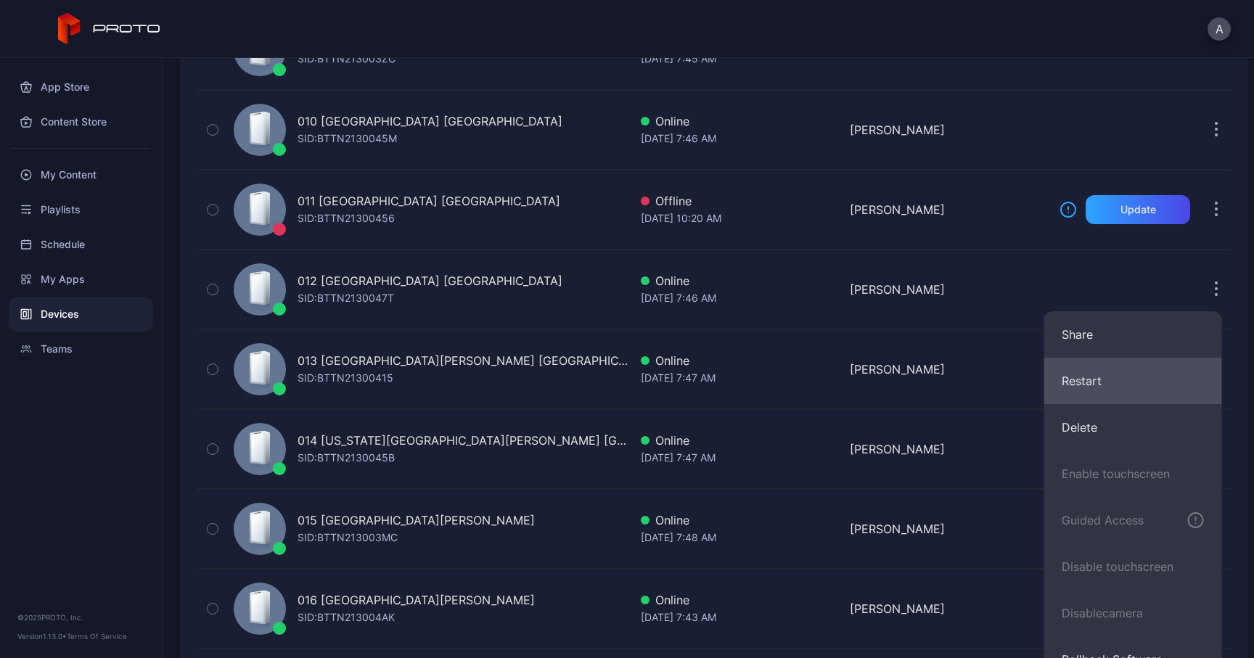
click at [1111, 365] on button "Restart" at bounding box center [1133, 381] width 178 height 46
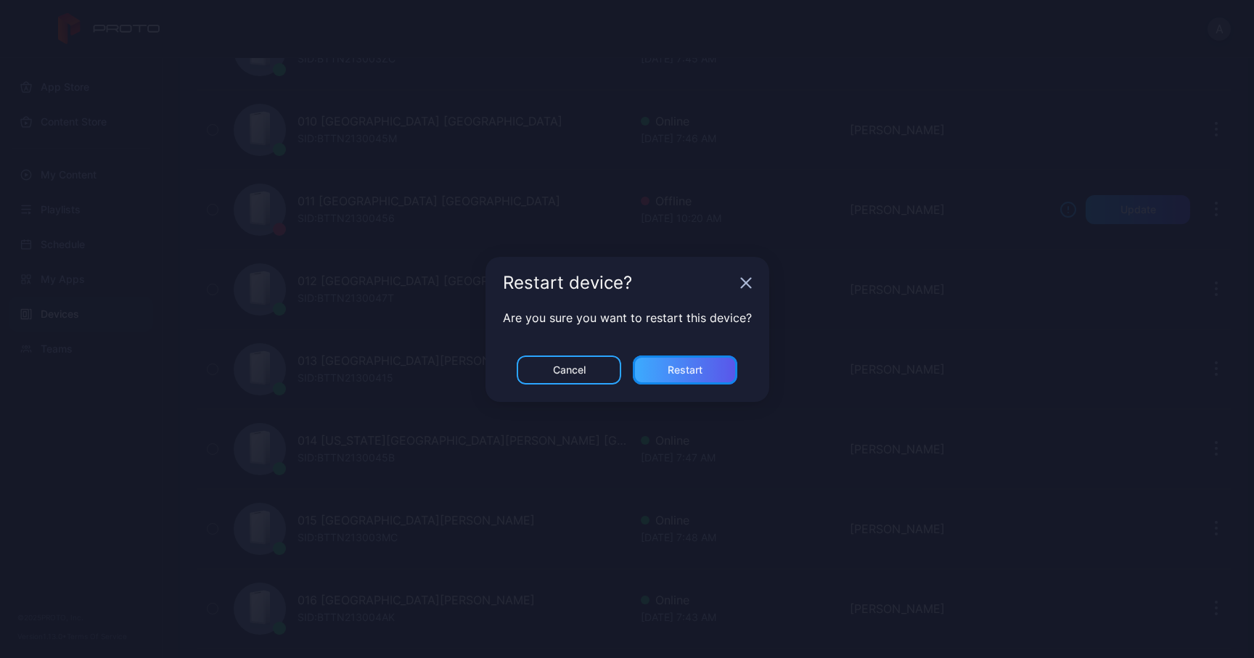
click at [704, 359] on div "Restart" at bounding box center [685, 369] width 104 height 29
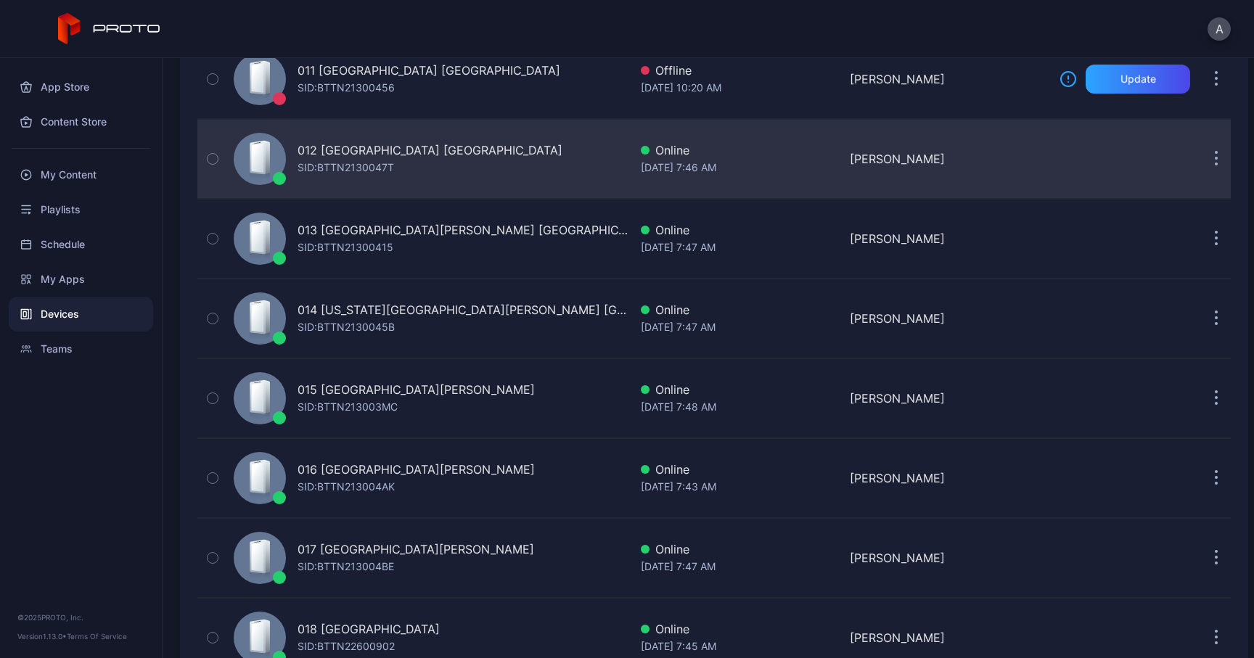
scroll to position [1022, 0]
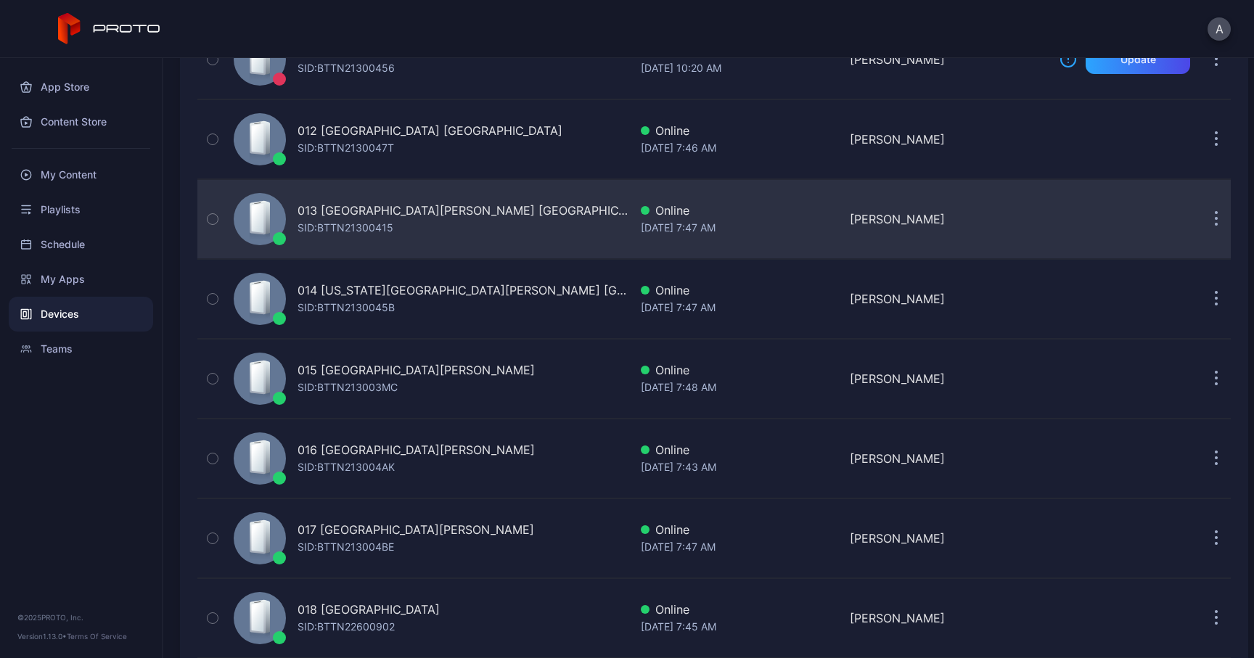
click at [1214, 216] on icon "button" at bounding box center [1216, 219] width 4 height 17
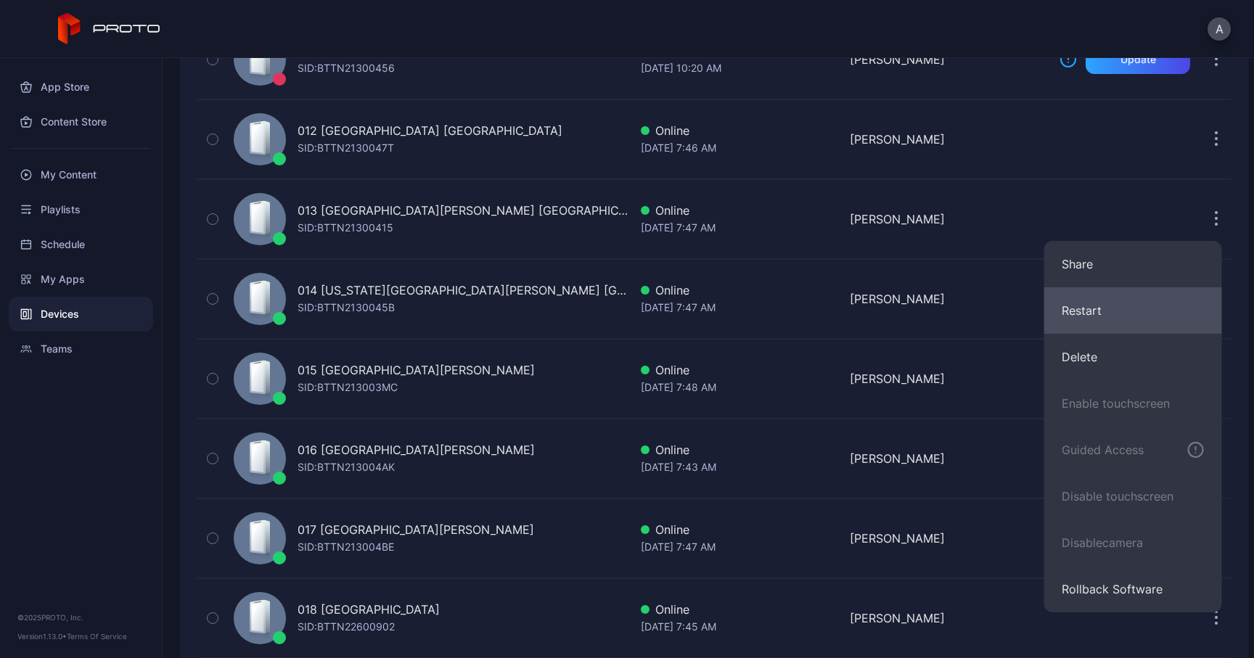
click at [1072, 298] on button "Restart" at bounding box center [1133, 310] width 178 height 46
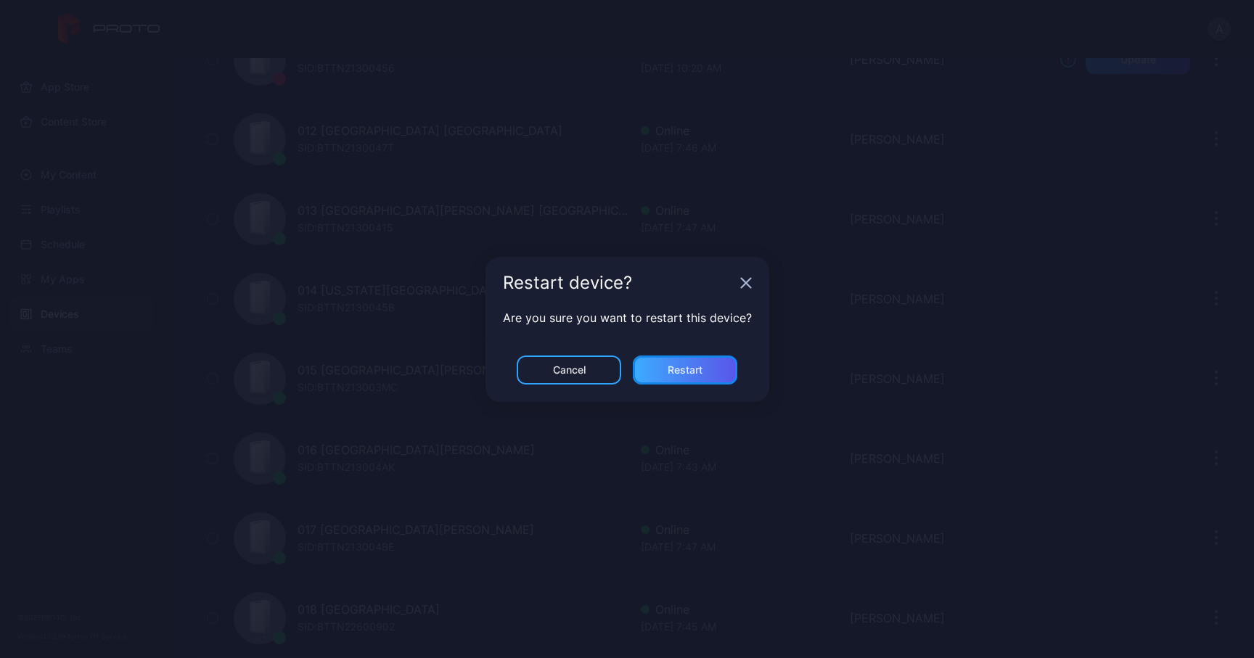
click at [693, 355] on div "Restart" at bounding box center [685, 369] width 104 height 29
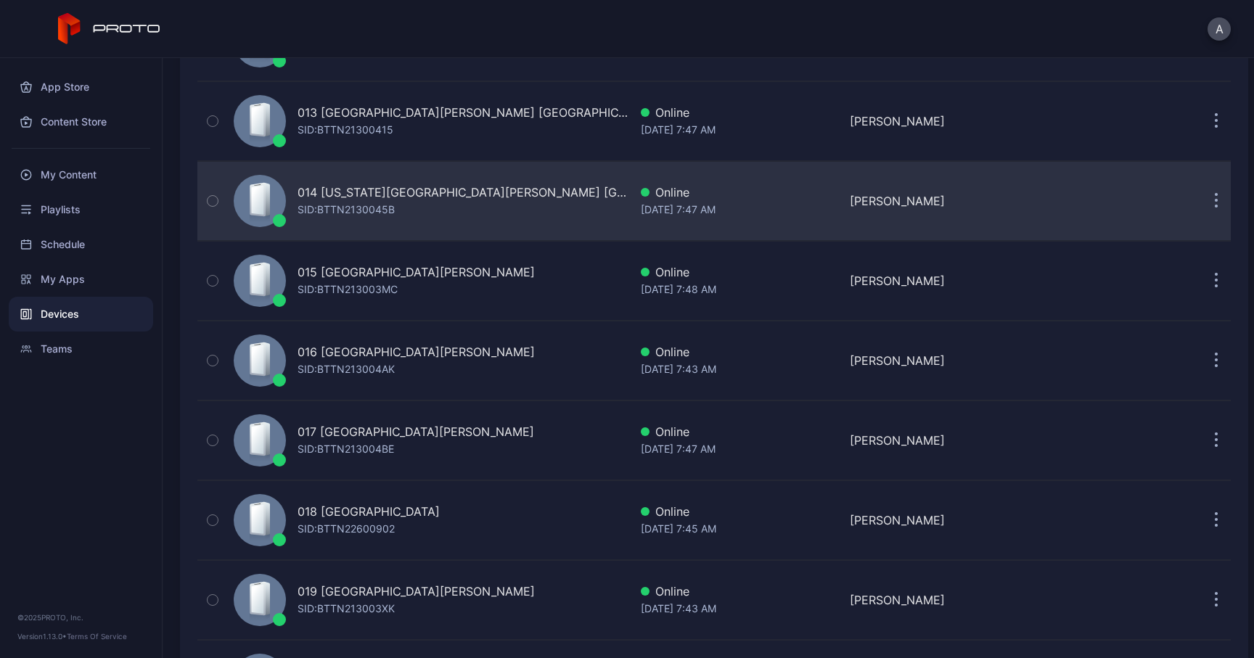
scroll to position [1130, 0]
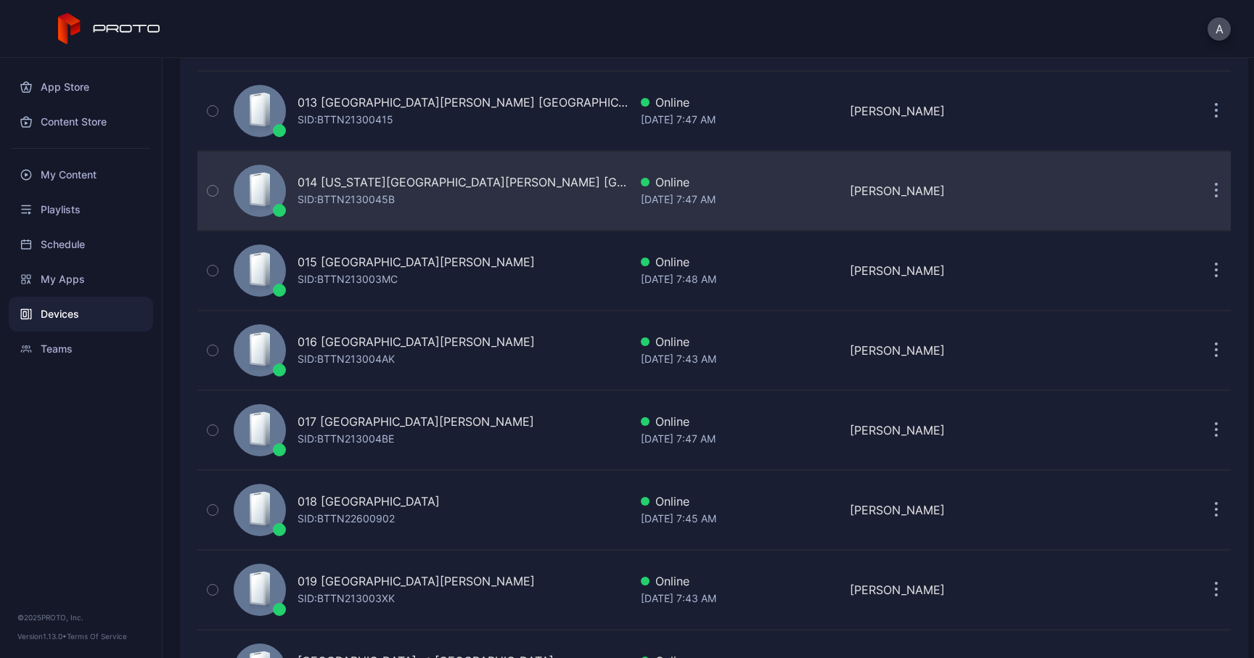
click at [1203, 192] on button "button" at bounding box center [1215, 190] width 29 height 29
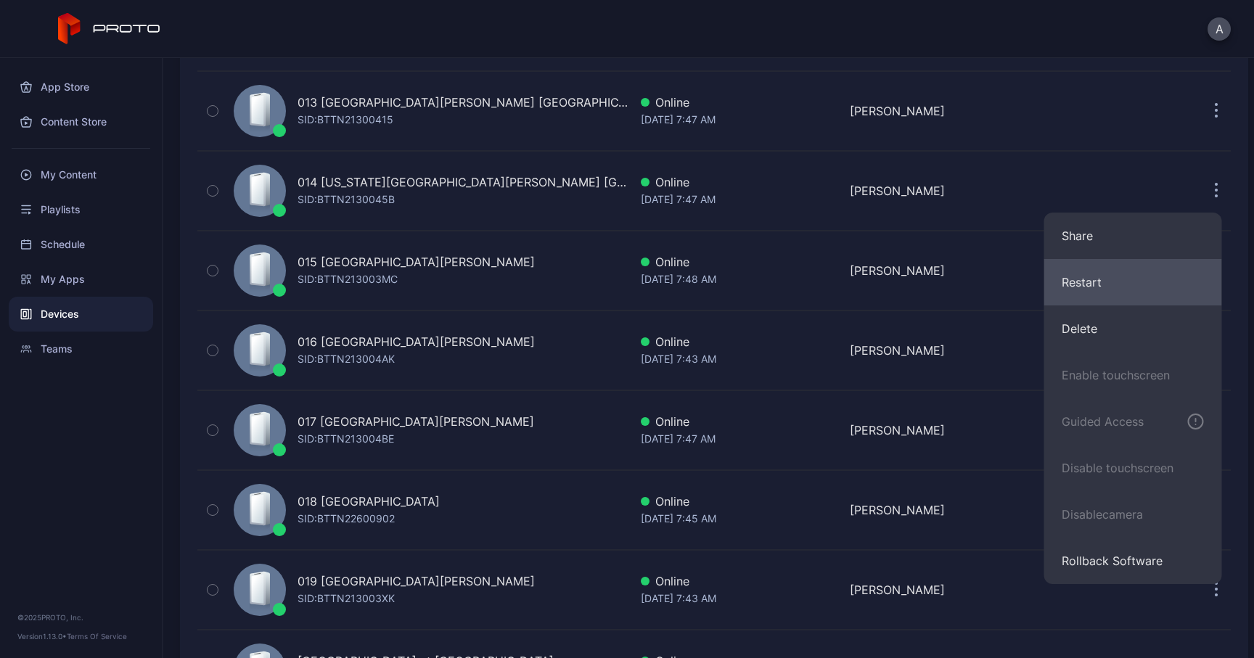
click at [1082, 284] on button "Restart" at bounding box center [1133, 282] width 178 height 46
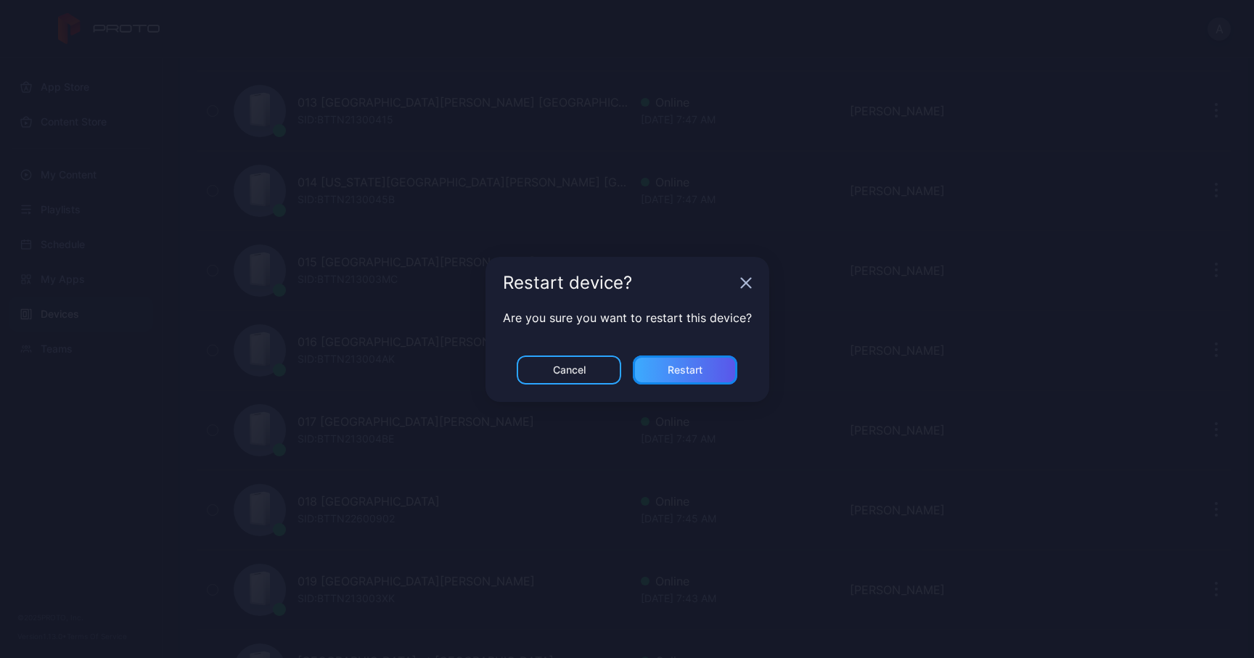
click at [681, 370] on div "Restart" at bounding box center [684, 370] width 35 height 12
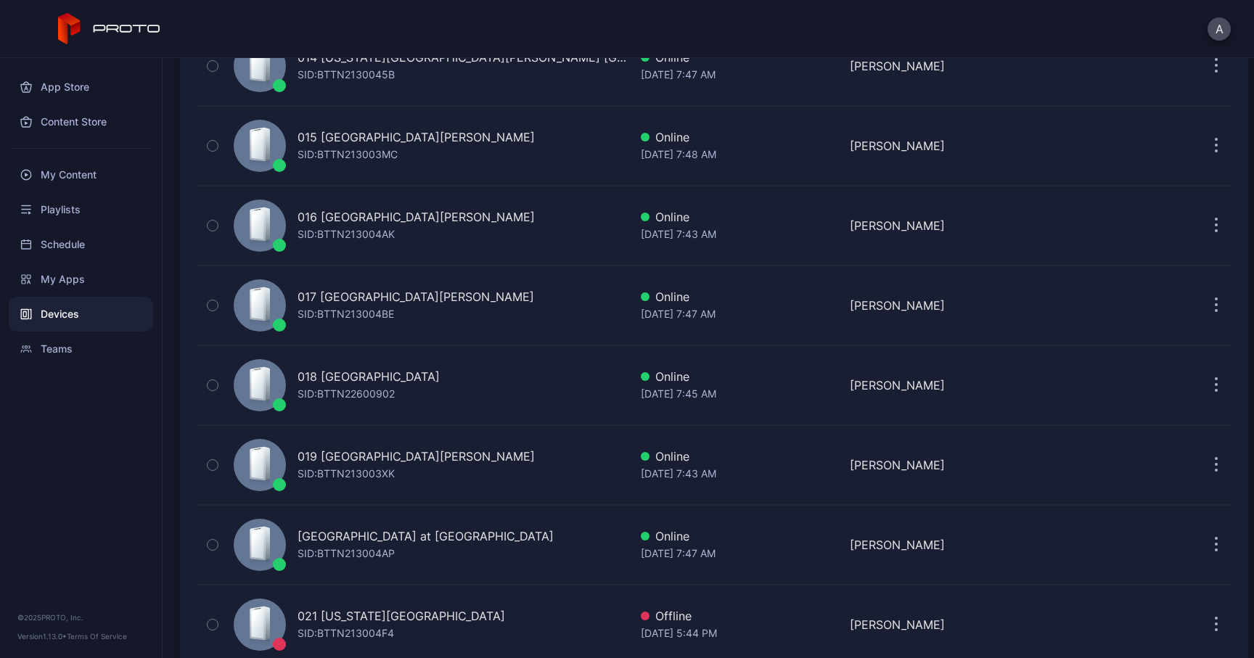
scroll to position [1280, 0]
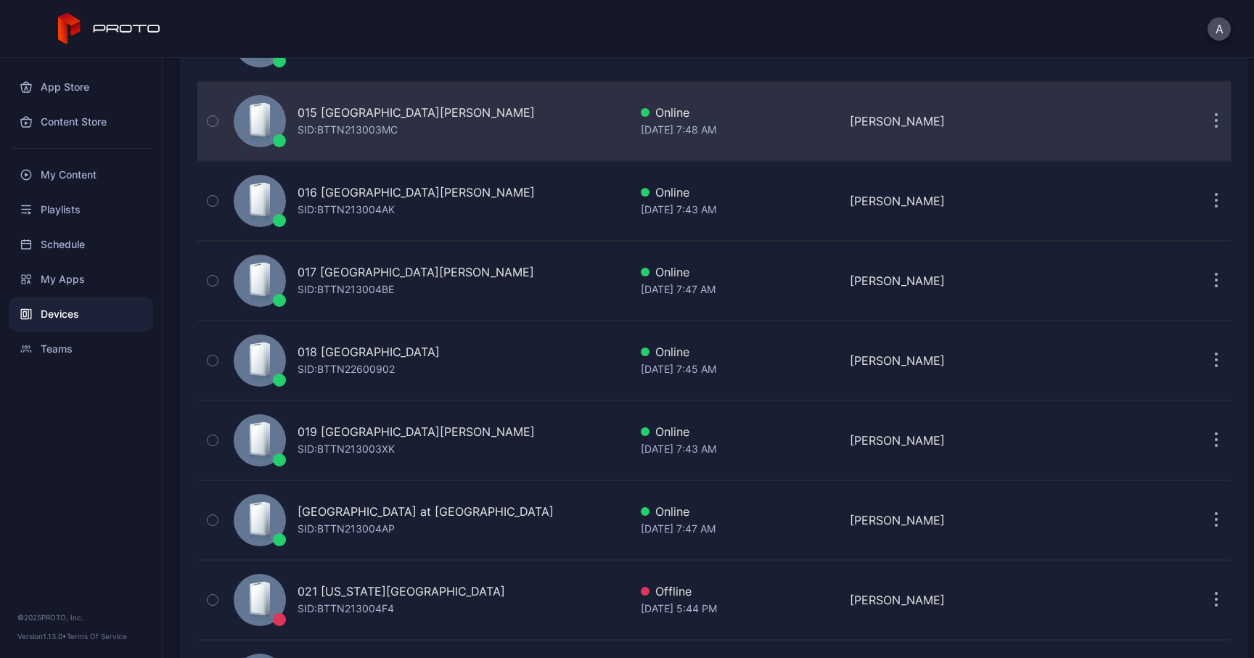
click at [1214, 123] on icon "button" at bounding box center [1216, 121] width 4 height 17
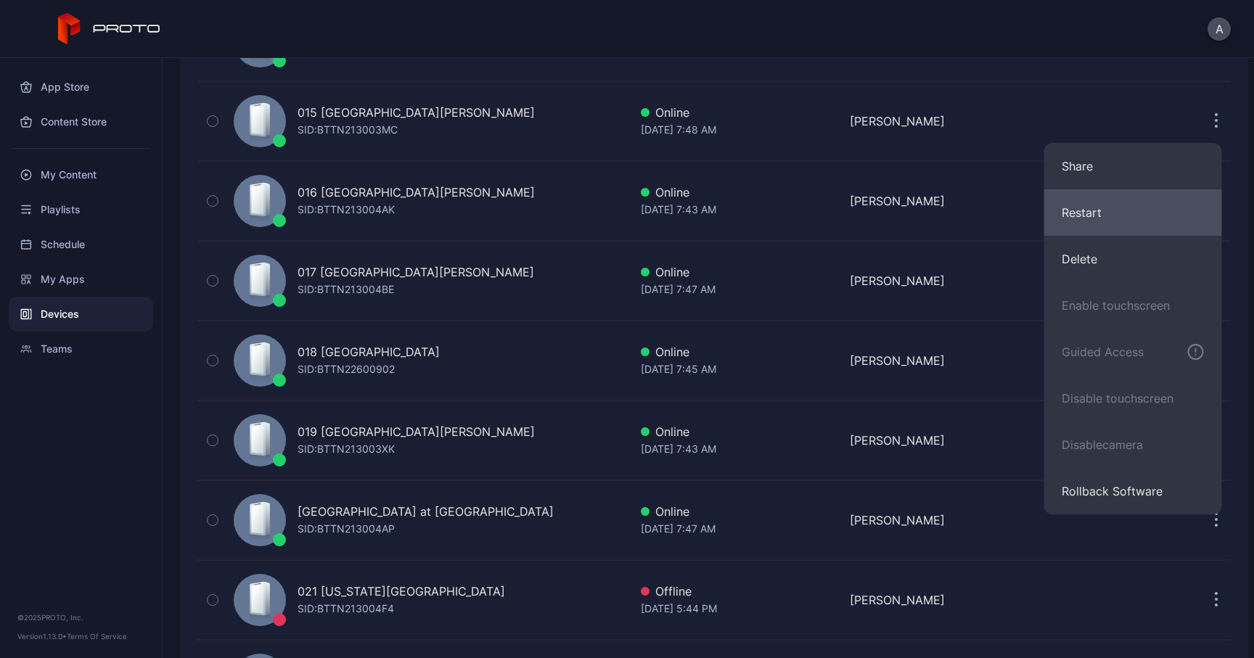
click at [1091, 226] on button "Restart" at bounding box center [1133, 212] width 178 height 46
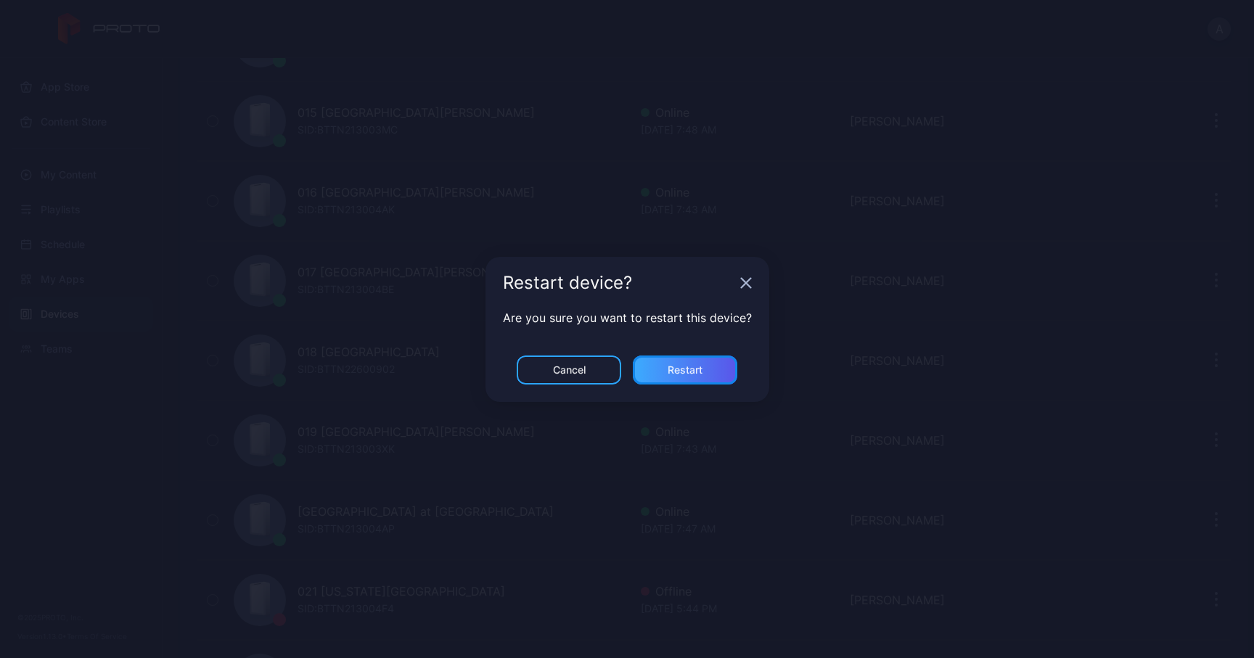
click at [718, 371] on div "Restart" at bounding box center [685, 369] width 104 height 29
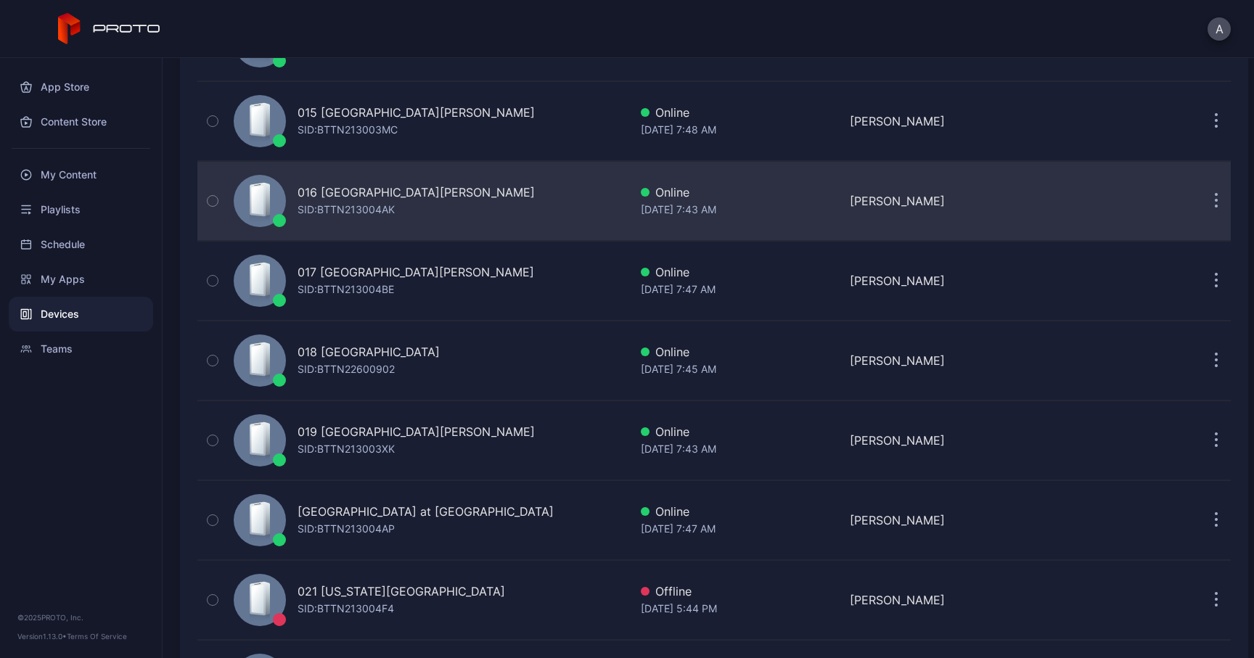
click at [1201, 213] on button "button" at bounding box center [1215, 200] width 29 height 29
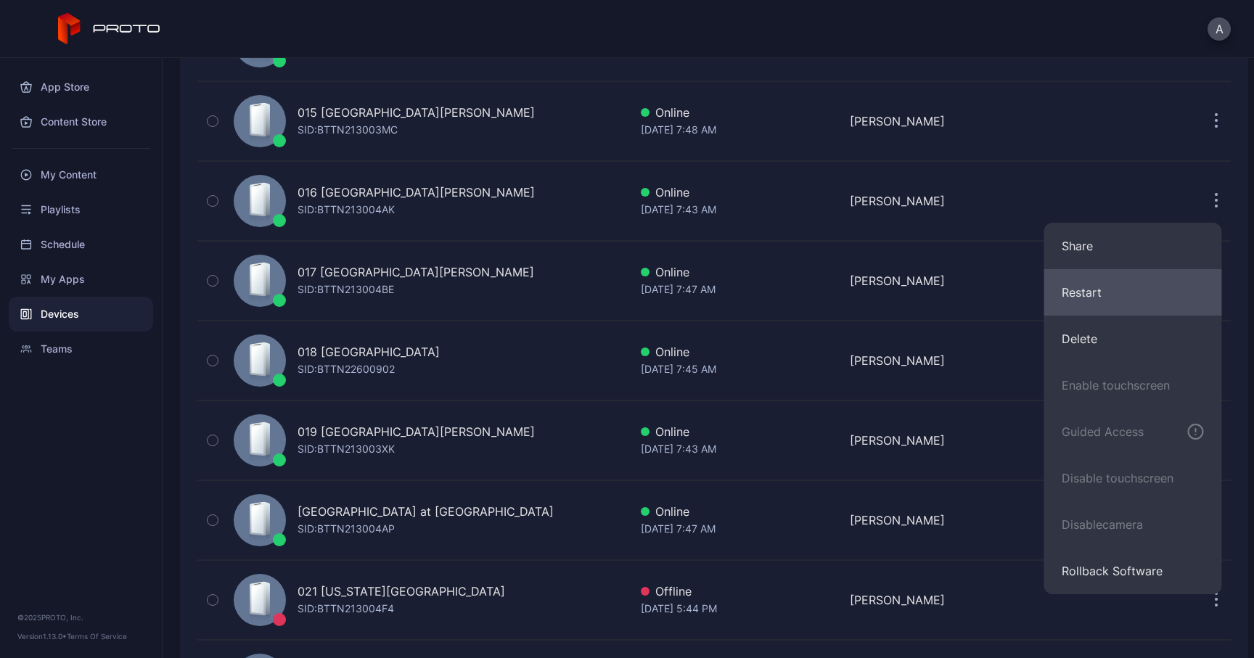
click at [1084, 292] on button "Restart" at bounding box center [1133, 292] width 178 height 46
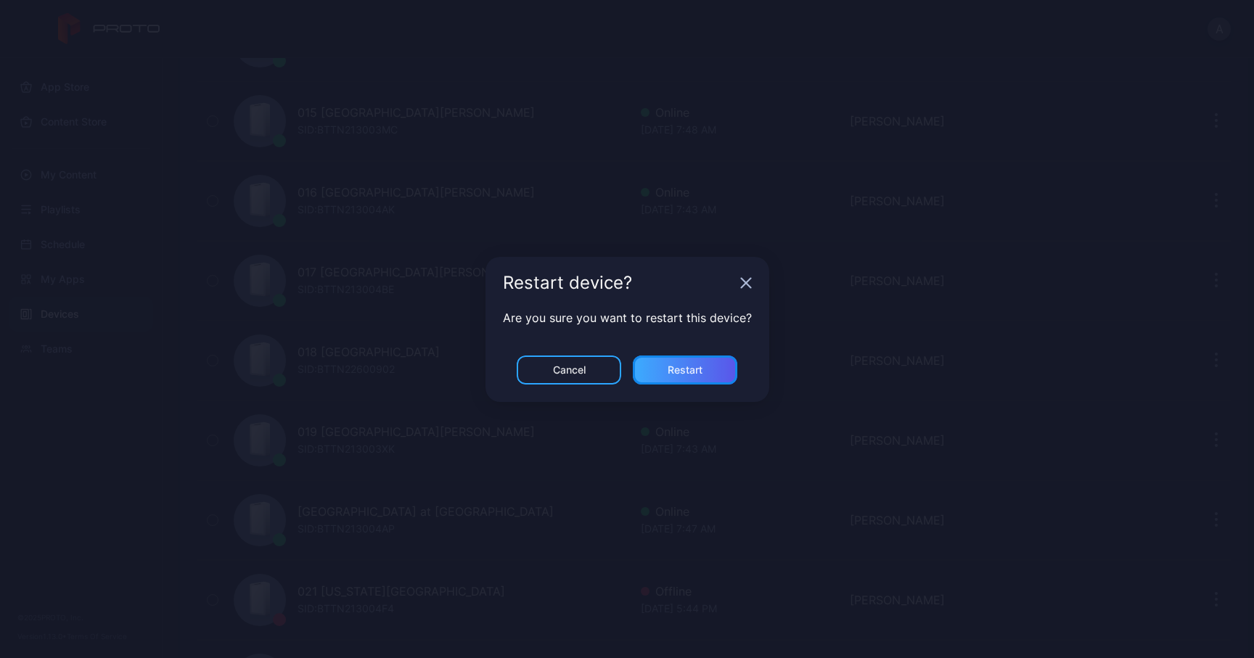
click at [682, 374] on div "Restart" at bounding box center [684, 370] width 35 height 12
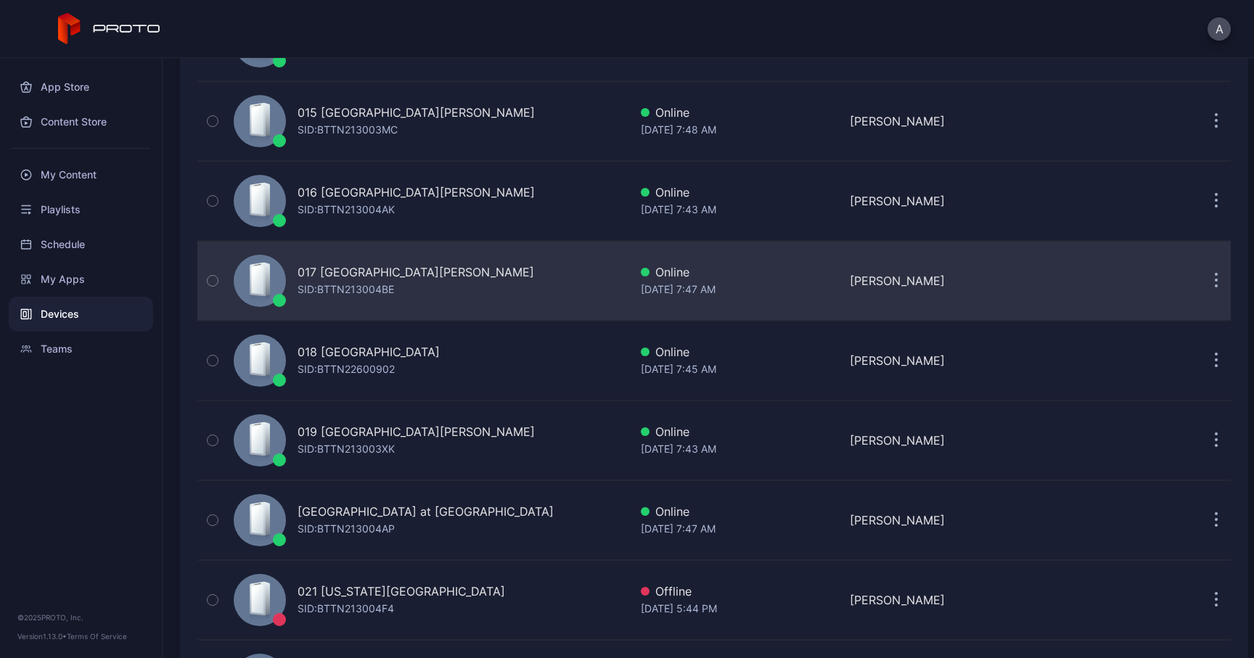
click at [1215, 281] on icon "button" at bounding box center [1216, 282] width 2 height 2
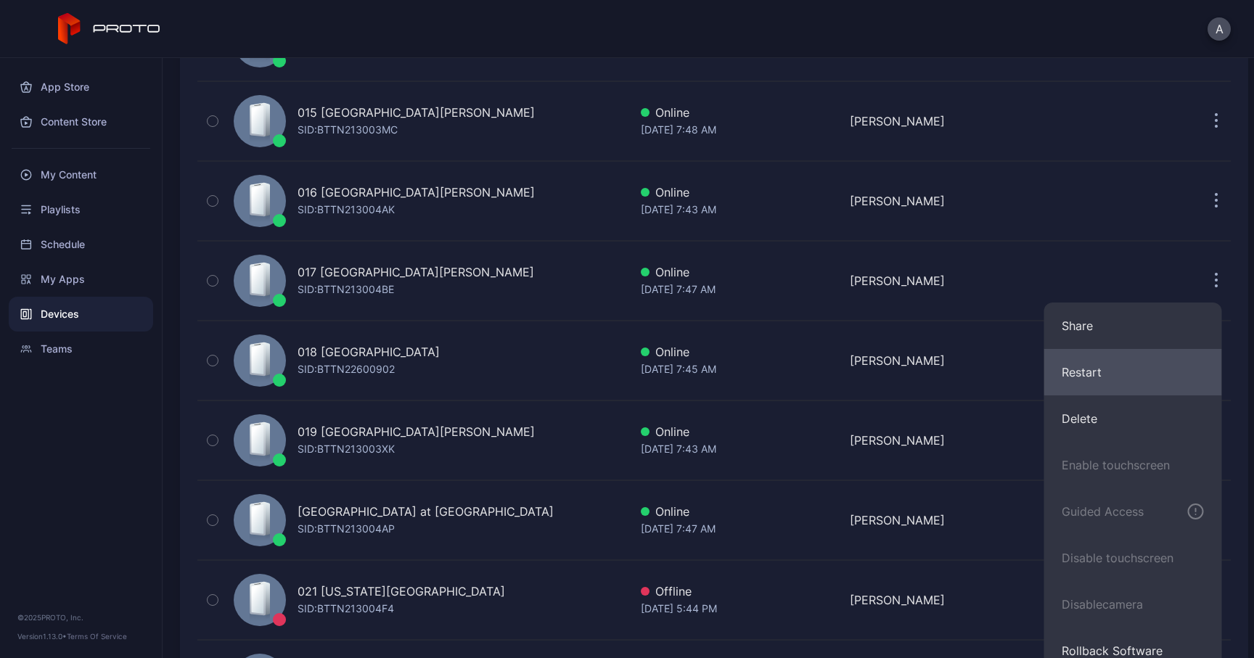
click at [1093, 365] on button "Restart" at bounding box center [1133, 372] width 178 height 46
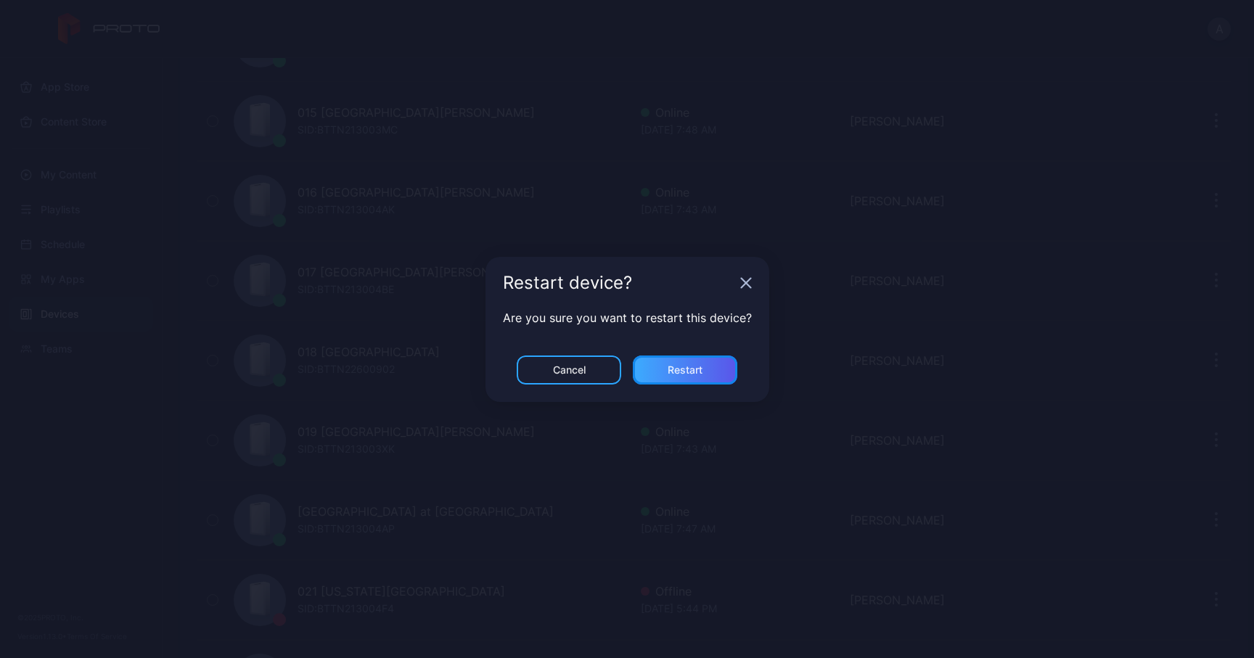
click at [719, 364] on div "Restart" at bounding box center [685, 369] width 104 height 29
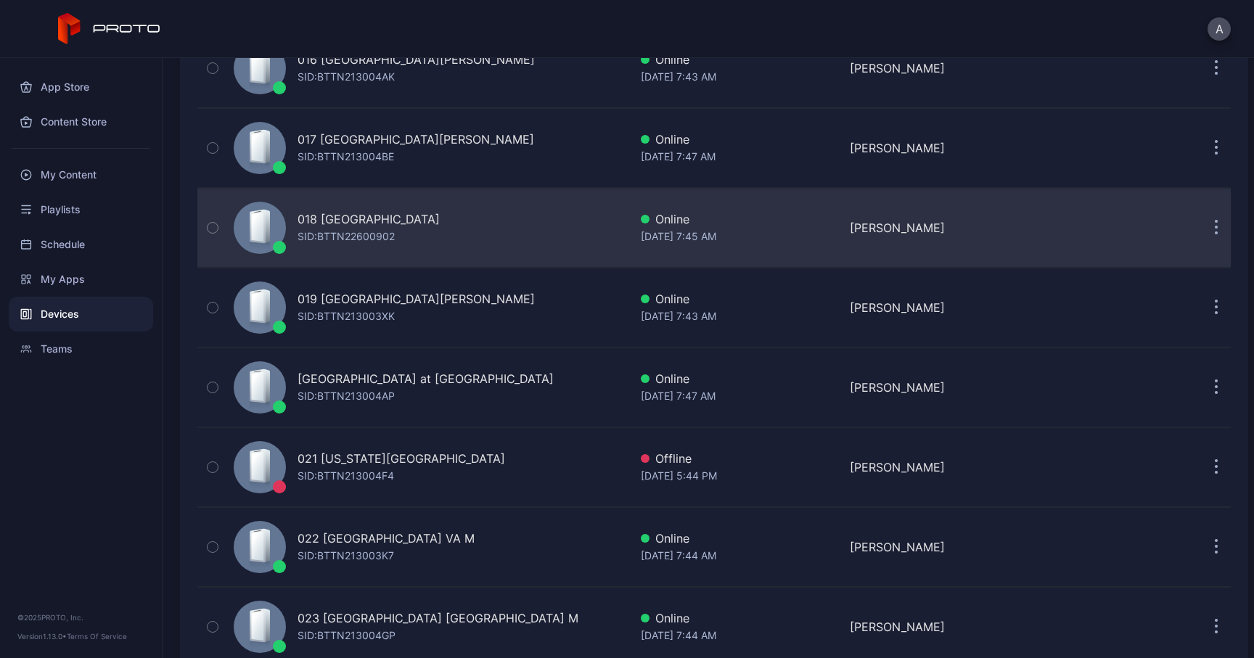
scroll to position [1429, 0]
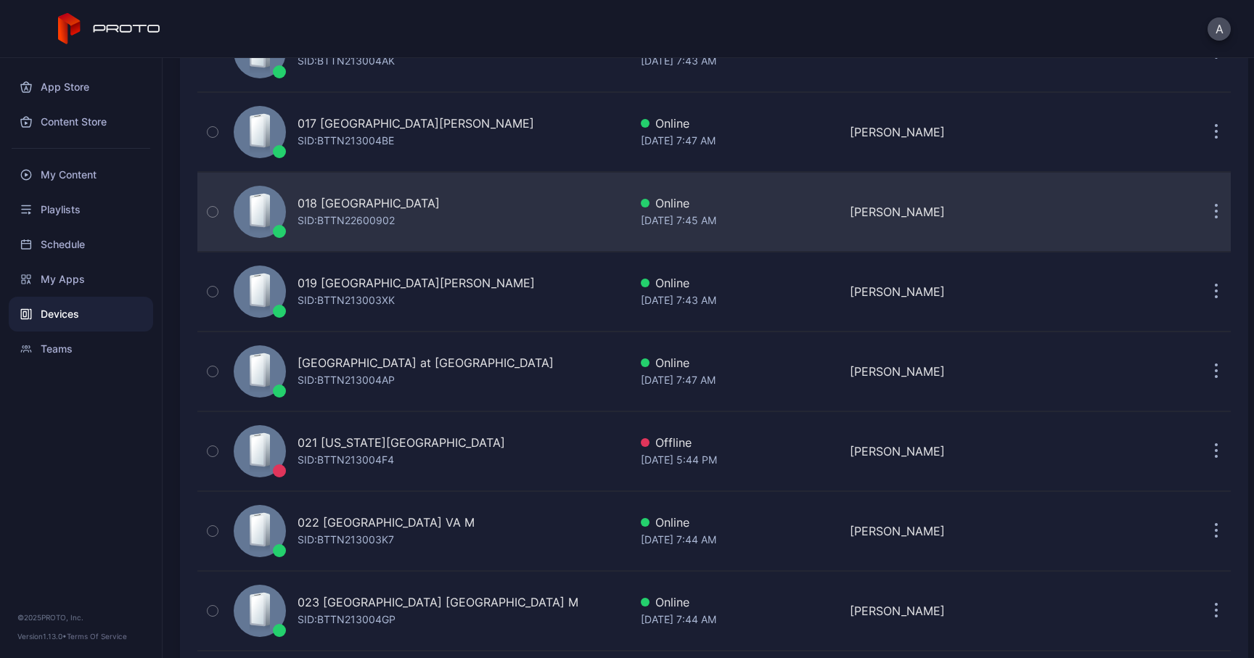
click at [1201, 221] on button "button" at bounding box center [1215, 211] width 29 height 29
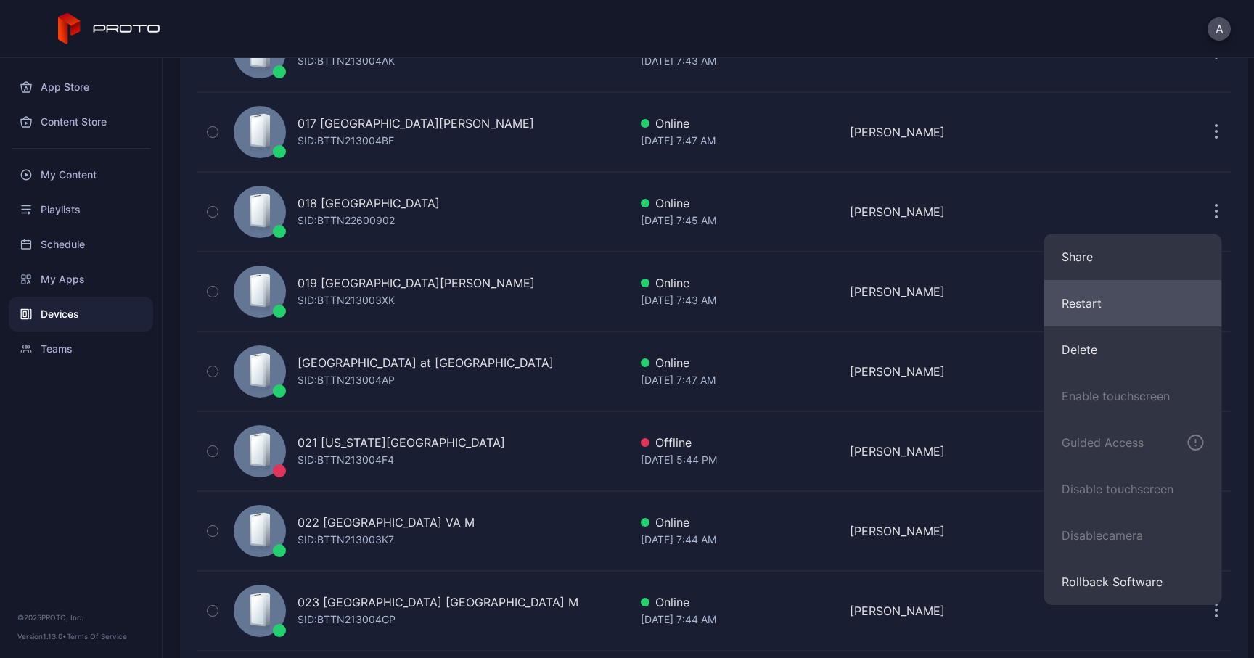
click at [1086, 311] on button "Restart" at bounding box center [1133, 303] width 178 height 46
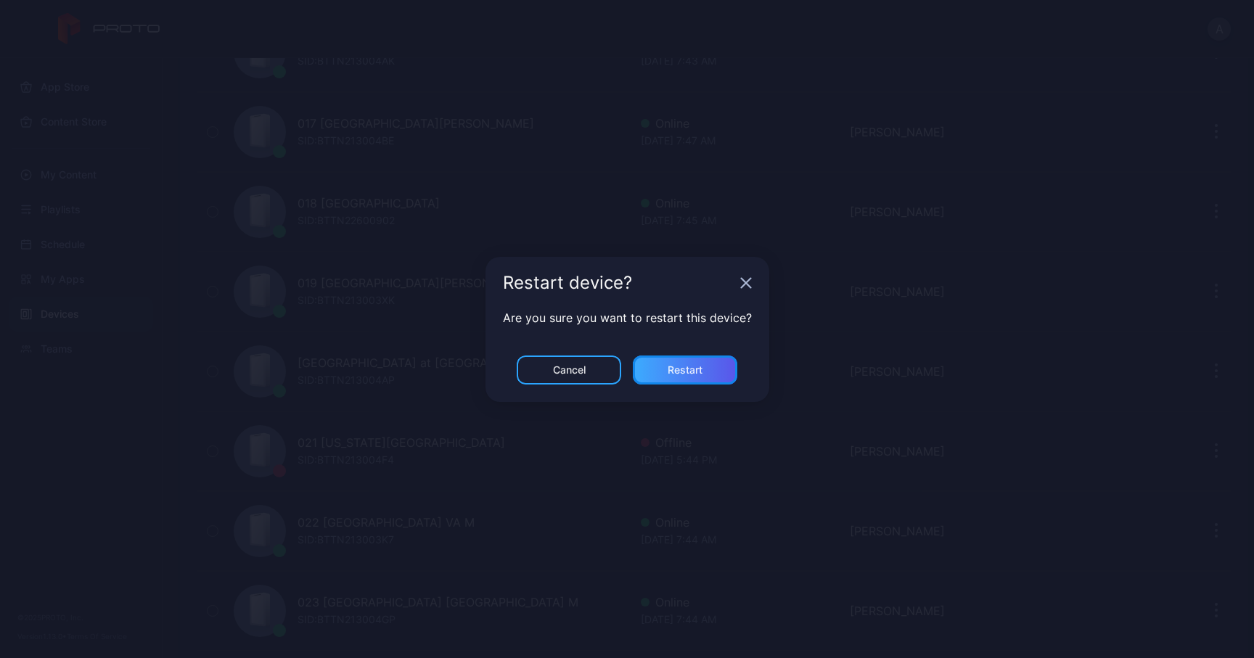
click at [687, 371] on div "Restart" at bounding box center [684, 370] width 35 height 12
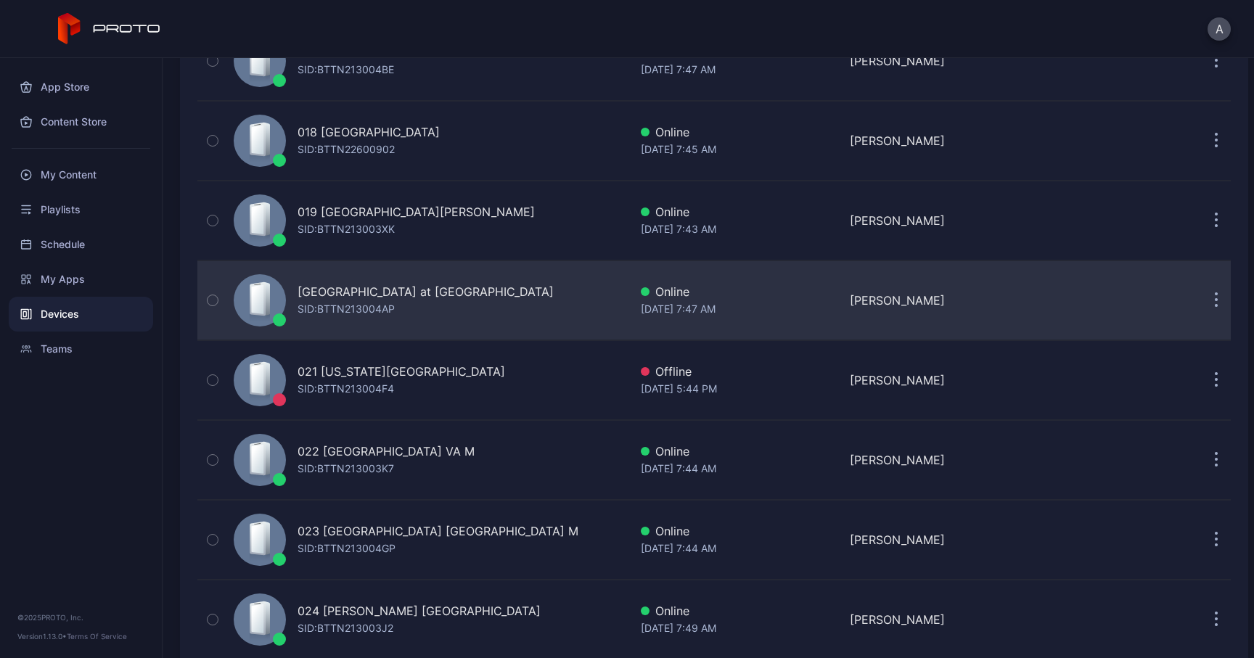
scroll to position [1514, 0]
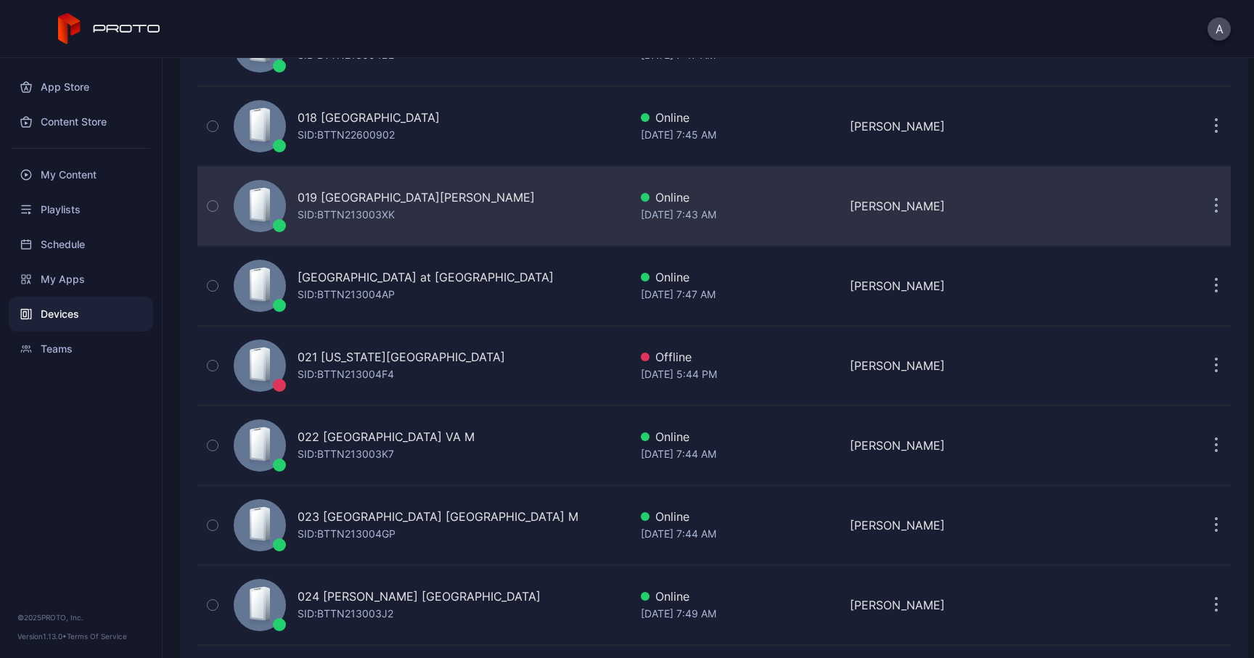
click at [1201, 210] on button "button" at bounding box center [1215, 206] width 29 height 29
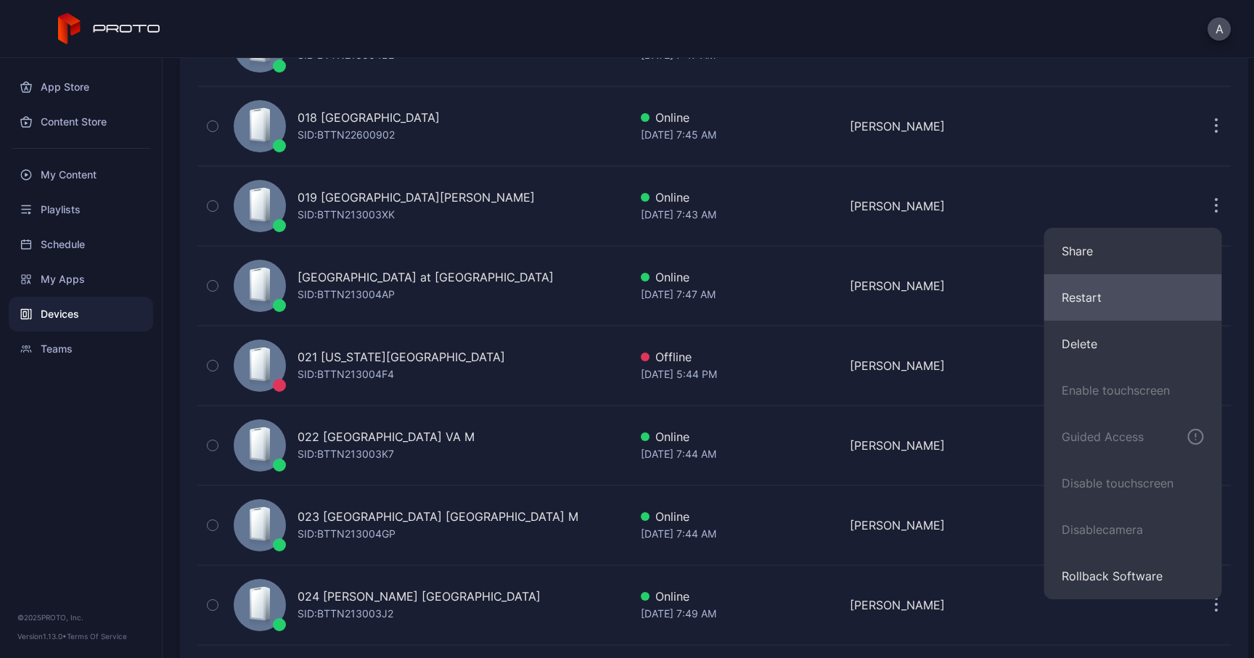
click at [1099, 294] on button "Restart" at bounding box center [1133, 297] width 178 height 46
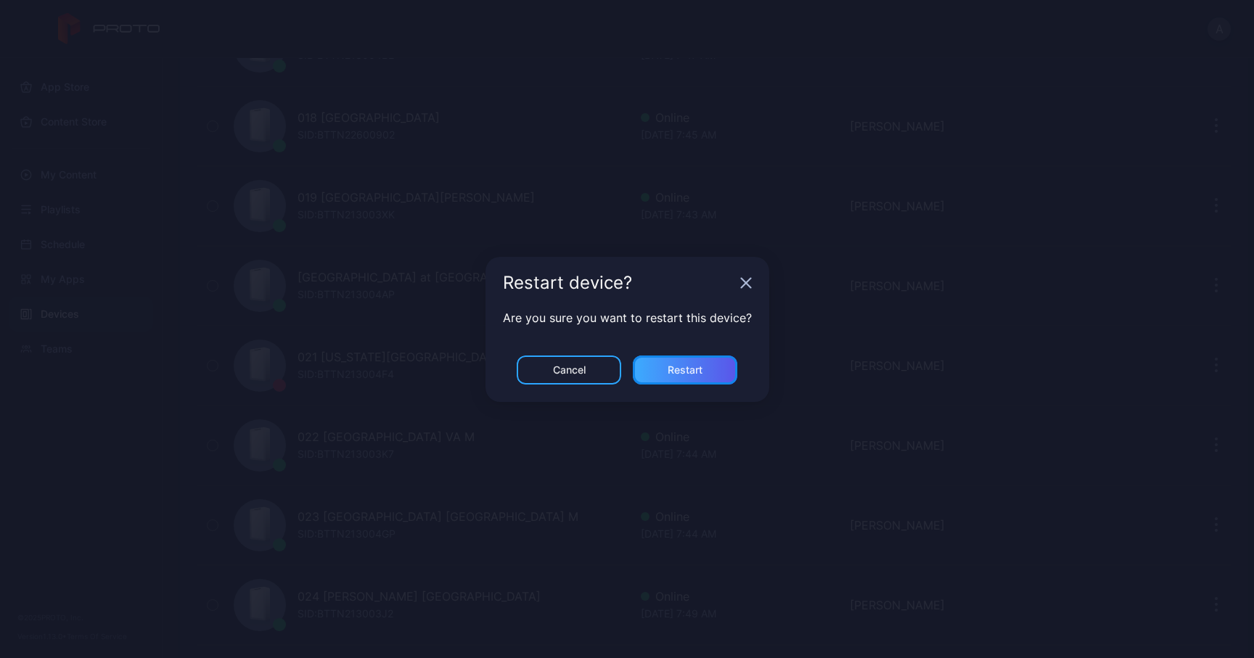
click at [684, 361] on div "Restart" at bounding box center [685, 369] width 104 height 29
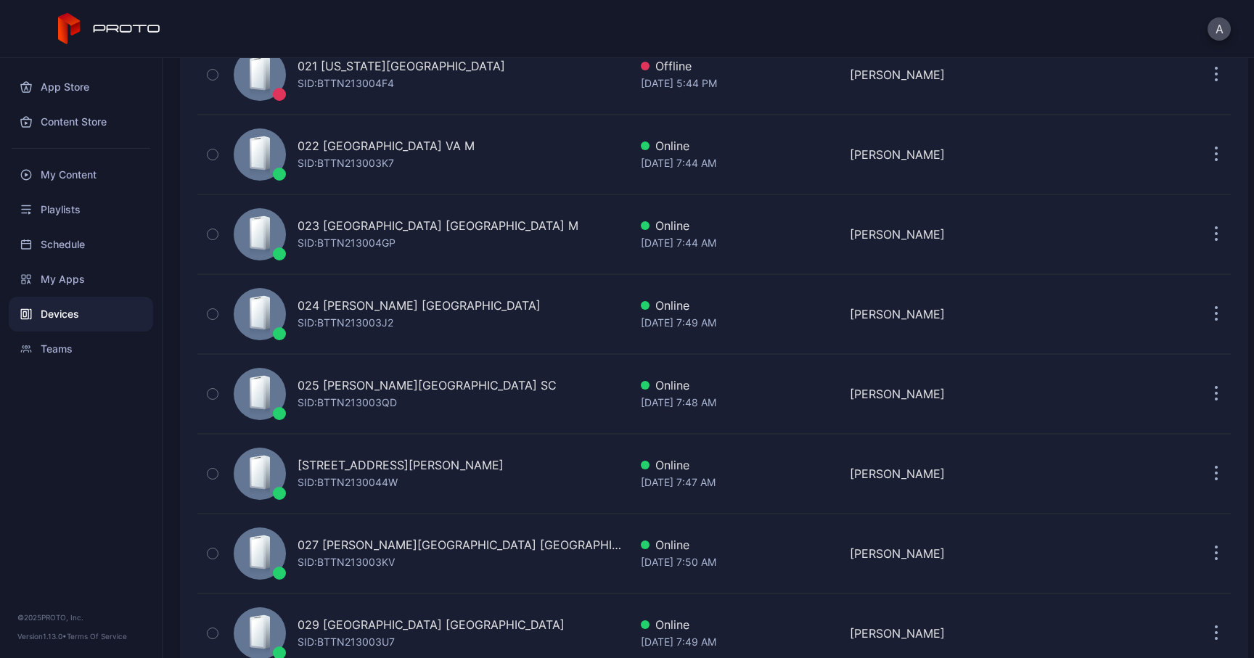
scroll to position [1810, 0]
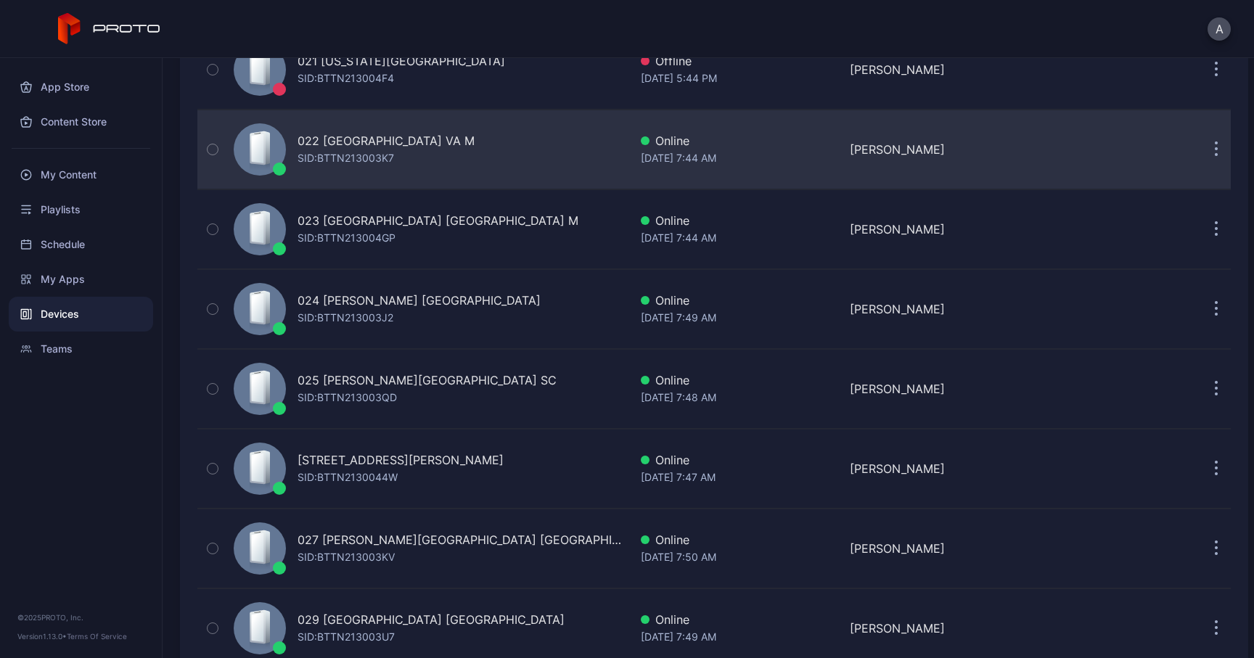
click at [1201, 149] on button "button" at bounding box center [1215, 149] width 29 height 29
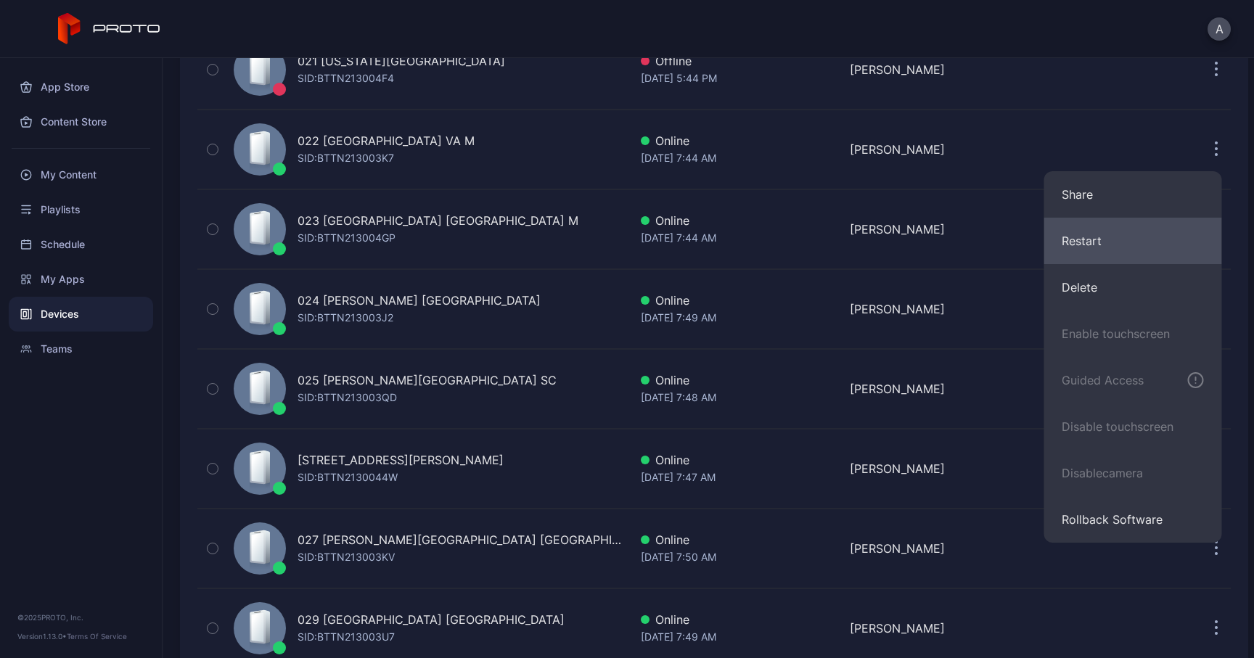
click at [1101, 233] on button "Restart" at bounding box center [1133, 241] width 178 height 46
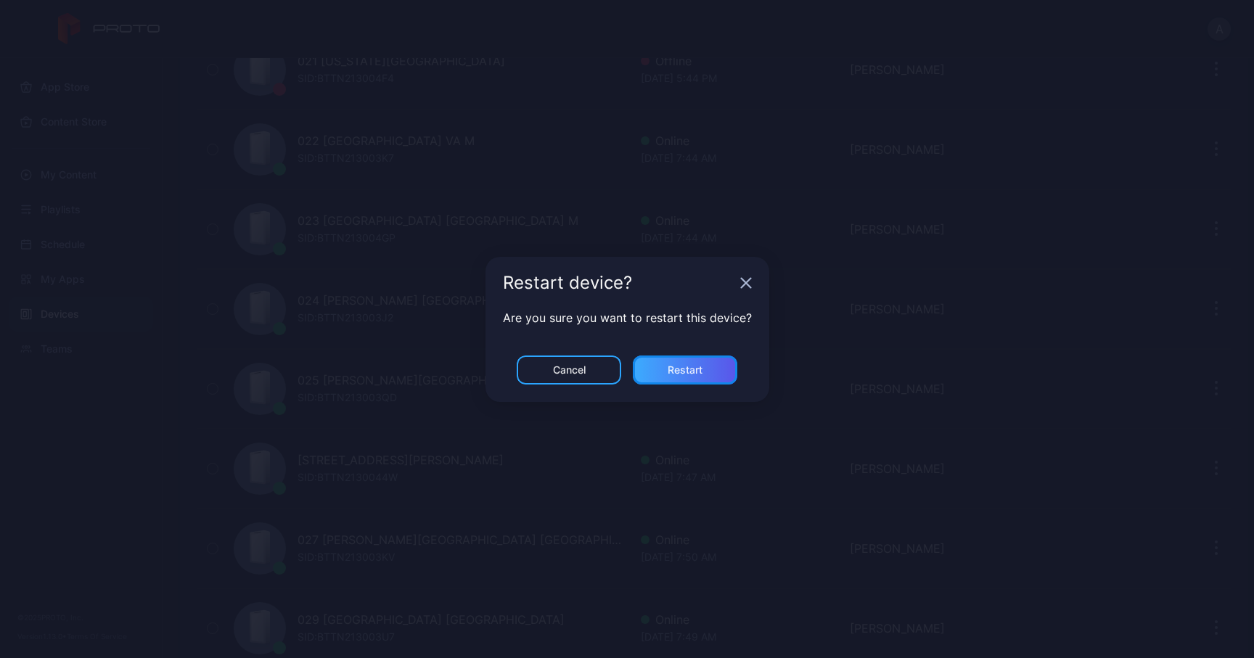
click at [663, 374] on div "Restart" at bounding box center [685, 369] width 104 height 29
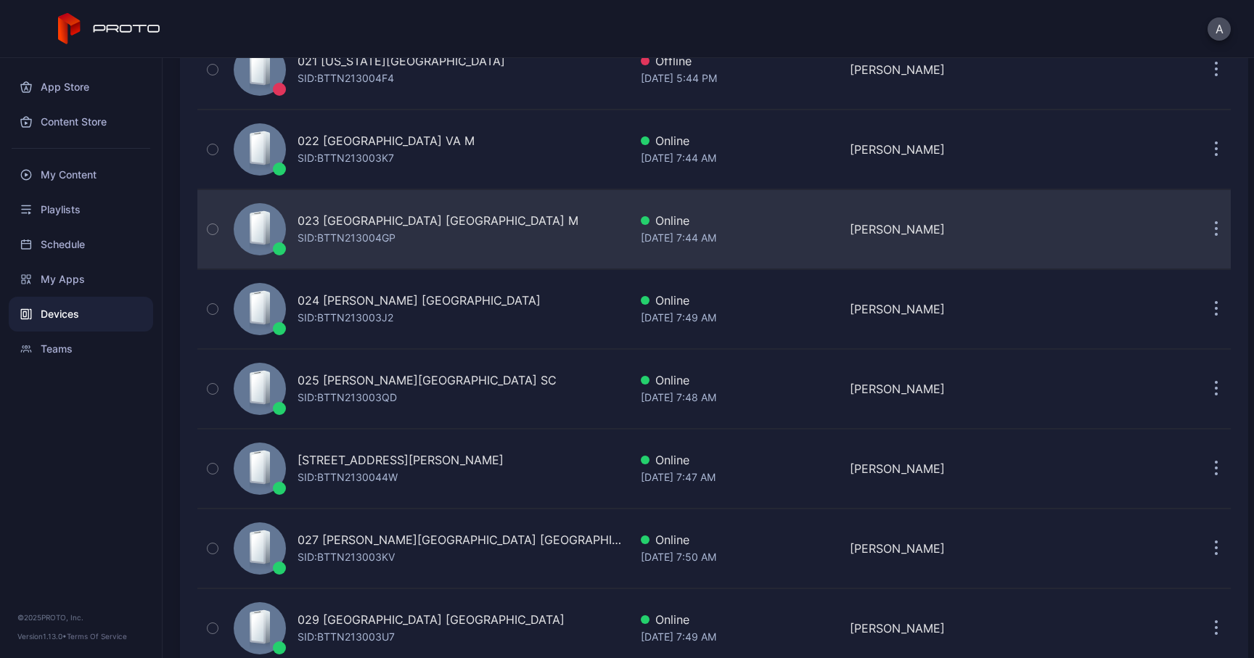
click at [1206, 229] on button "button" at bounding box center [1215, 229] width 29 height 29
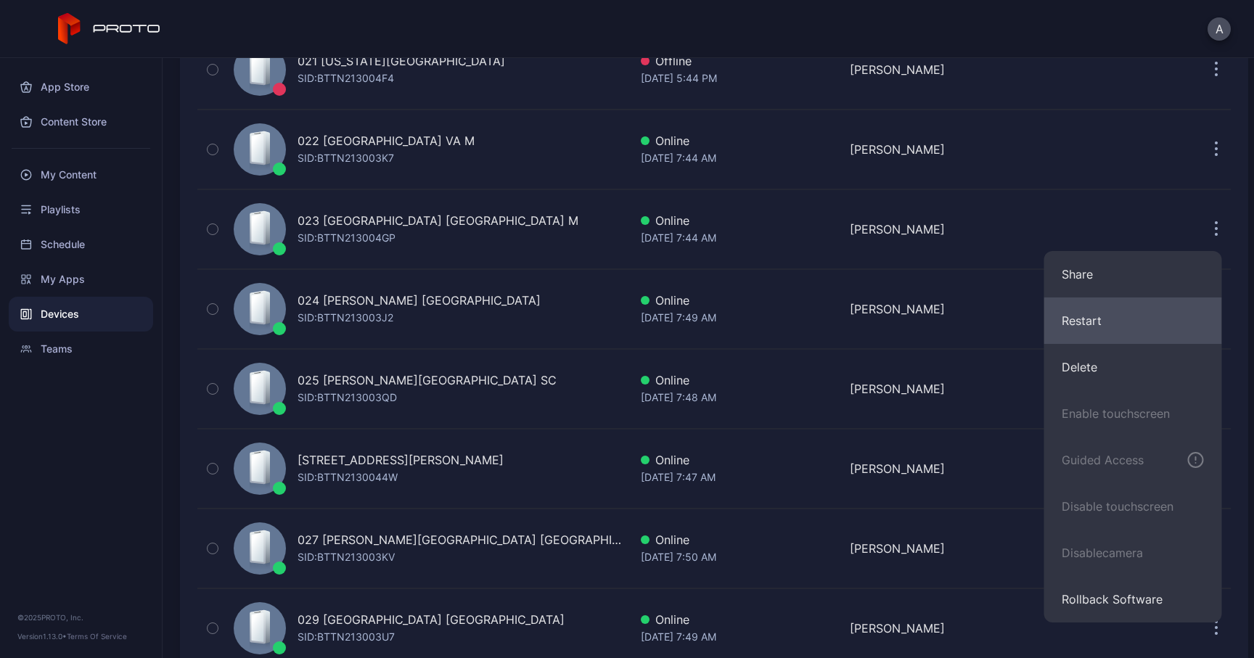
click at [1087, 315] on button "Restart" at bounding box center [1133, 320] width 178 height 46
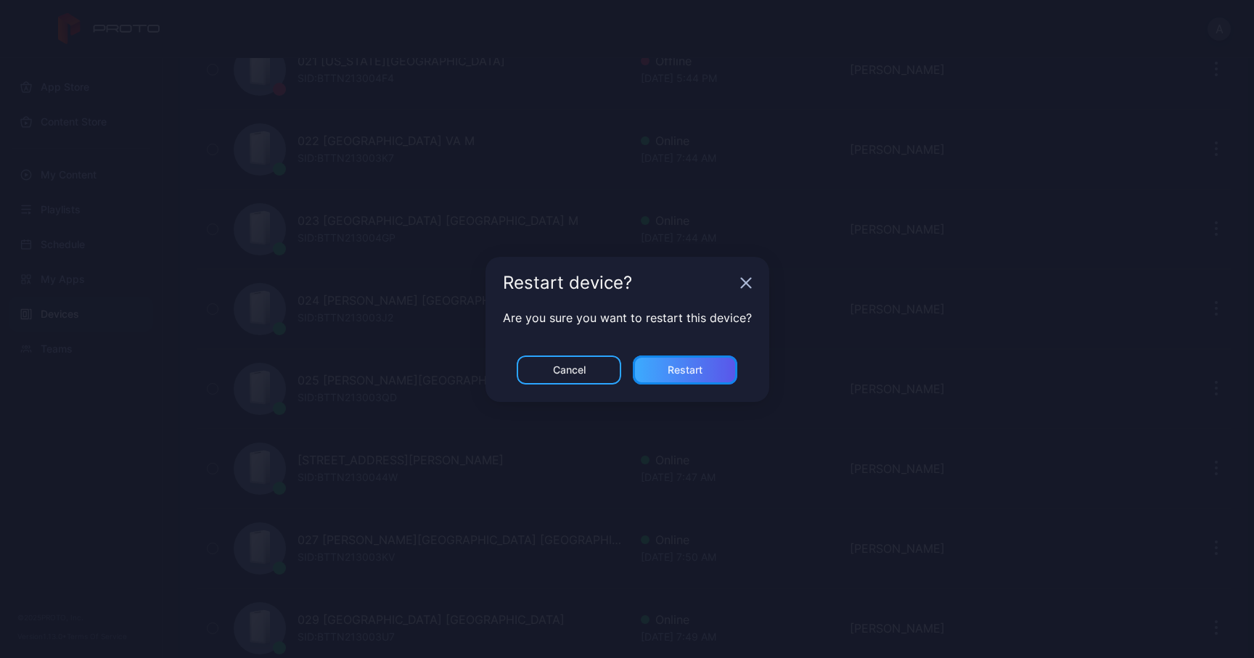
click at [704, 370] on div "Restart" at bounding box center [685, 369] width 104 height 29
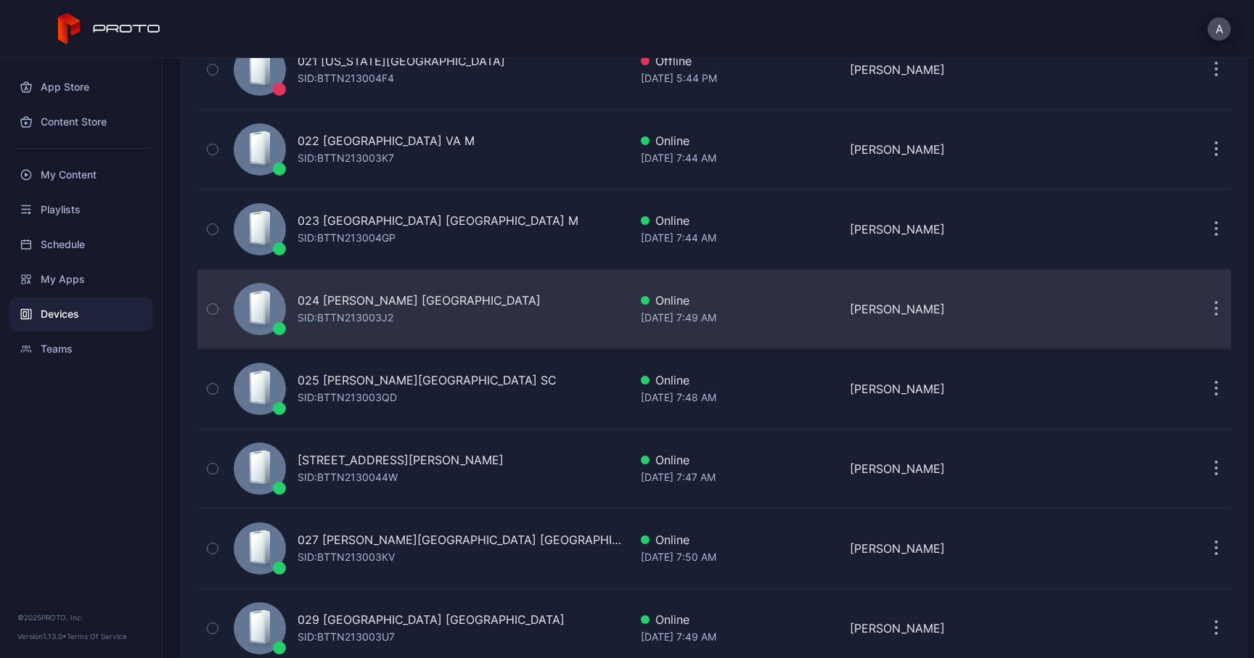
click at [1203, 306] on button "button" at bounding box center [1215, 309] width 29 height 29
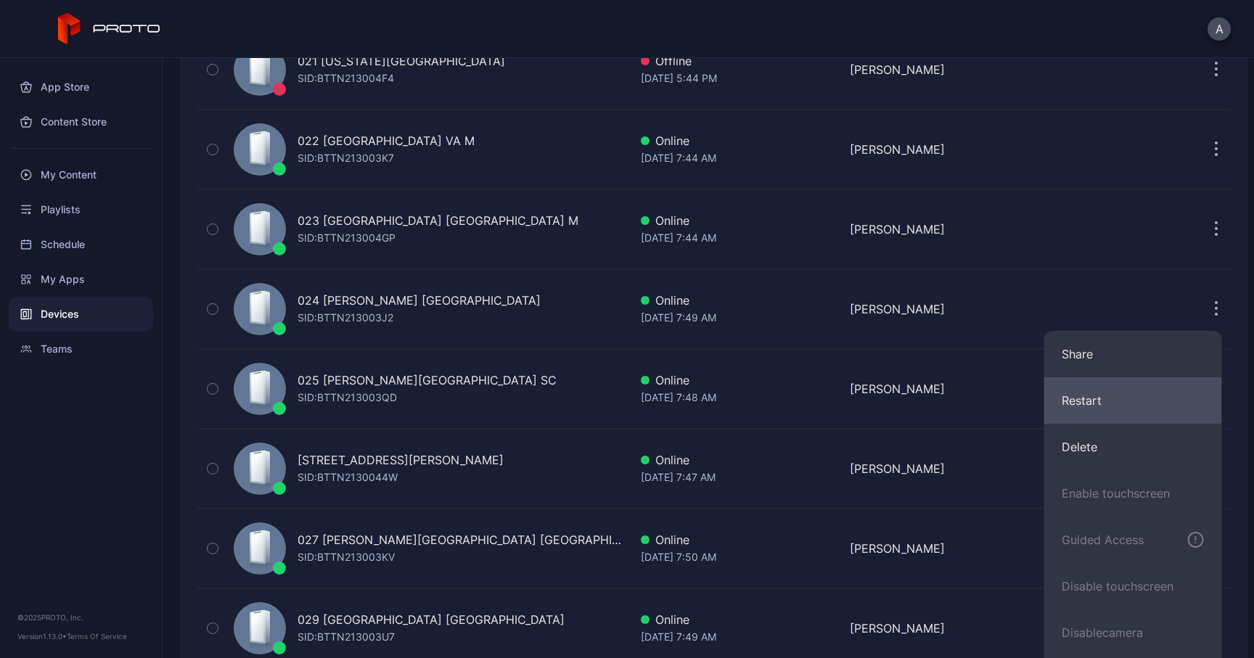
click at [1074, 392] on button "Restart" at bounding box center [1133, 400] width 178 height 46
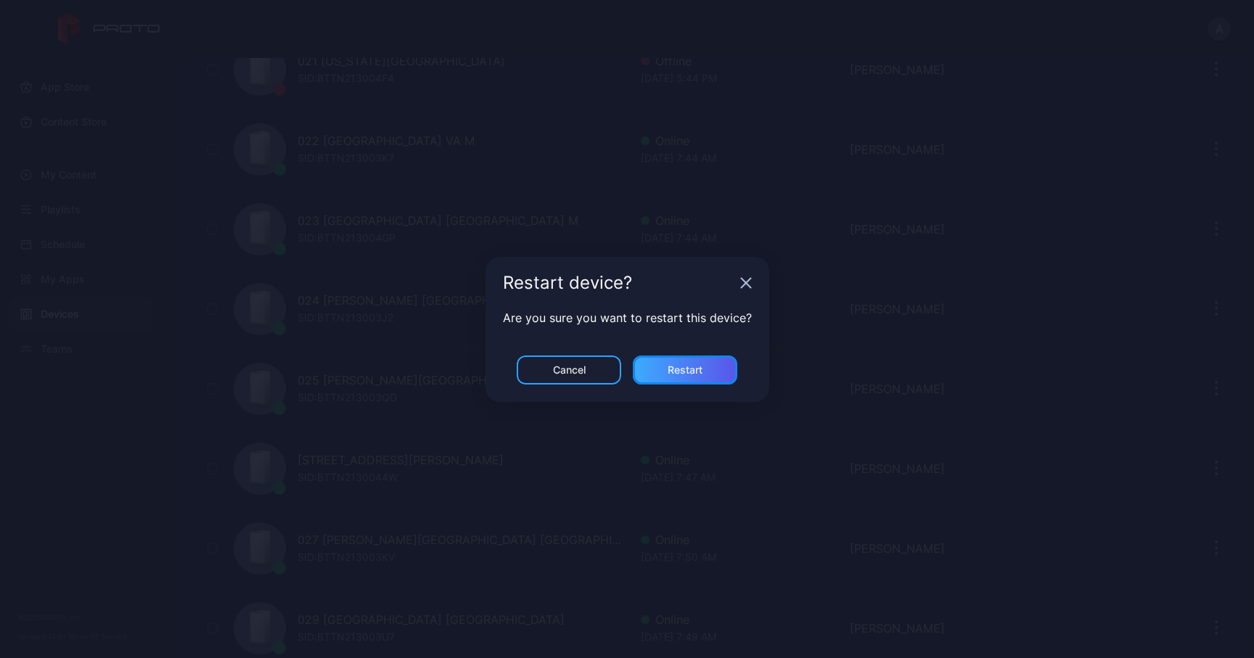
click at [712, 379] on div "Restart" at bounding box center [685, 369] width 104 height 29
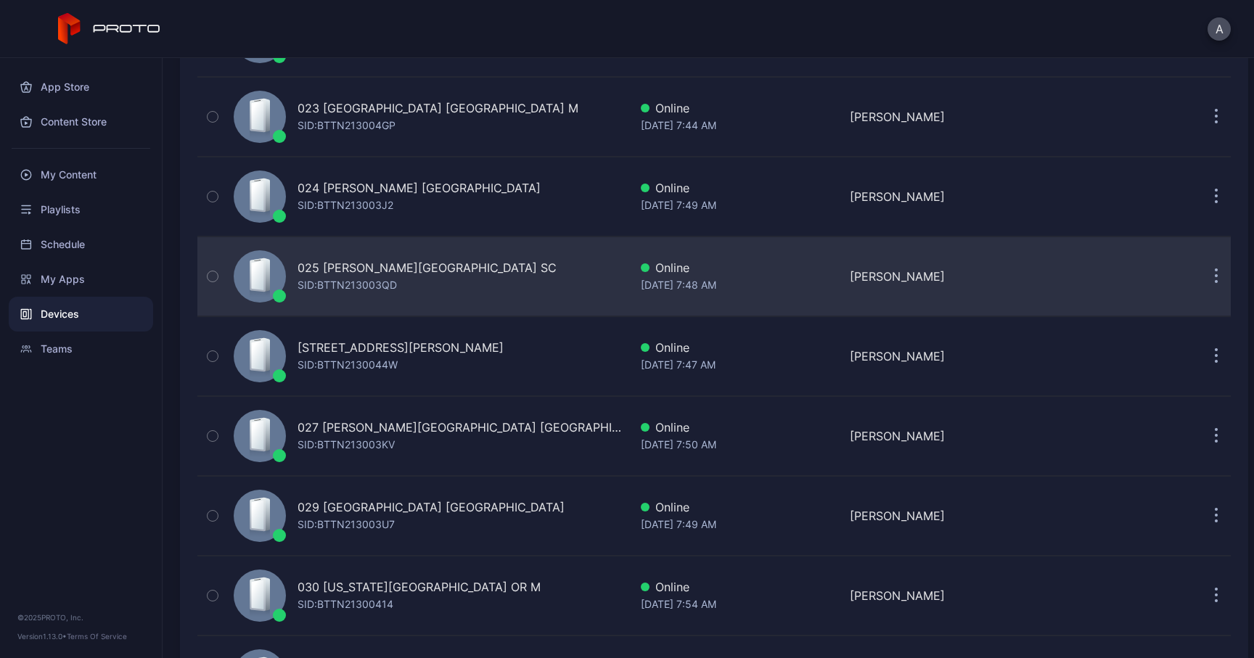
scroll to position [1931, 0]
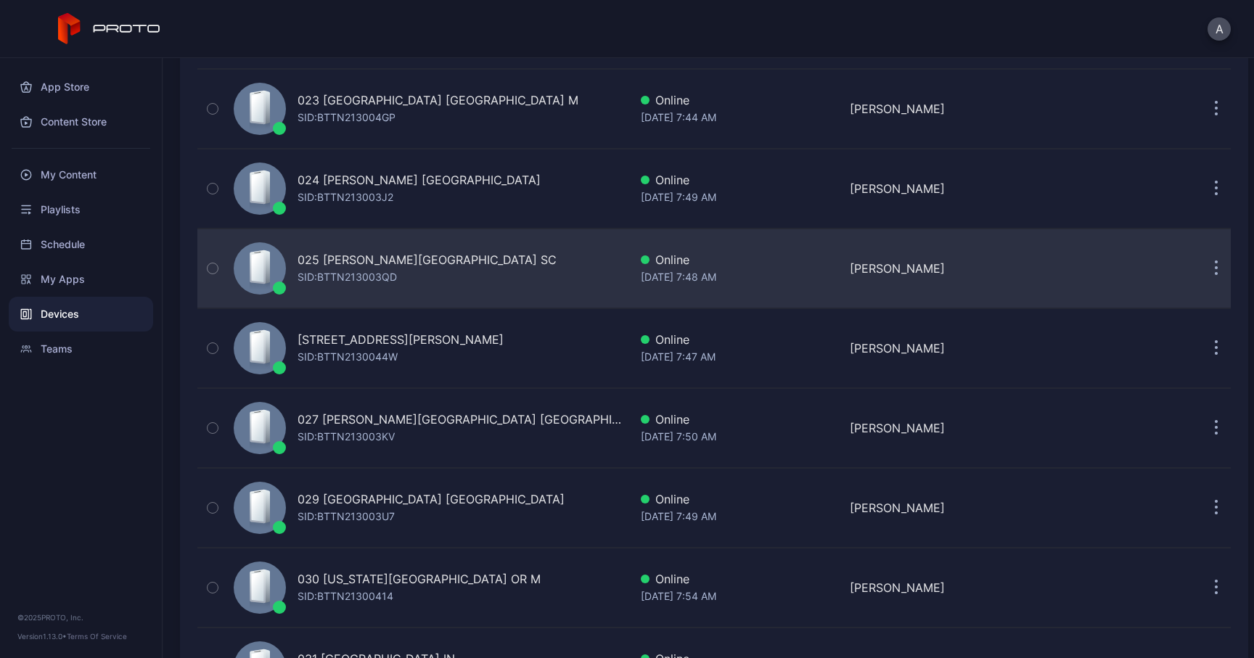
click at [1201, 275] on button "button" at bounding box center [1215, 268] width 29 height 29
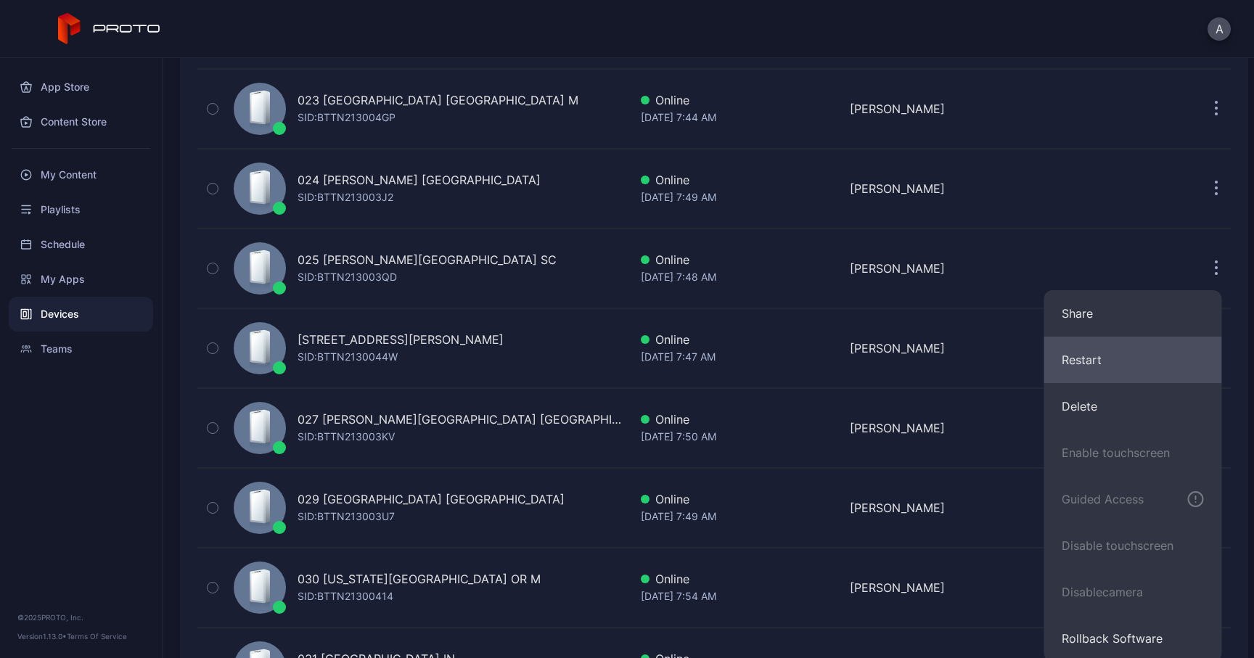
click at [1102, 352] on button "Restart" at bounding box center [1133, 360] width 178 height 46
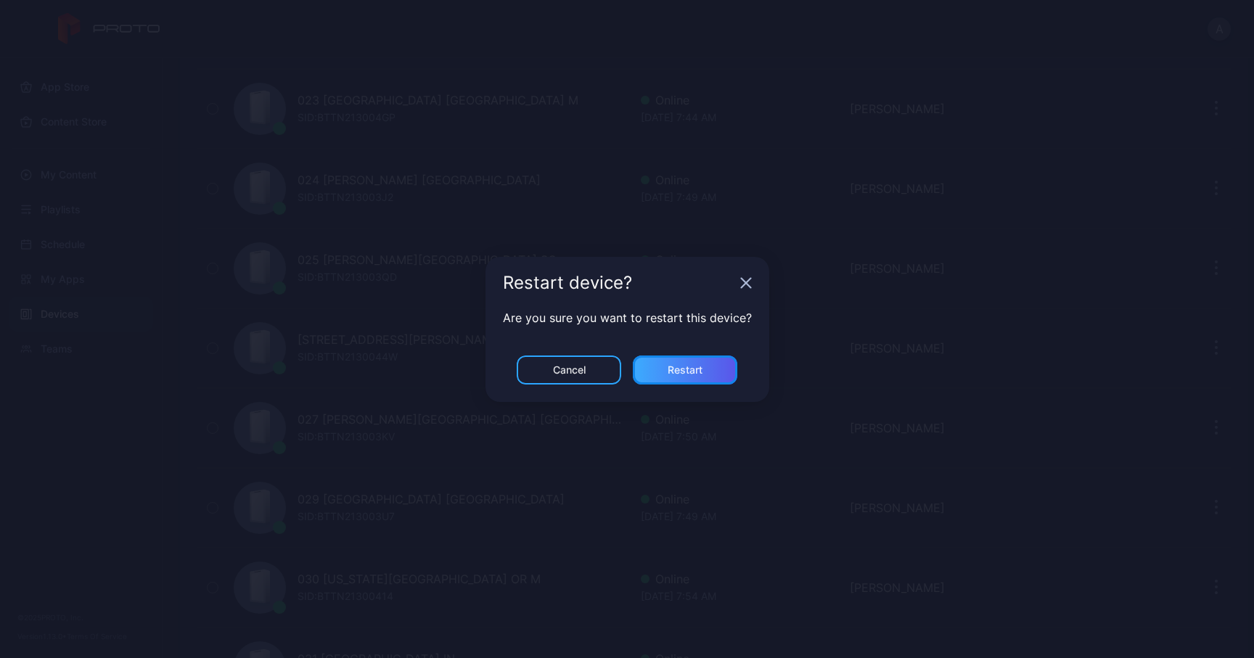
click at [715, 362] on div "Restart" at bounding box center [685, 369] width 104 height 29
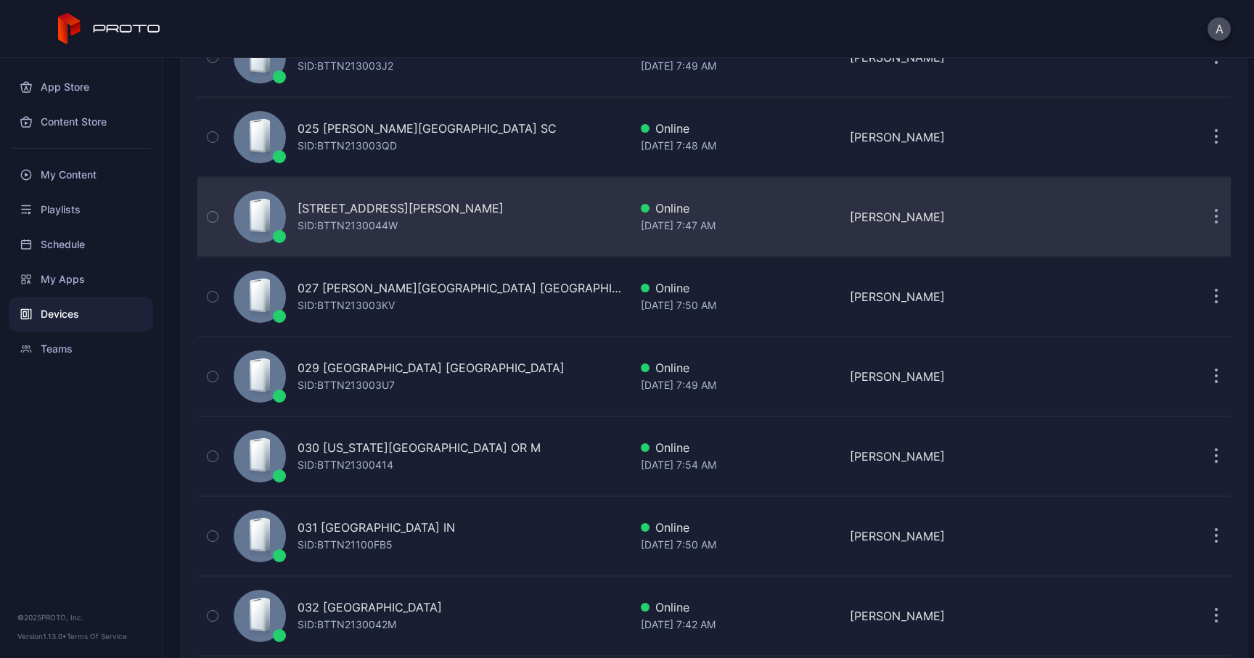
scroll to position [2063, 0]
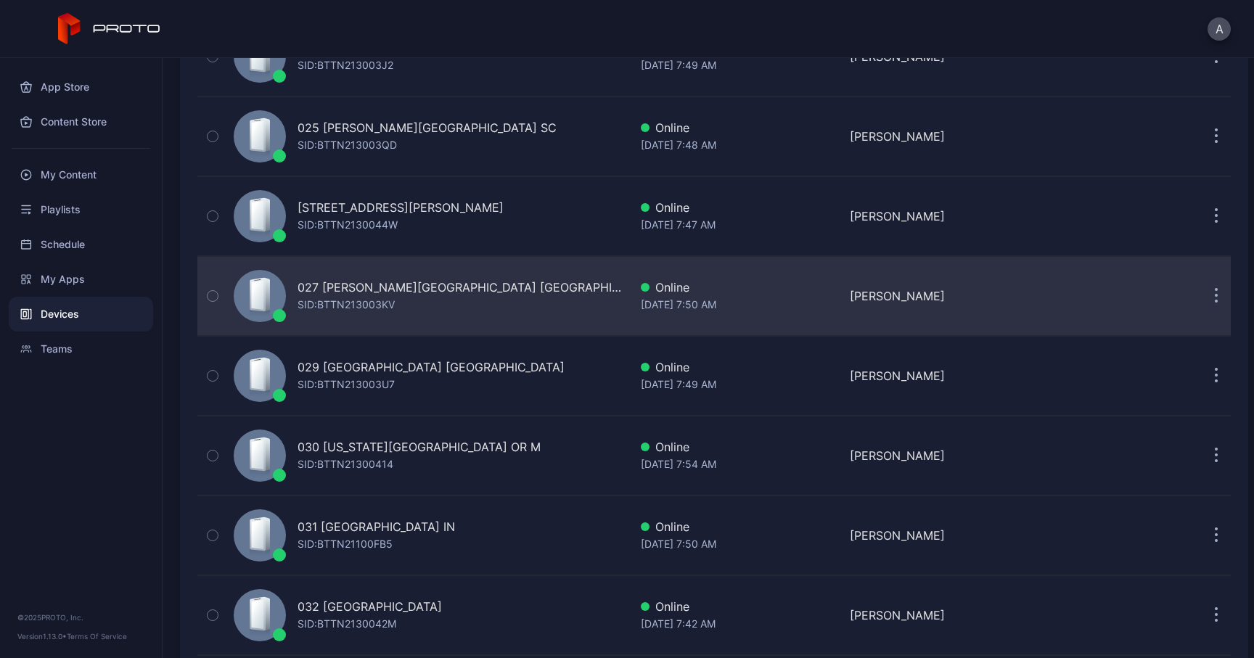
click at [1214, 294] on icon "button" at bounding box center [1216, 296] width 4 height 17
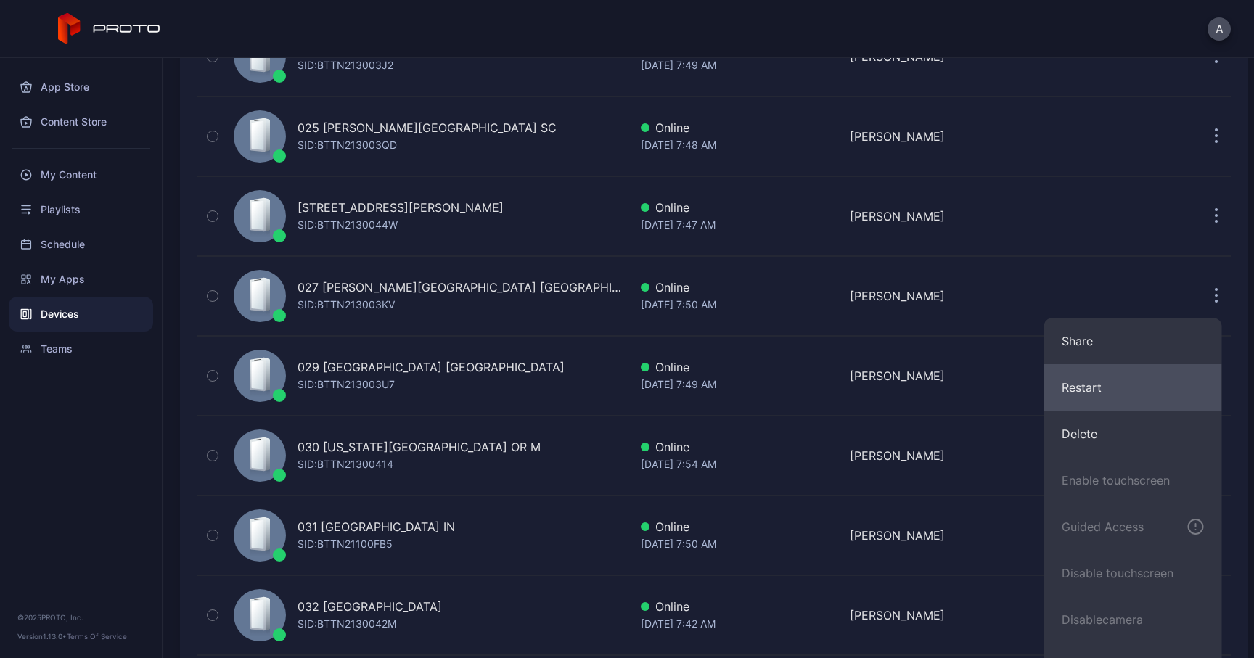
click at [1108, 382] on button "Restart" at bounding box center [1133, 387] width 178 height 46
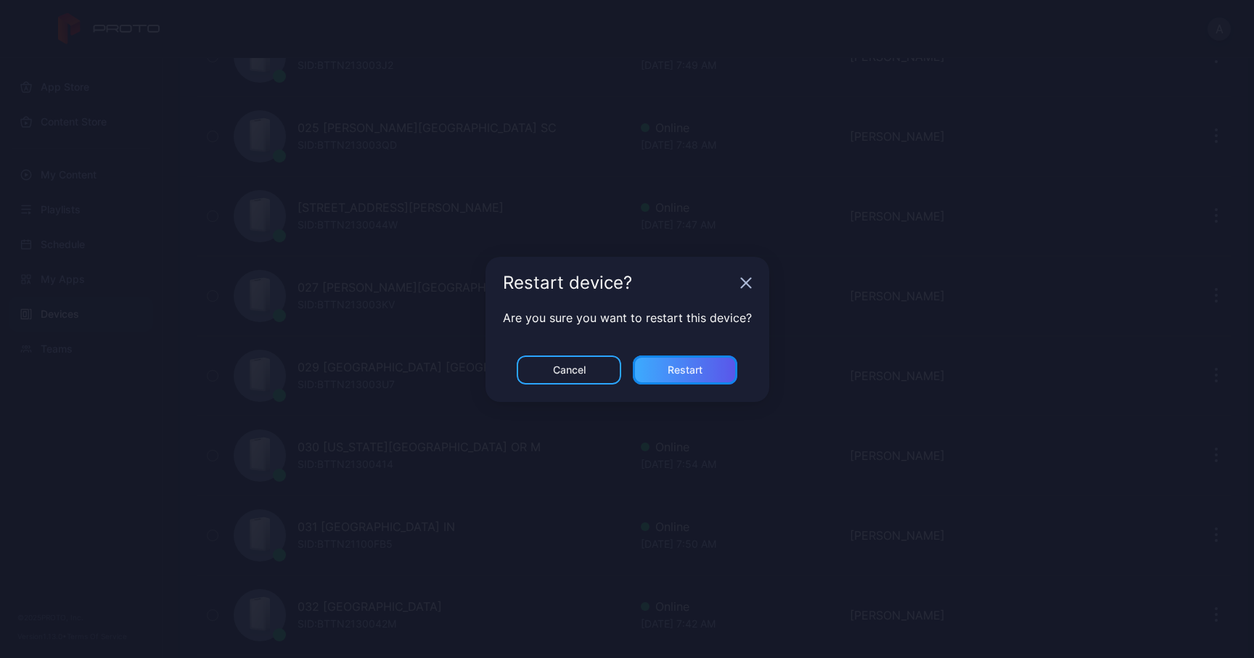
click at [667, 365] on div "Restart" at bounding box center [684, 370] width 35 height 12
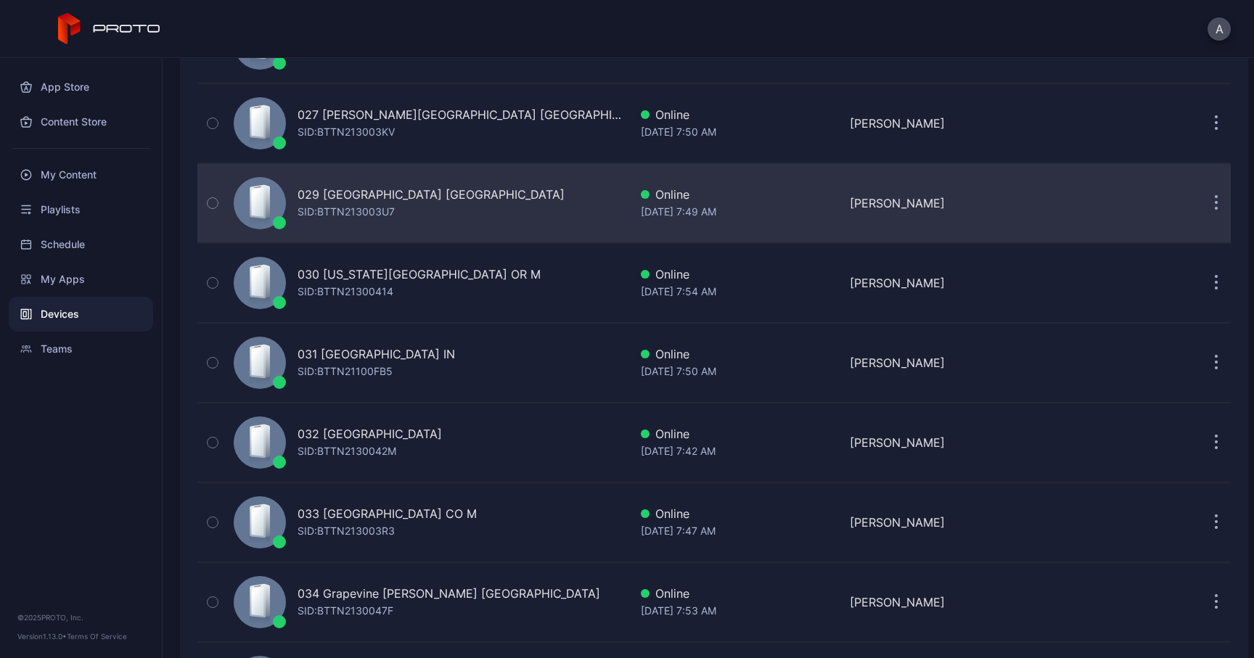
scroll to position [2236, 0]
click at [1201, 202] on button "button" at bounding box center [1215, 202] width 29 height 29
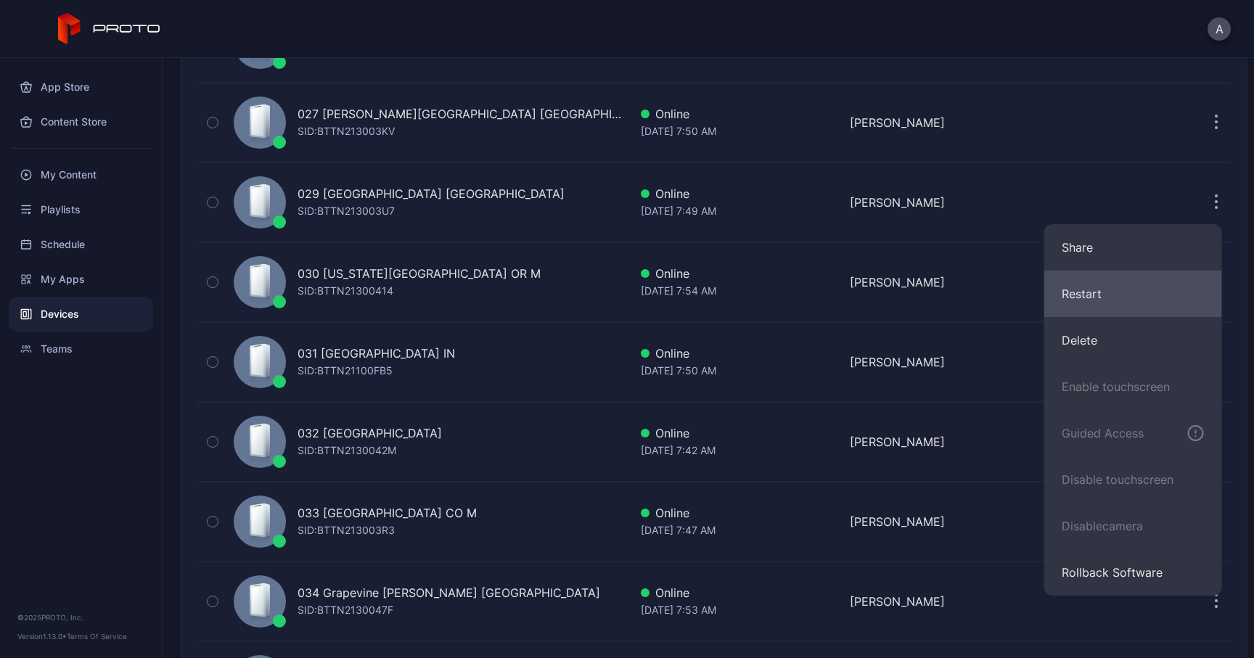
click at [1089, 285] on button "Restart" at bounding box center [1133, 294] width 178 height 46
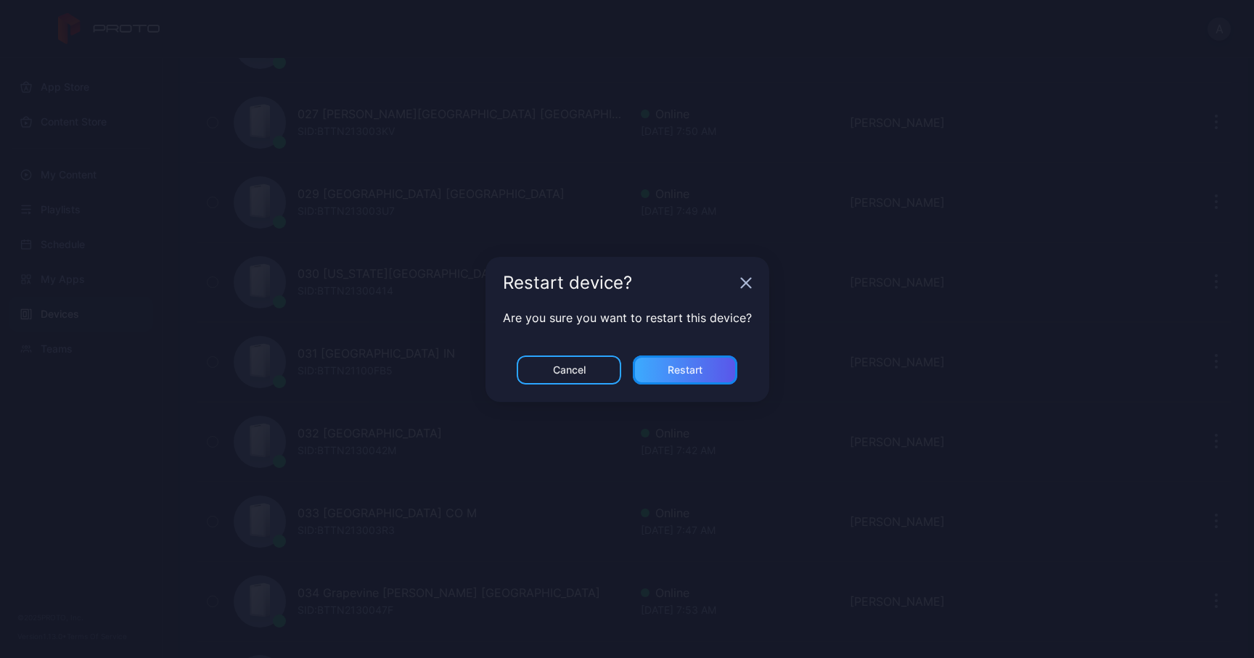
click at [706, 365] on div "Restart" at bounding box center [685, 369] width 104 height 29
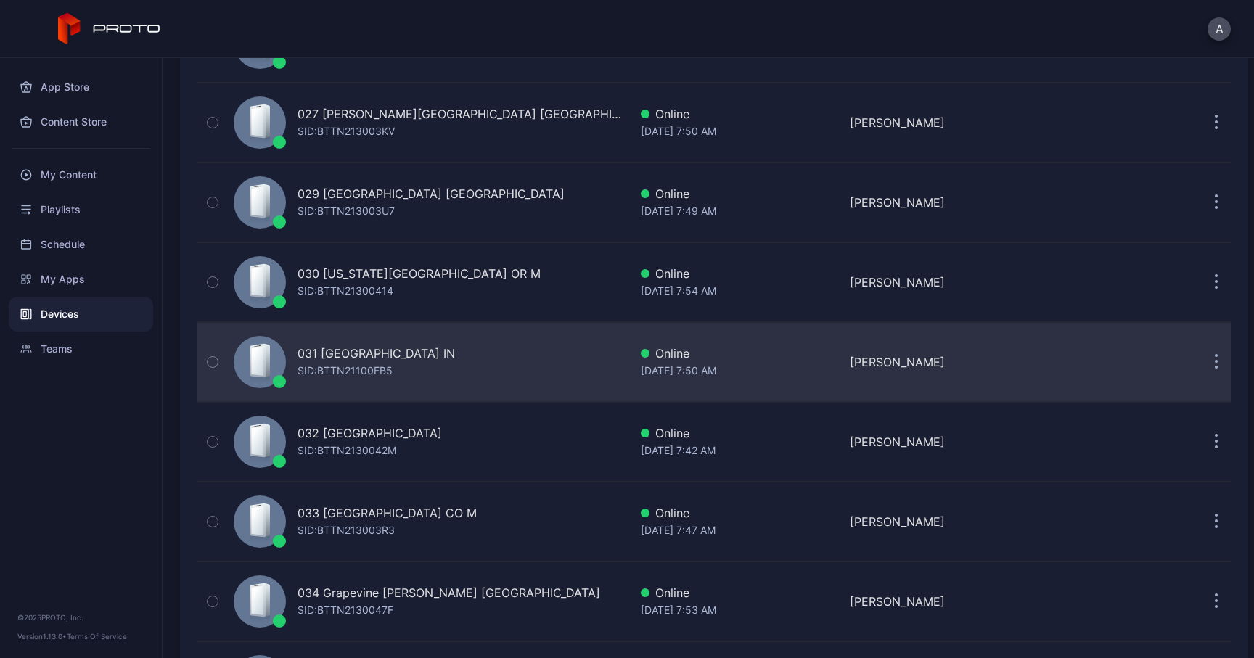
click at [1201, 364] on button "button" at bounding box center [1215, 362] width 29 height 29
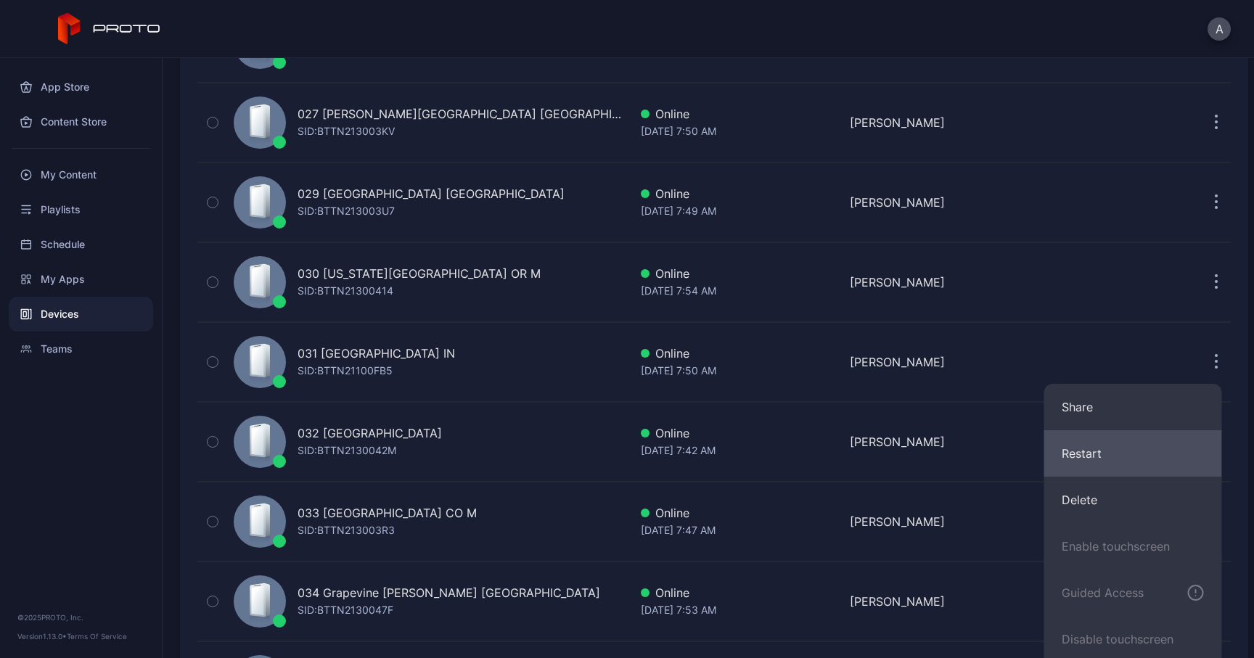
click at [1091, 447] on button "Restart" at bounding box center [1133, 453] width 178 height 46
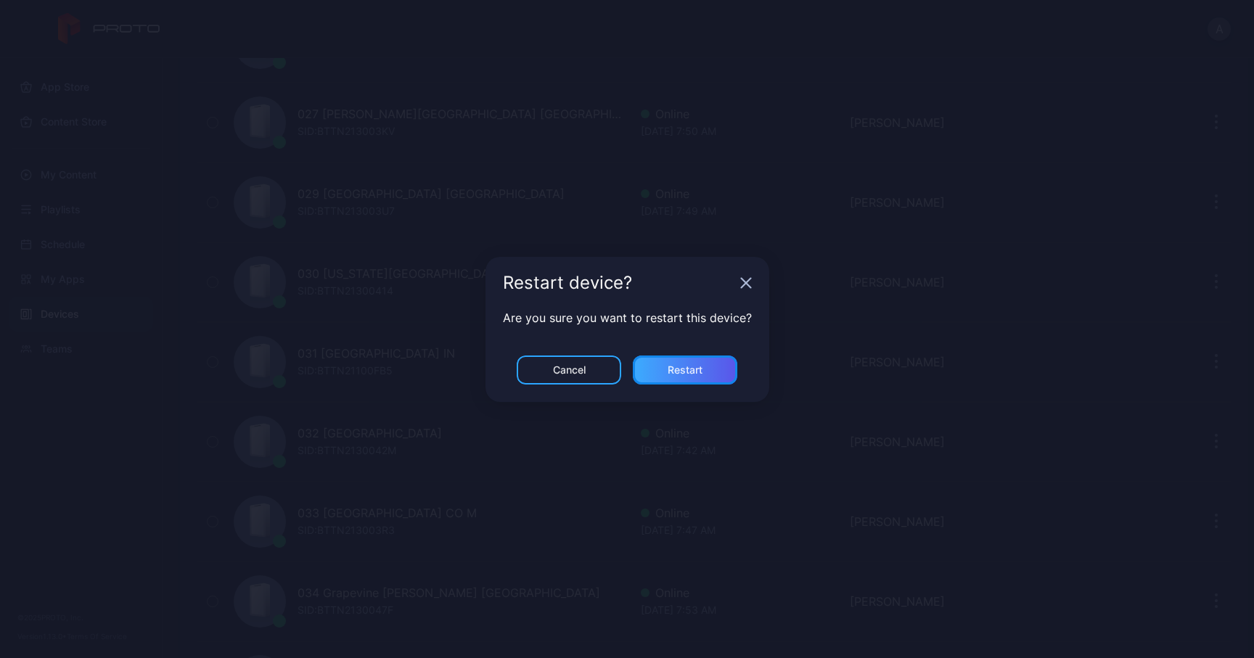
click at [723, 371] on div "Restart" at bounding box center [685, 369] width 104 height 29
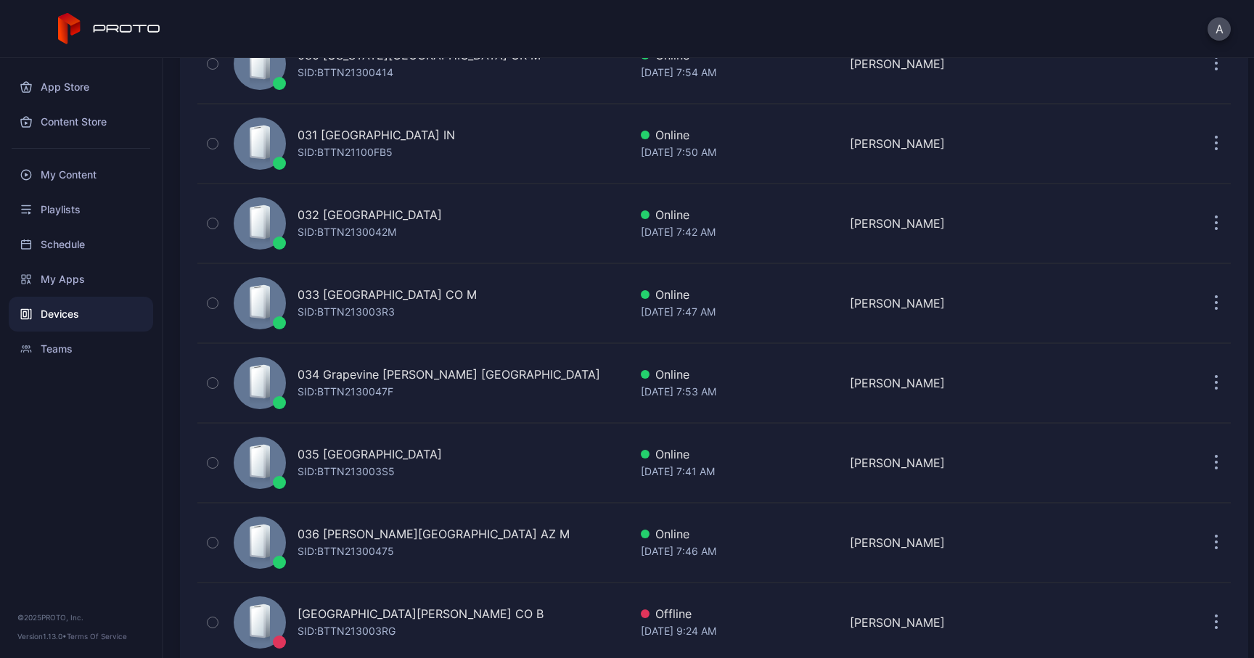
scroll to position [2475, 0]
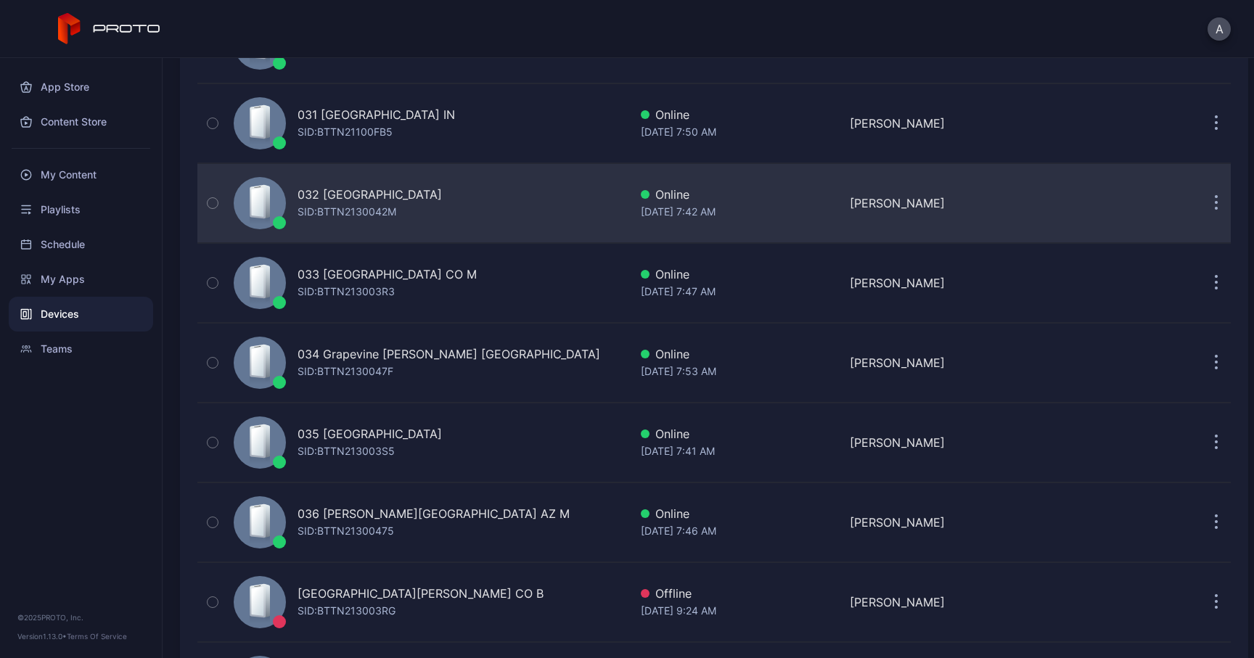
click at [1201, 211] on button "button" at bounding box center [1215, 203] width 29 height 29
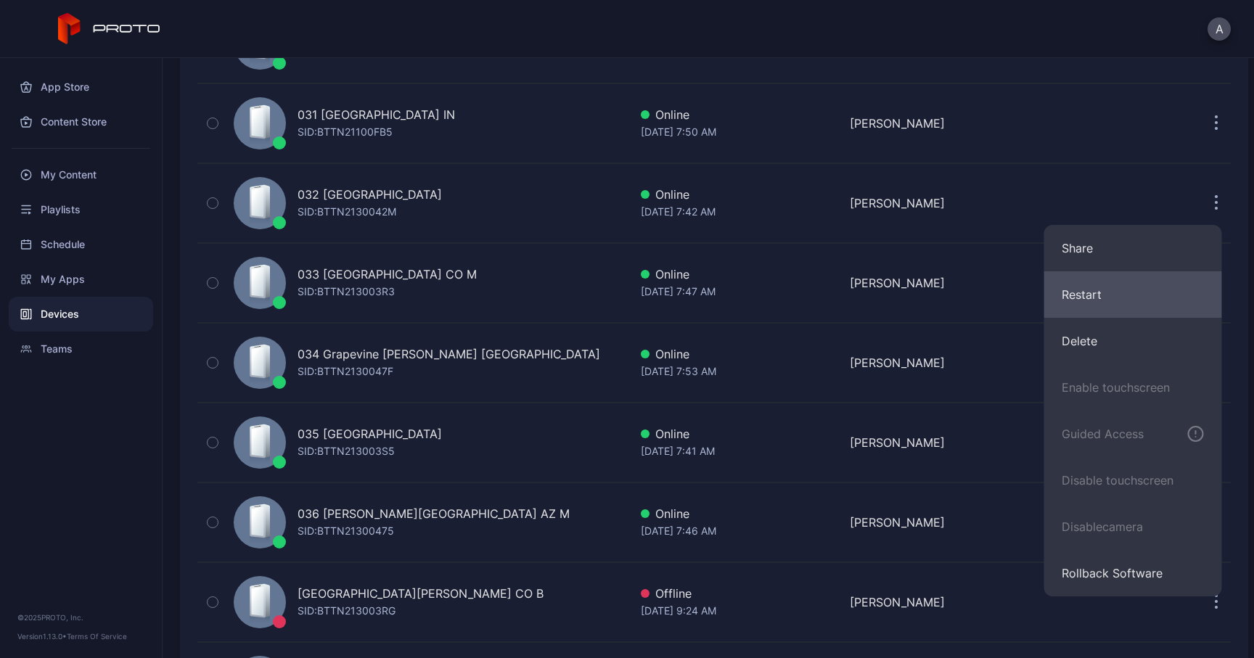
click at [1082, 313] on button "Restart" at bounding box center [1133, 294] width 178 height 46
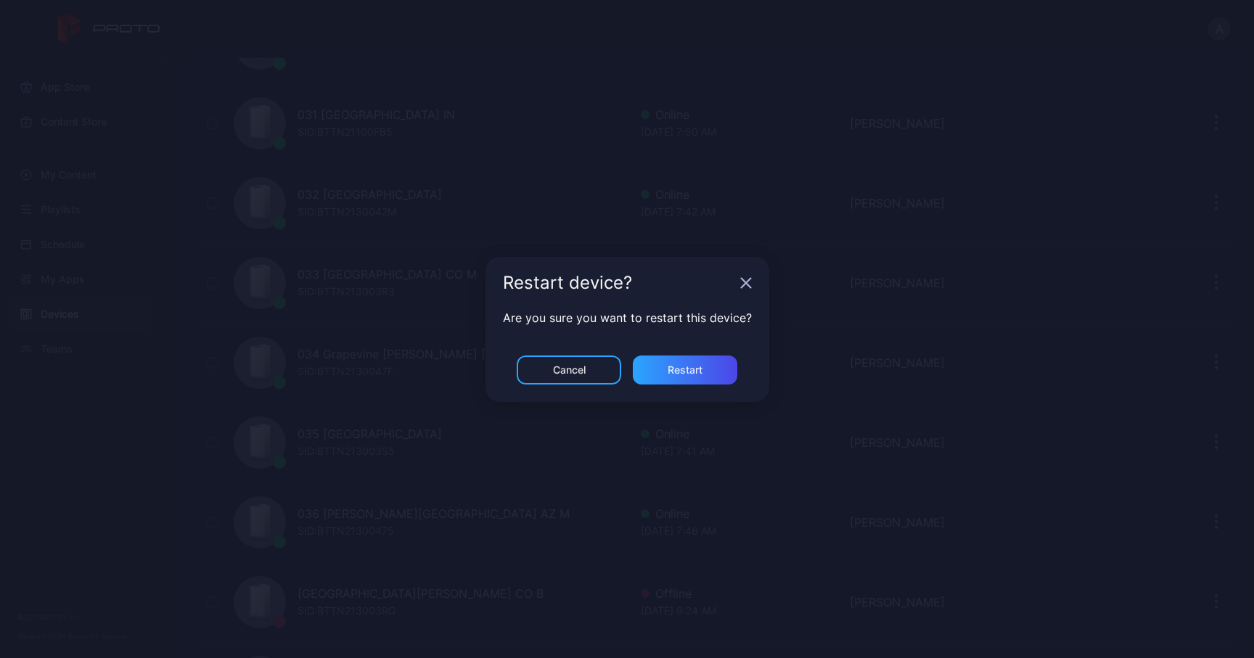
click at [674, 387] on div "Cancel Restart" at bounding box center [627, 378] width 284 height 46
click at [682, 374] on div "Restart" at bounding box center [684, 370] width 35 height 12
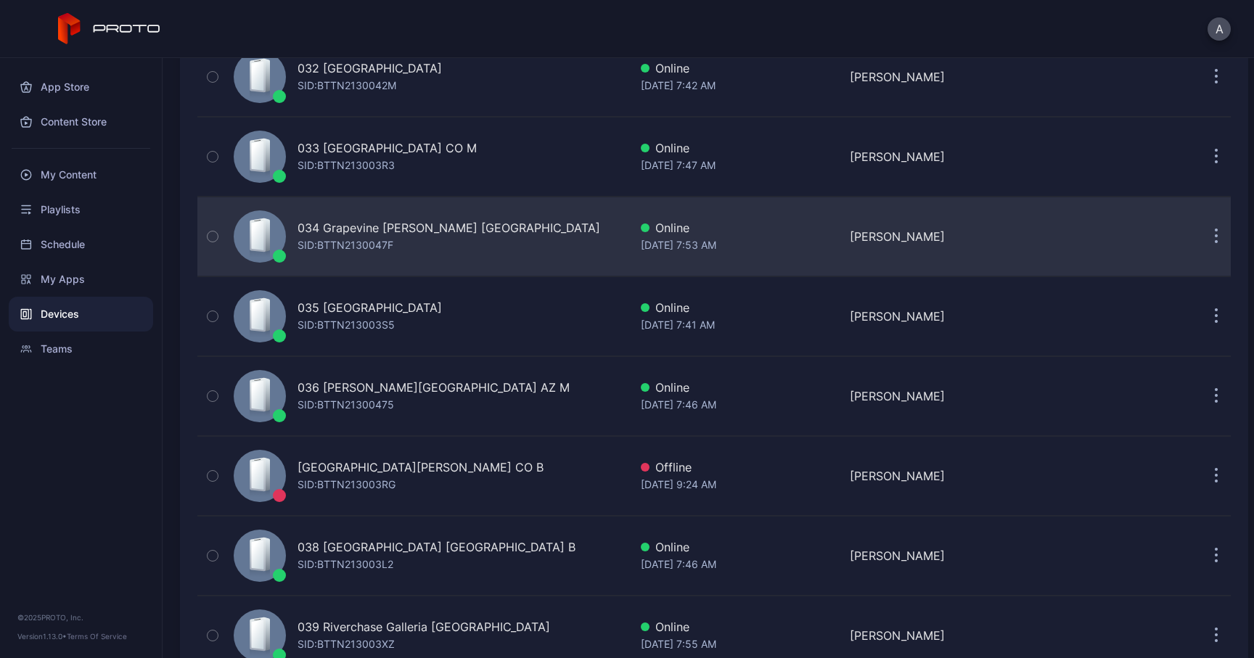
scroll to position [2602, 0]
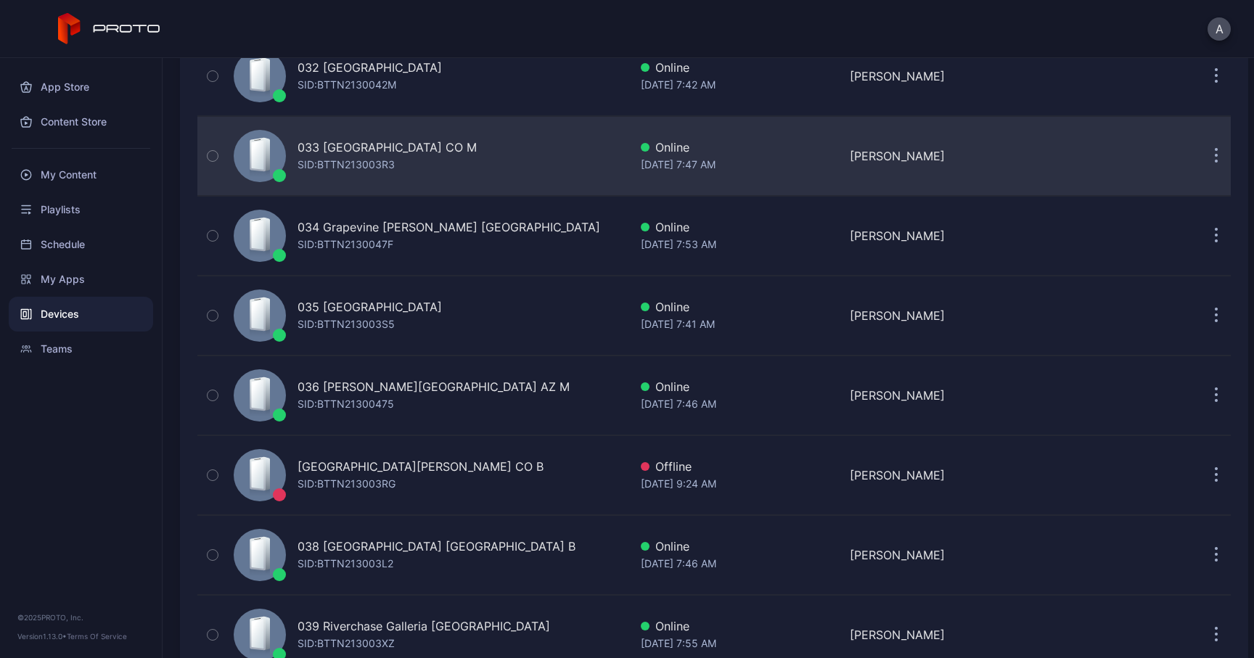
click at [1201, 158] on button "button" at bounding box center [1215, 155] width 29 height 29
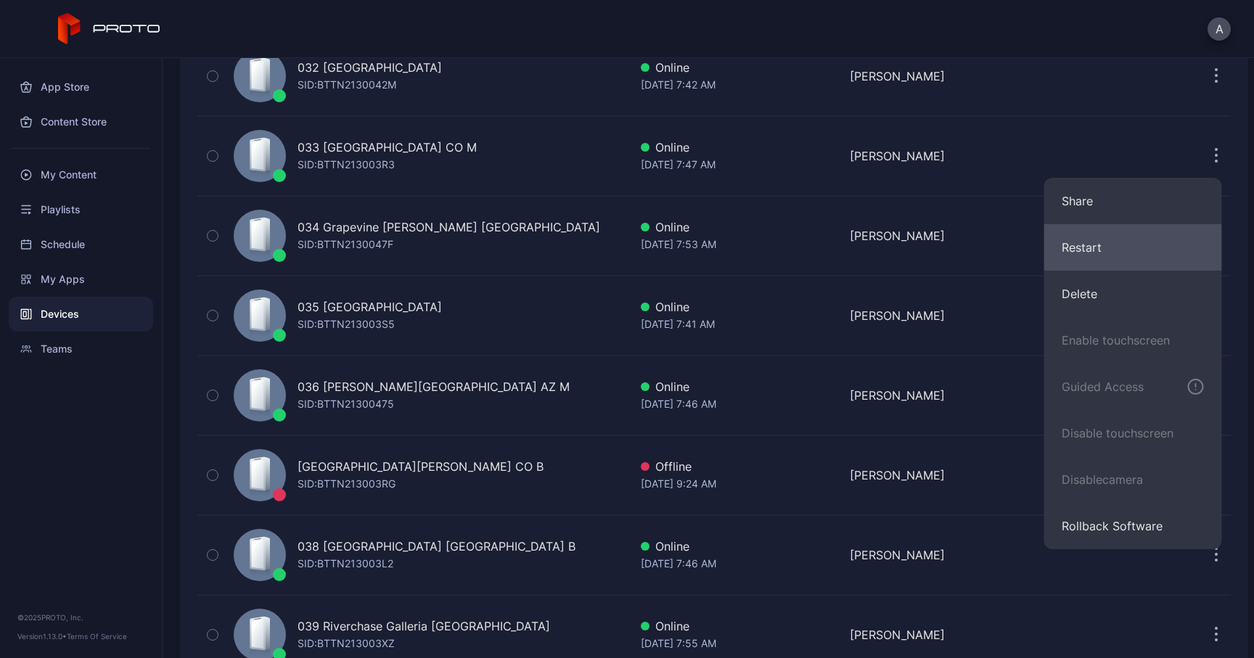
click at [1080, 254] on button "Restart" at bounding box center [1133, 247] width 178 height 46
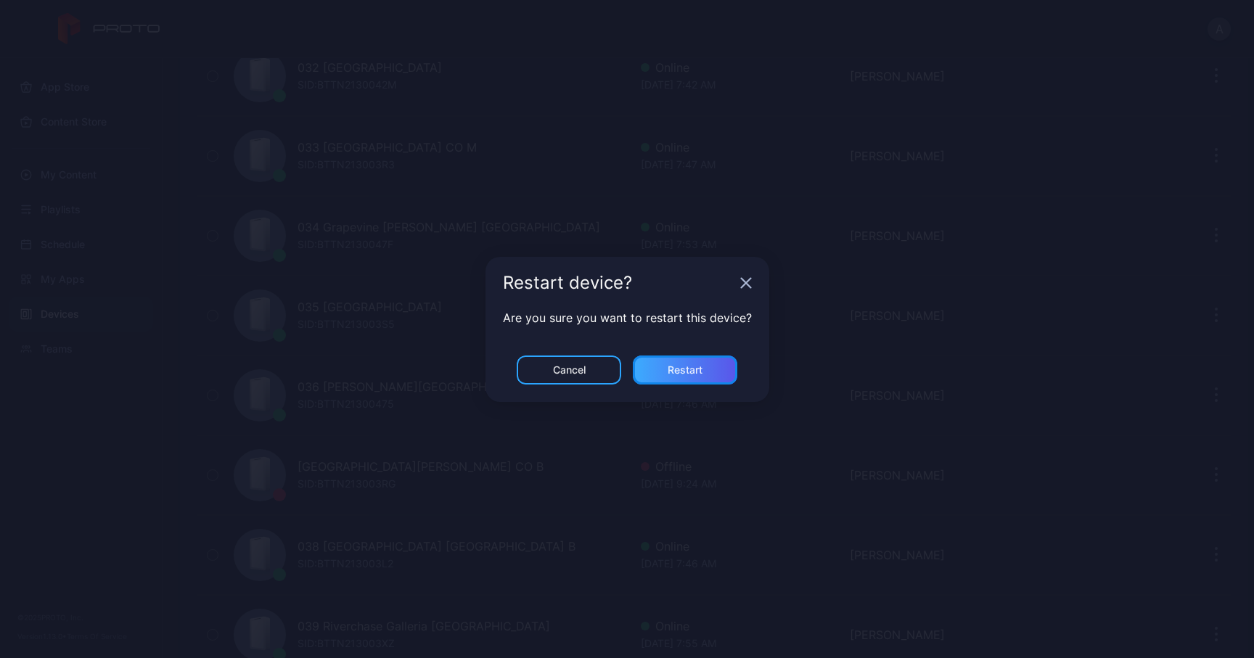
click at [690, 366] on div "Restart" at bounding box center [684, 370] width 35 height 12
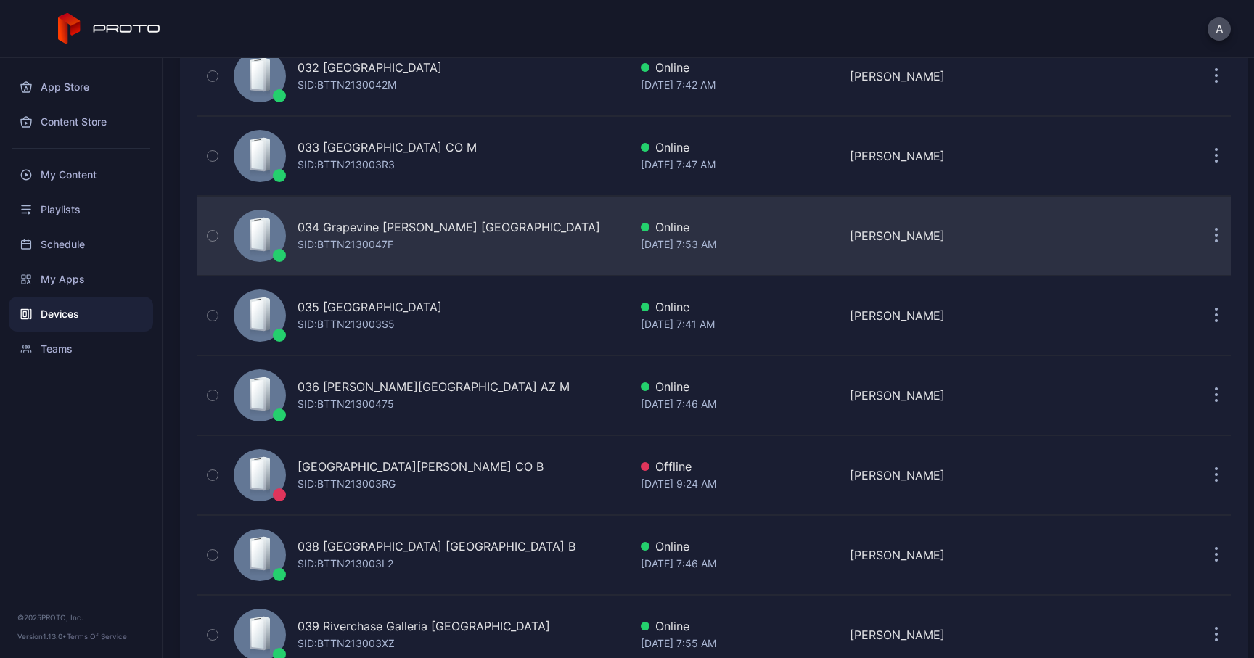
click at [1201, 247] on button "button" at bounding box center [1215, 235] width 29 height 29
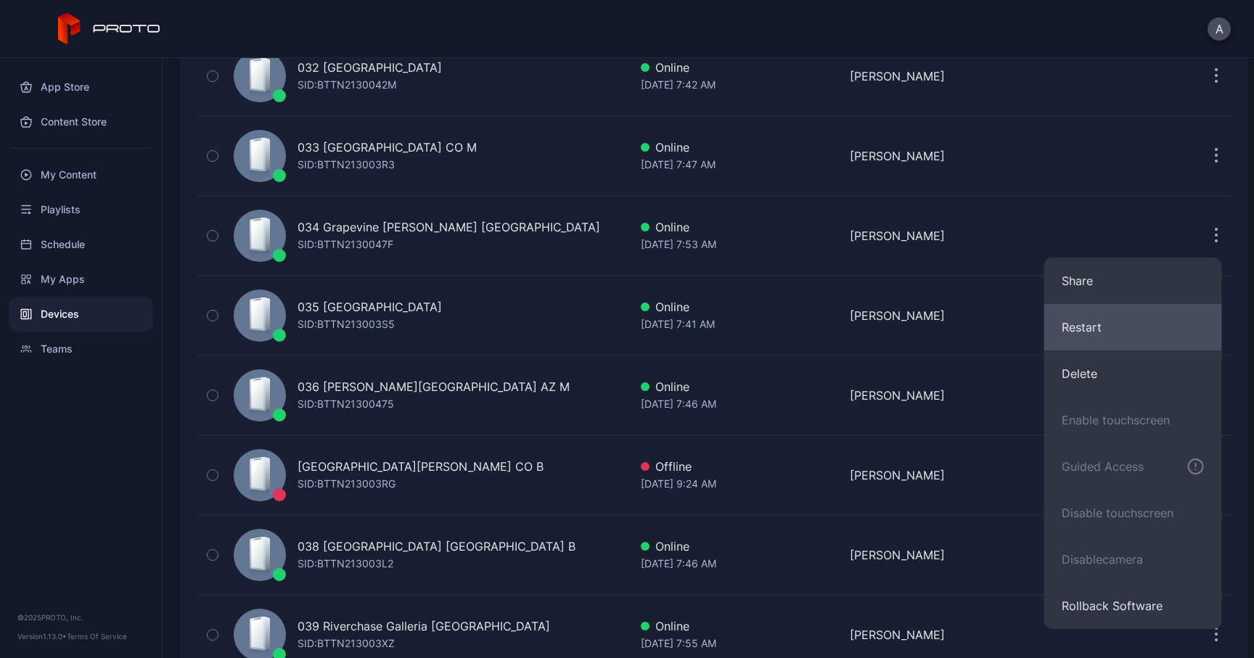
click at [1088, 323] on button "Restart" at bounding box center [1133, 327] width 178 height 46
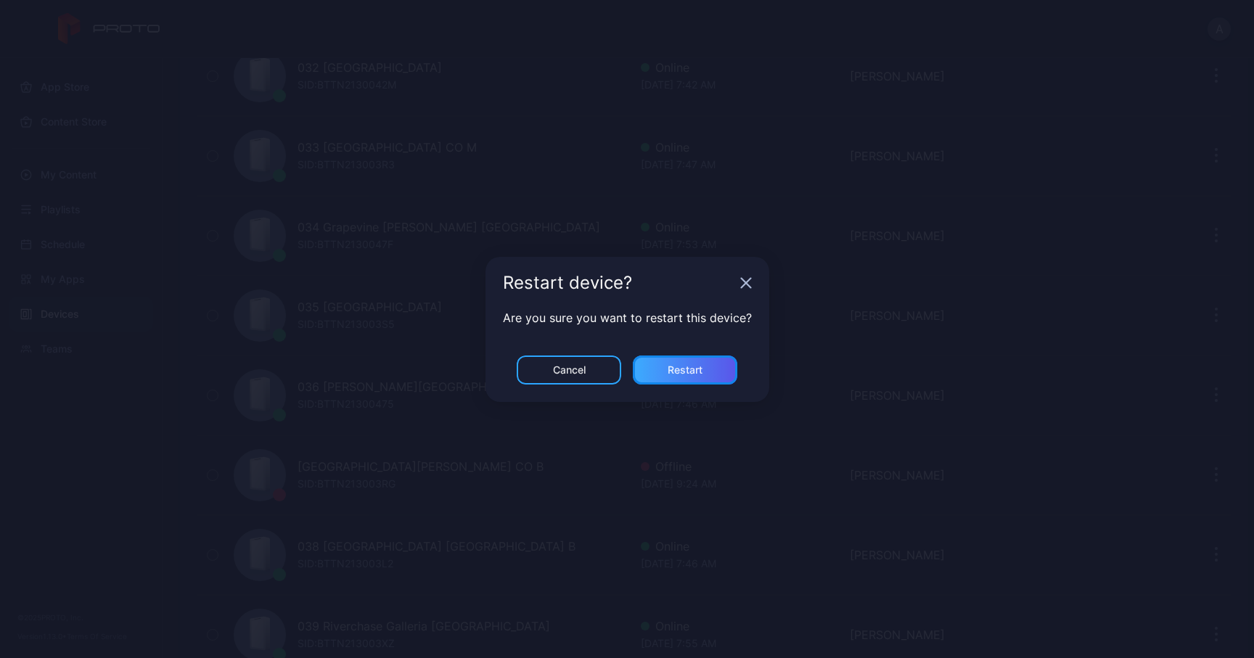
click at [717, 371] on div "Restart" at bounding box center [685, 369] width 104 height 29
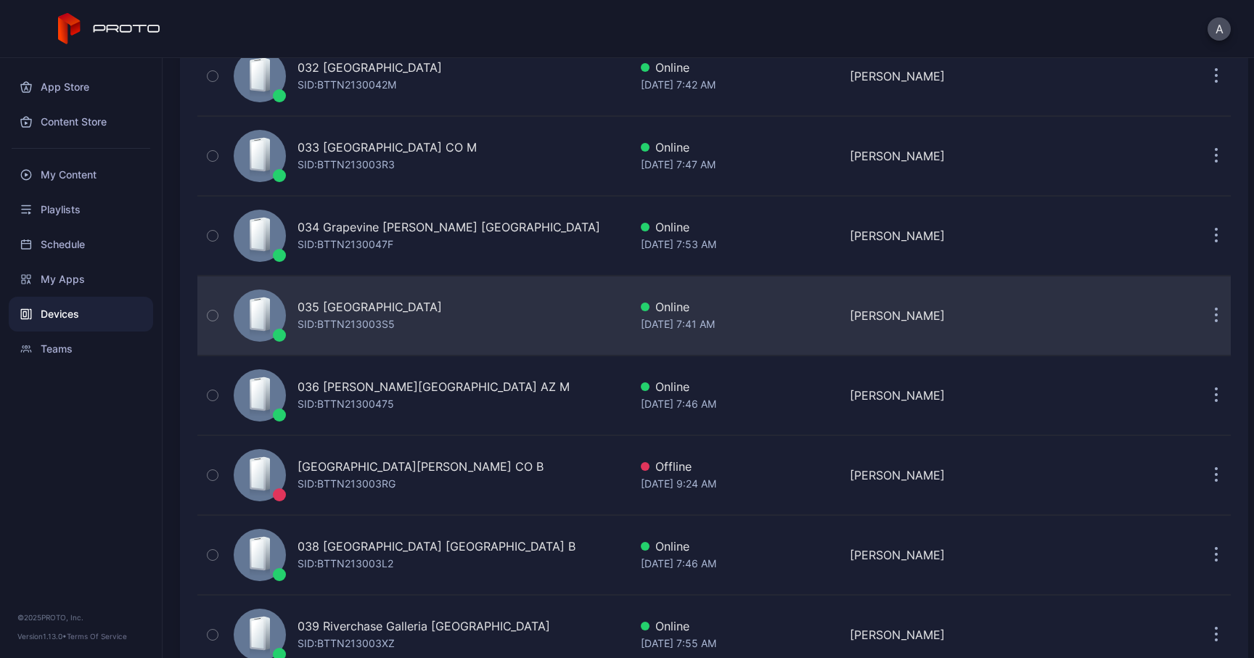
click at [1201, 313] on button "button" at bounding box center [1215, 315] width 29 height 29
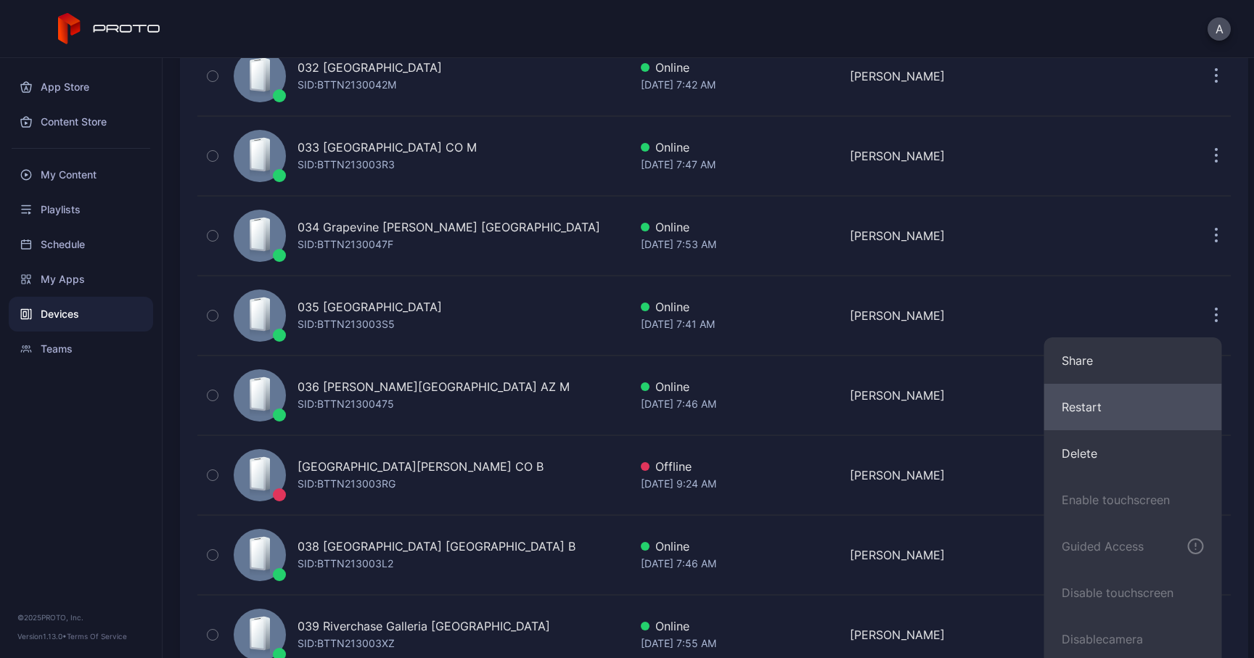
click at [1090, 392] on button "Restart" at bounding box center [1133, 407] width 178 height 46
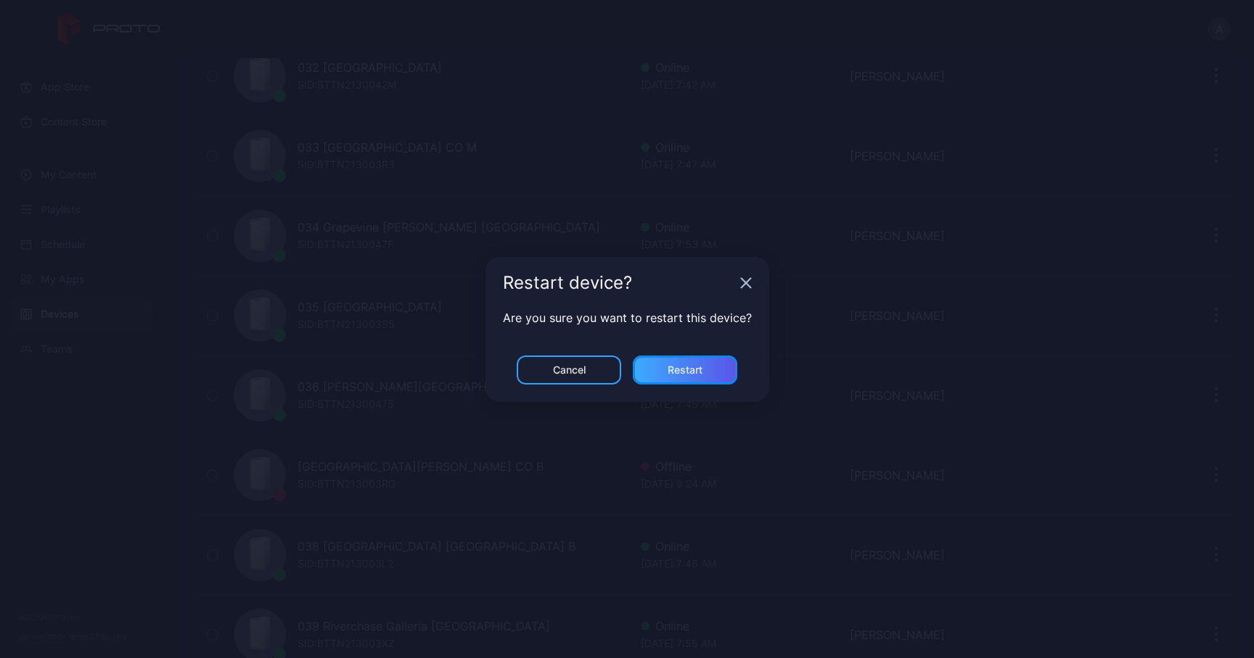
click at [715, 375] on div "Restart" at bounding box center [685, 369] width 104 height 29
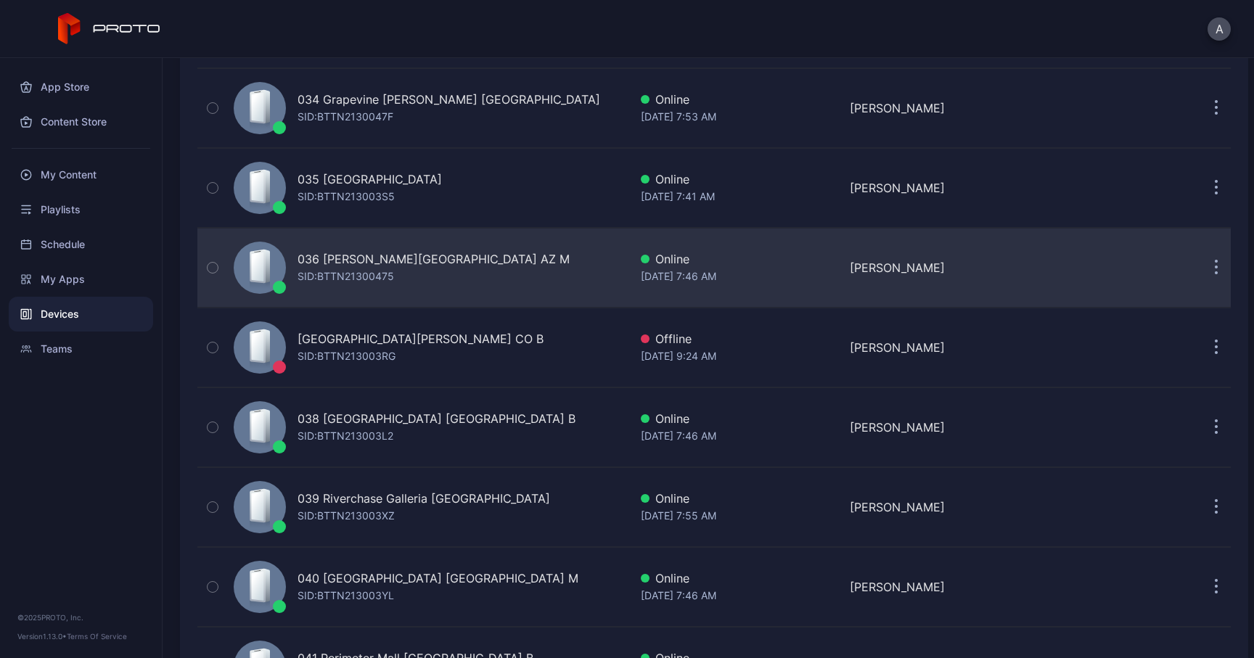
scroll to position [2731, 0]
click at [1204, 263] on button "button" at bounding box center [1215, 266] width 29 height 29
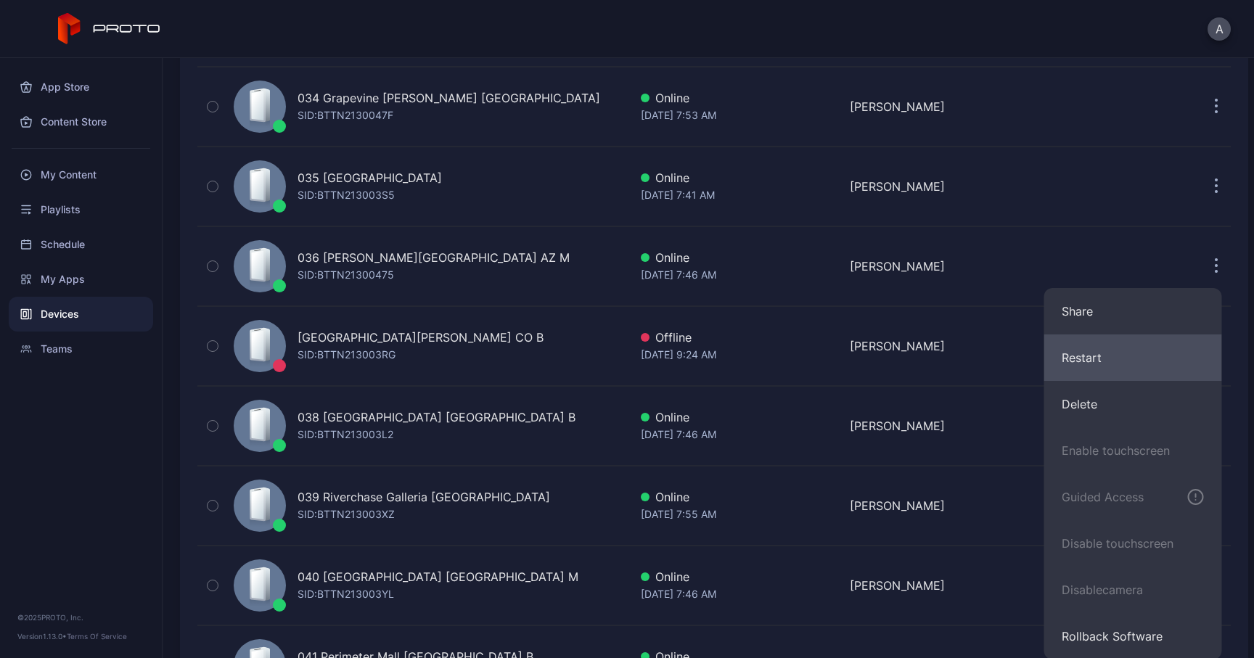
click at [1074, 377] on button "Restart" at bounding box center [1133, 357] width 178 height 46
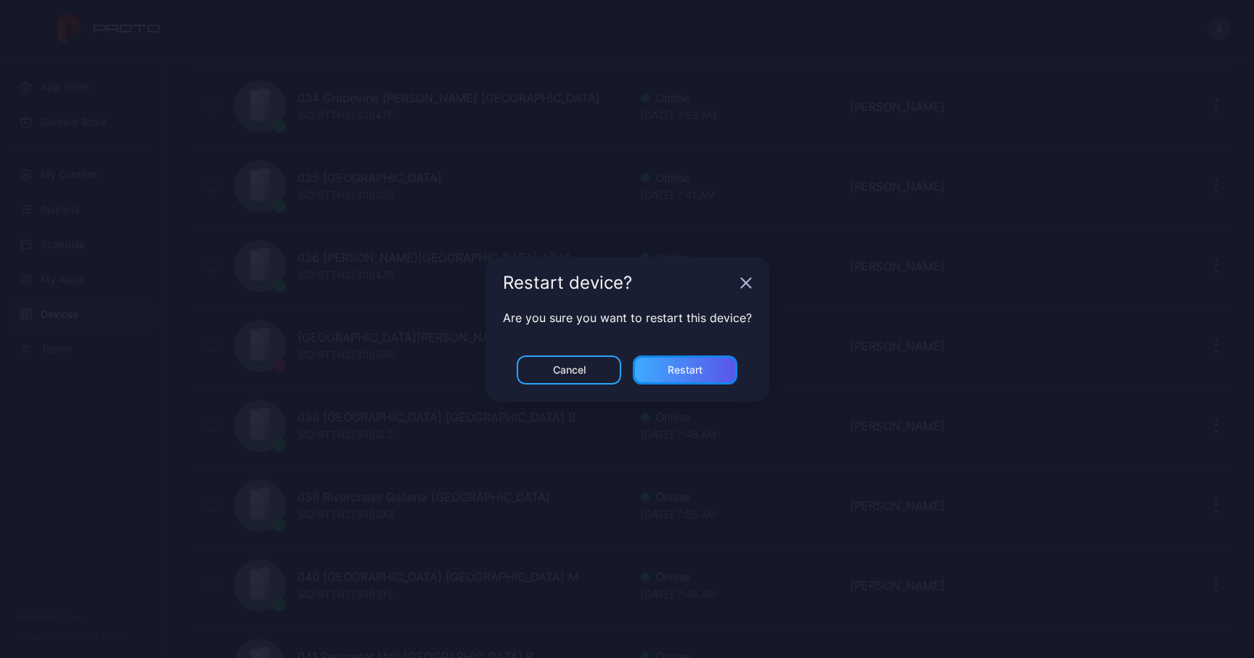
click at [703, 366] on div "Restart" at bounding box center [685, 369] width 104 height 29
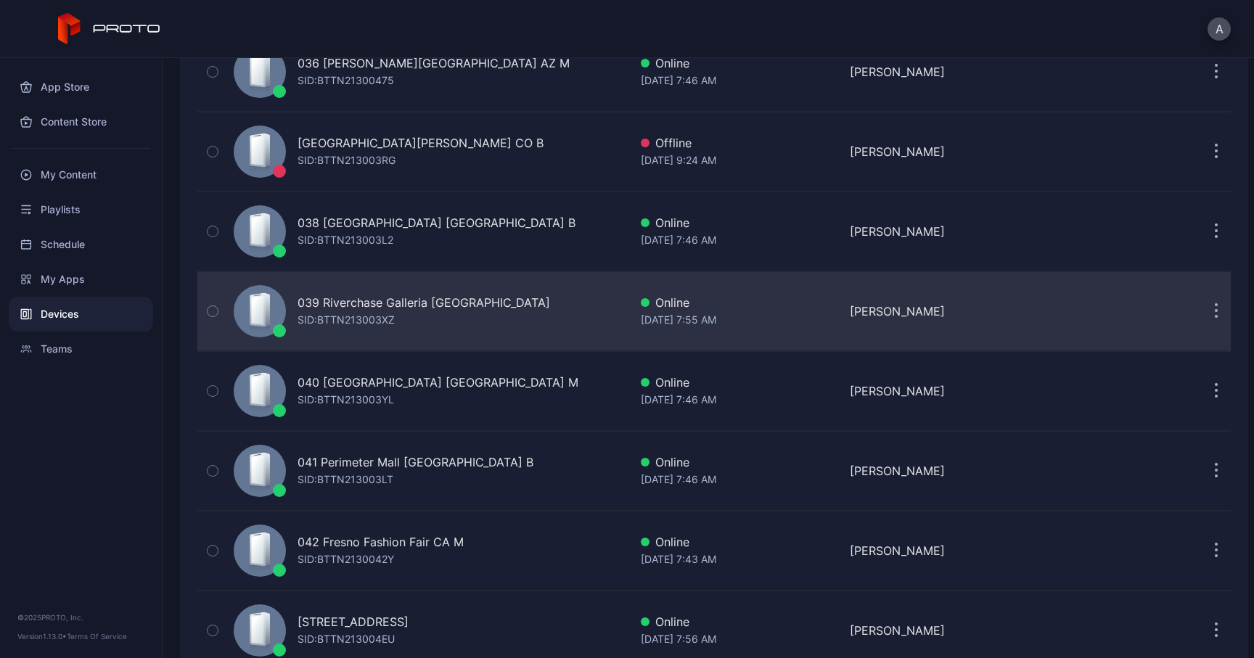
scroll to position [2928, 0]
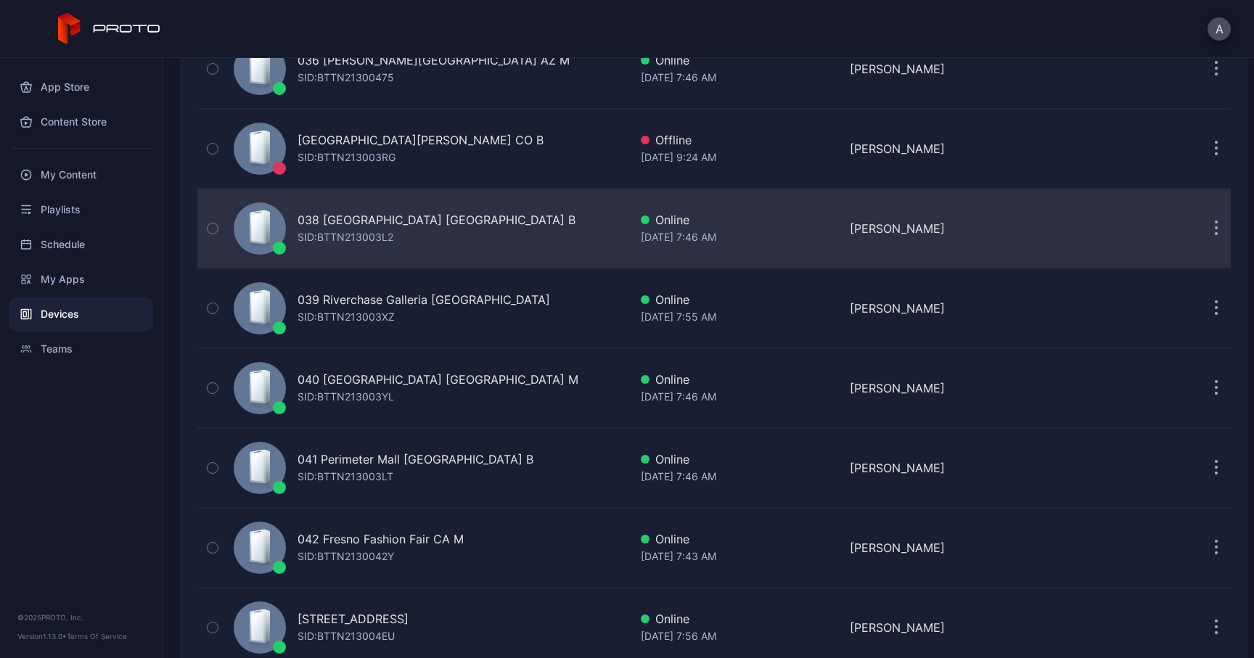
click at [1201, 238] on button "button" at bounding box center [1215, 228] width 29 height 29
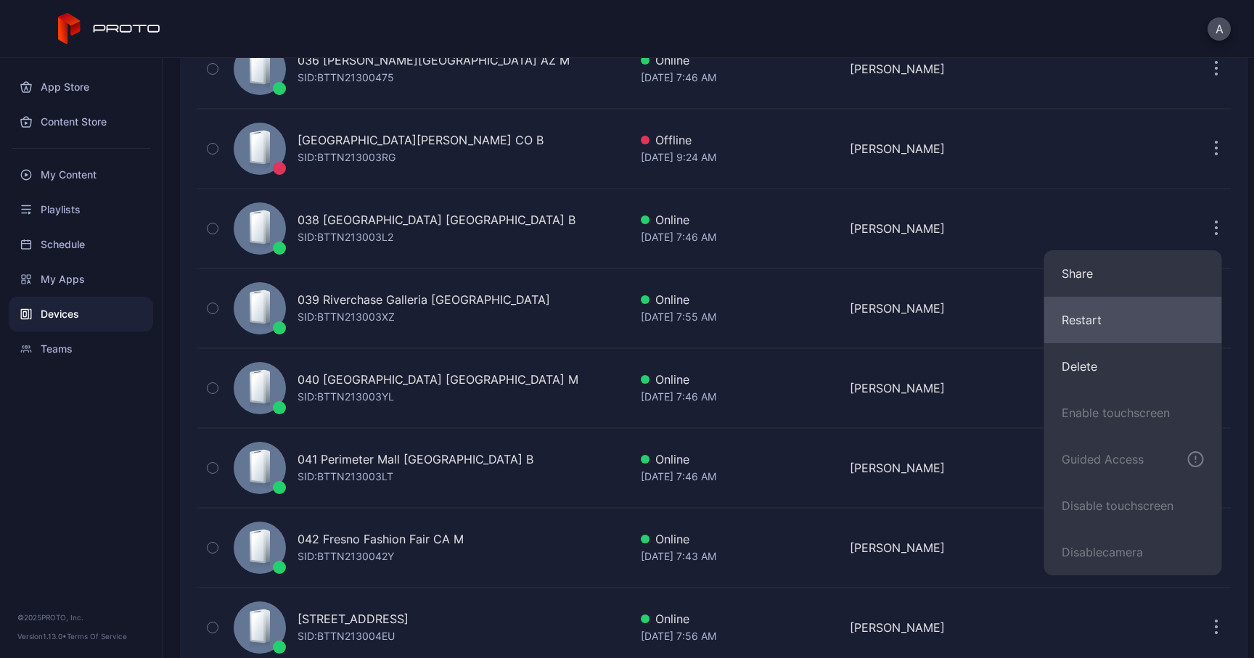
click at [1066, 323] on button "Restart" at bounding box center [1133, 320] width 178 height 46
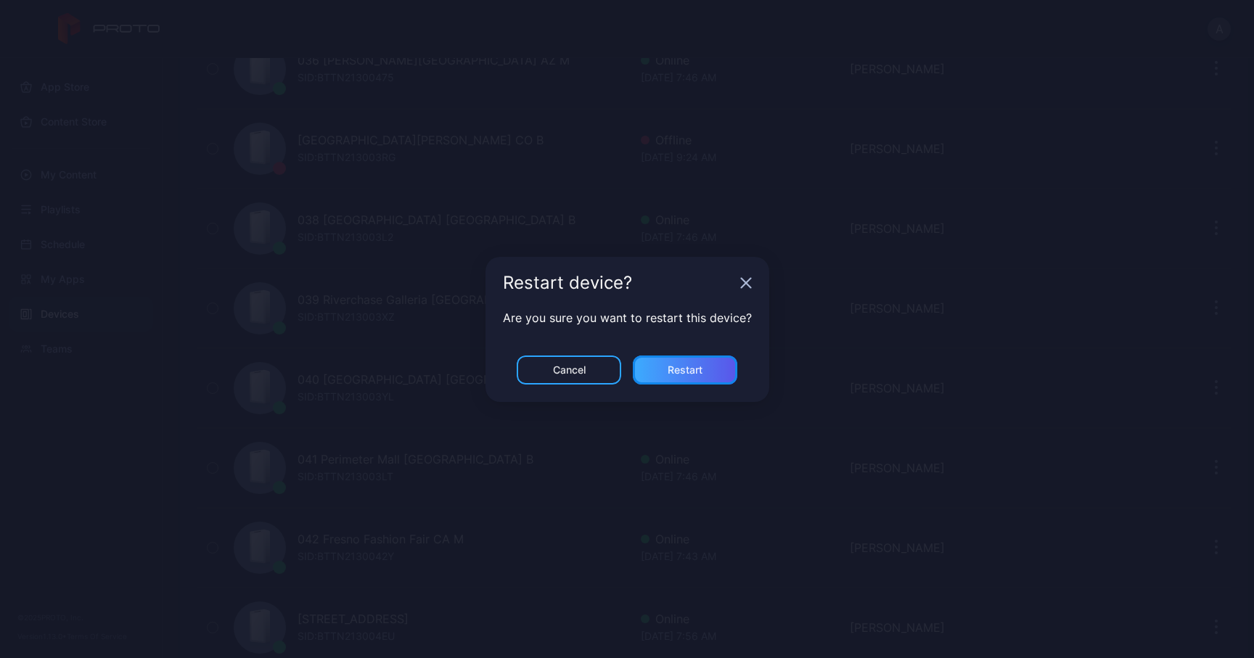
click at [704, 374] on div "Restart" at bounding box center [685, 369] width 104 height 29
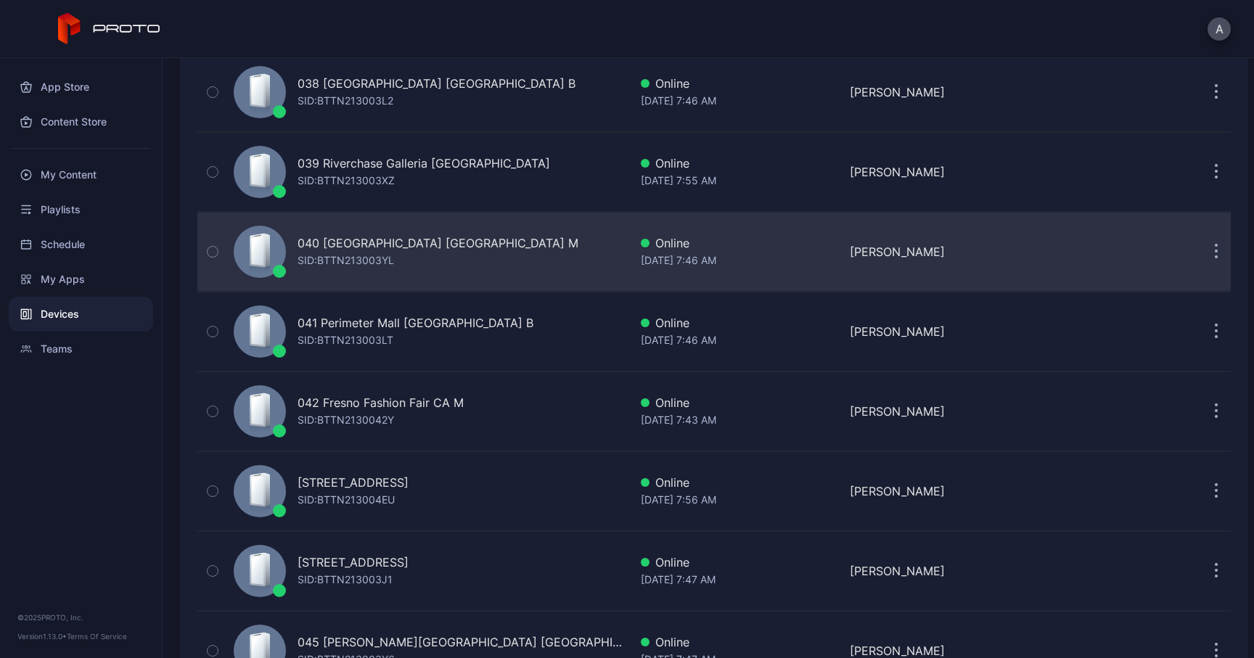
scroll to position [3066, 0]
click at [1201, 255] on button "button" at bounding box center [1215, 250] width 29 height 29
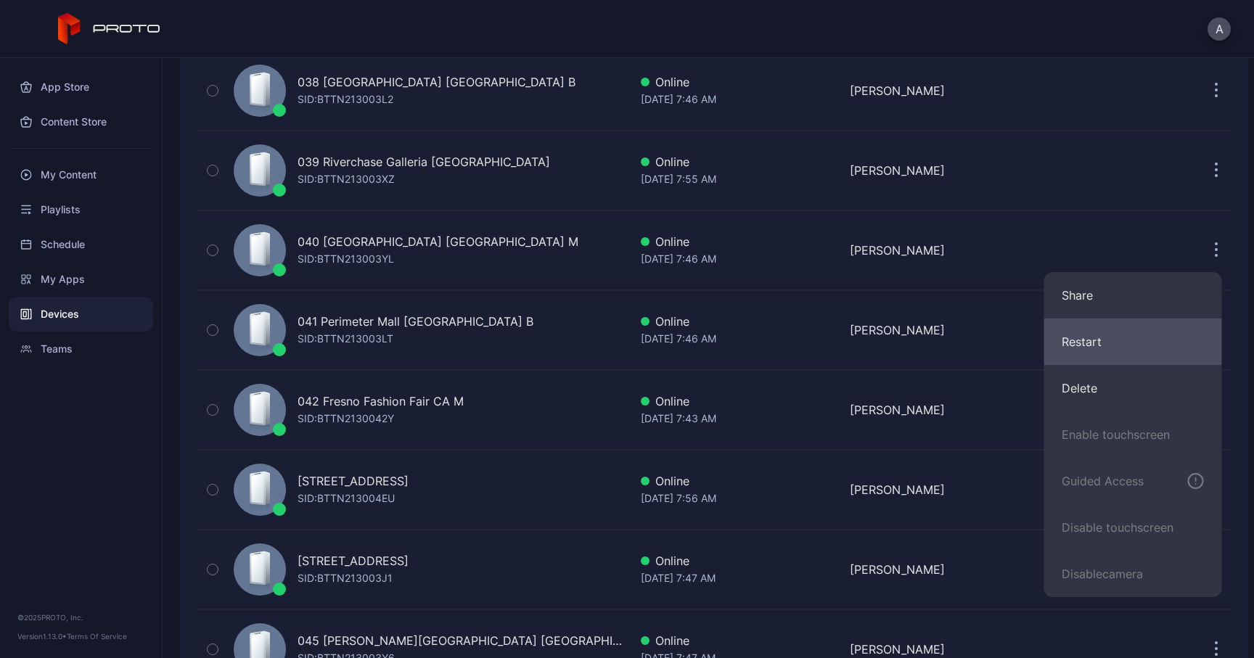
click at [1111, 340] on button "Restart" at bounding box center [1133, 341] width 178 height 46
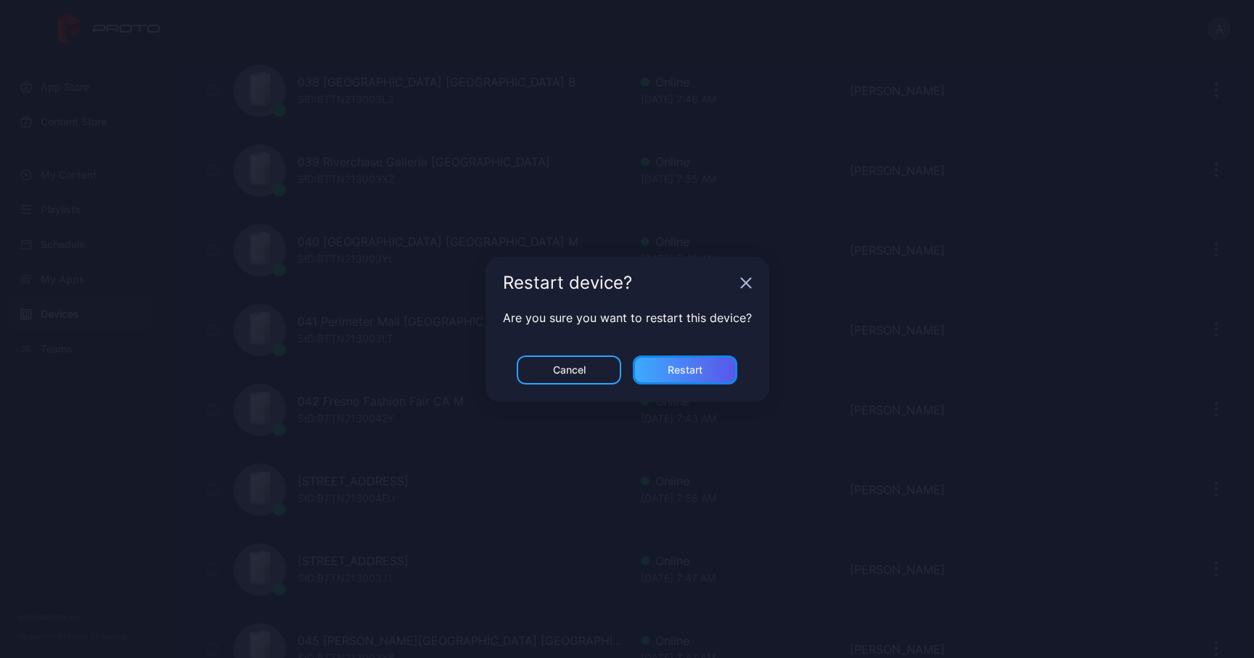
click at [689, 379] on div "Restart" at bounding box center [685, 369] width 104 height 29
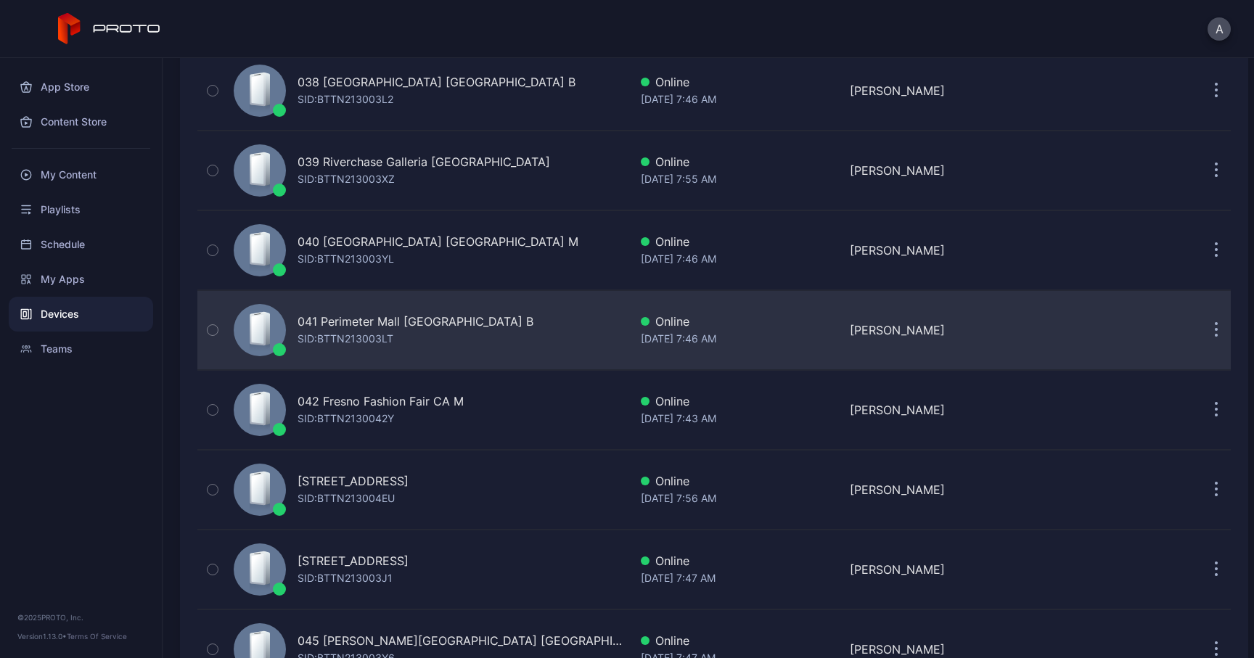
click at [1214, 331] on icon "button" at bounding box center [1216, 330] width 4 height 17
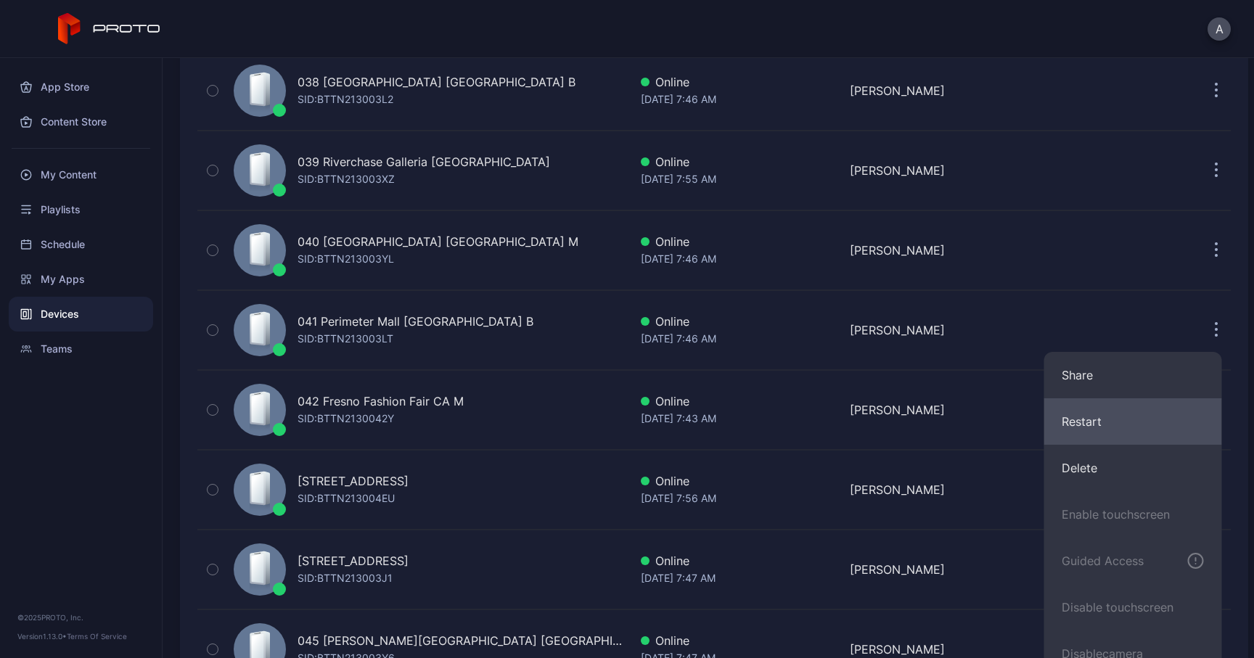
click at [1086, 426] on button "Restart" at bounding box center [1133, 421] width 178 height 46
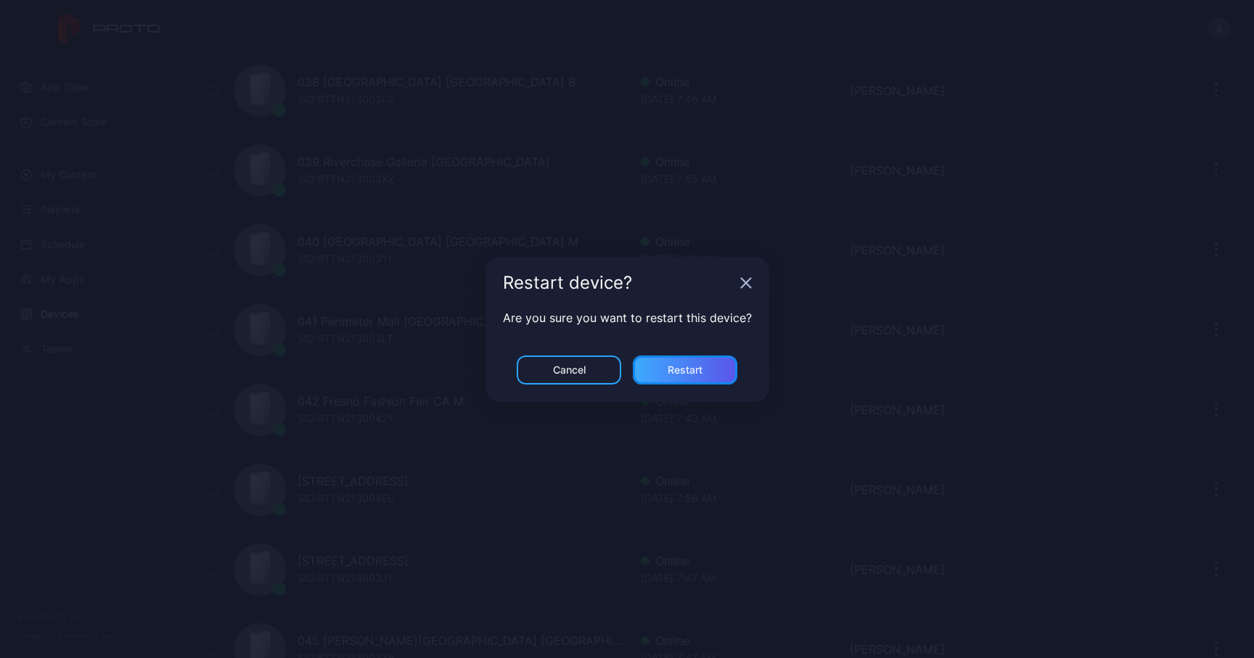
click at [713, 376] on div "Restart" at bounding box center [685, 369] width 104 height 29
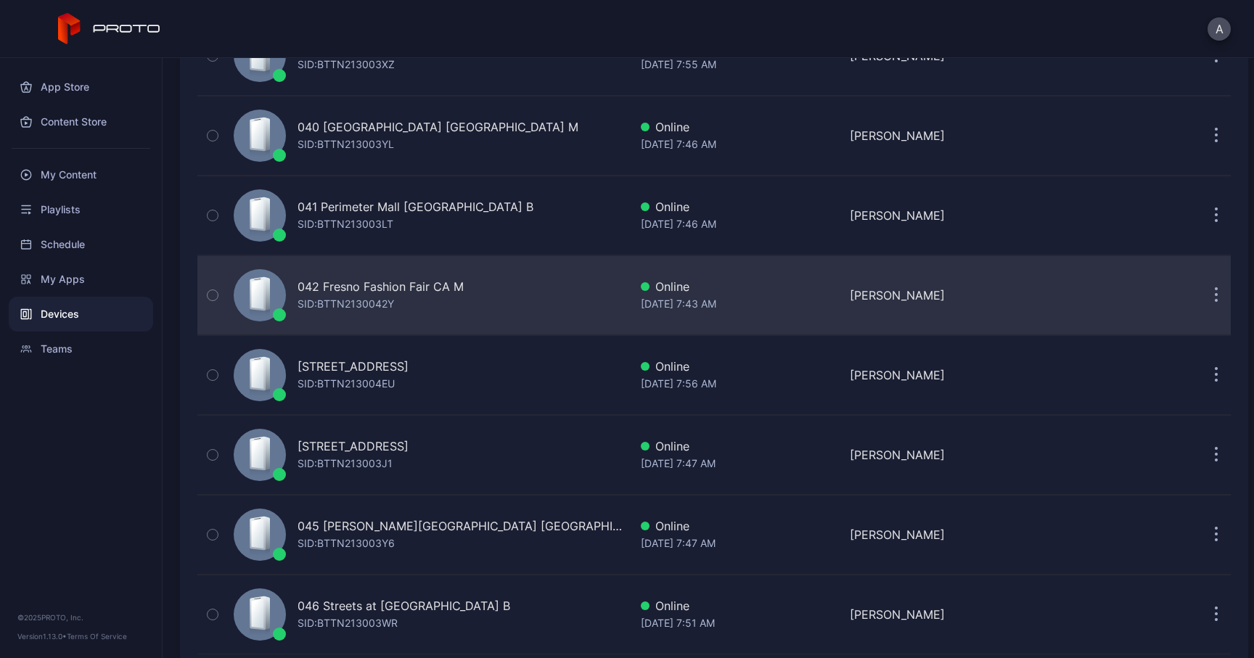
scroll to position [3206, 0]
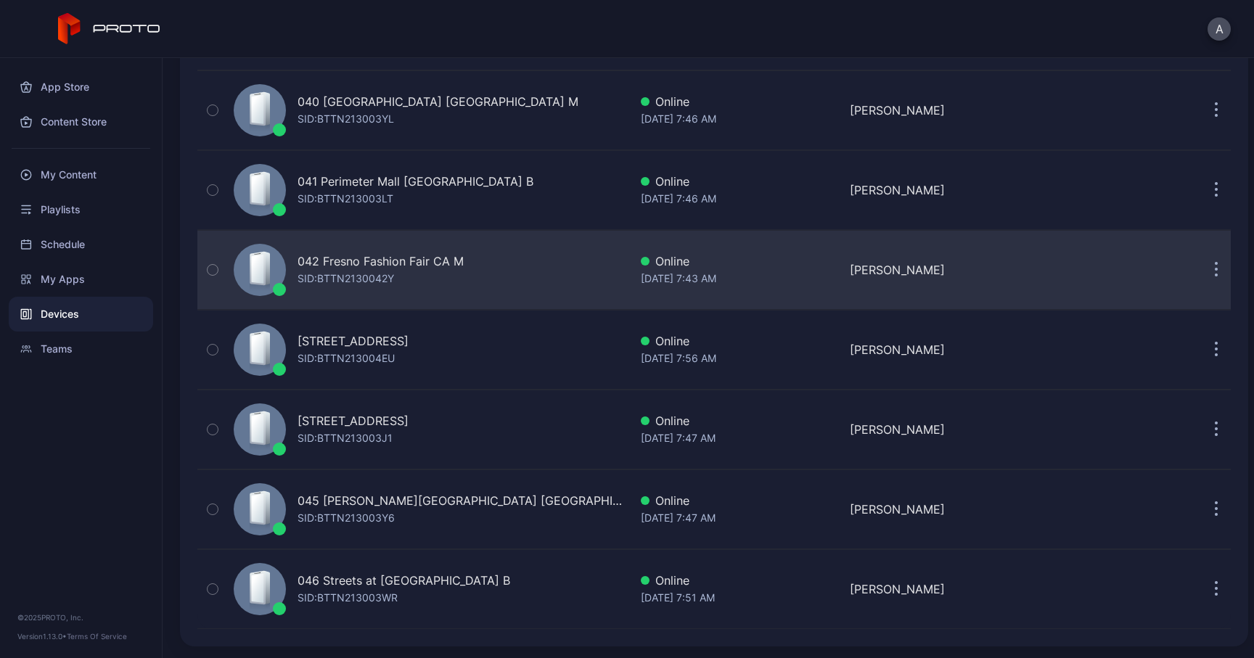
click at [1214, 272] on icon "button" at bounding box center [1216, 270] width 4 height 17
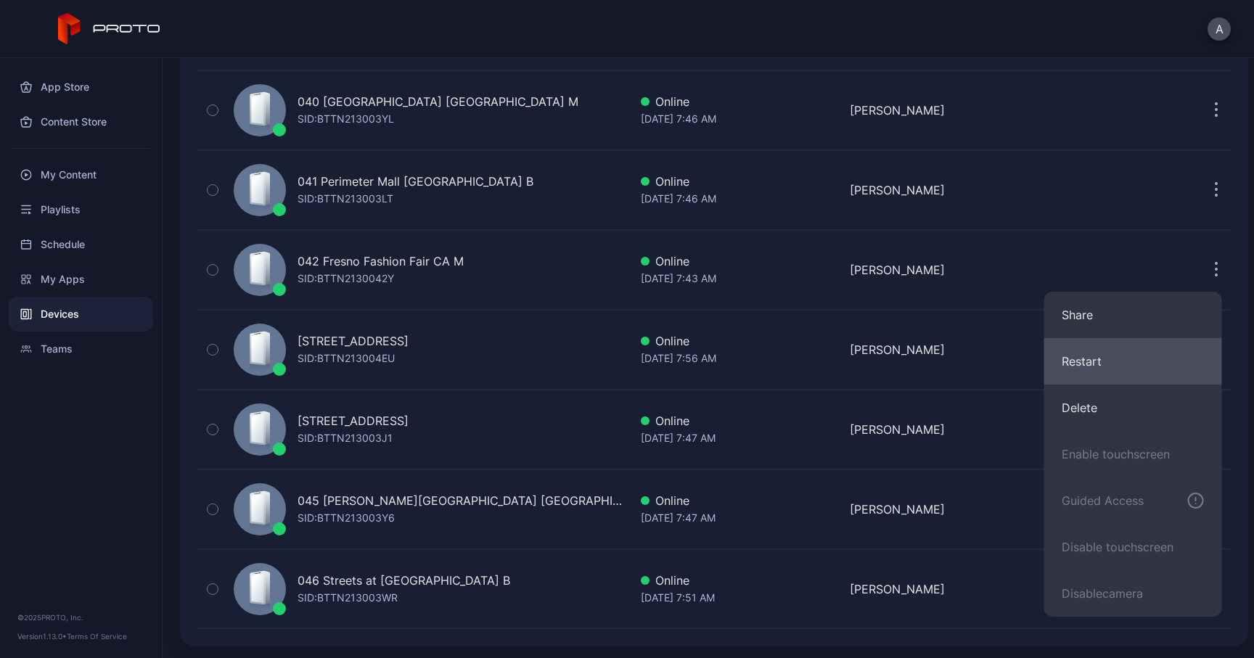
click at [1099, 357] on button "Restart" at bounding box center [1133, 361] width 178 height 46
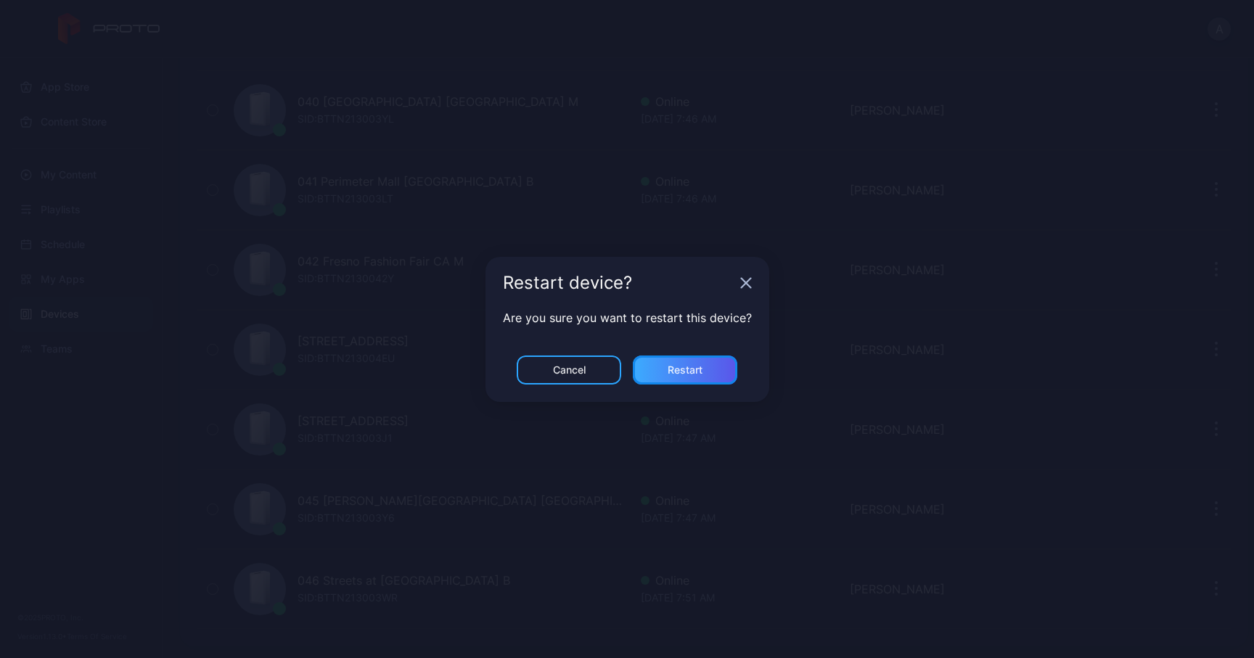
click at [707, 374] on div "Restart" at bounding box center [685, 369] width 104 height 29
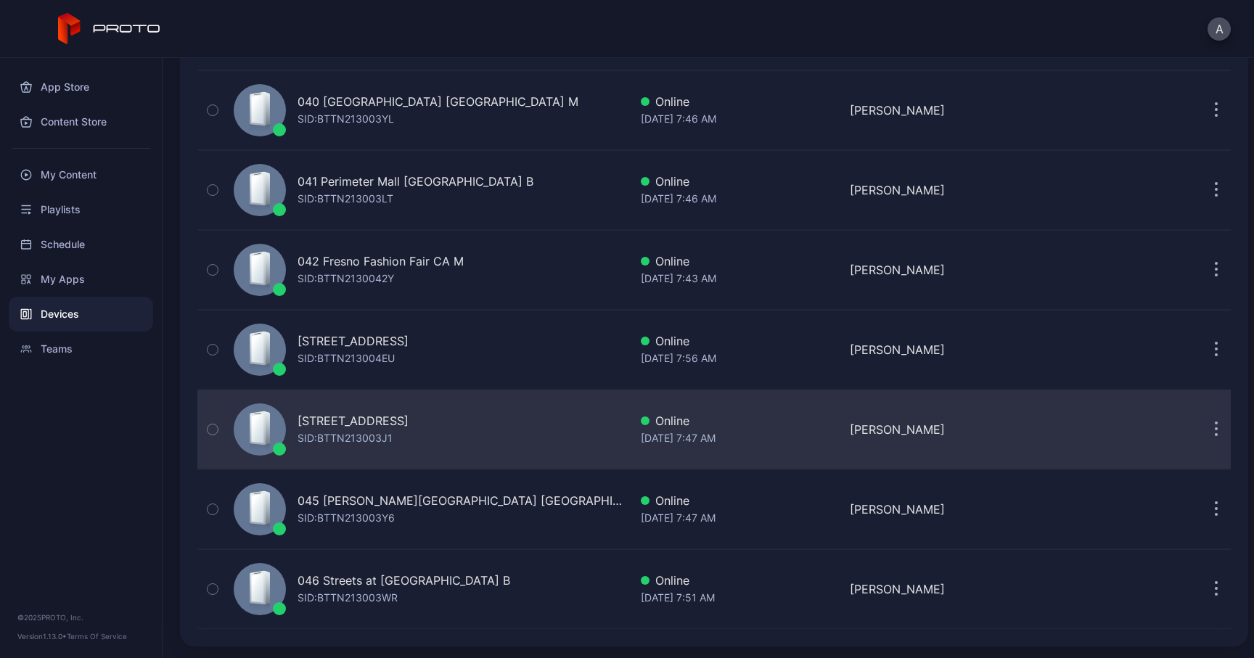
click at [1201, 434] on button "button" at bounding box center [1215, 429] width 29 height 29
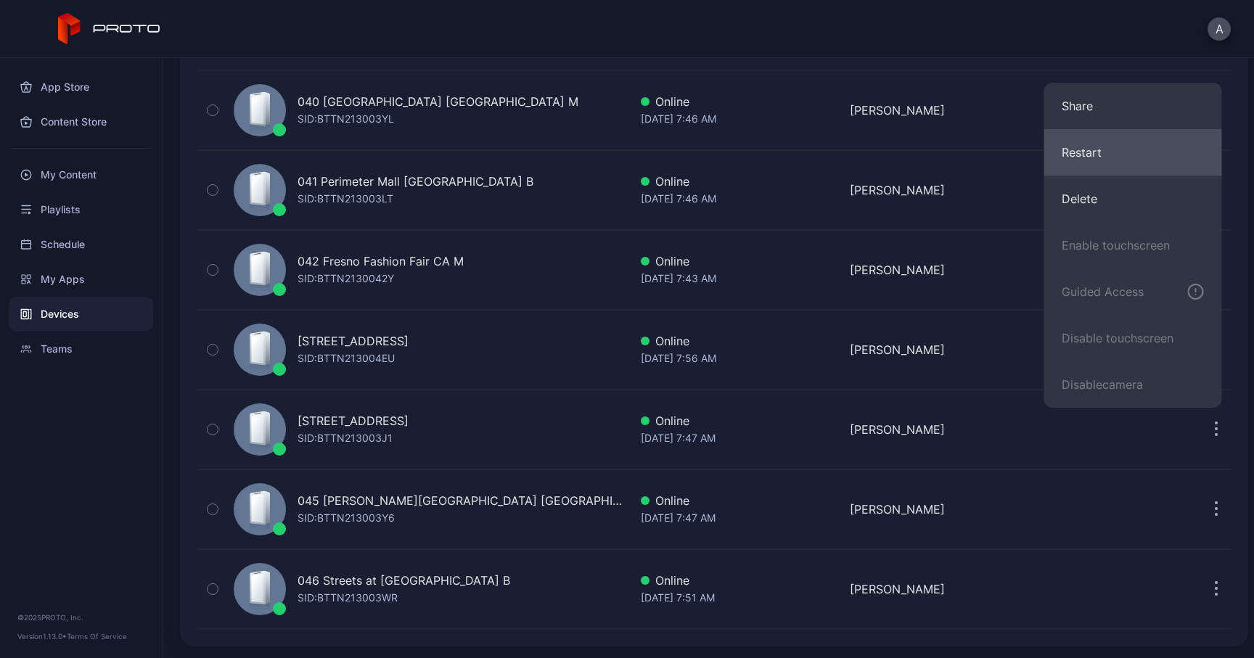
click at [1114, 157] on button "Restart" at bounding box center [1133, 152] width 178 height 46
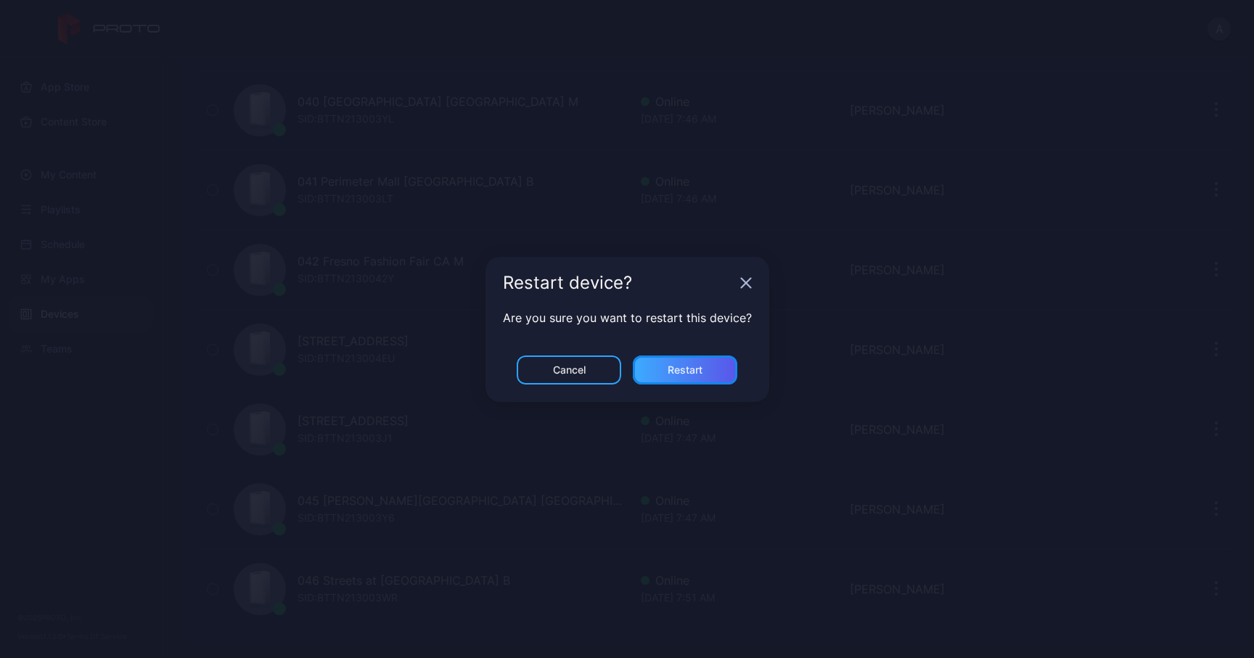
click at [698, 366] on div "Restart" at bounding box center [684, 370] width 35 height 12
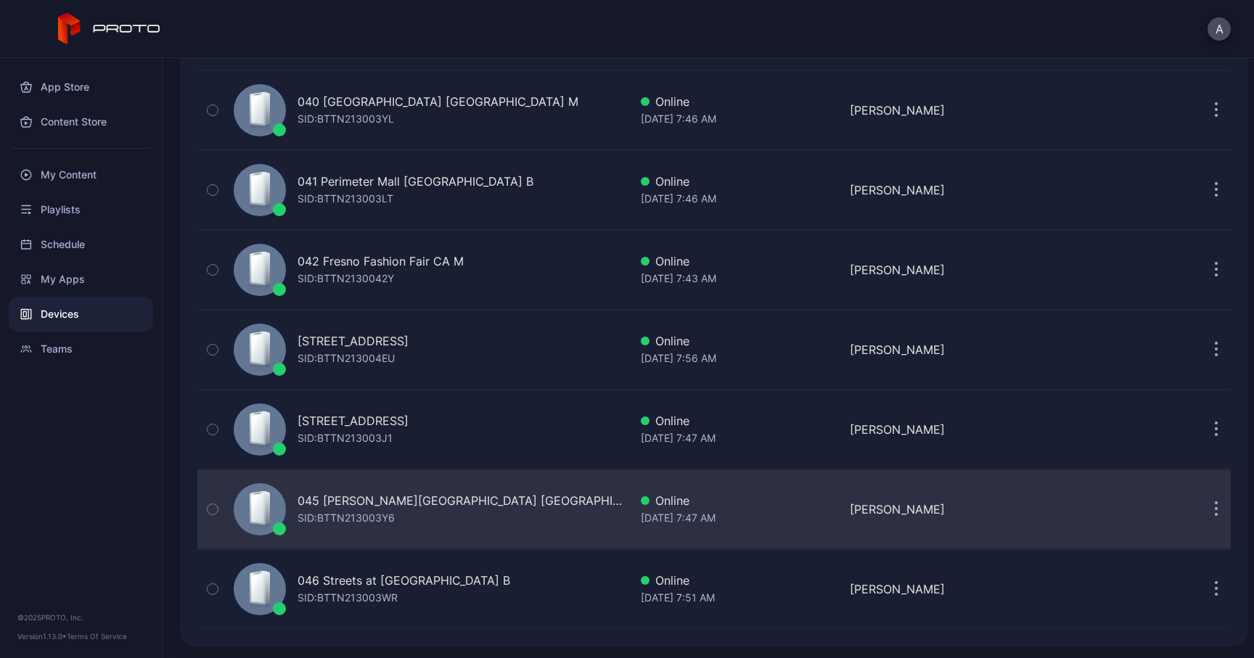
click at [1201, 517] on button "button" at bounding box center [1215, 509] width 29 height 29
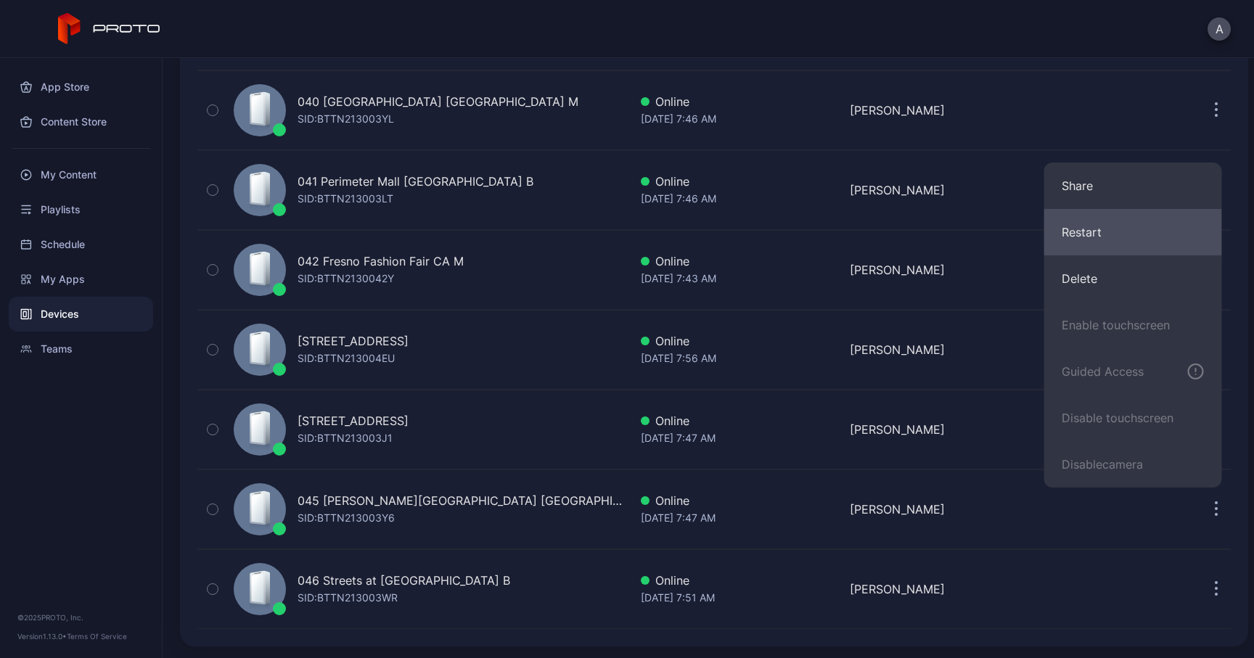
click at [1100, 238] on button "Restart" at bounding box center [1133, 232] width 178 height 46
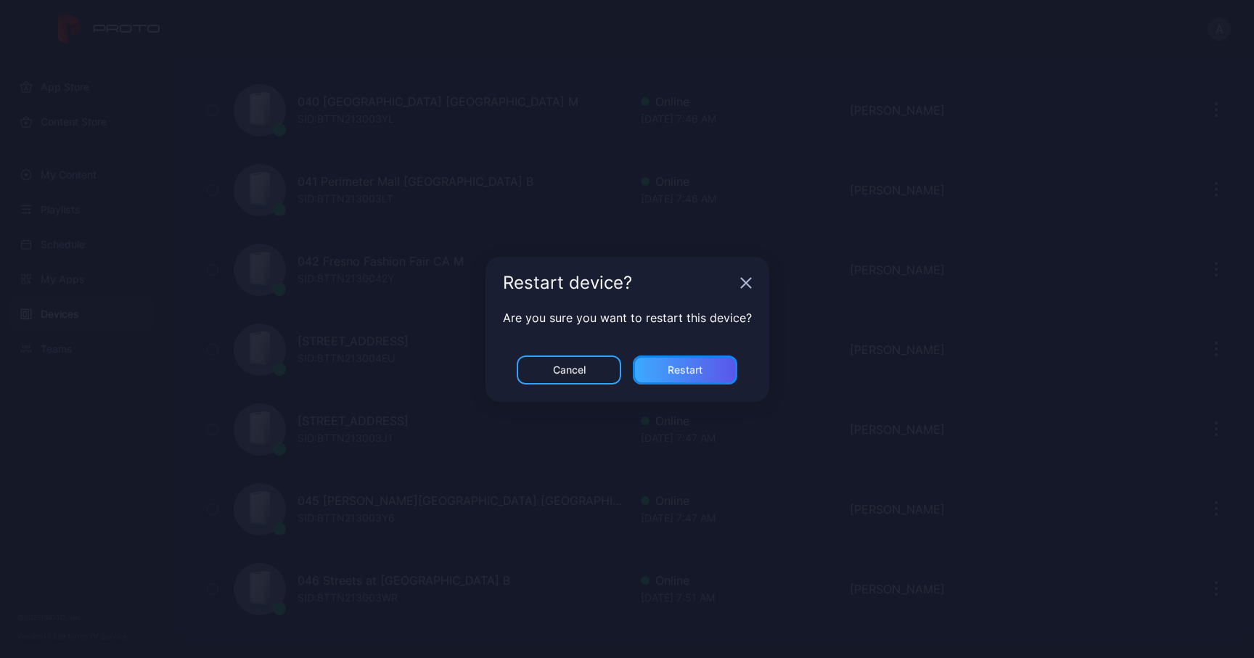
click at [707, 369] on div "Restart" at bounding box center [685, 369] width 104 height 29
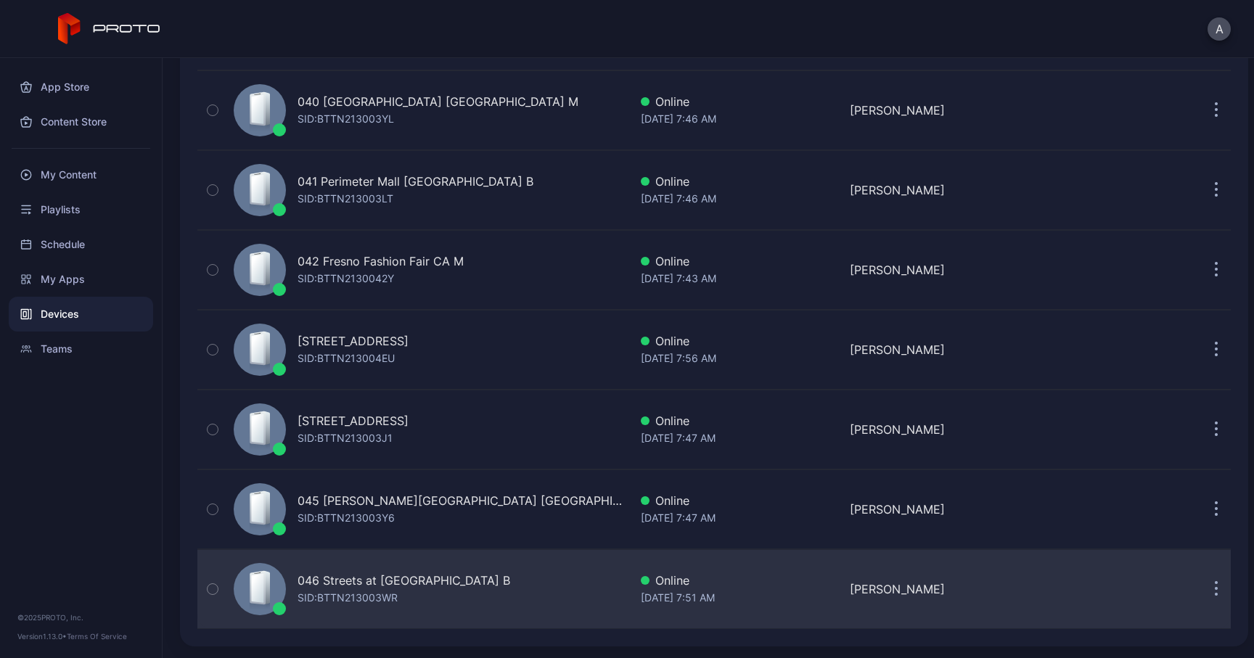
click at [1201, 587] on button "button" at bounding box center [1215, 589] width 29 height 29
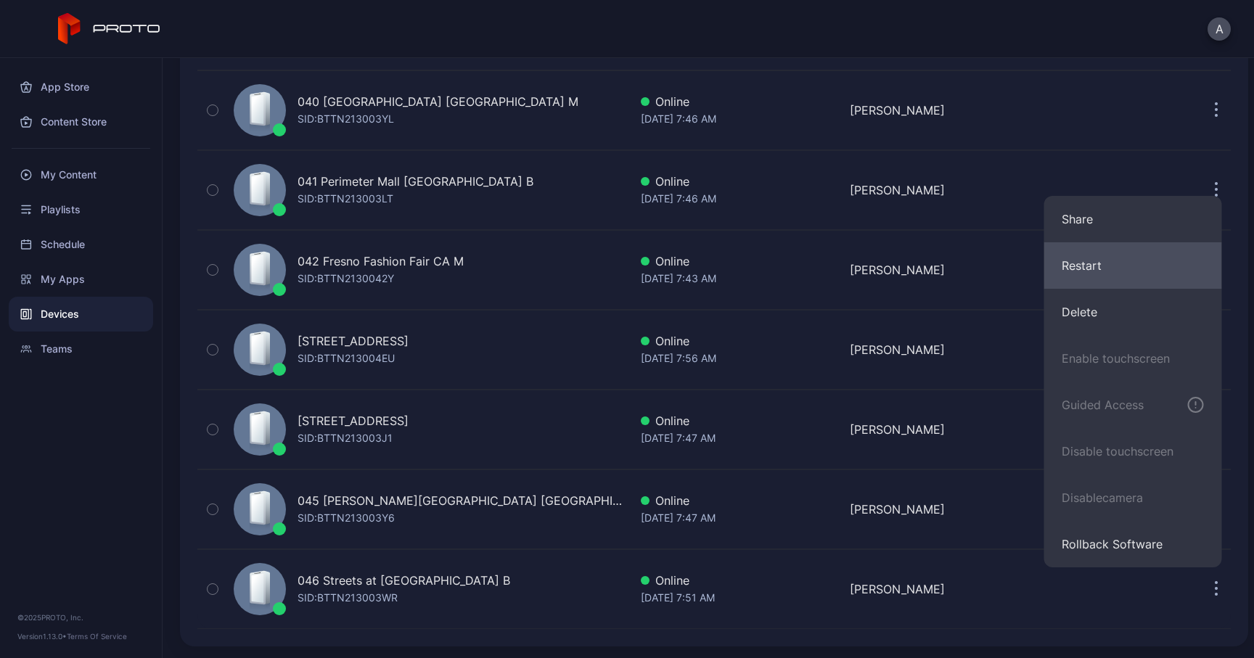
click at [1103, 271] on button "Restart" at bounding box center [1133, 265] width 178 height 46
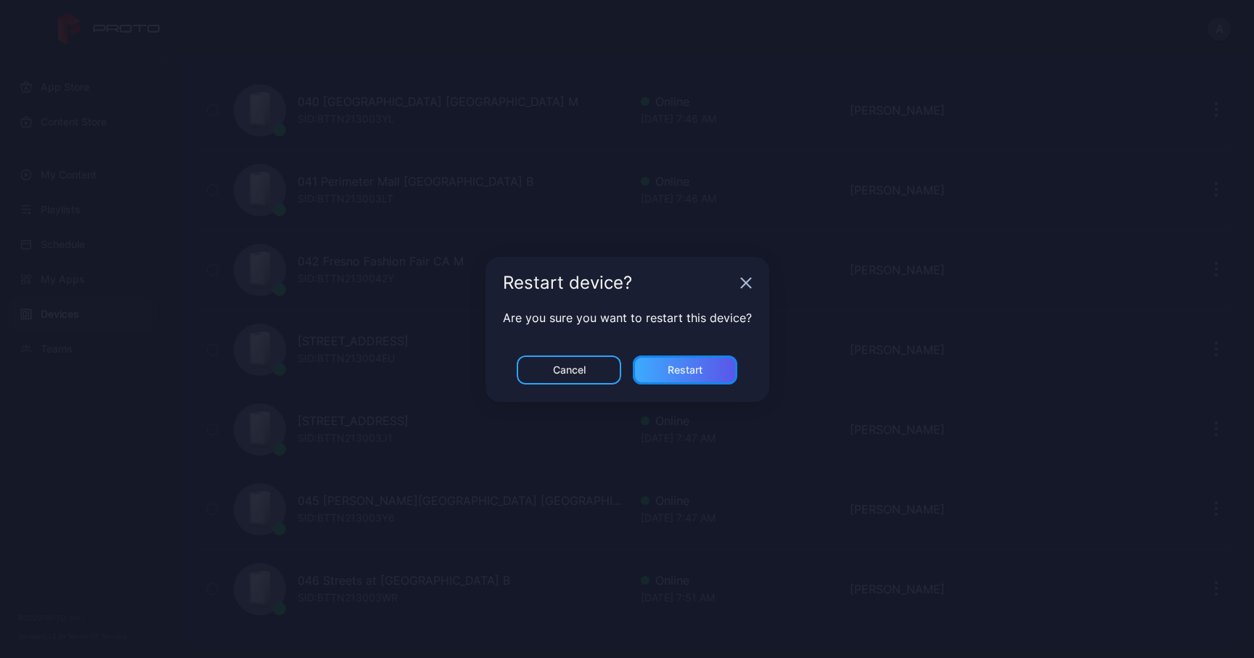
click at [701, 372] on div "Restart" at bounding box center [684, 370] width 35 height 12
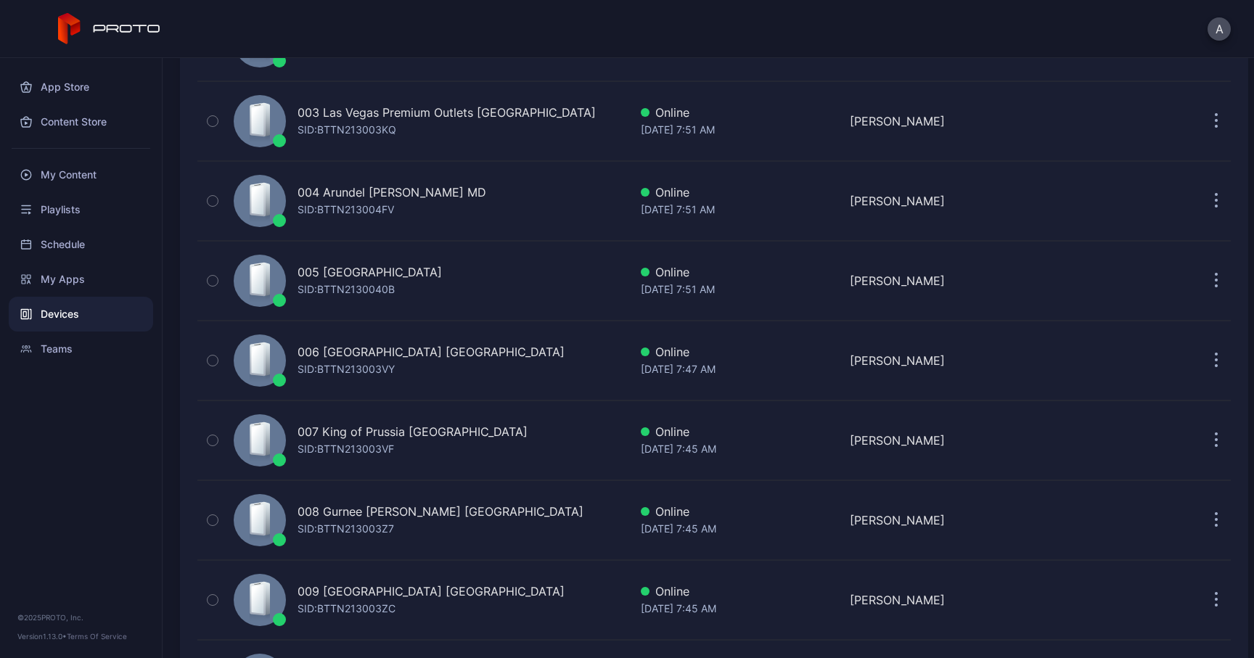
scroll to position [0, 0]
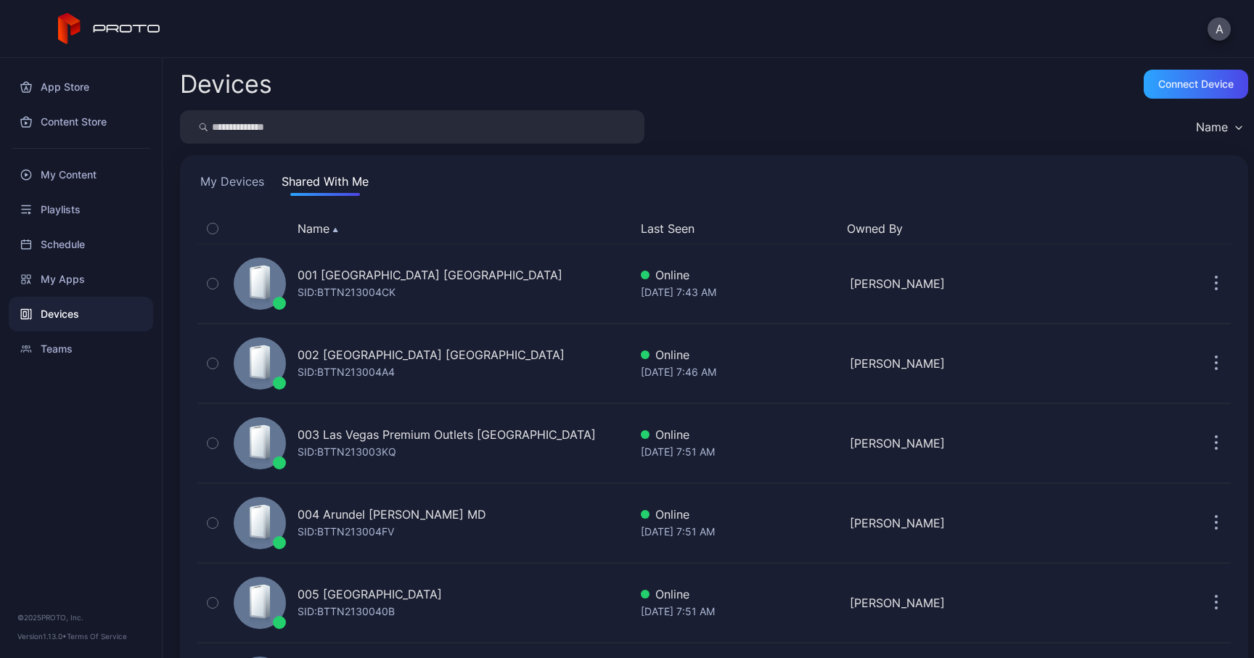
click at [234, 178] on button "My Devices" at bounding box center [232, 184] width 70 height 23
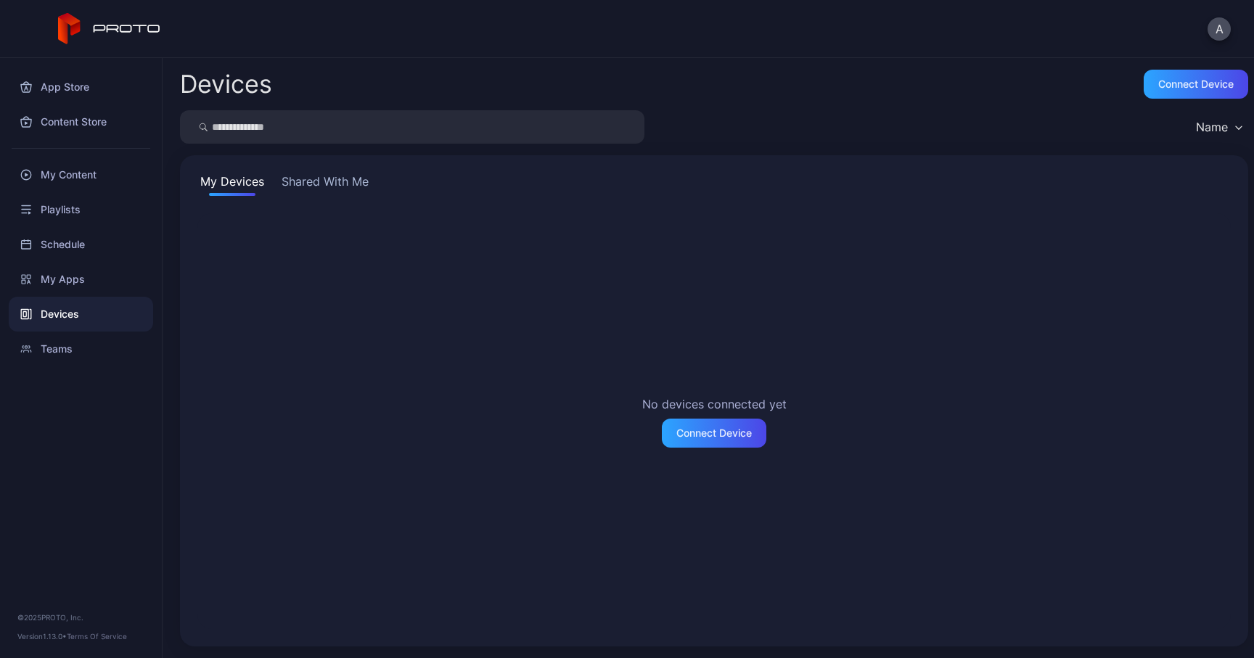
click at [341, 174] on button "Shared With Me" at bounding box center [325, 184] width 93 height 23
